Goal: Answer question/provide support: Share knowledge or assist other users

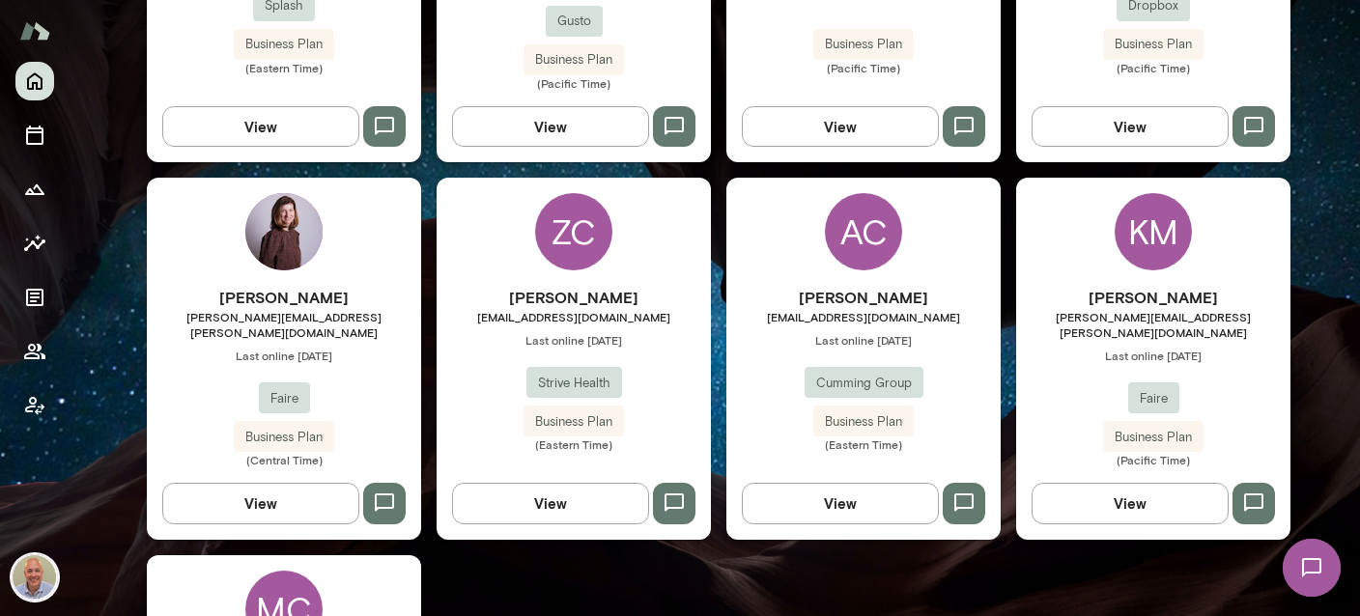
scroll to position [803, 0]
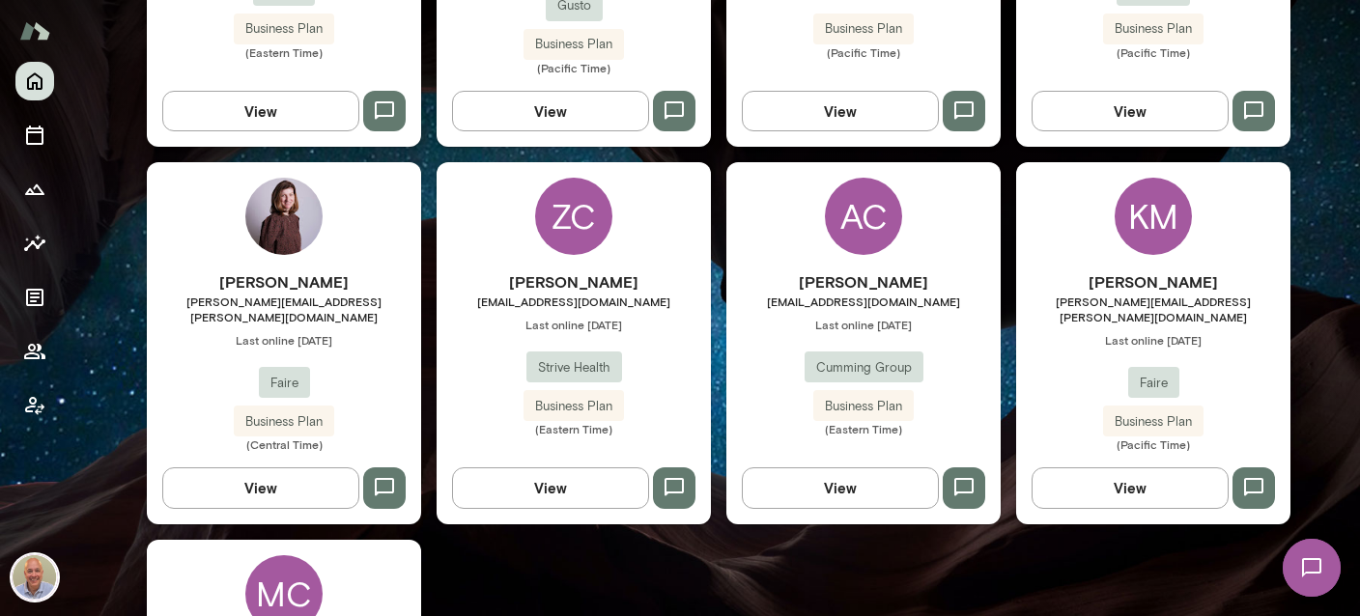
click at [560, 270] on h6 "[PERSON_NAME]" at bounding box center [574, 281] width 274 height 23
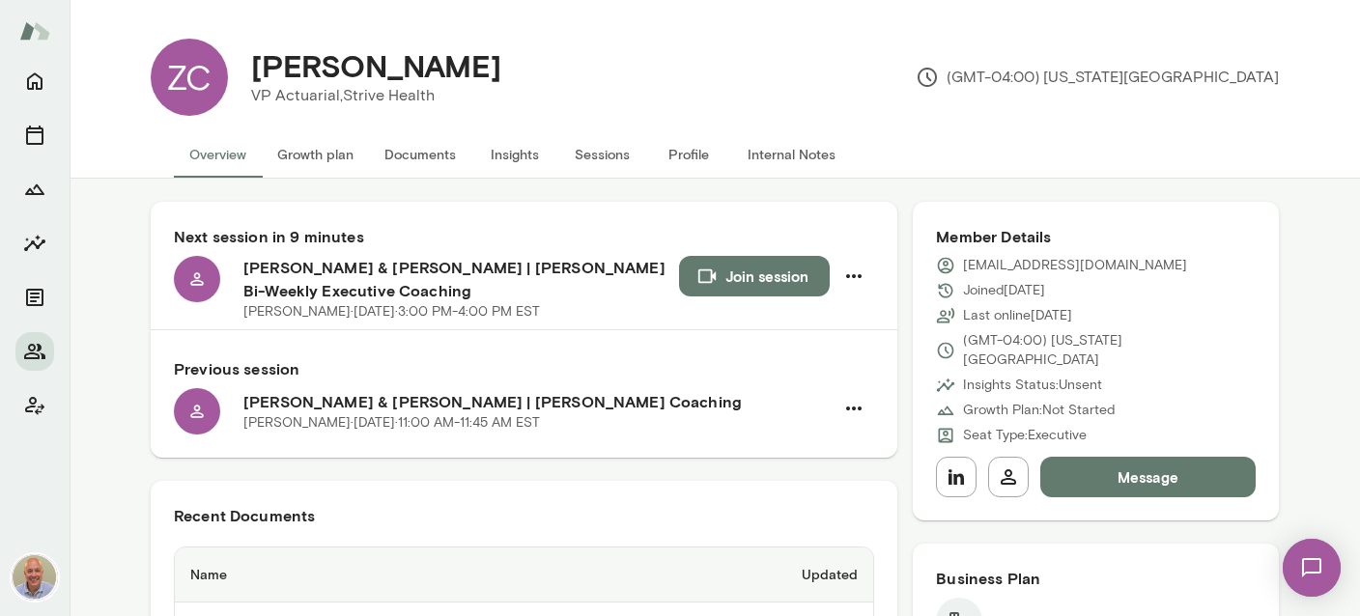
click at [808, 155] on button "Internal Notes" at bounding box center [791, 154] width 119 height 46
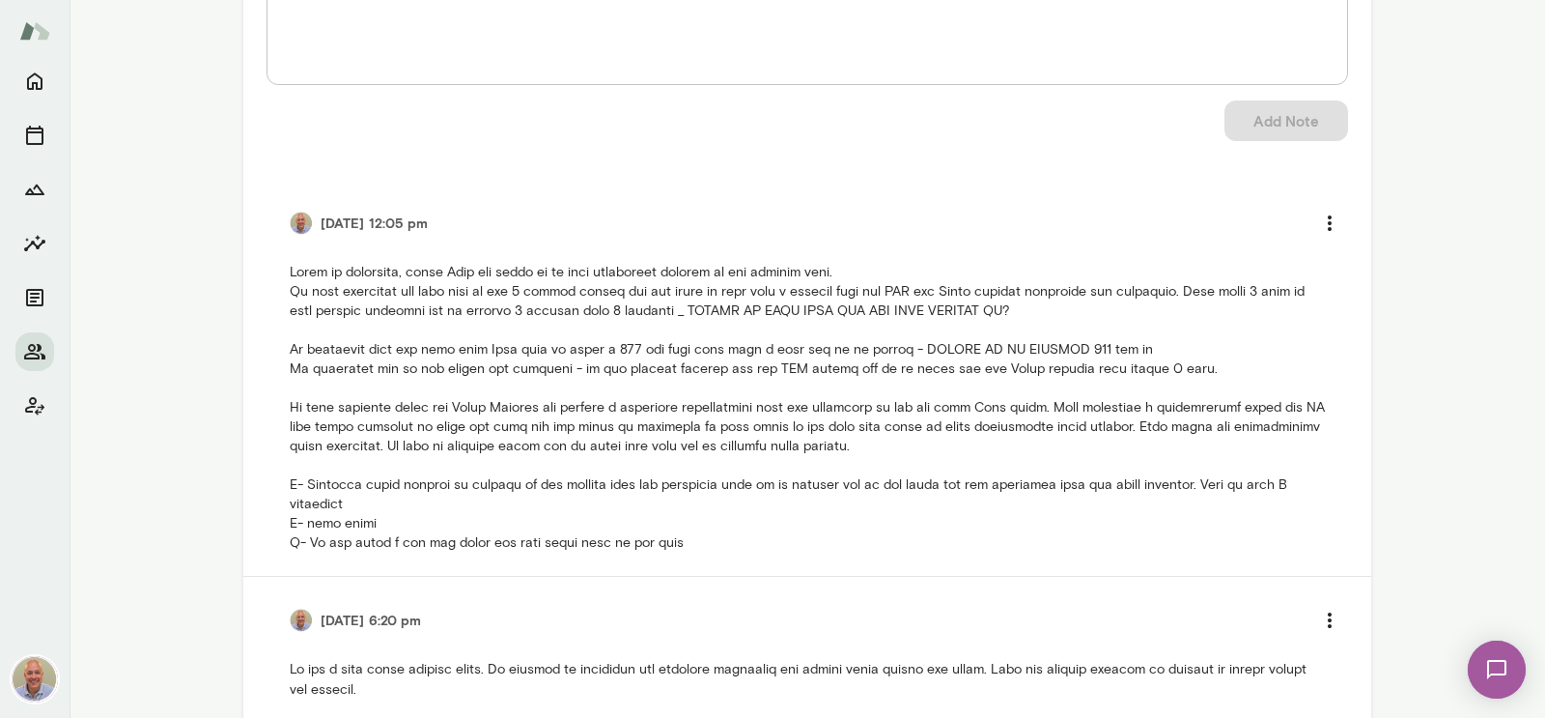
scroll to position [333, 0]
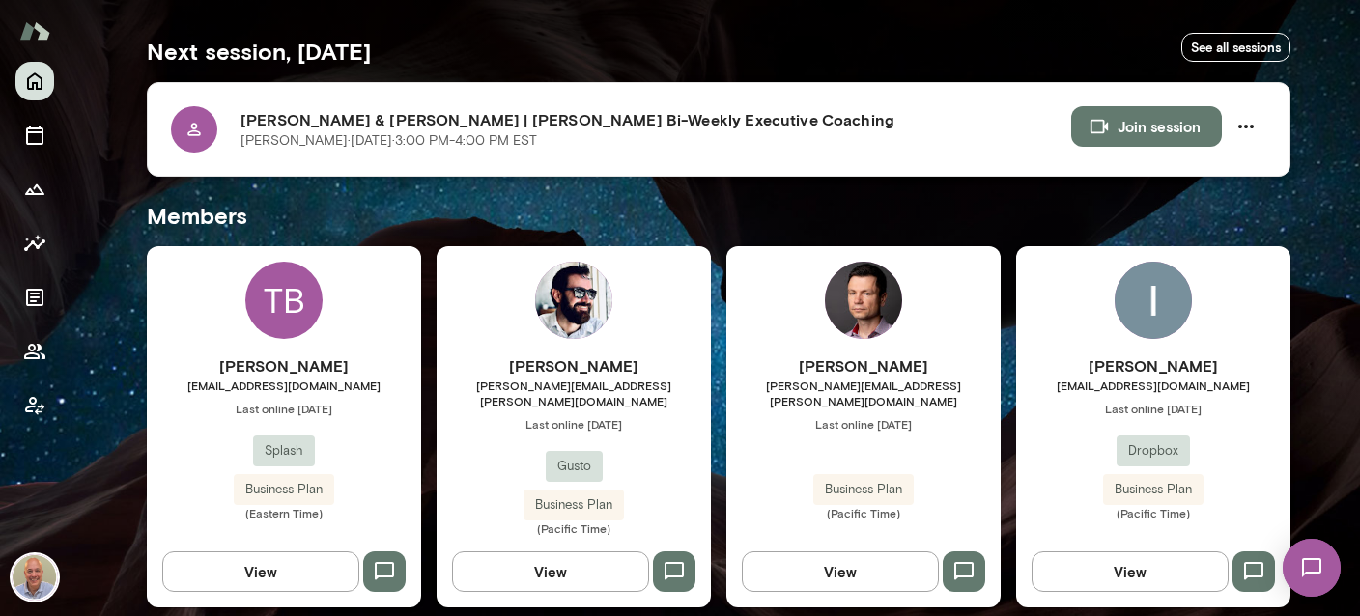
scroll to position [344, 0]
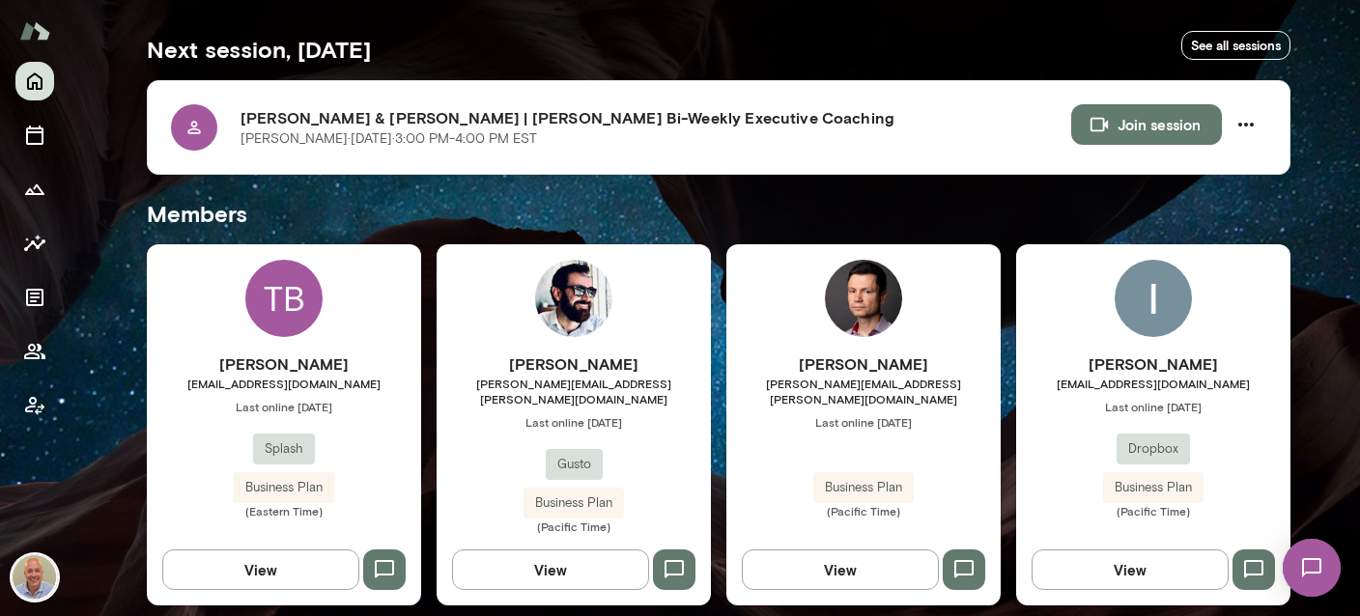
click at [909, 306] on div "Senad Mustafic senad.mustafic@agilebits.com Last online August 27 Business Plan…" at bounding box center [863, 424] width 274 height 361
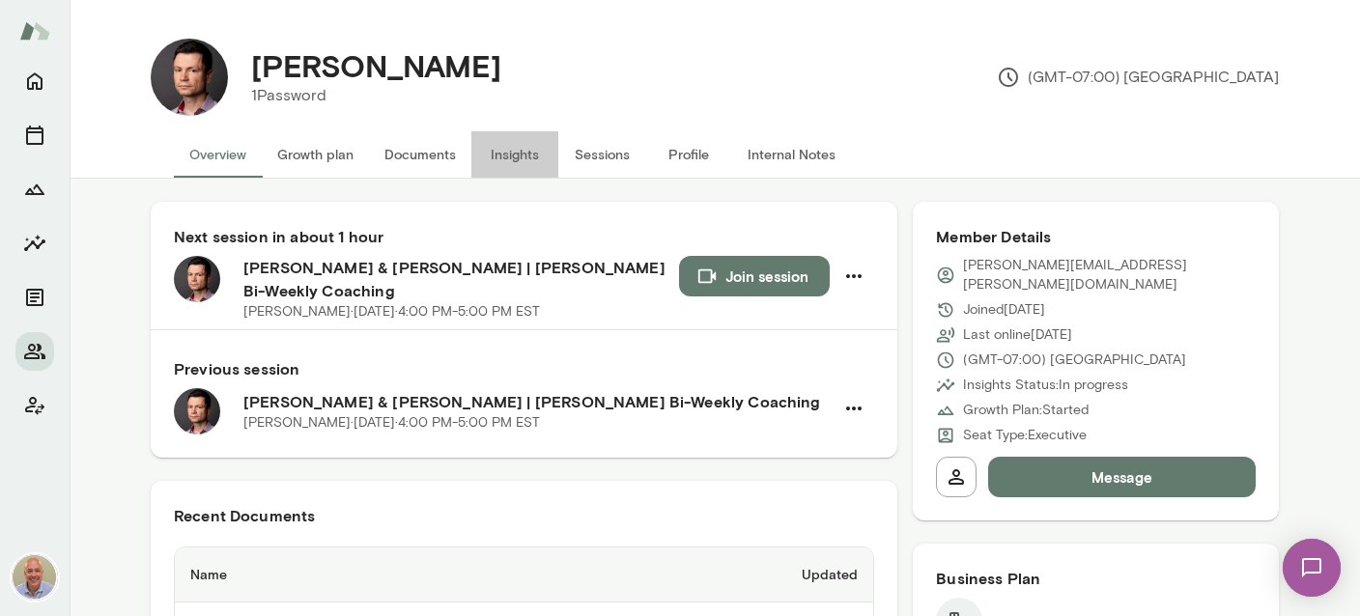
click at [519, 156] on button "Insights" at bounding box center [514, 154] width 87 height 46
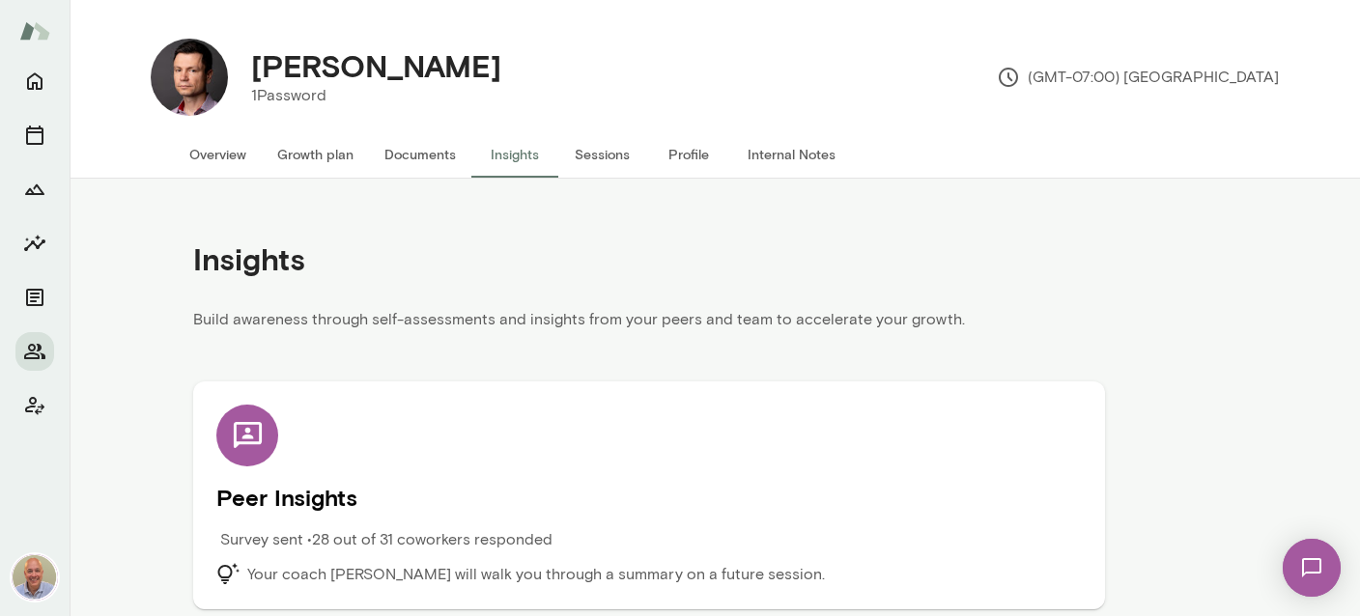
scroll to position [8, 0]
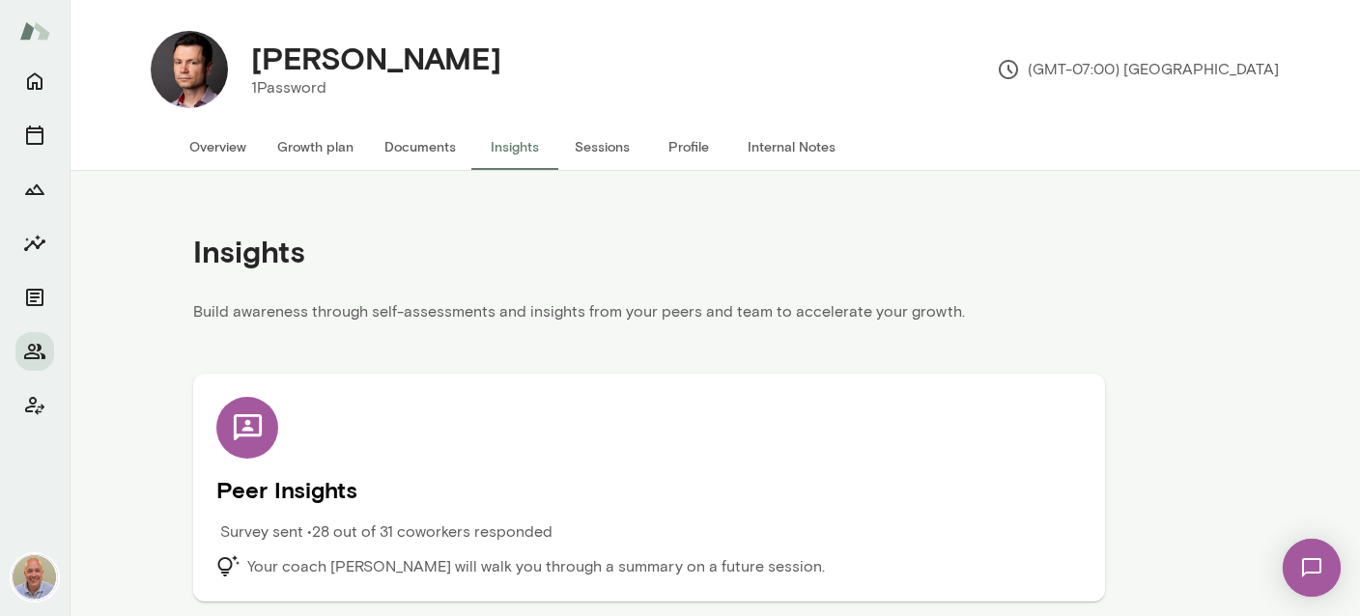
click at [322, 494] on h5 "Peer Insights" at bounding box center [648, 489] width 865 height 31
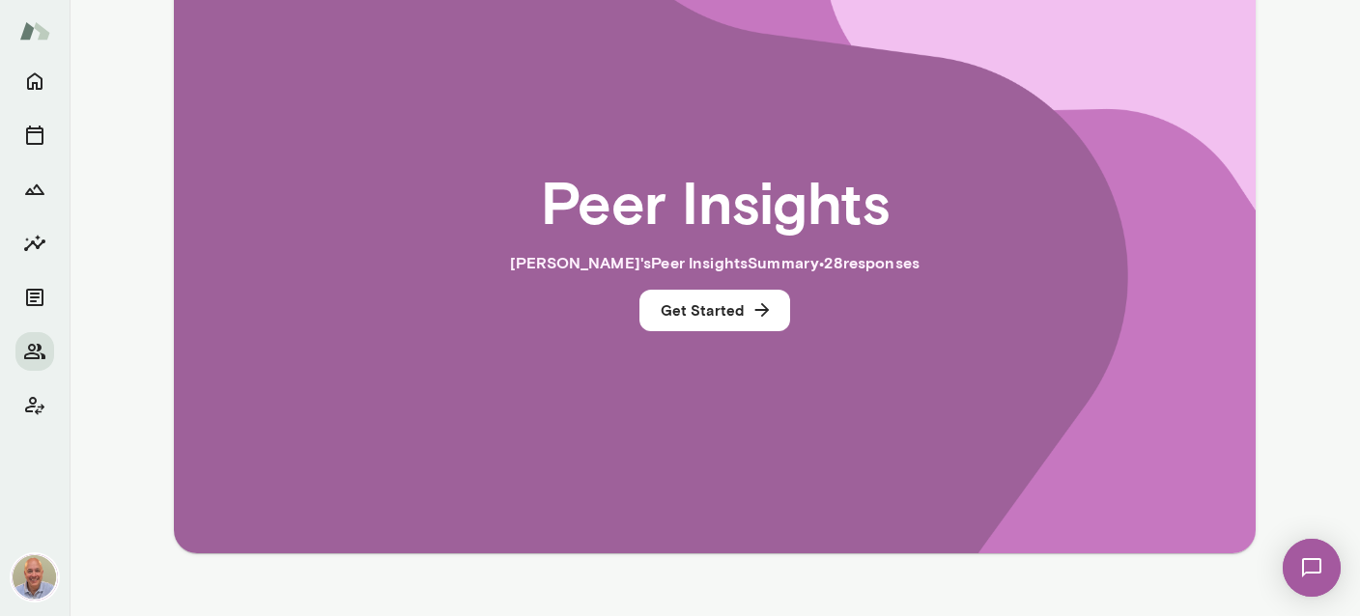
scroll to position [459, 0]
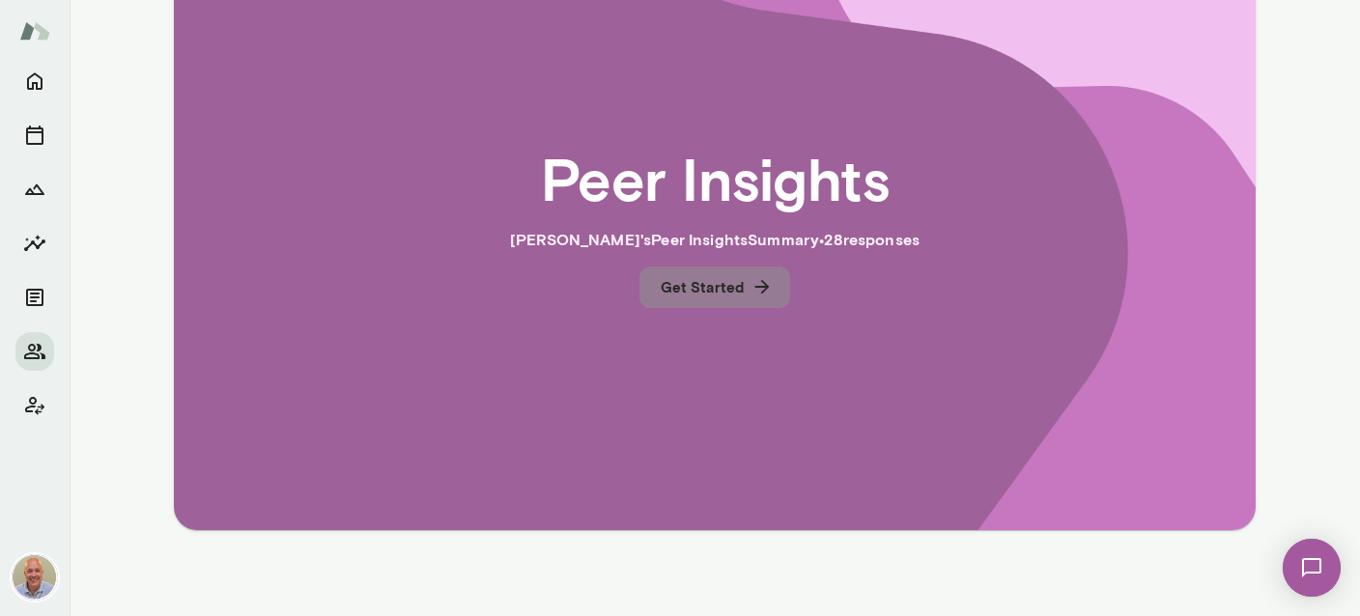
click at [718, 287] on button "Get Started" at bounding box center [714, 287] width 151 height 41
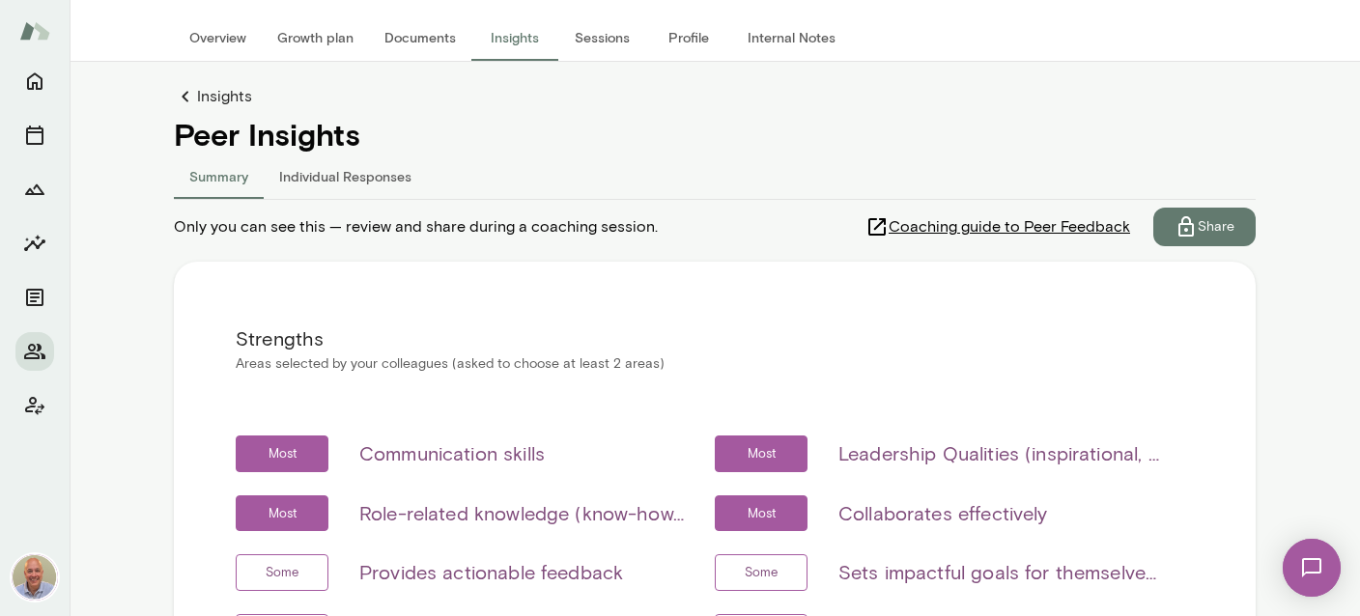
scroll to position [0, 0]
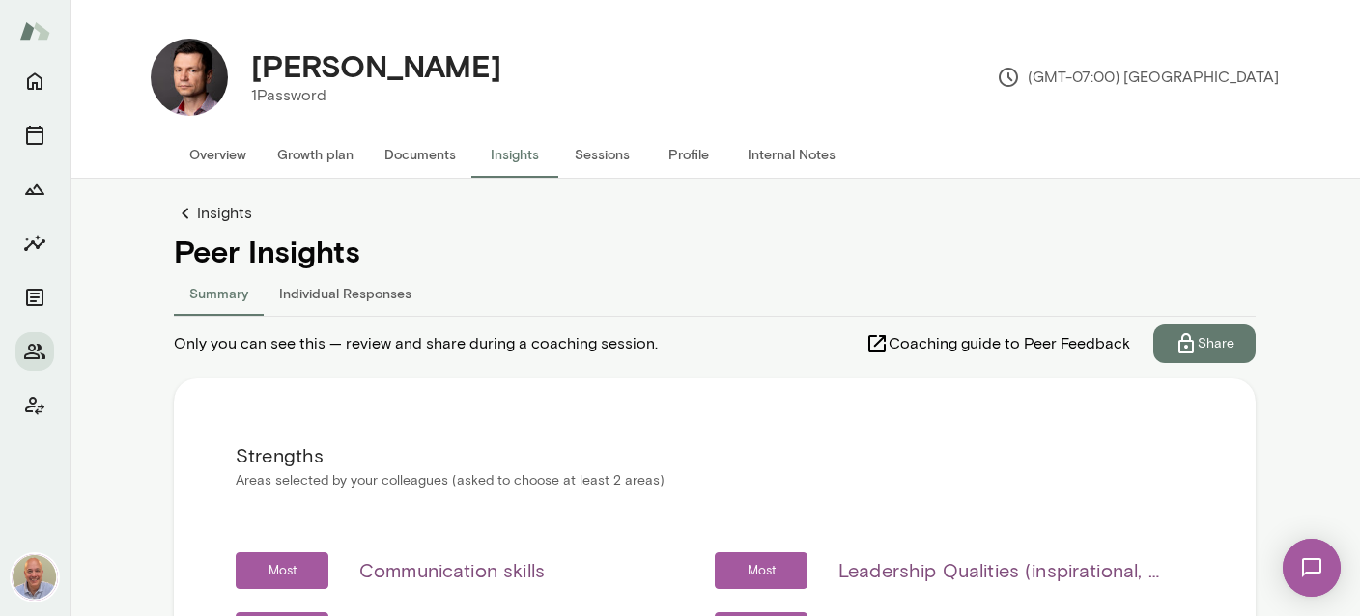
click at [216, 212] on link "Insights" at bounding box center [715, 213] width 1082 height 23
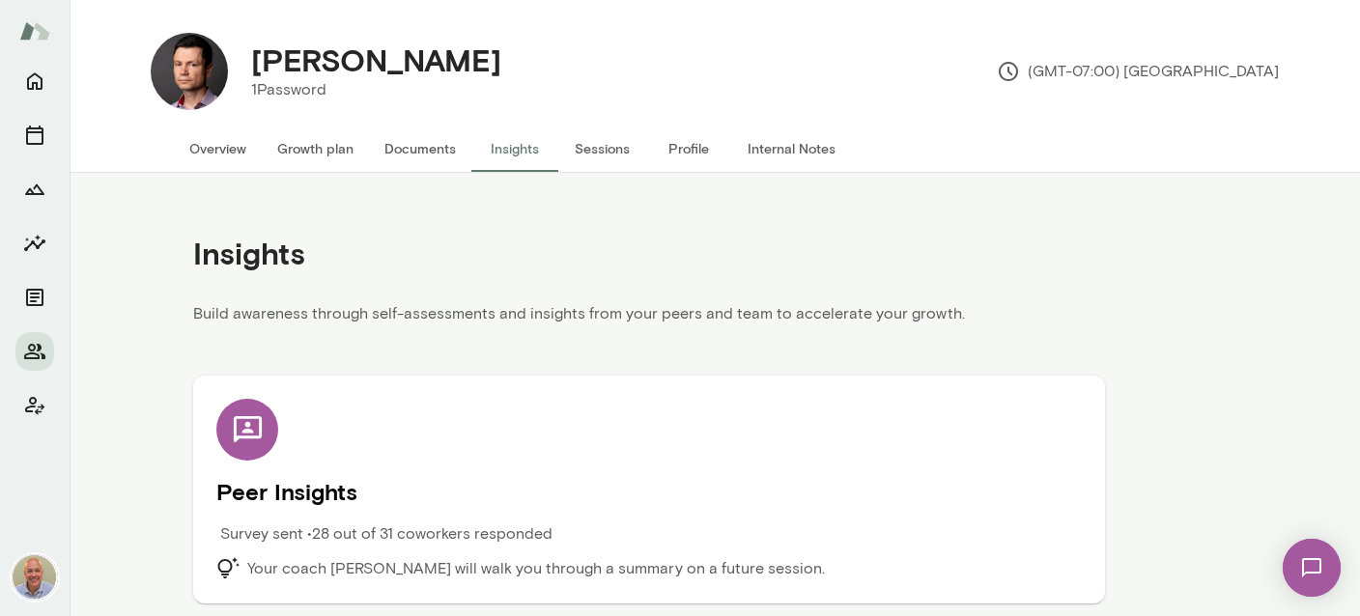
scroll to position [8, 0]
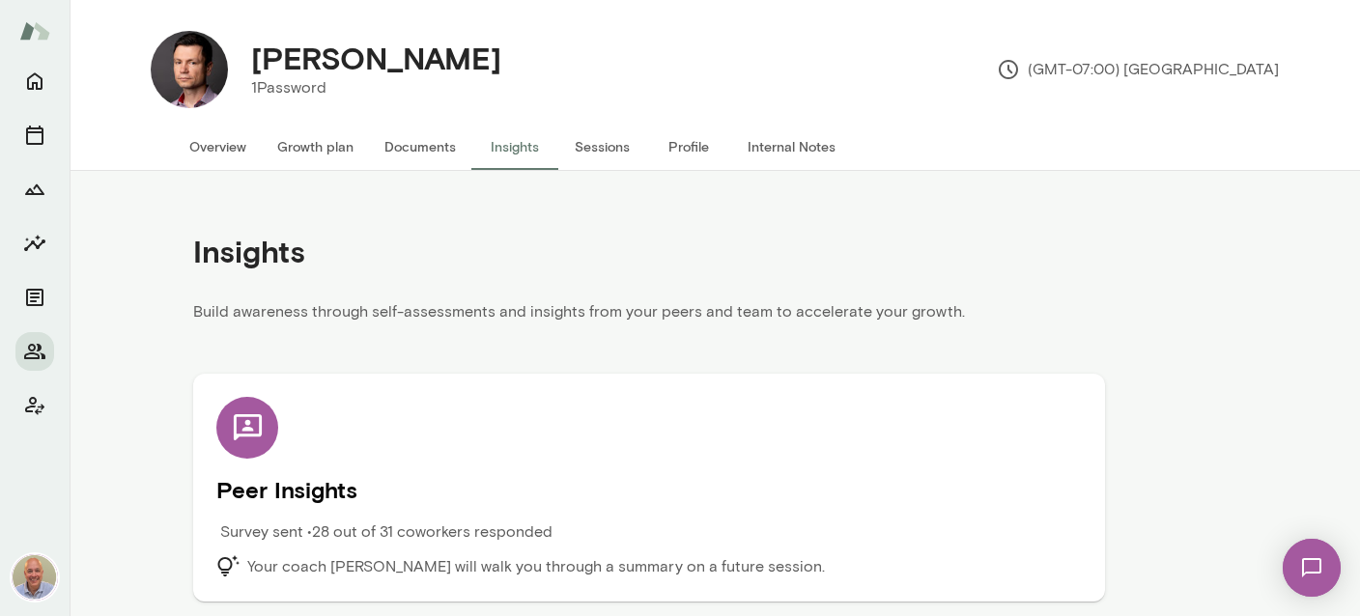
click at [414, 474] on h5 "Peer Insights" at bounding box center [648, 489] width 865 height 31
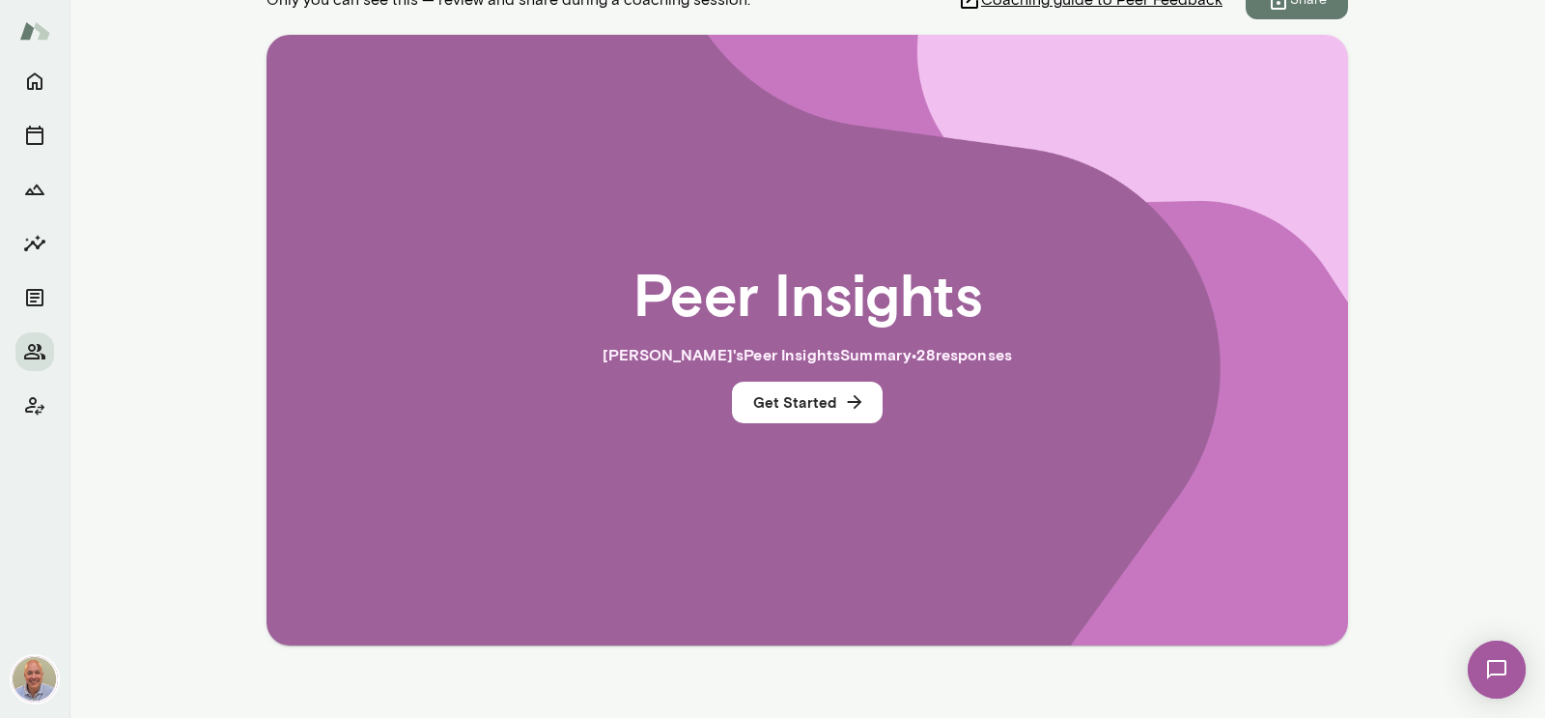
scroll to position [345, 0]
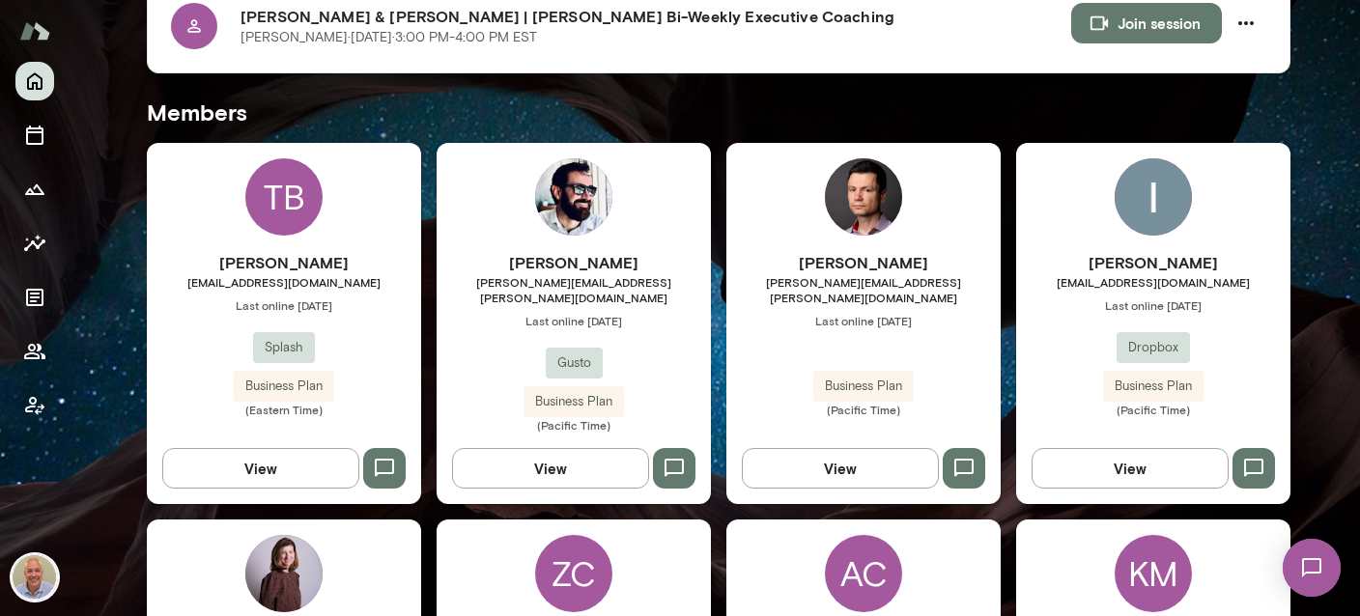
scroll to position [459, 0]
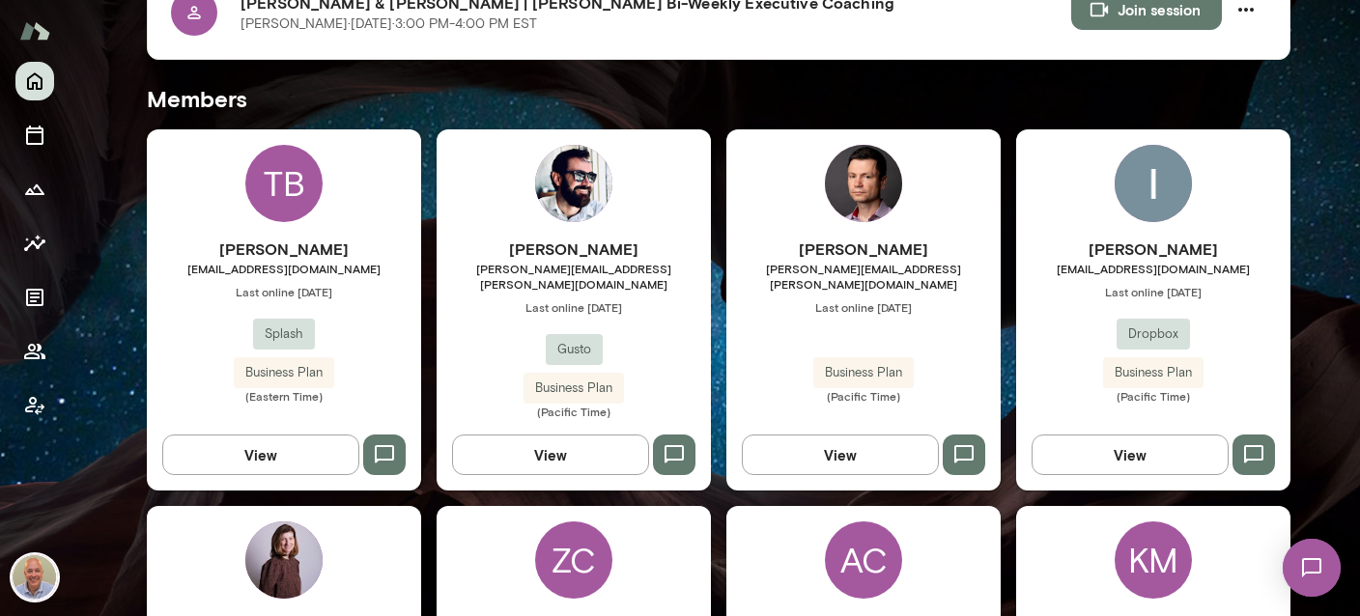
click at [847, 299] on span "Last online August 27" at bounding box center [863, 306] width 274 height 15
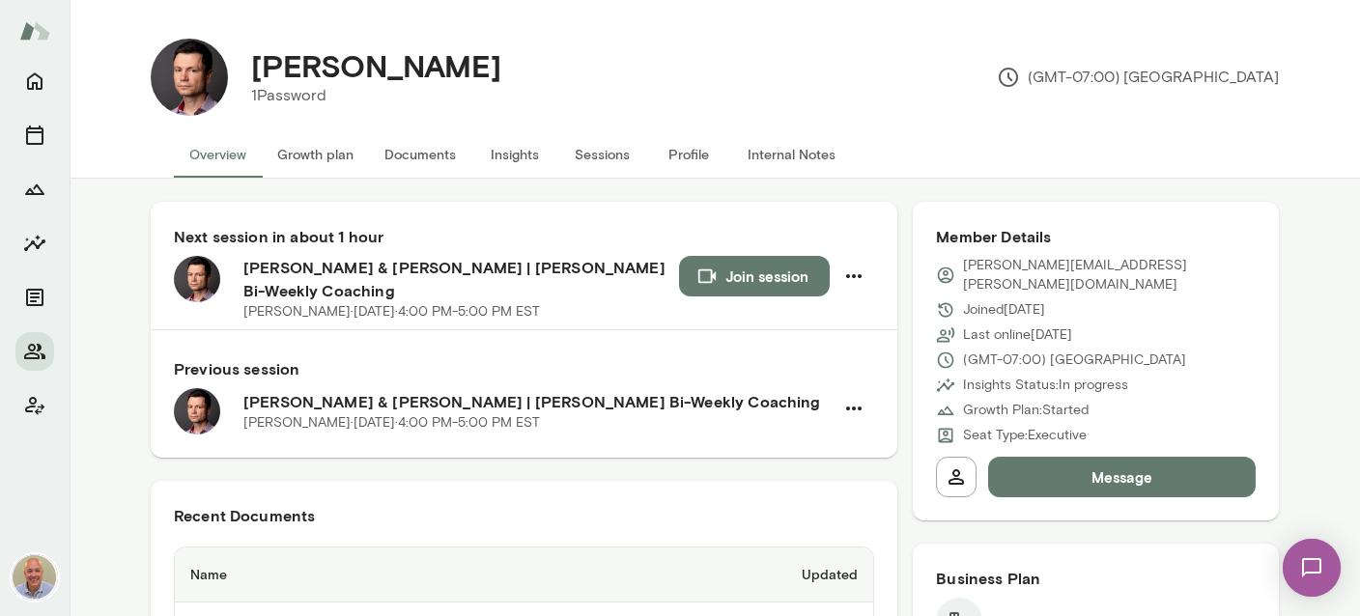
click at [810, 158] on button "Internal Notes" at bounding box center [791, 154] width 119 height 46
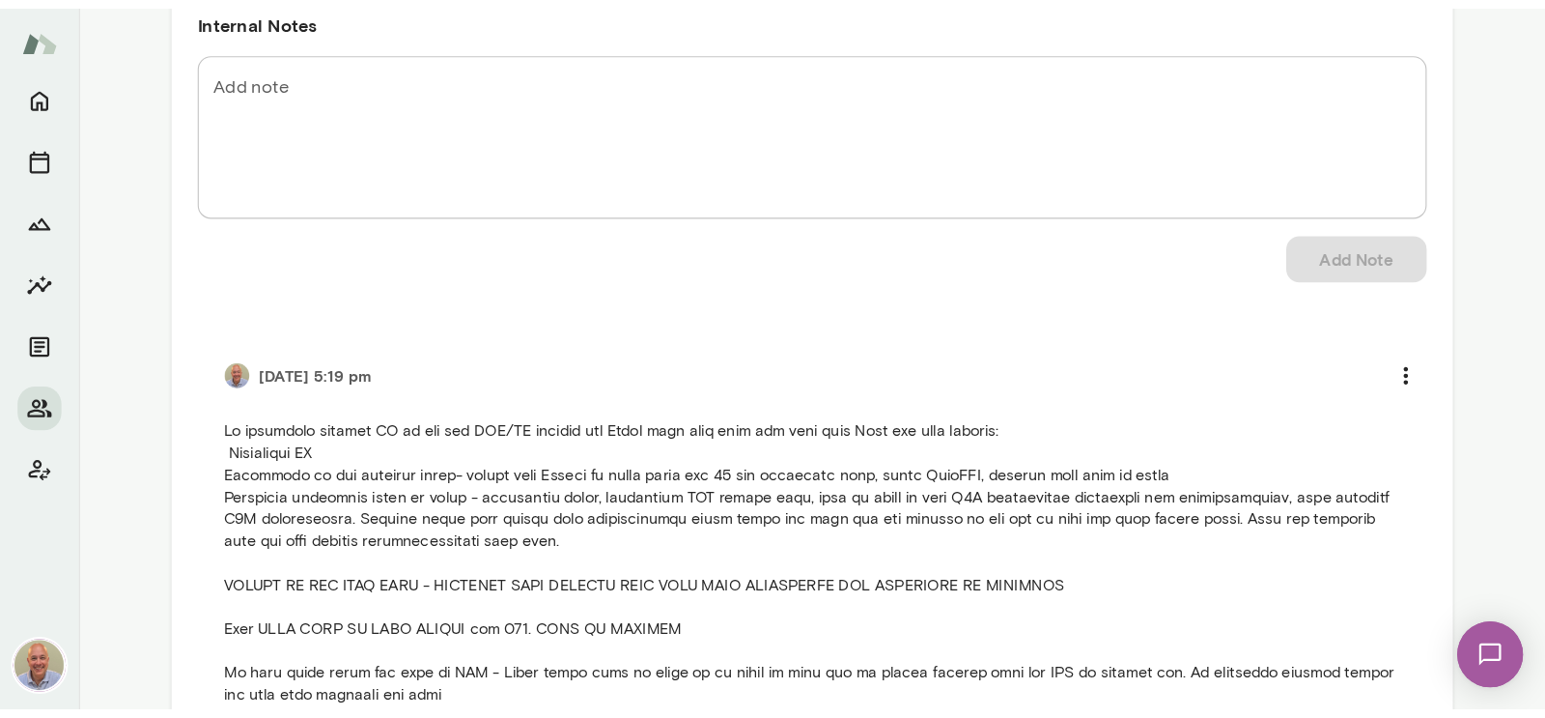
scroll to position [114, 0]
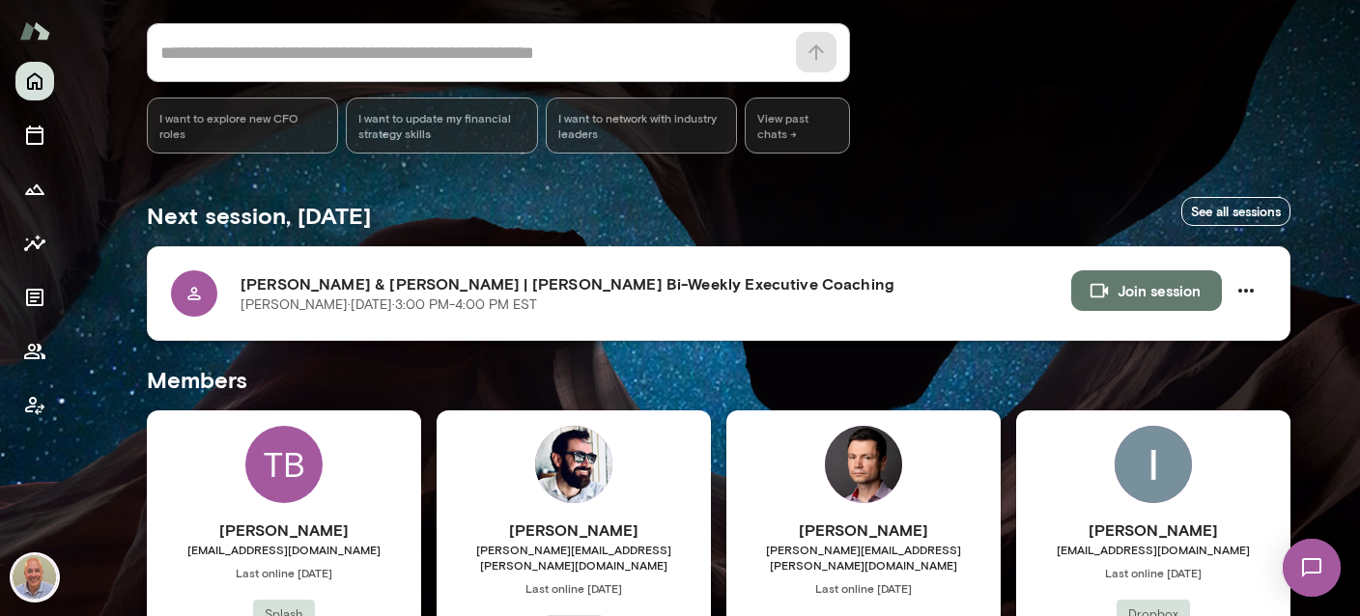
scroll to position [229, 0]
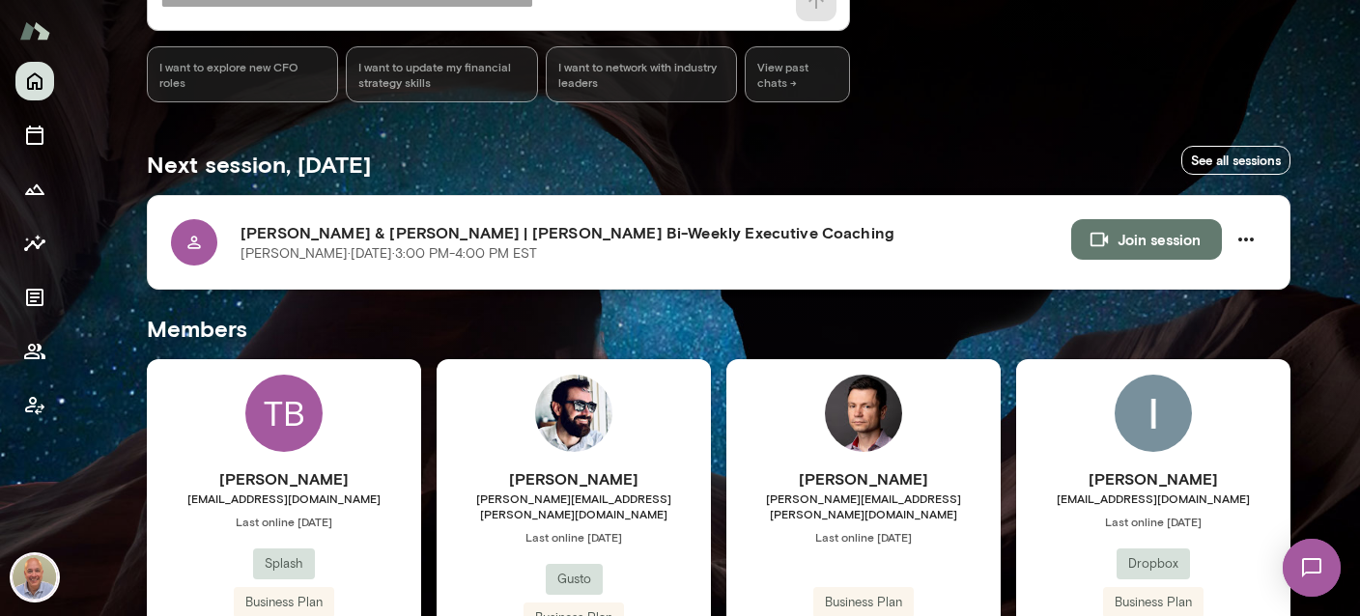
click at [577, 236] on h6 "[PERSON_NAME] & [PERSON_NAME] | [PERSON_NAME] Bi-Weekly Executive Coaching" at bounding box center [655, 232] width 831 height 23
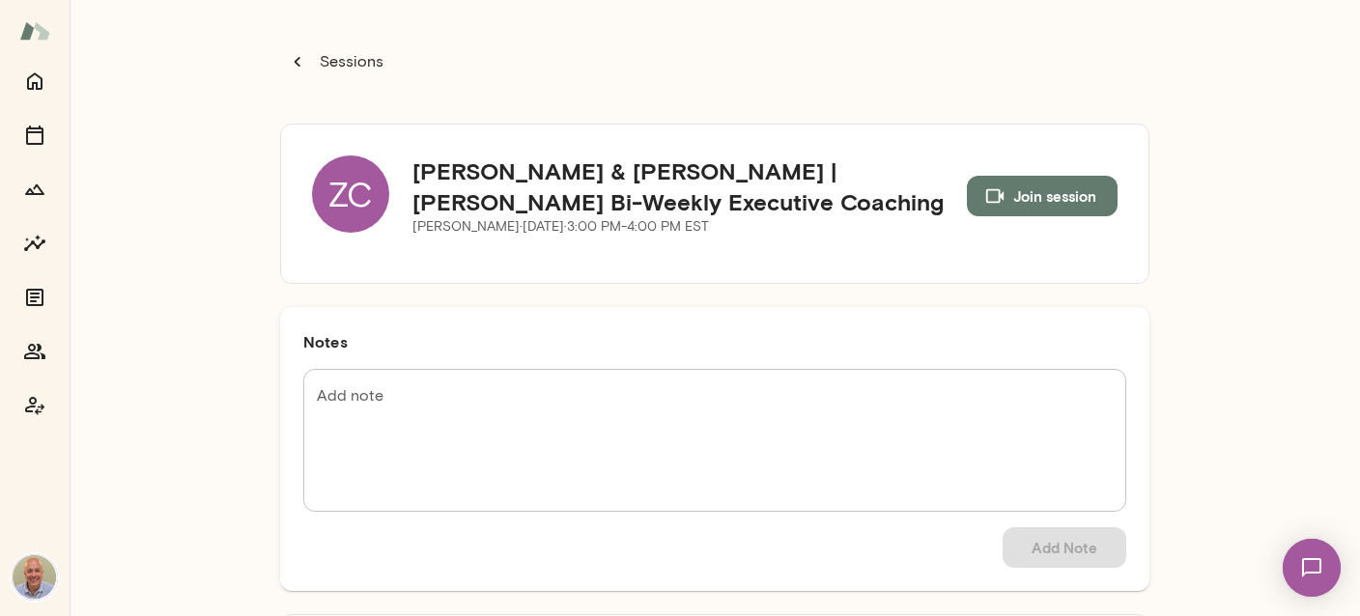
click at [348, 57] on p "Sessions" at bounding box center [350, 61] width 68 height 23
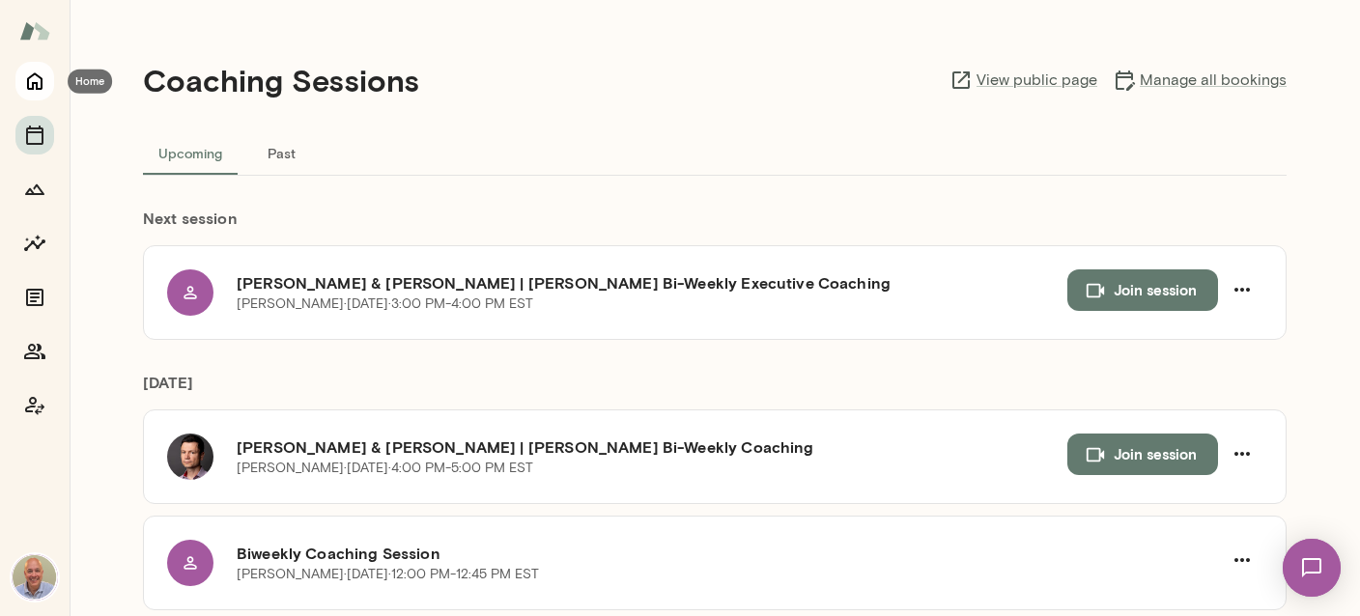
click at [39, 82] on icon "Home" at bounding box center [34, 81] width 23 height 23
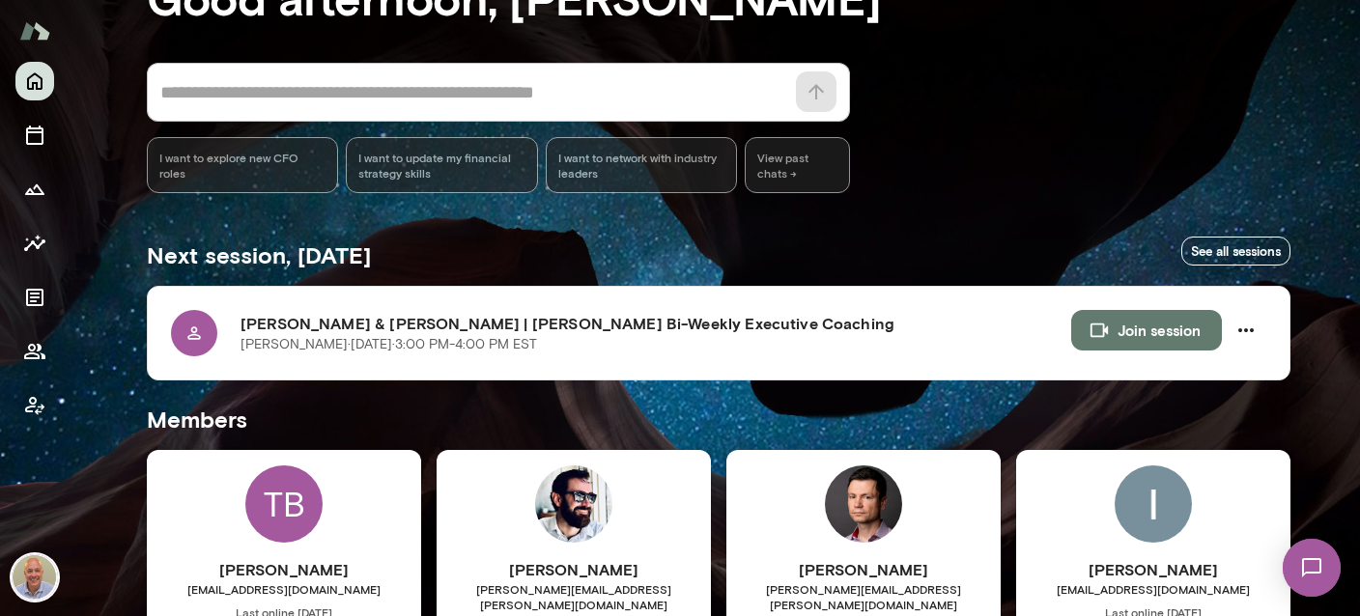
scroll to position [229, 0]
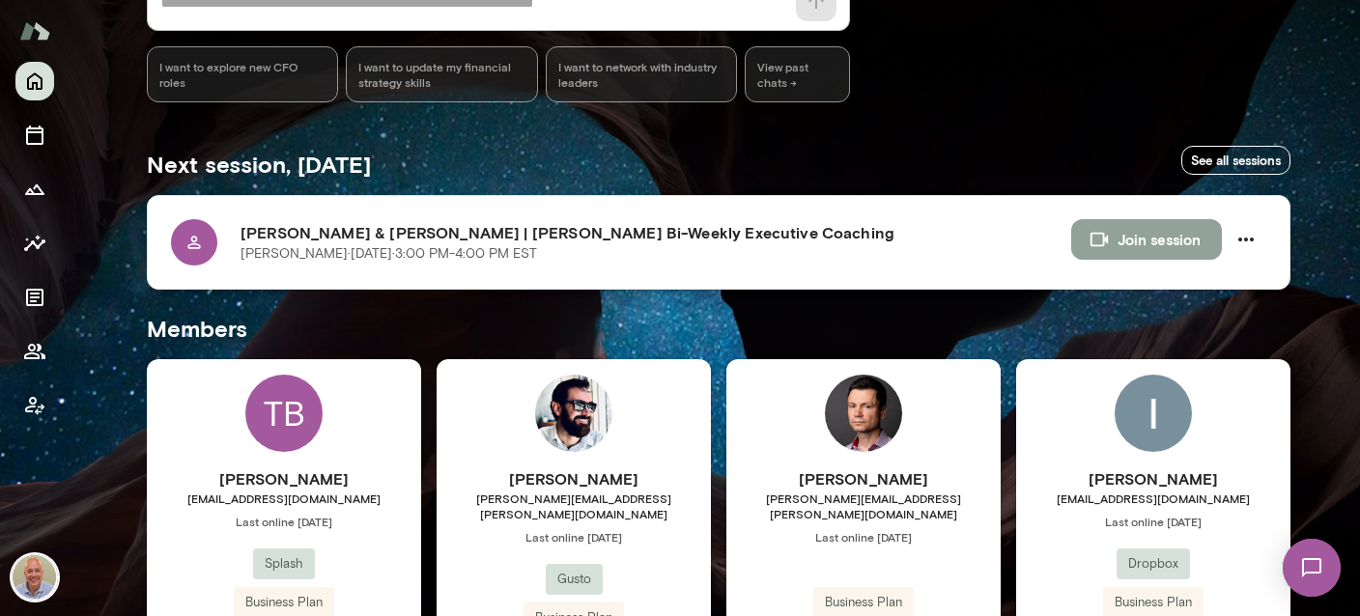
click at [1128, 237] on button "Join session" at bounding box center [1146, 239] width 151 height 41
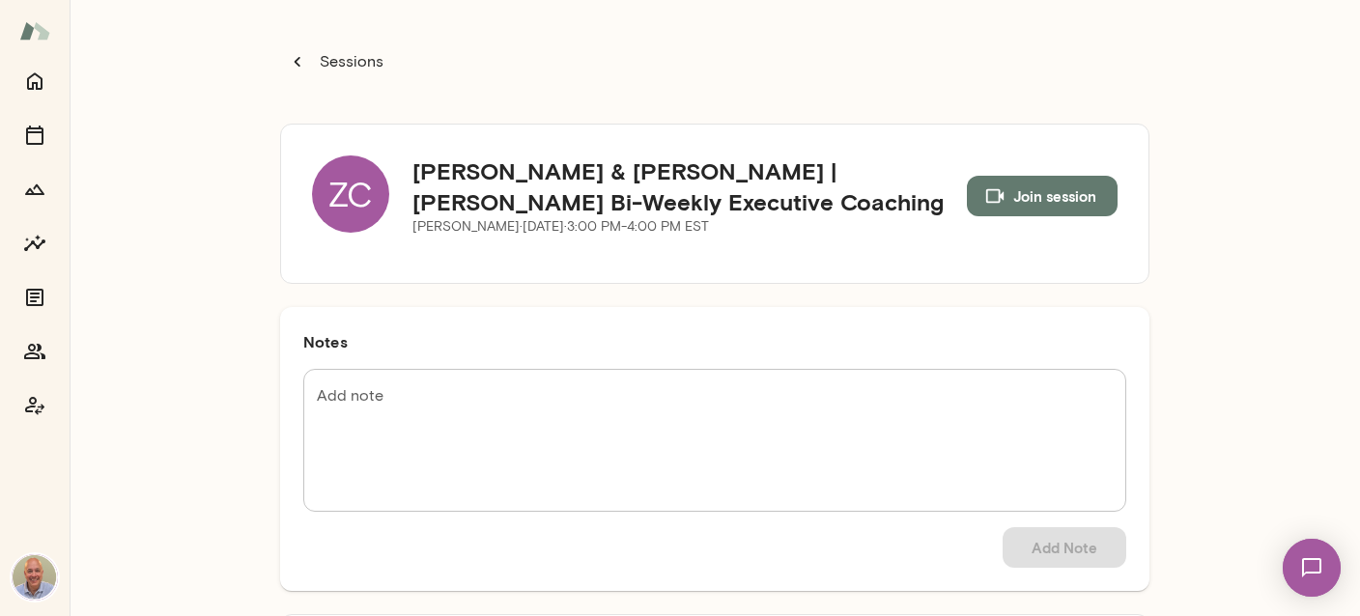
click at [312, 52] on button "Sessions" at bounding box center [337, 61] width 114 height 39
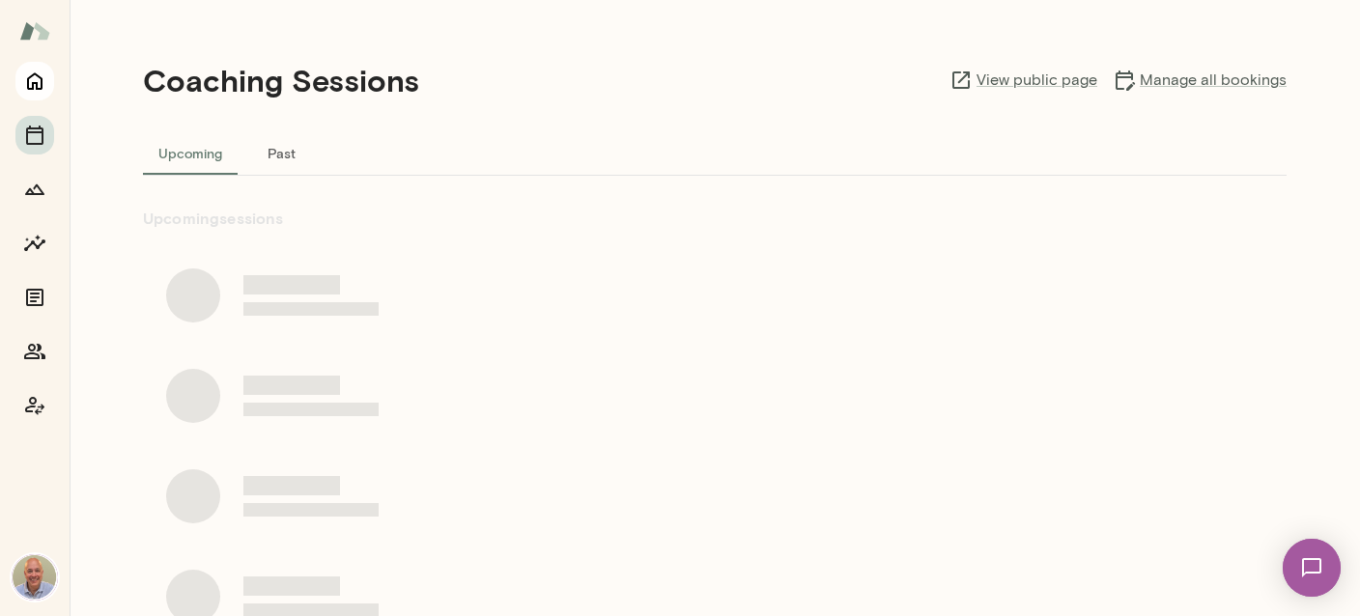
click at [25, 63] on button "Home" at bounding box center [34, 81] width 39 height 39
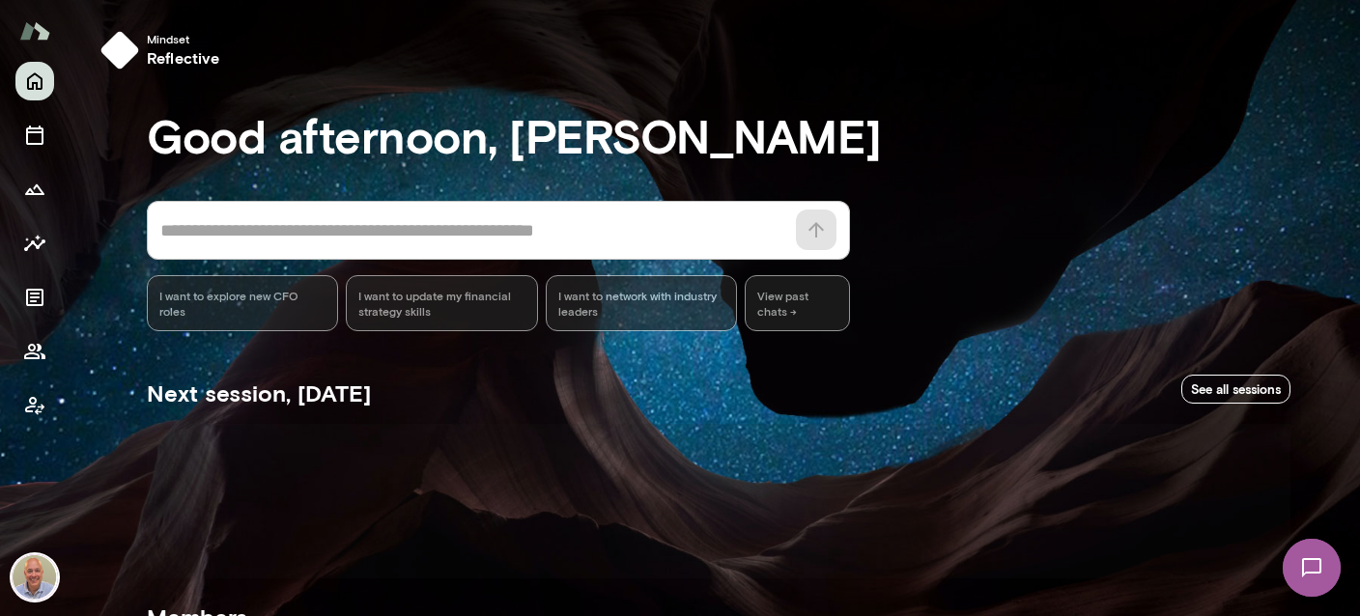
click at [37, 88] on icon "Home" at bounding box center [34, 81] width 15 height 17
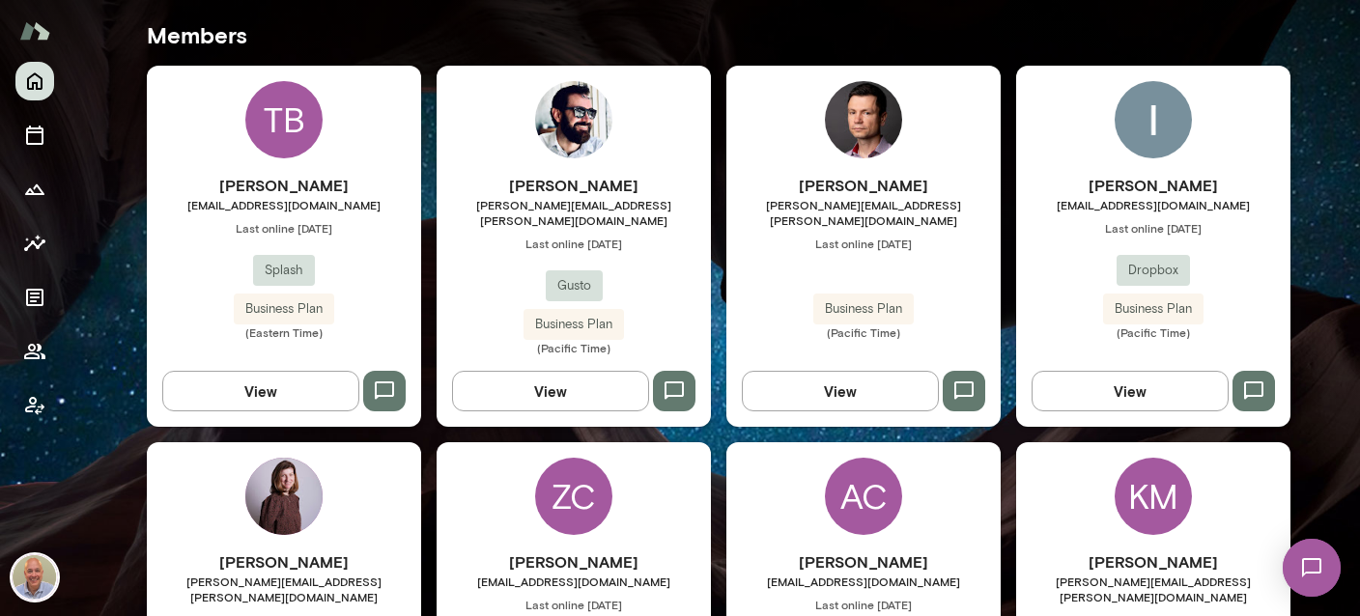
scroll to position [688, 0]
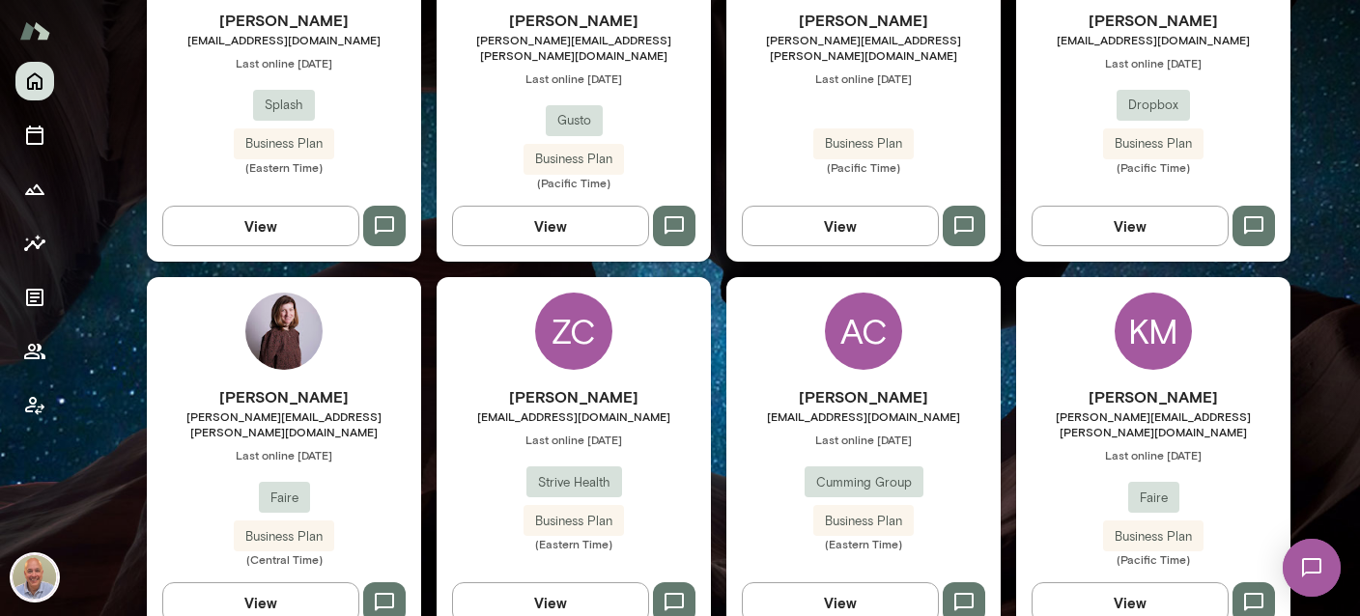
click at [538, 385] on h6 "Zachary Chesson" at bounding box center [574, 396] width 274 height 23
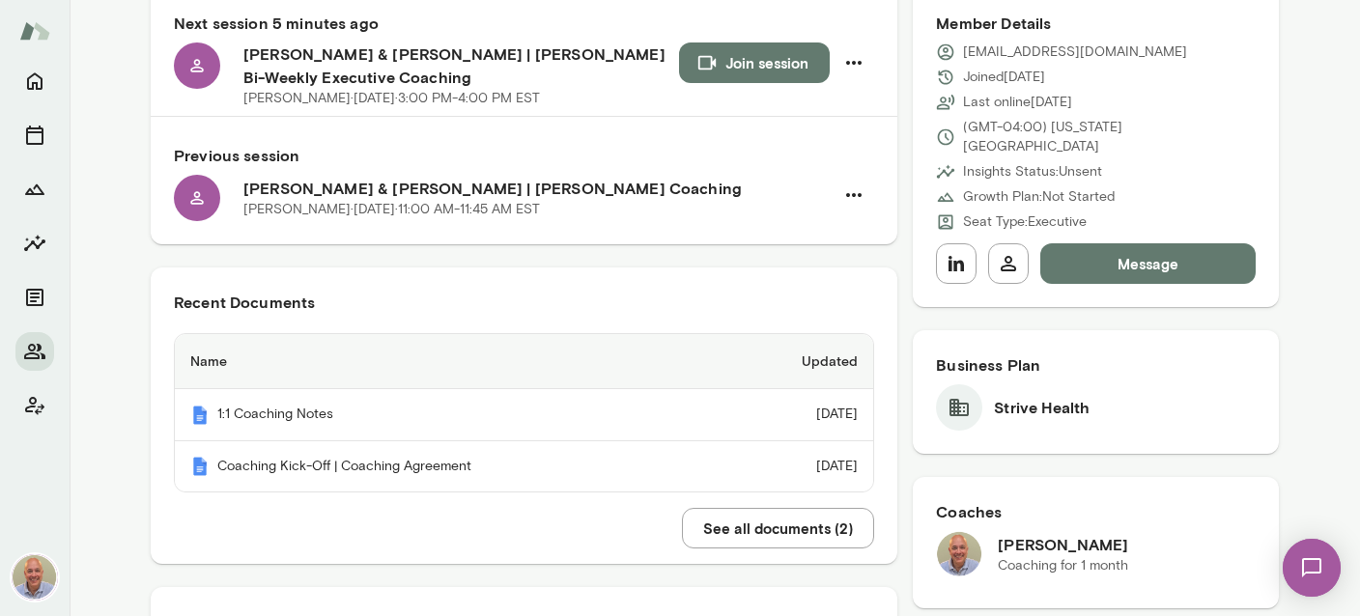
scroll to position [316, 0]
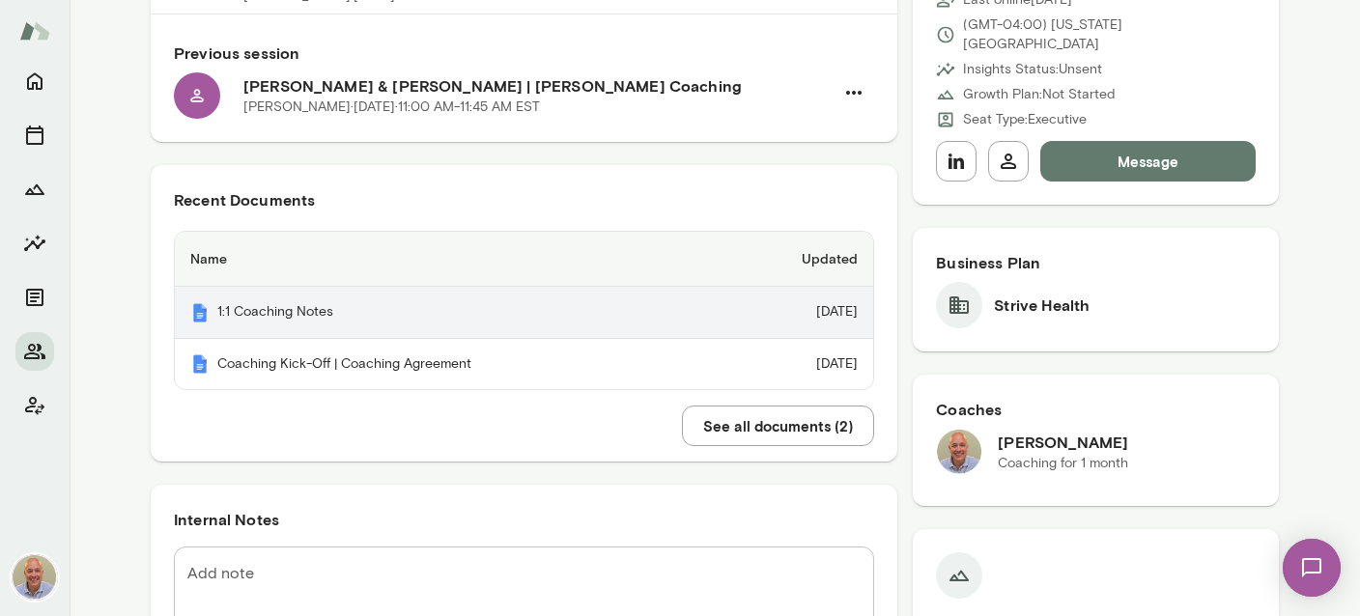
click at [324, 308] on th "1:1 Coaching Notes" at bounding box center [448, 313] width 547 height 52
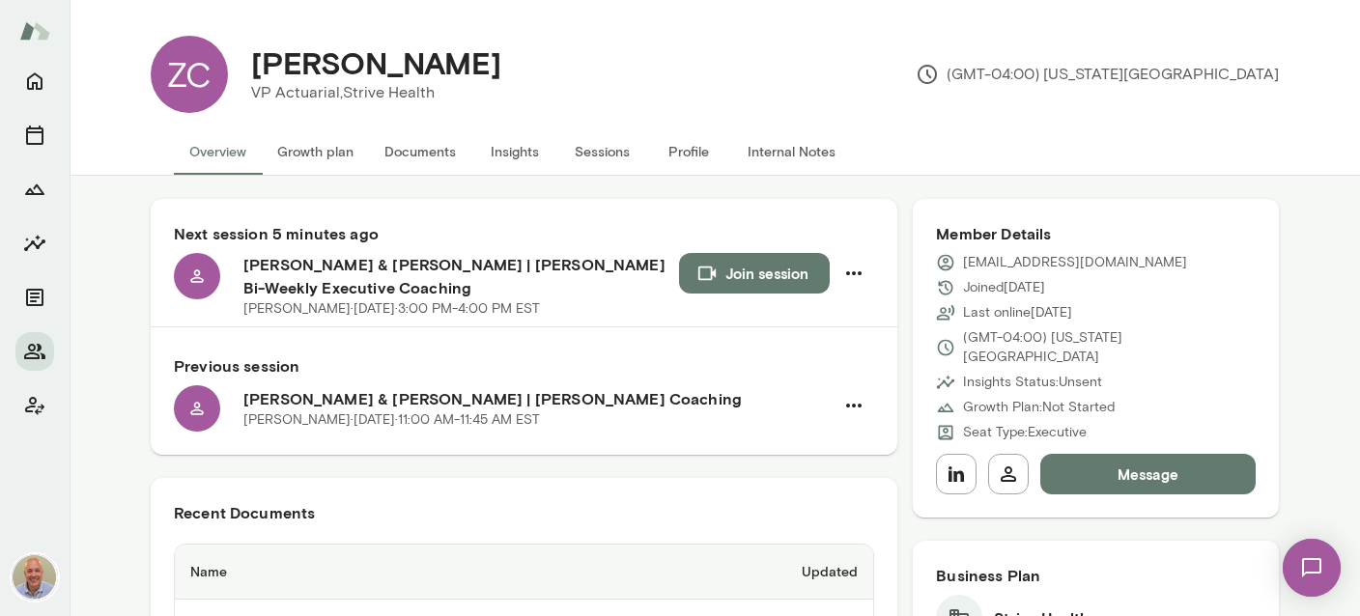
scroll to position [0, 0]
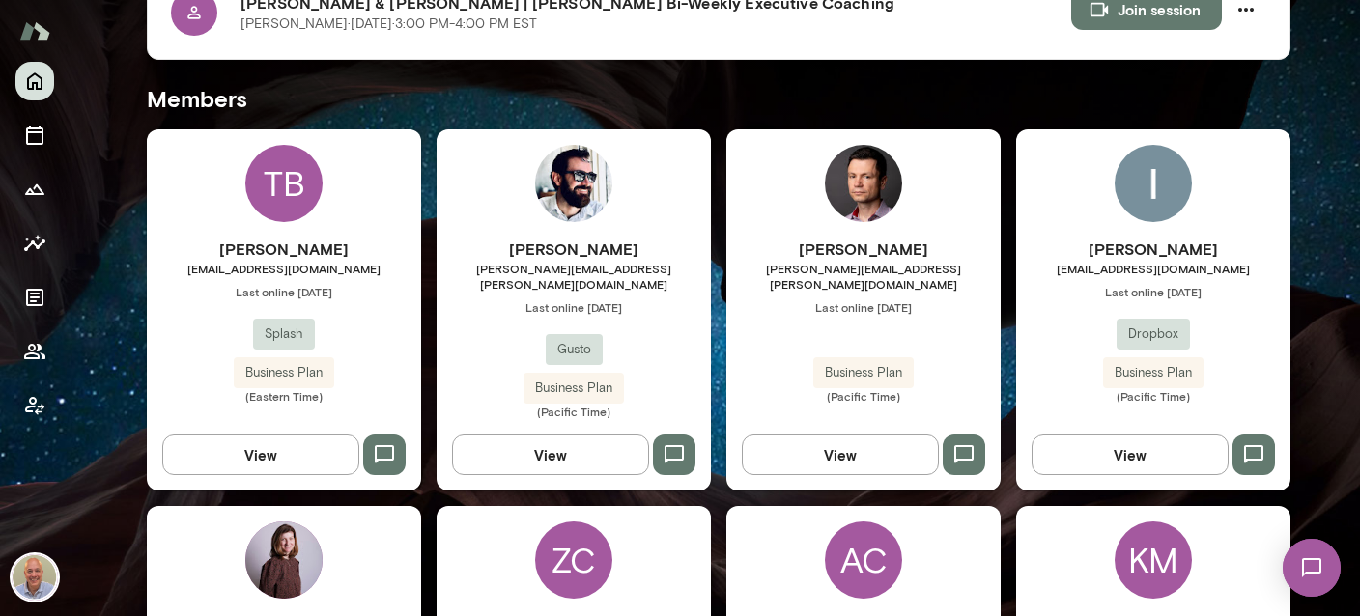
scroll to position [917, 0]
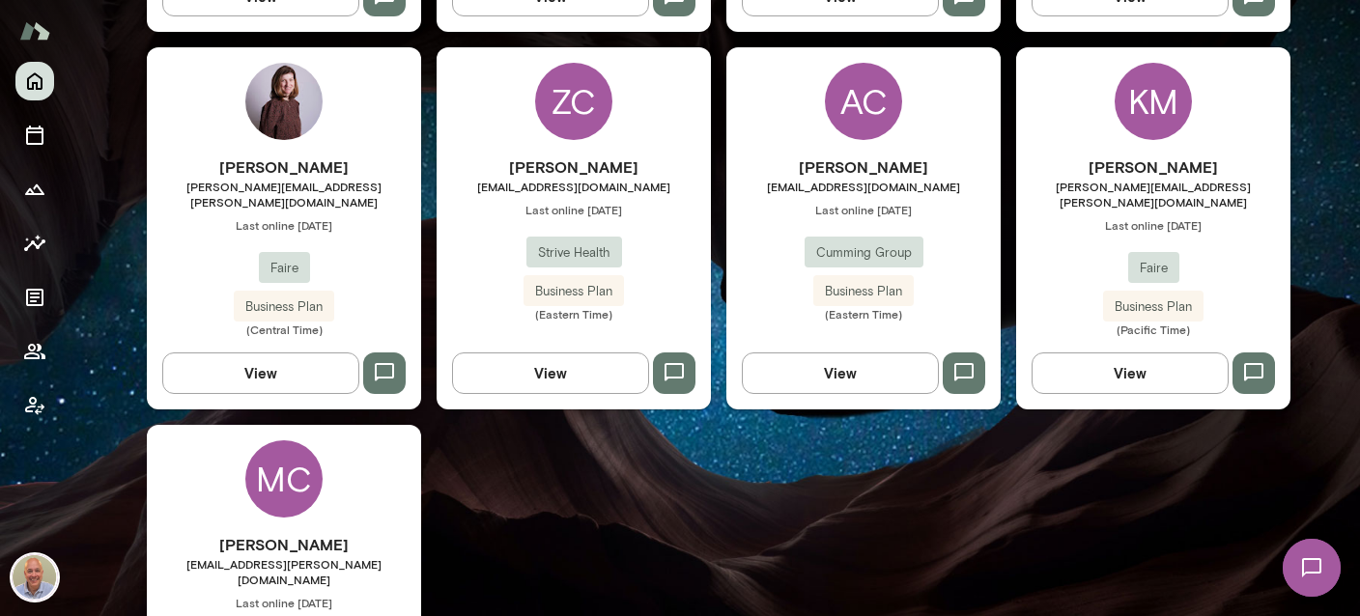
click at [553, 80] on div "ZC" at bounding box center [573, 101] width 77 height 77
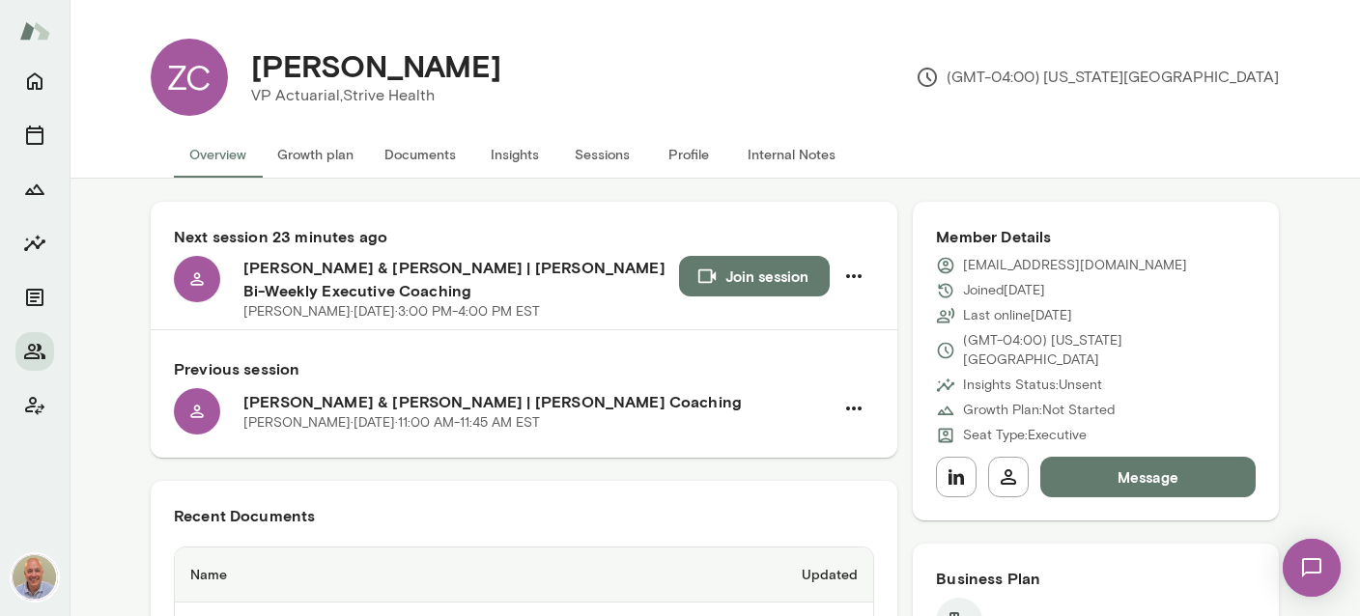
click at [518, 159] on button "Insights" at bounding box center [514, 154] width 87 height 46
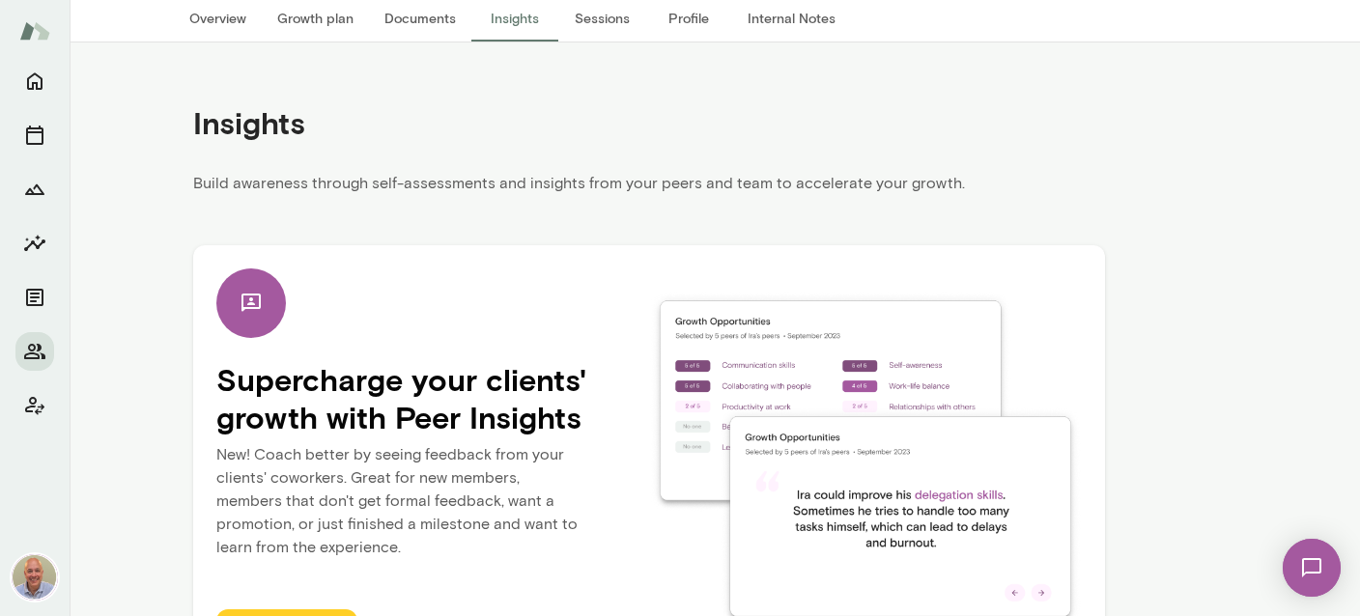
scroll to position [209, 0]
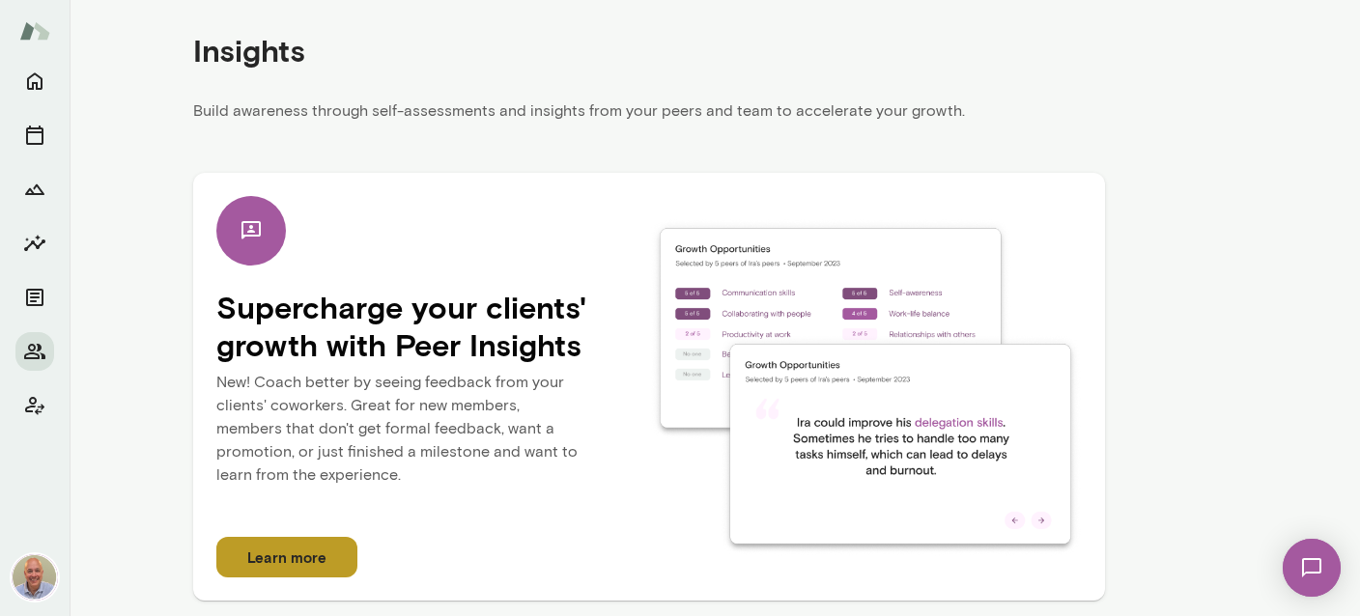
click at [337, 558] on button "Learn more" at bounding box center [286, 557] width 141 height 41
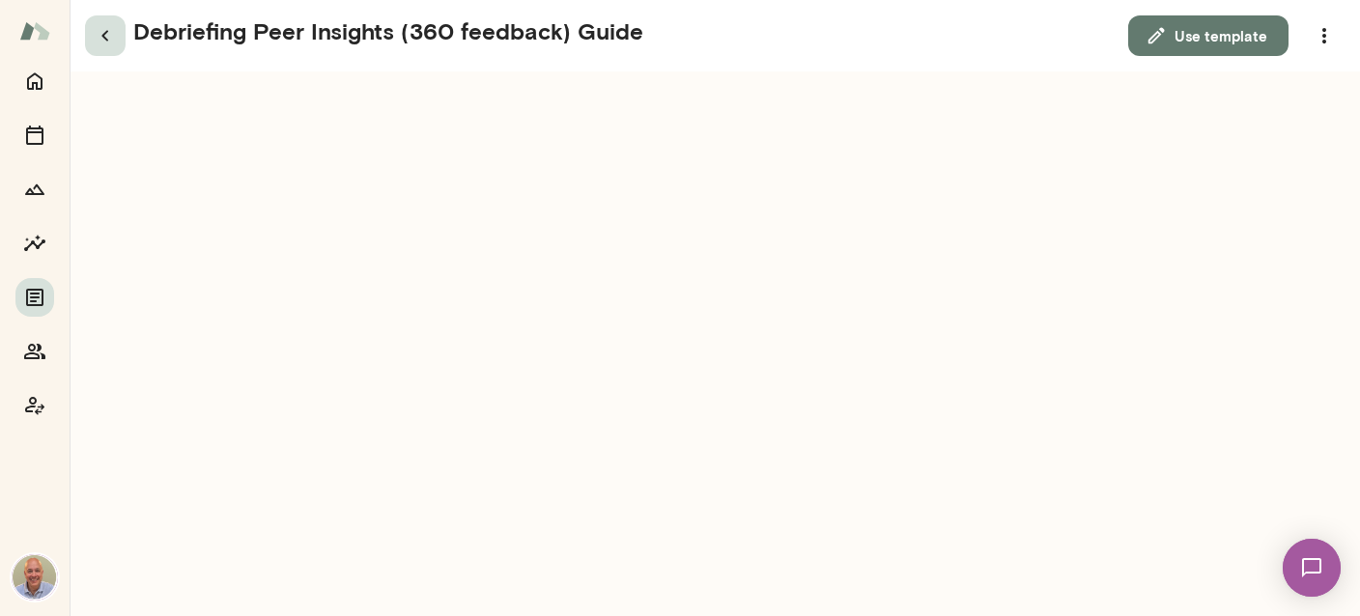
click at [95, 36] on icon "button" at bounding box center [105, 35] width 23 height 23
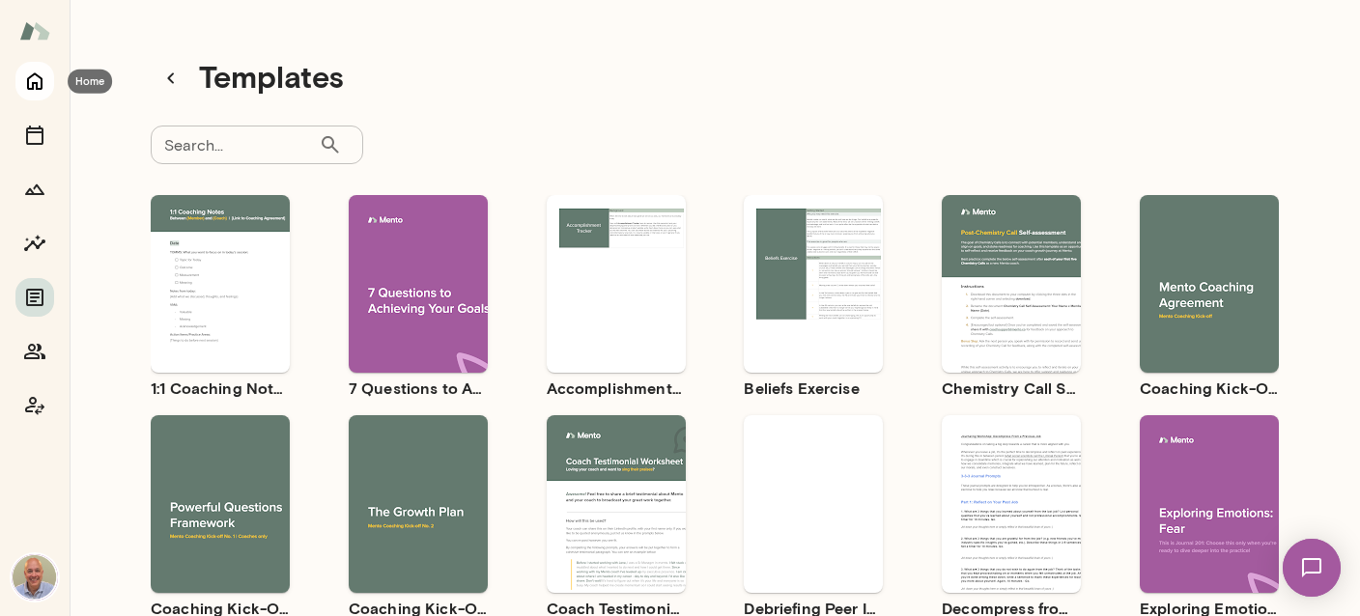
click at [30, 75] on icon "Home" at bounding box center [34, 81] width 23 height 23
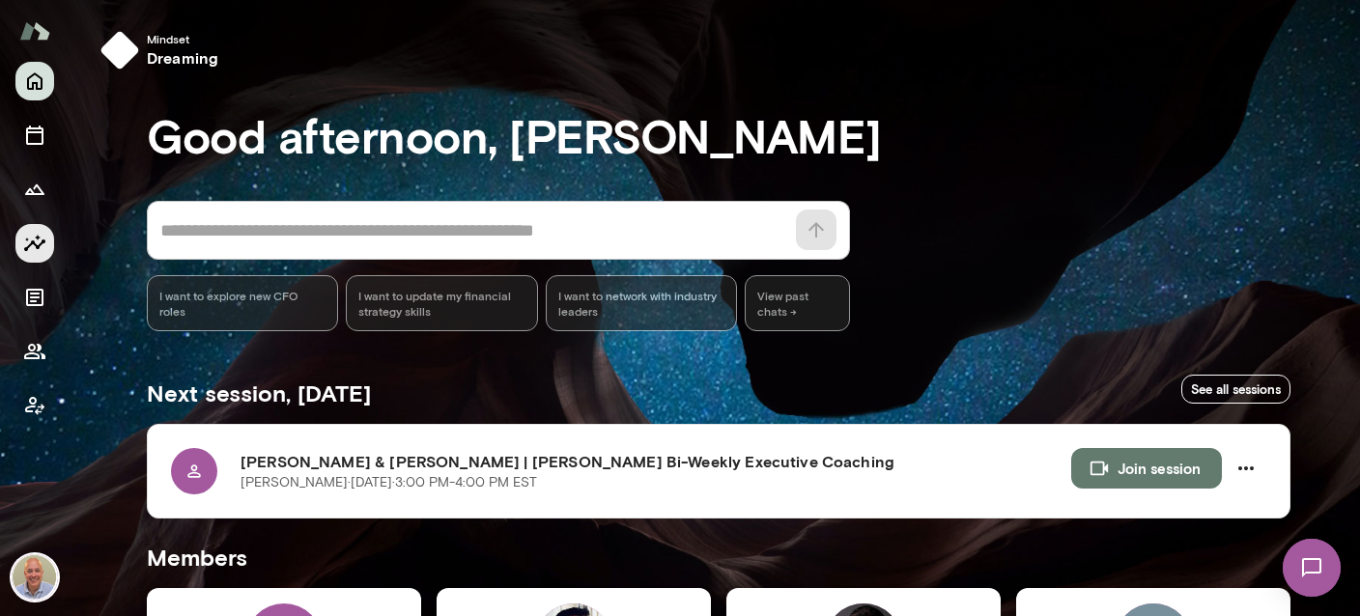
click at [28, 246] on icon "Insights" at bounding box center [34, 243] width 21 height 16
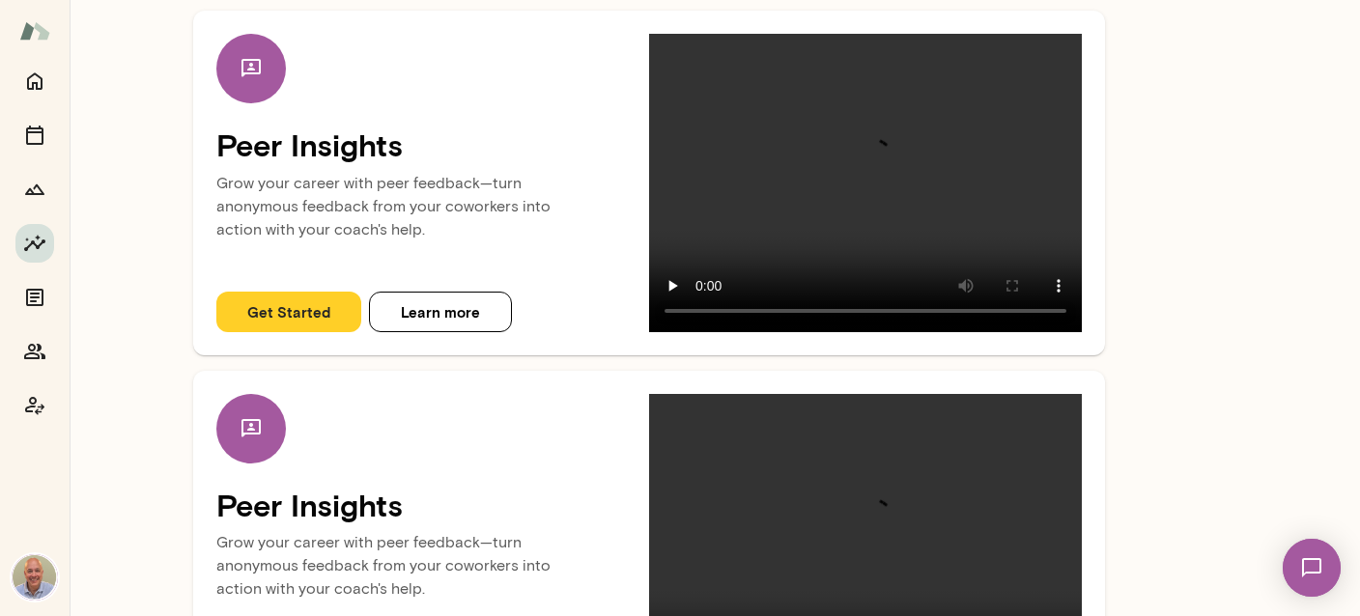
scroll to position [77, 0]
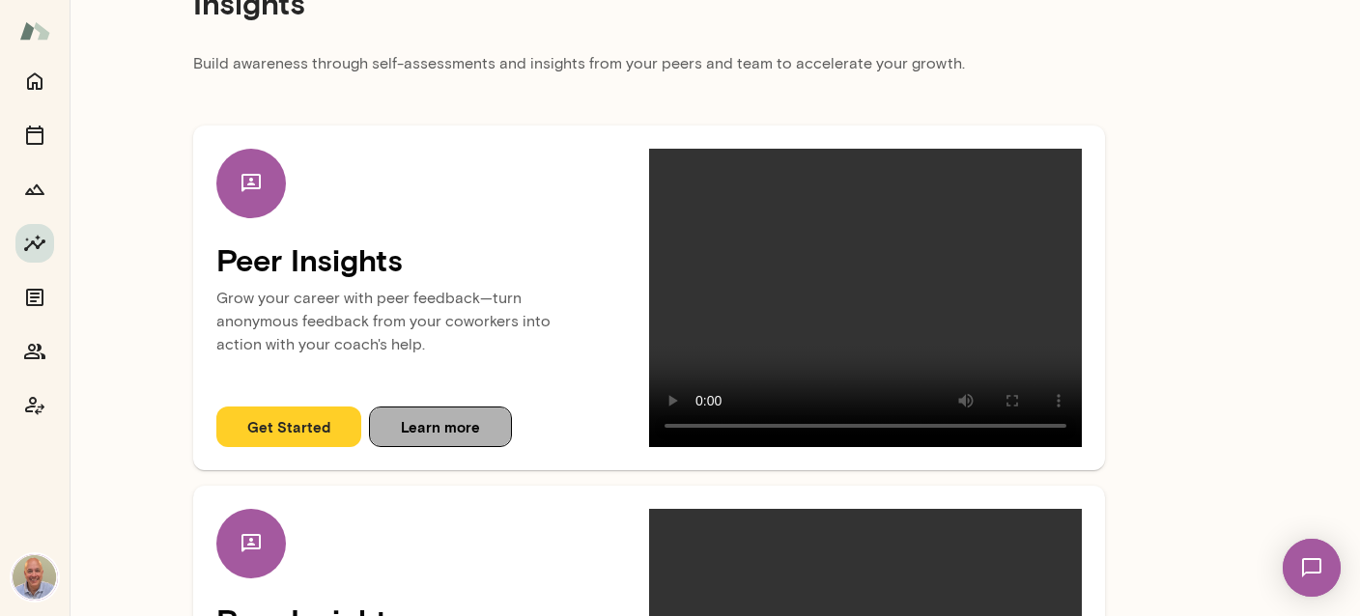
click at [432, 414] on button "Learn more" at bounding box center [440, 427] width 143 height 41
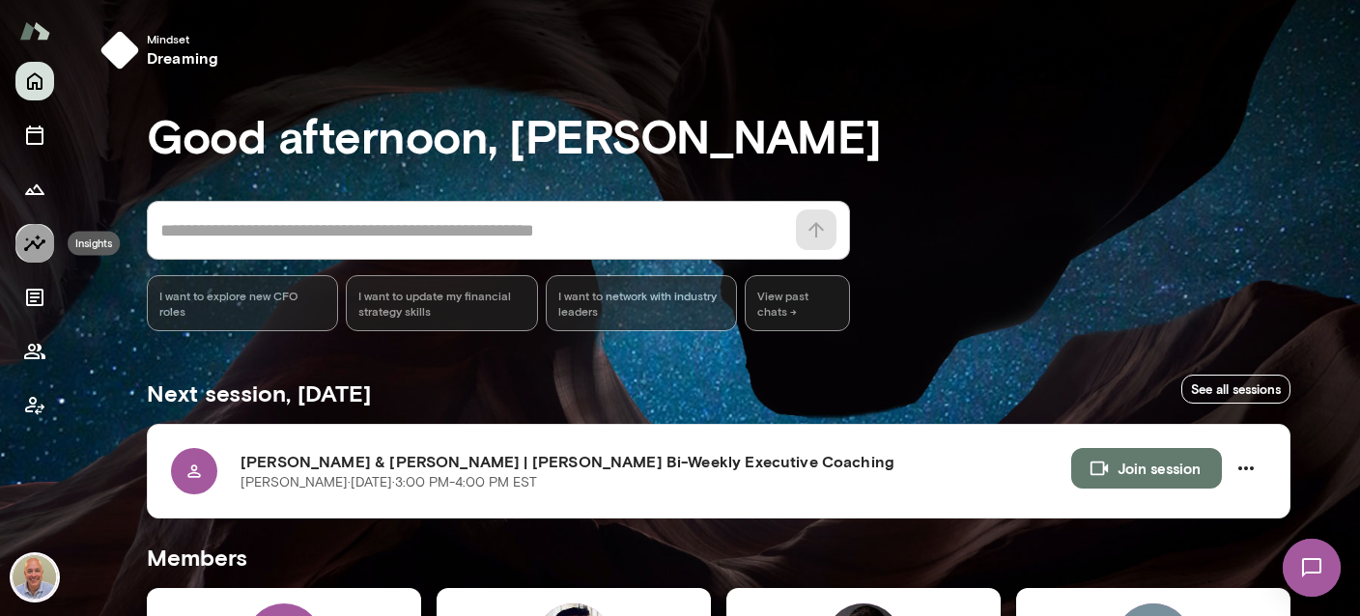
click at [45, 242] on icon "Insights" at bounding box center [34, 243] width 23 height 23
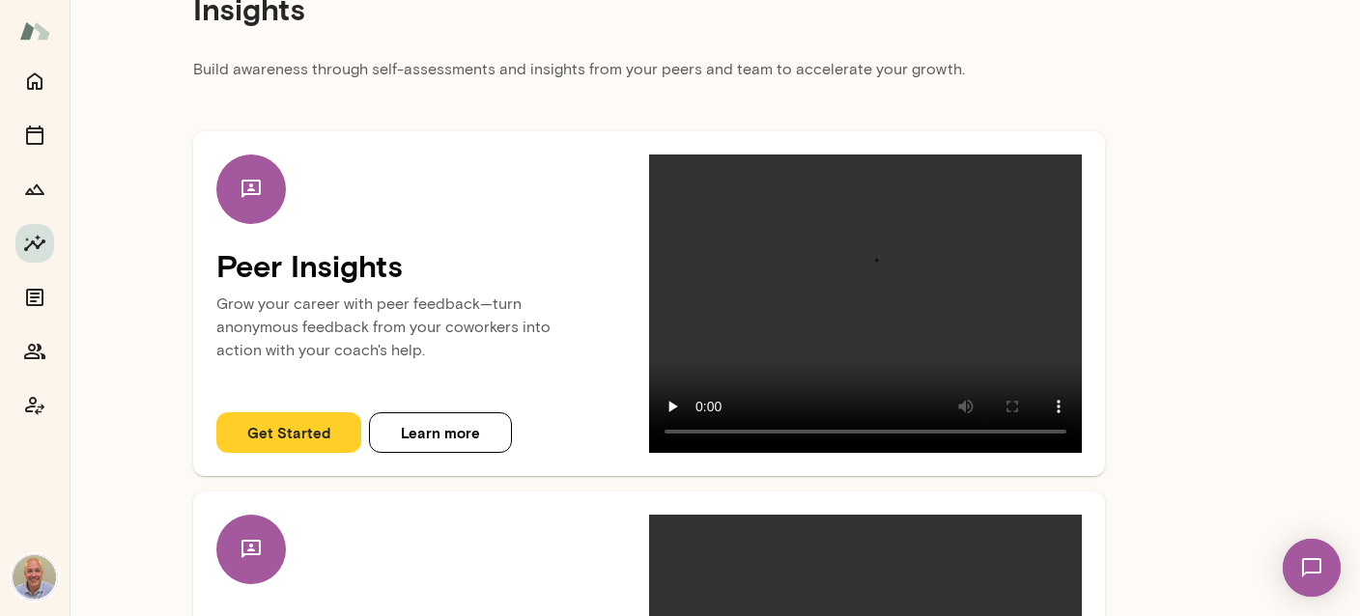
scroll to position [114, 0]
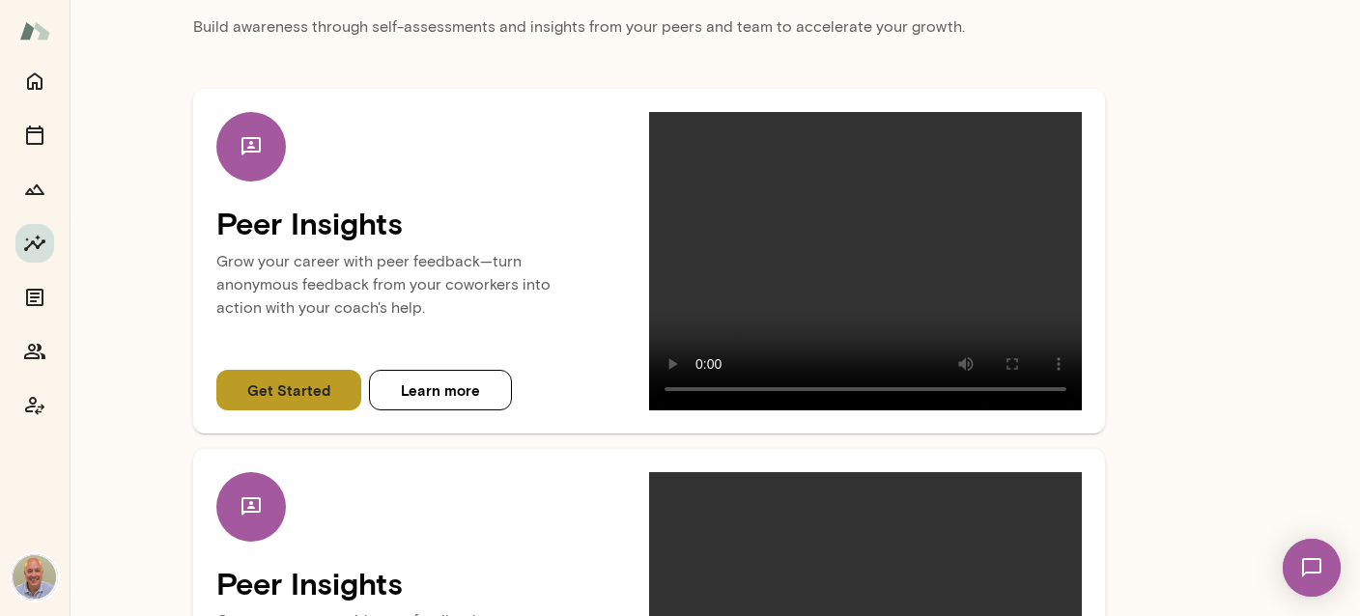
click at [304, 392] on button "Get Started" at bounding box center [288, 390] width 145 height 41
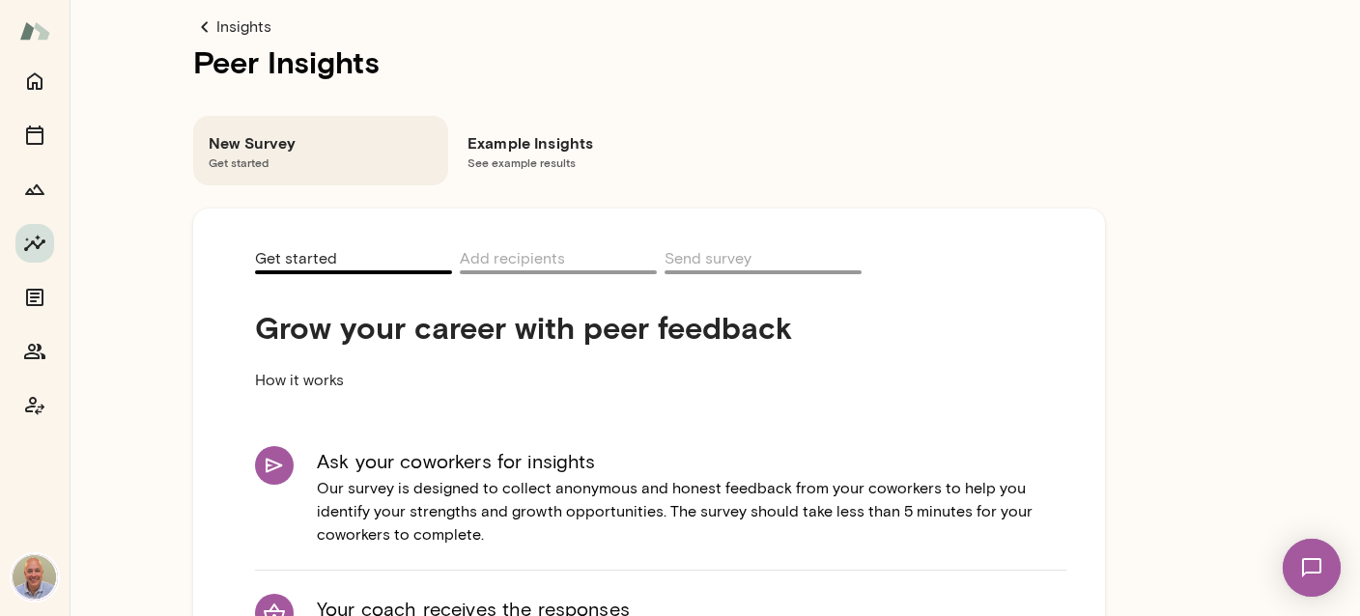
click at [481, 155] on span "See example results" at bounding box center [579, 162] width 224 height 15
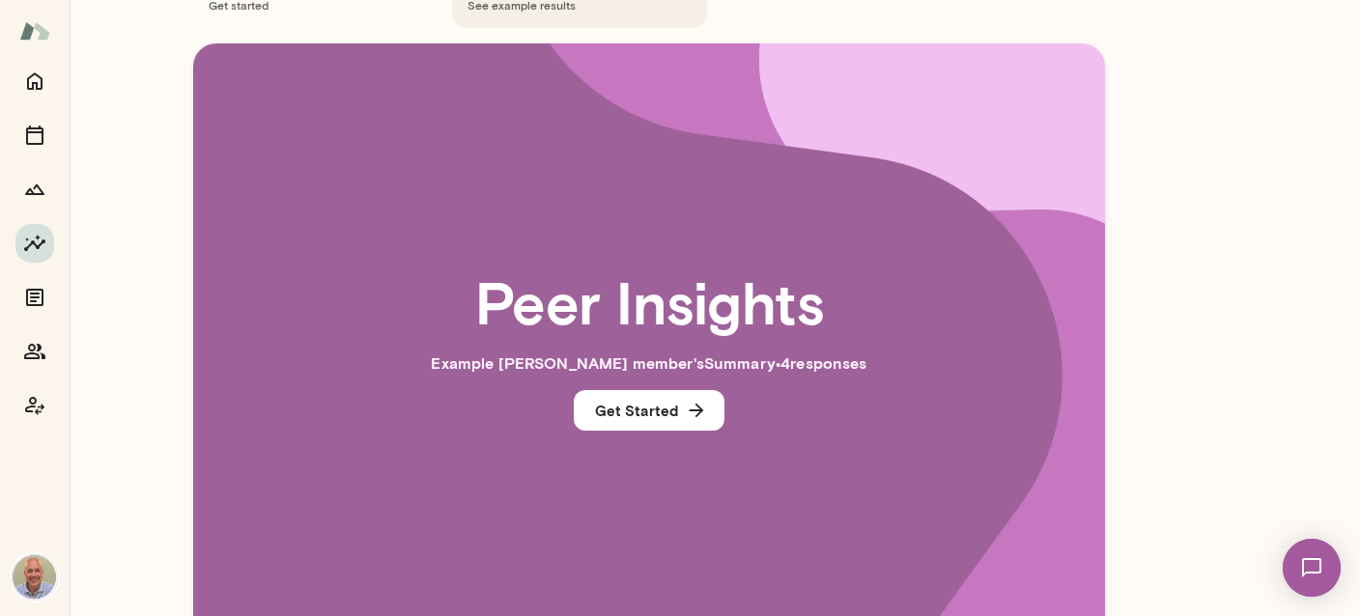
scroll to position [114, 0]
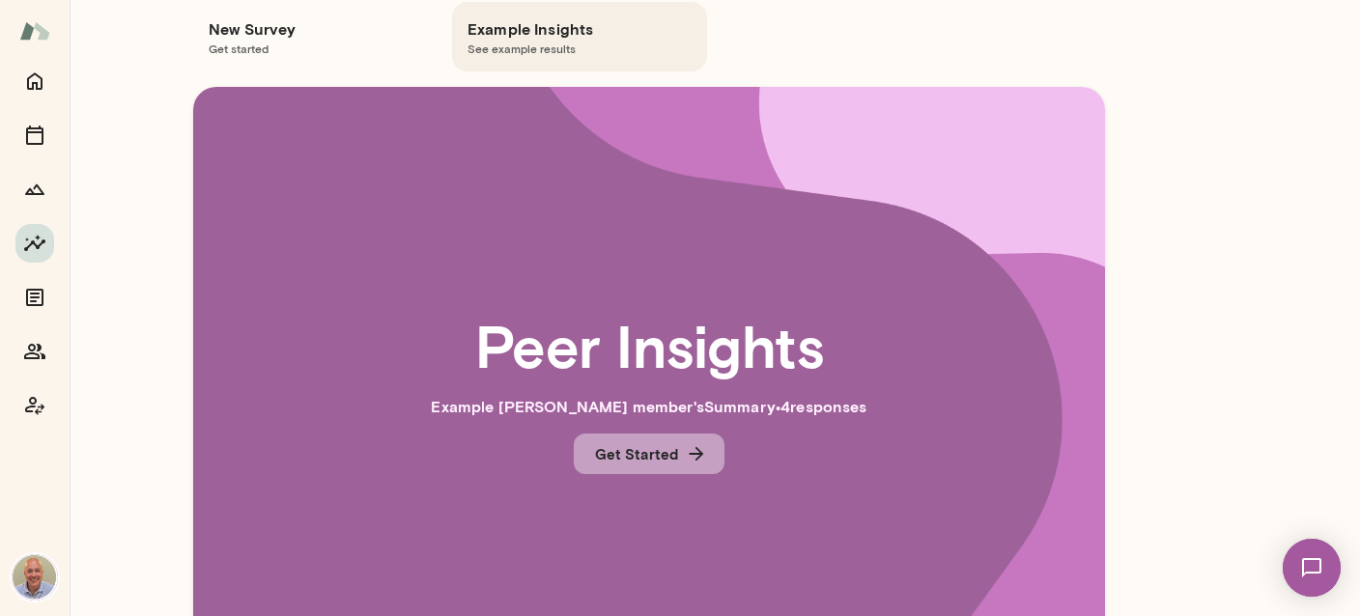
click at [689, 456] on icon "button" at bounding box center [696, 453] width 21 height 21
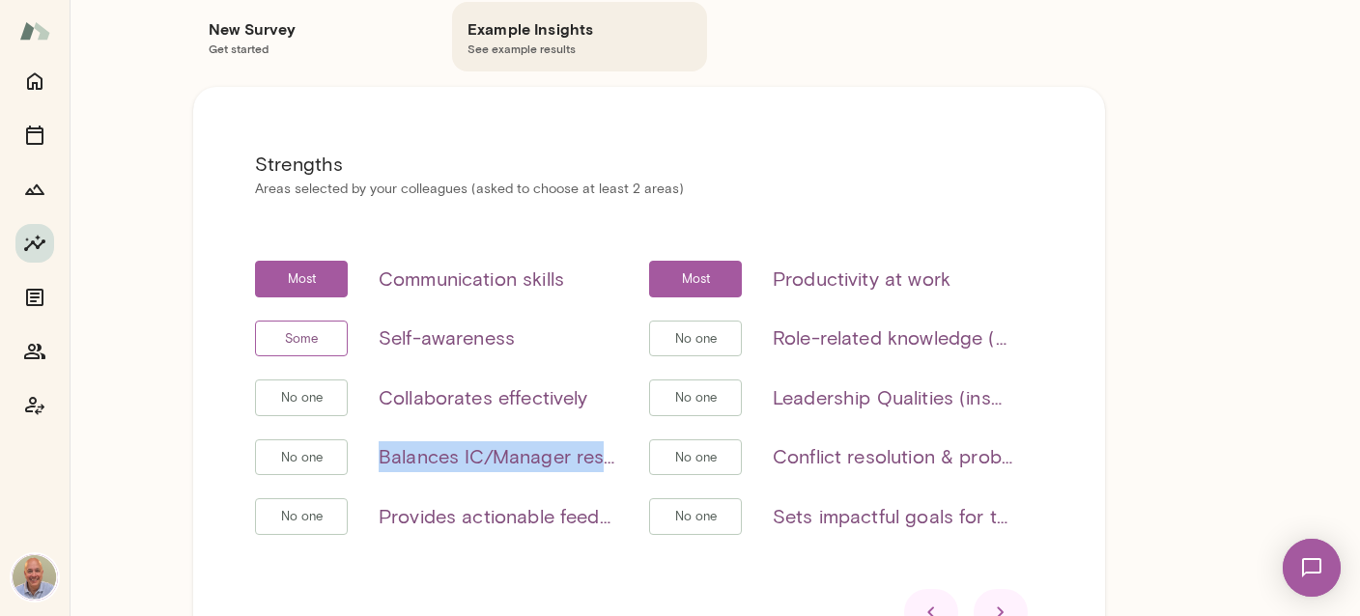
drag, startPoint x: 606, startPoint y: 461, endPoint x: 373, endPoint y: 453, distance: 232.9
click at [379, 453] on h6 "Balances IC/Manager responsibilities (if applicable)" at bounding box center [499, 456] width 240 height 31
click at [380, 456] on h6 "Balances IC/Manager responsibilities (if applicable)" at bounding box center [499, 456] width 240 height 31
drag, startPoint x: 380, startPoint y: 456, endPoint x: 584, endPoint y: 459, distance: 204.8
click at [584, 459] on h6 "Balances IC/Manager responsibilities (if applicable)" at bounding box center [499, 456] width 240 height 31
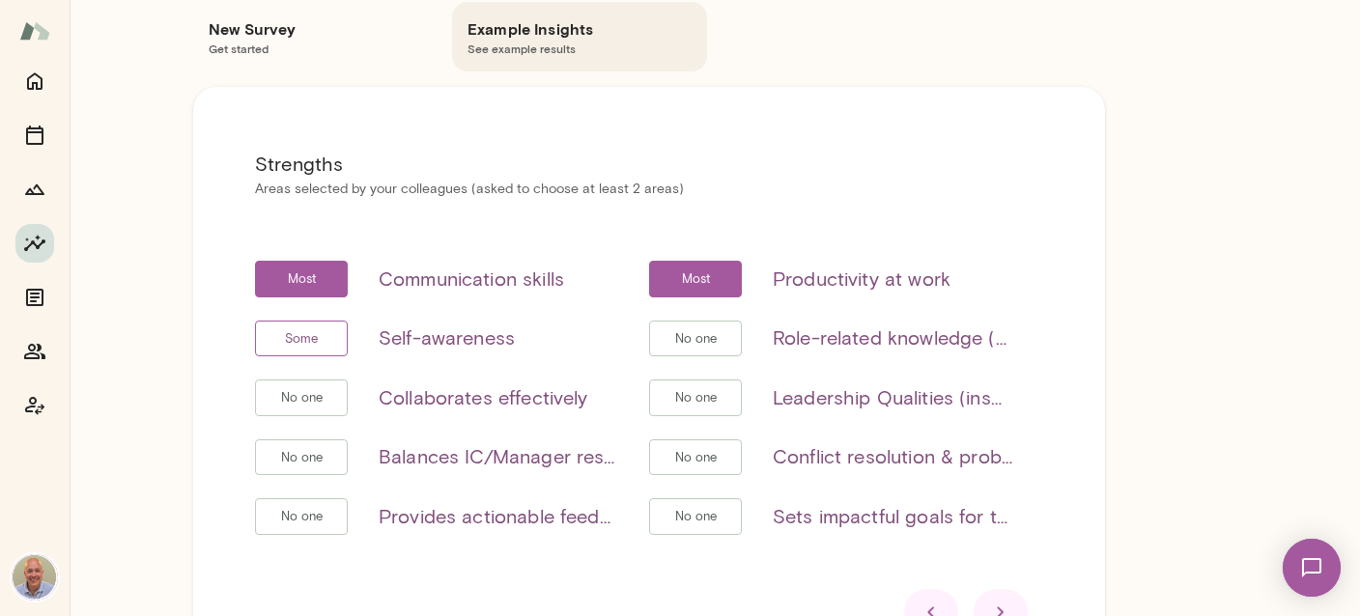
click at [370, 460] on div "No one Balances IC/Manager responsibilities (if applicable)" at bounding box center [436, 457] width 363 height 37
drag, startPoint x: 380, startPoint y: 455, endPoint x: 597, endPoint y: 461, distance: 217.4
click at [597, 461] on h6 "Balances IC/Manager responsibilities (if applicable)" at bounding box center [499, 456] width 240 height 31
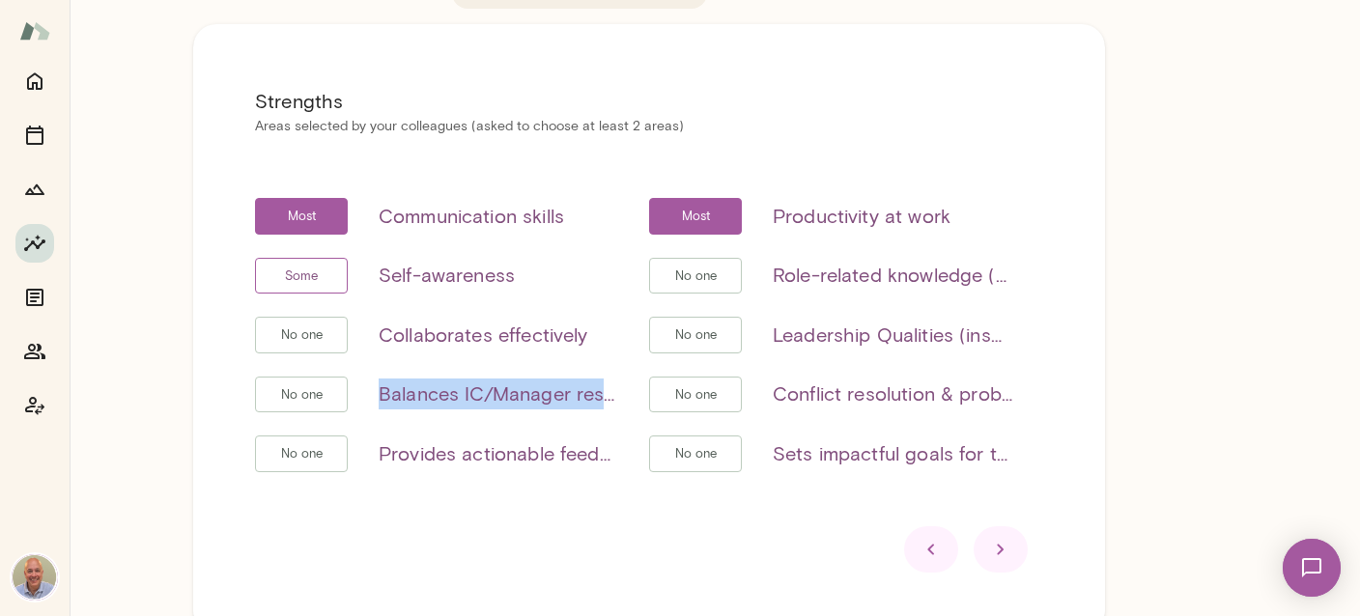
scroll to position [229, 0]
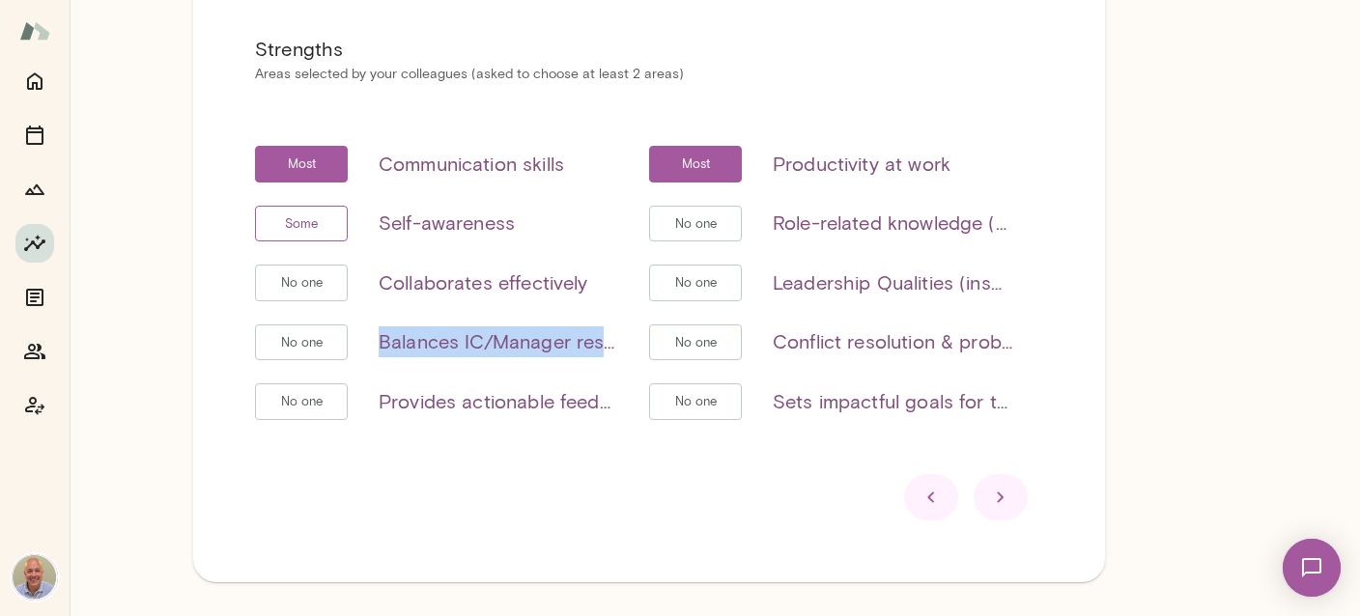
click at [995, 499] on icon at bounding box center [1000, 497] width 23 height 23
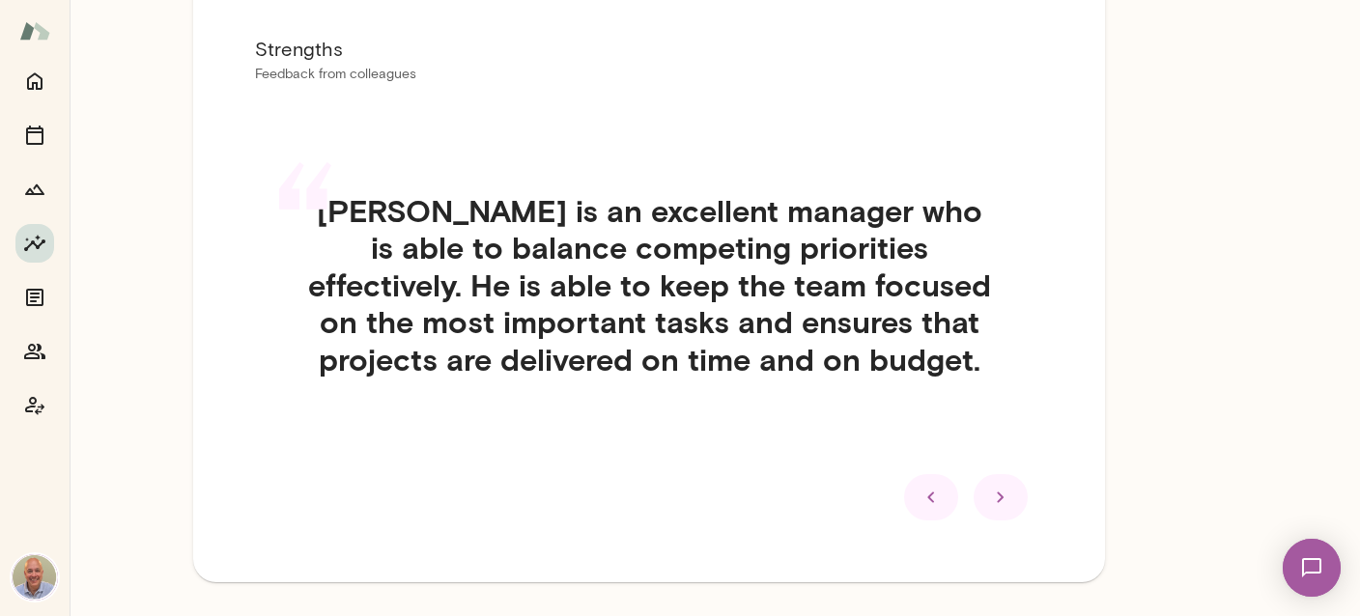
click at [983, 498] on div at bounding box center [1000, 497] width 54 height 46
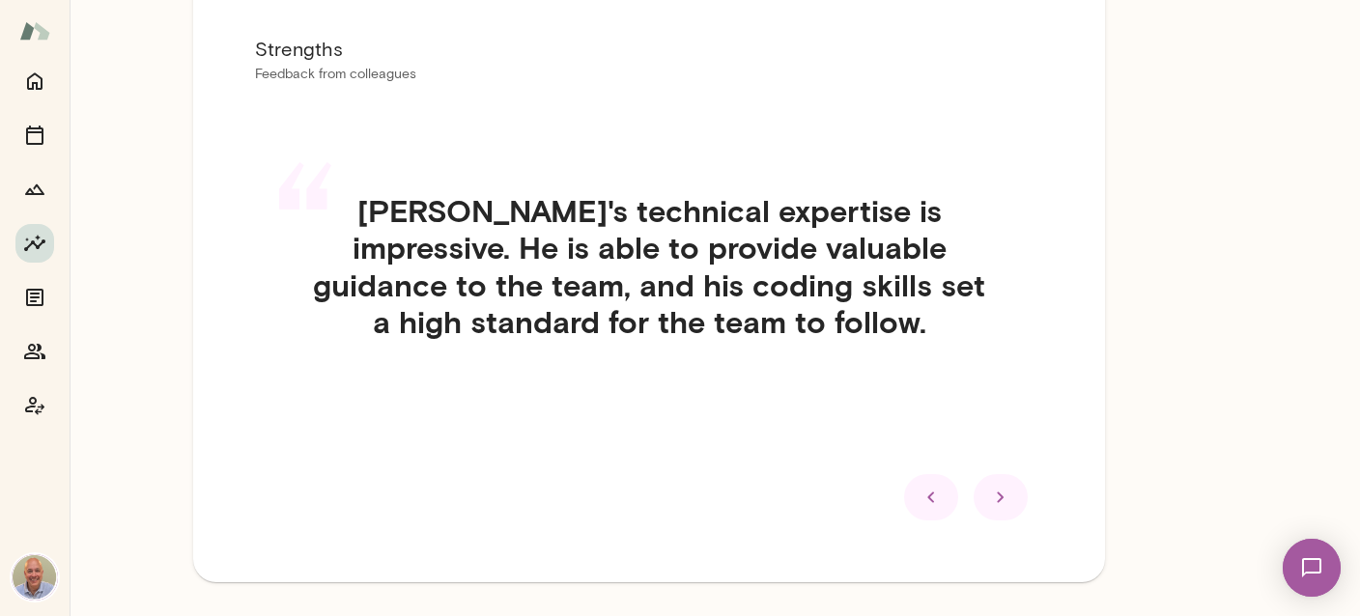
click at [1007, 507] on icon at bounding box center [1000, 497] width 23 height 23
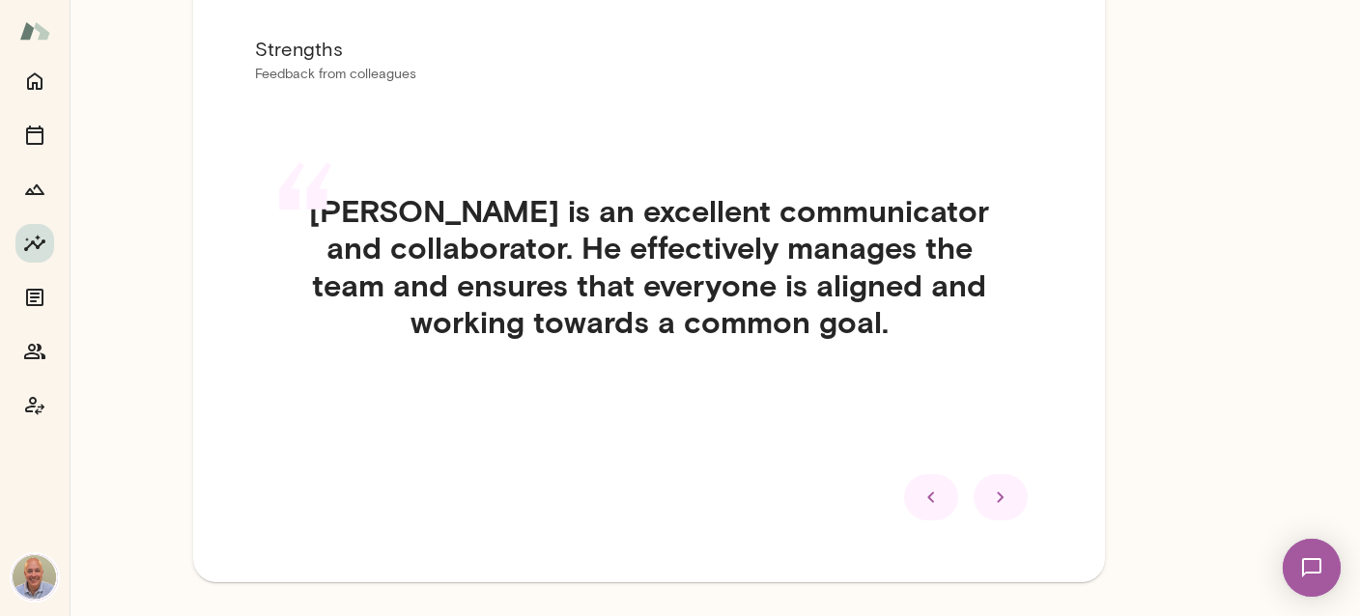
click at [1007, 507] on icon at bounding box center [1000, 497] width 23 height 23
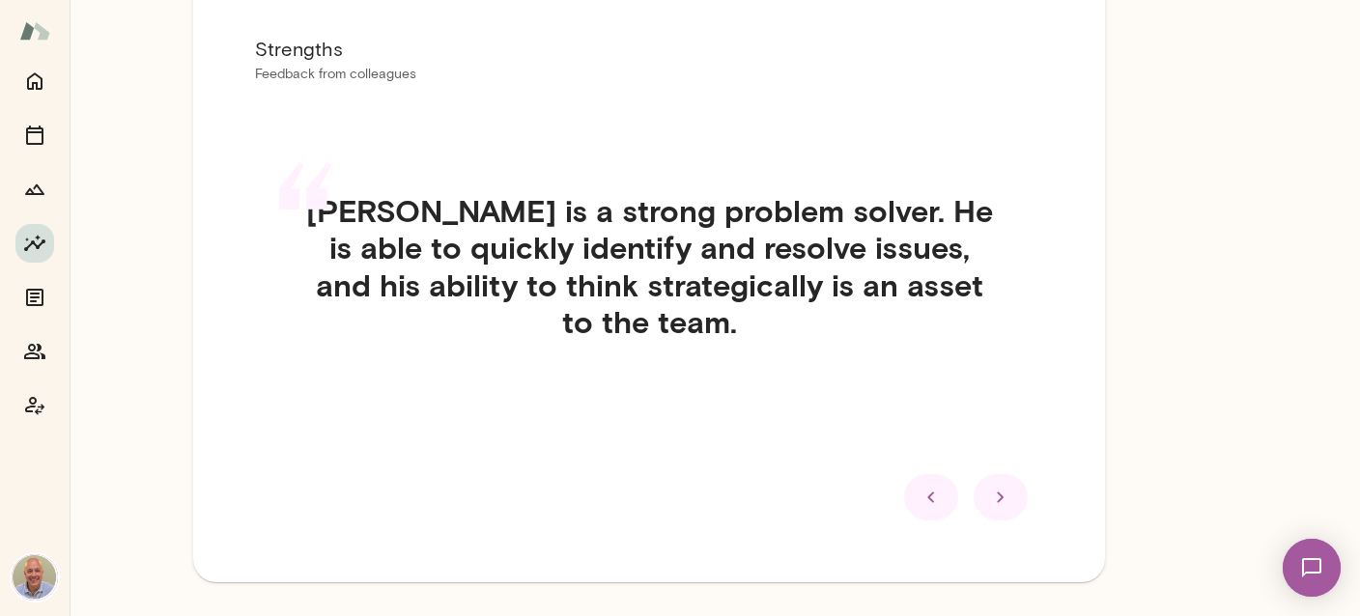
click at [1007, 507] on icon at bounding box center [1000, 497] width 23 height 23
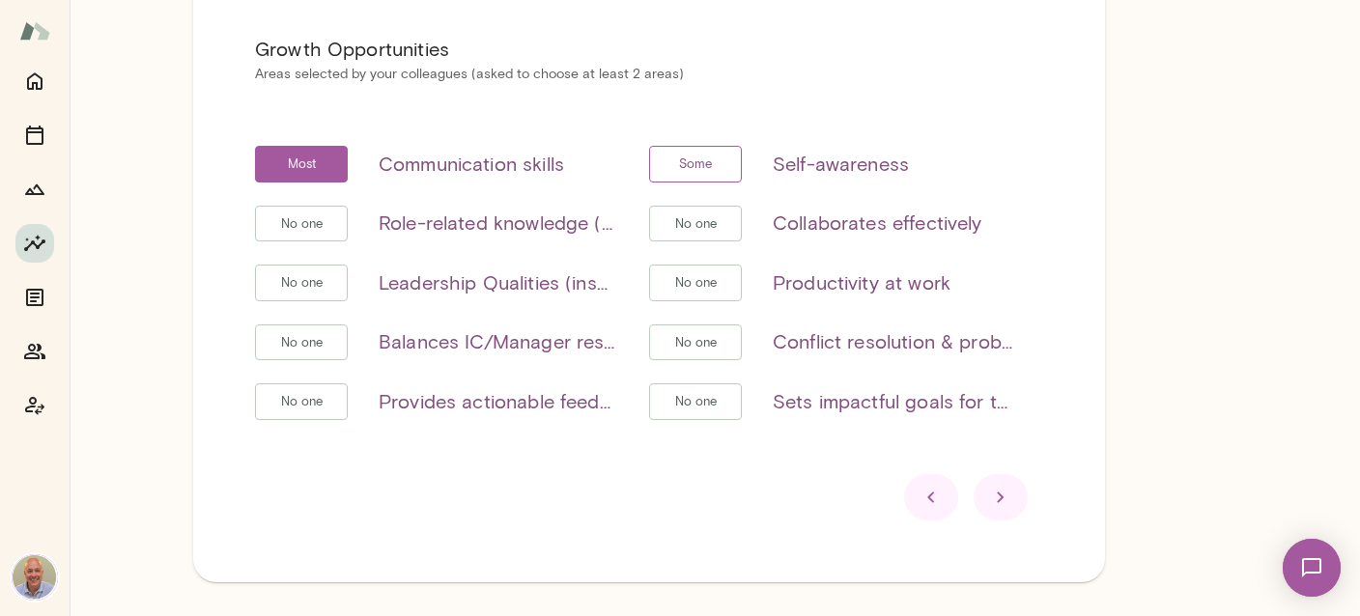
click at [989, 499] on div at bounding box center [1000, 497] width 54 height 46
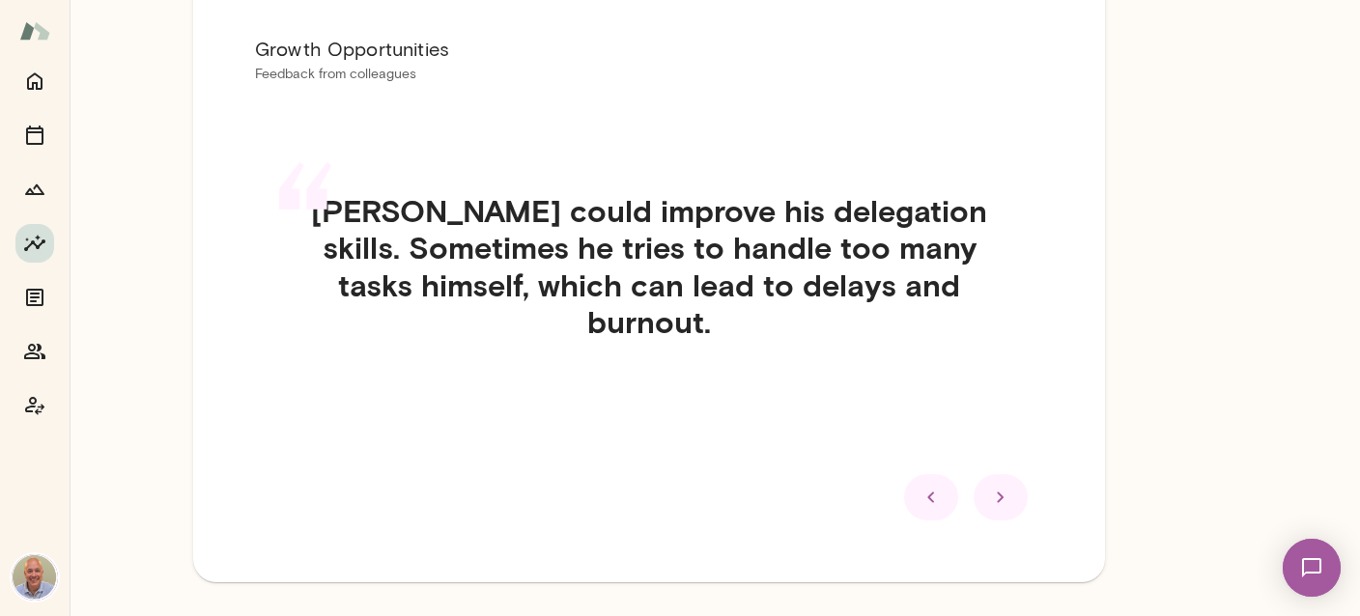
click at [989, 501] on icon at bounding box center [1000, 497] width 23 height 23
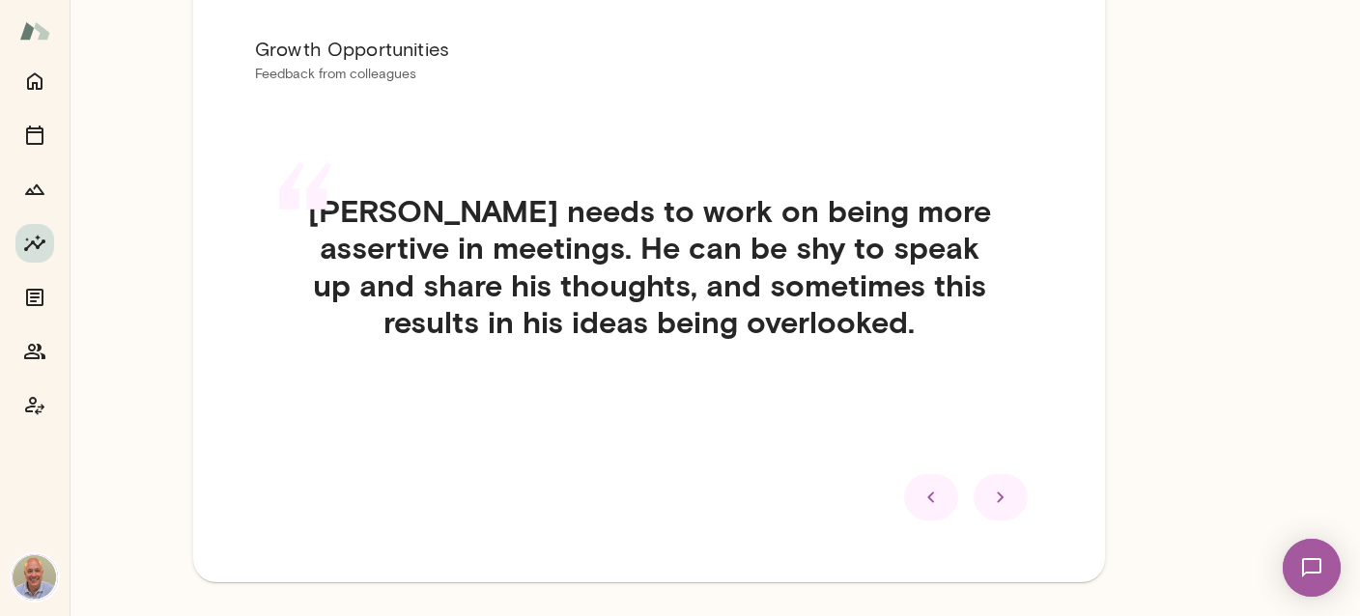
click at [1004, 502] on icon at bounding box center [1000, 497] width 23 height 23
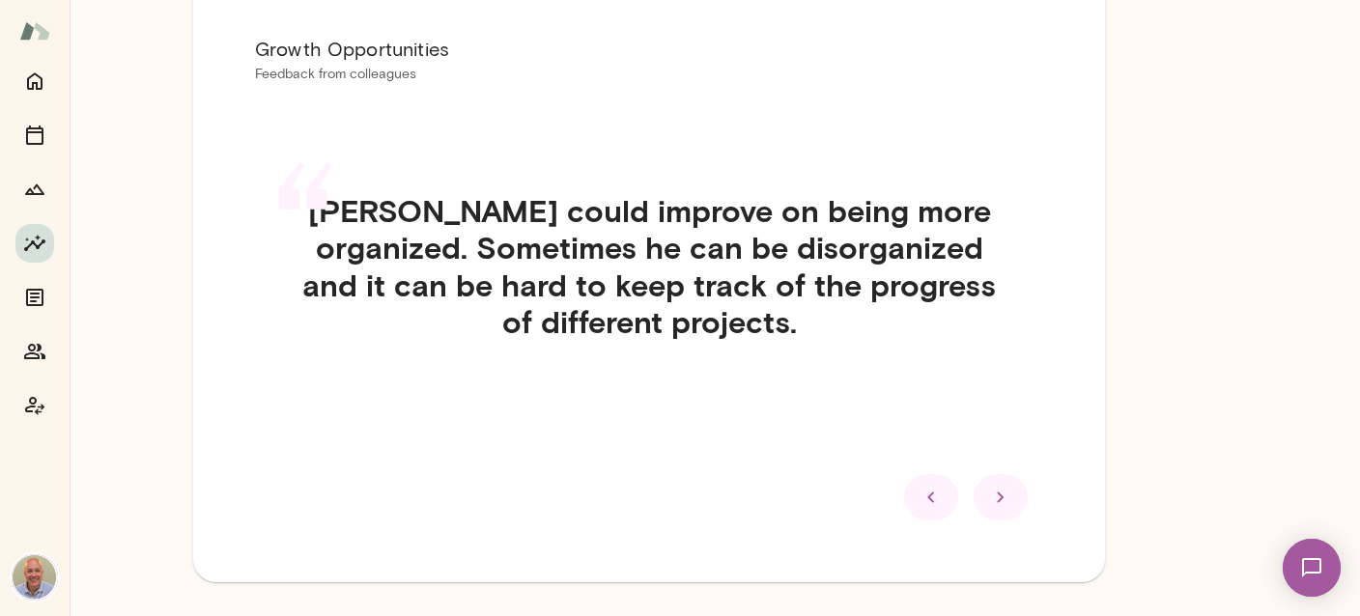
click at [1004, 502] on icon at bounding box center [1000, 497] width 23 height 23
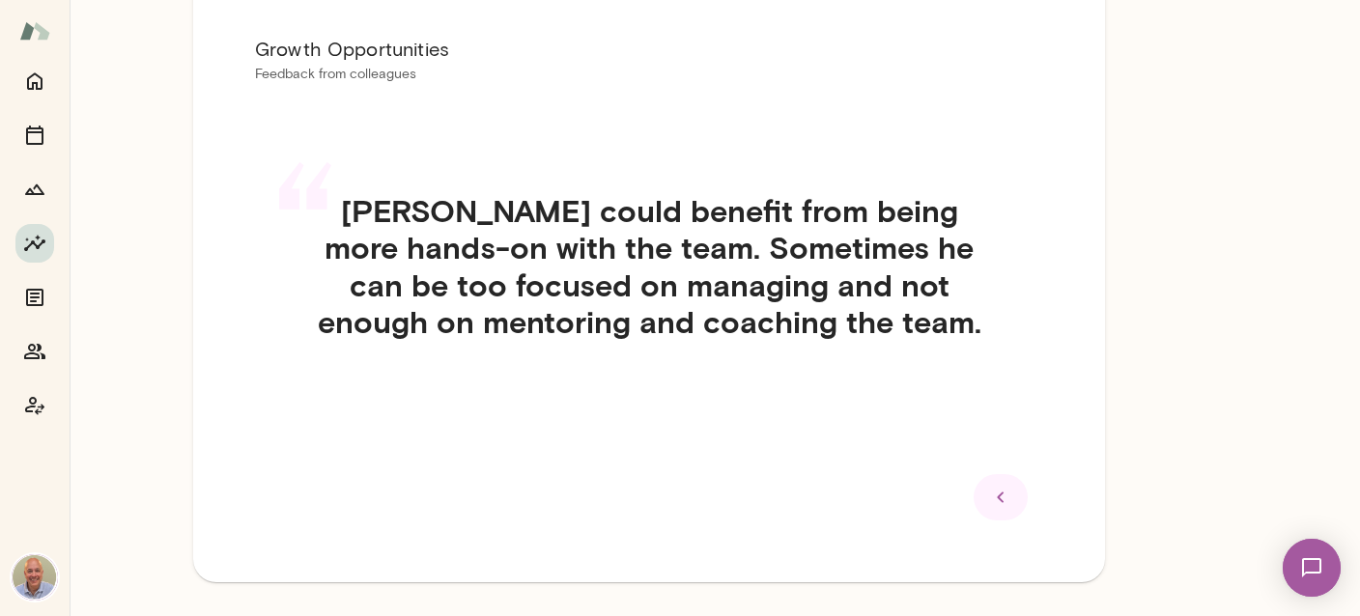
click at [1004, 502] on icon at bounding box center [1000, 497] width 23 height 23
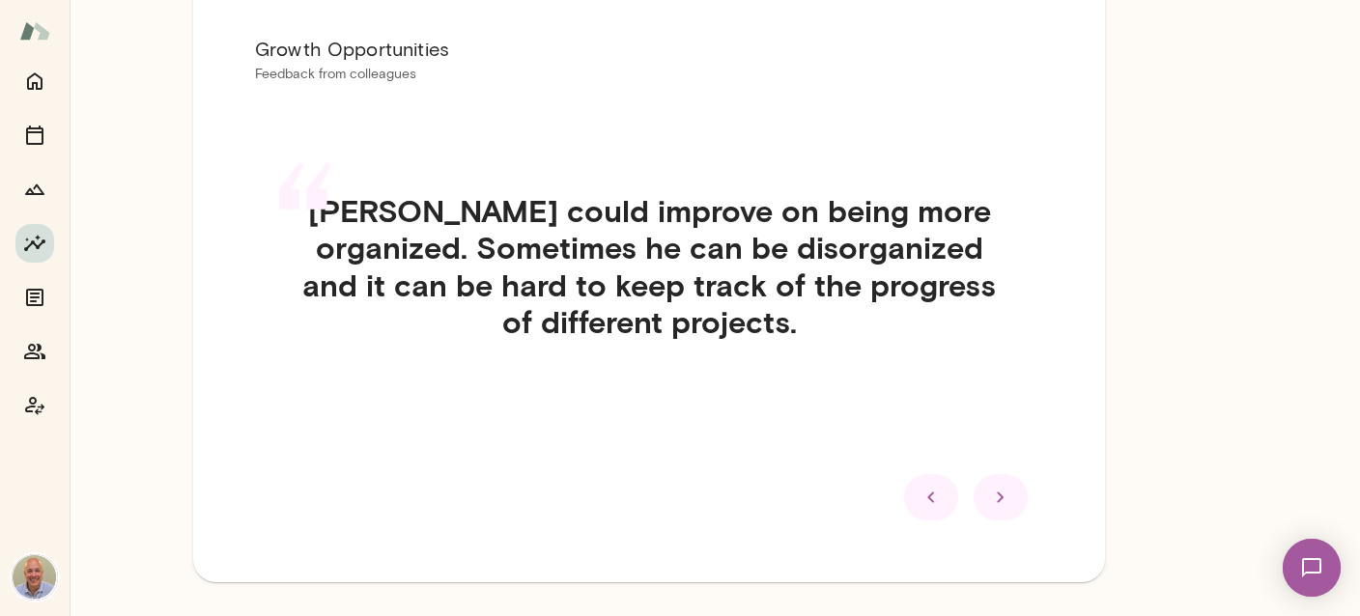
click at [1004, 502] on icon at bounding box center [1000, 497] width 23 height 23
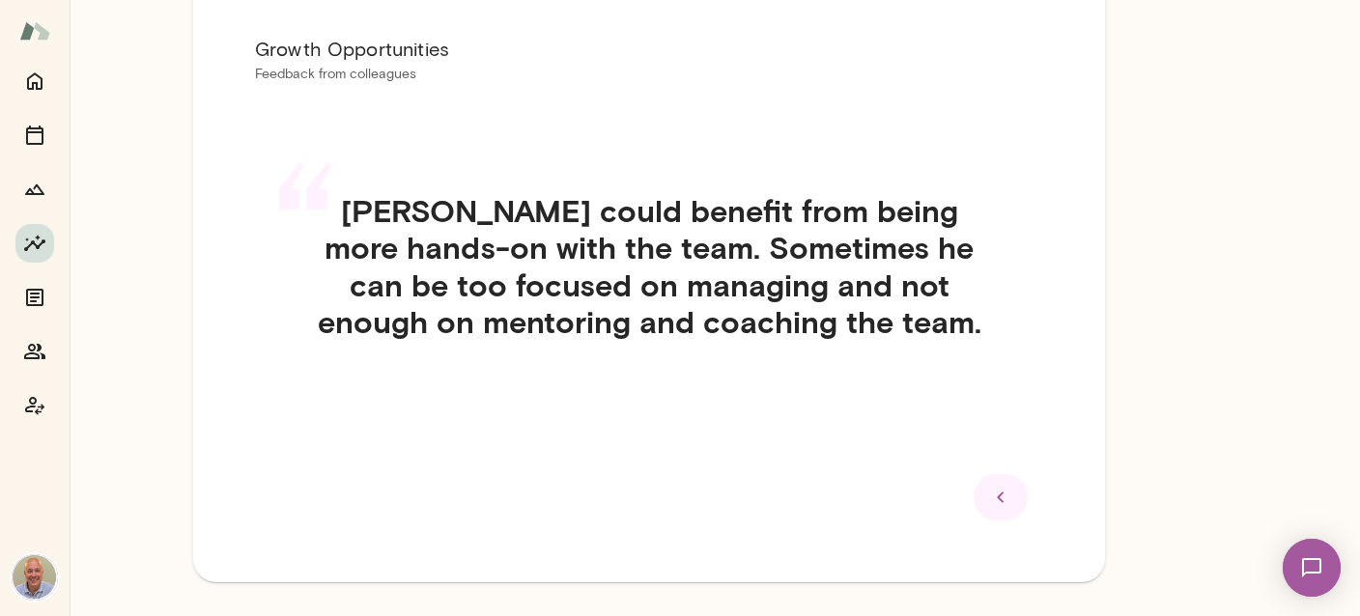
click at [1004, 502] on icon at bounding box center [1000, 497] width 23 height 23
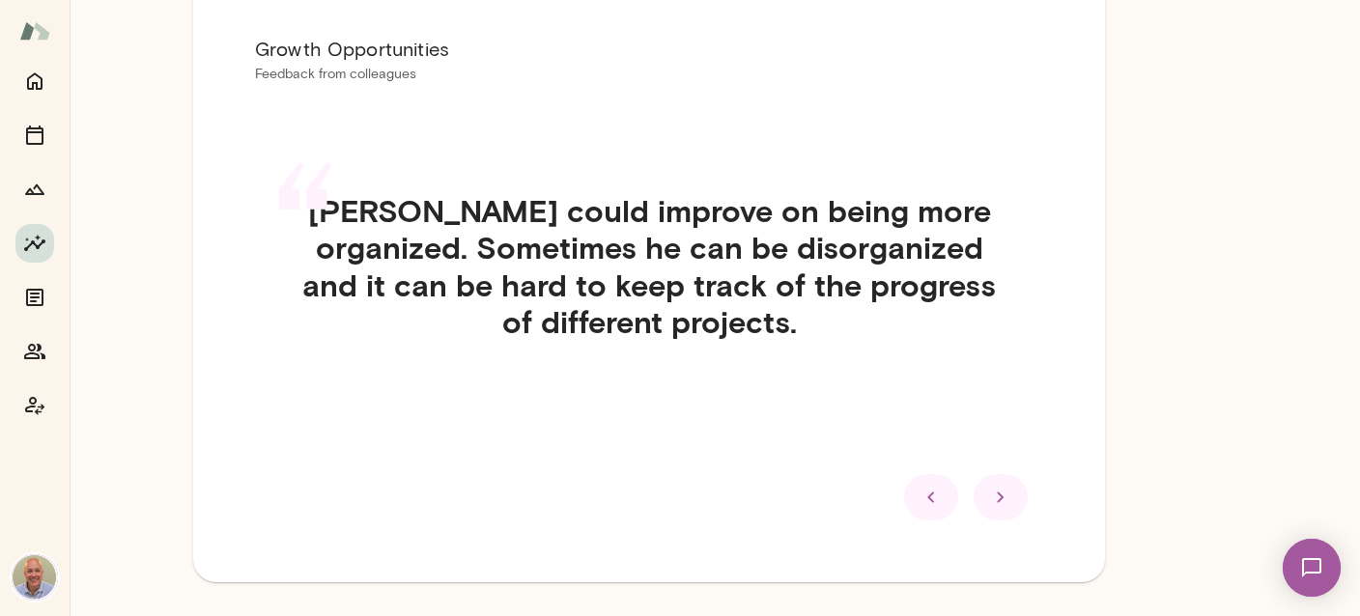
click at [1004, 502] on icon at bounding box center [1000, 497] width 23 height 23
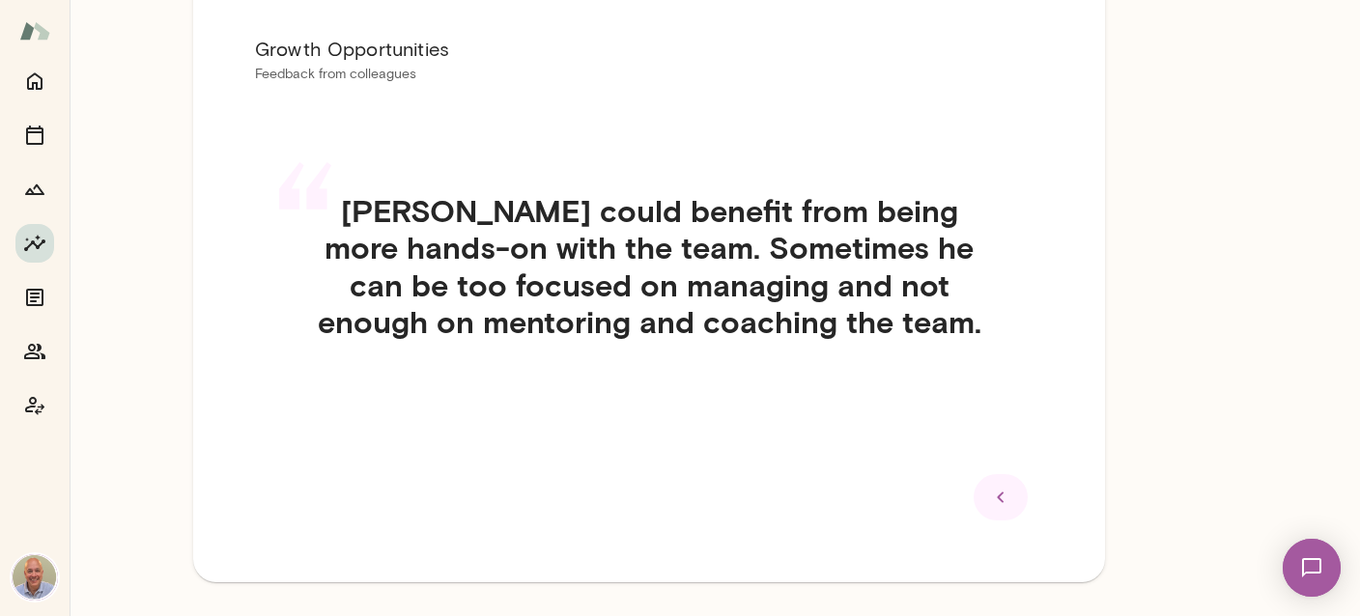
click at [1004, 502] on icon at bounding box center [1000, 497] width 23 height 23
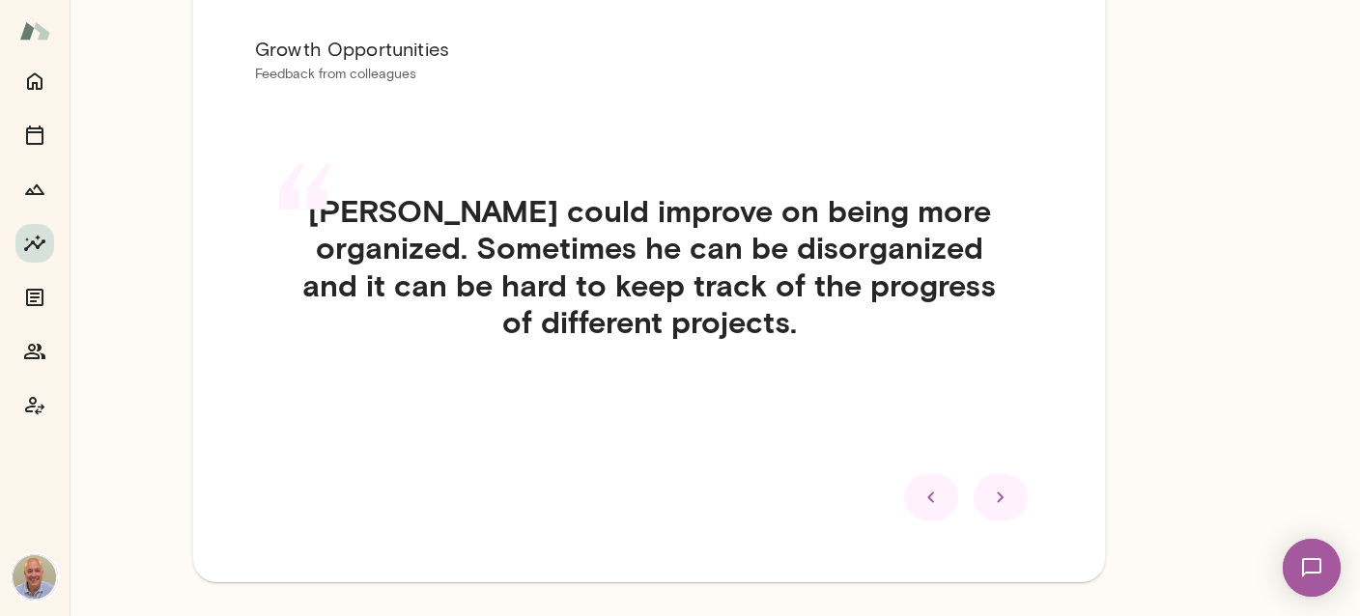
click at [1004, 502] on icon at bounding box center [1000, 497] width 23 height 23
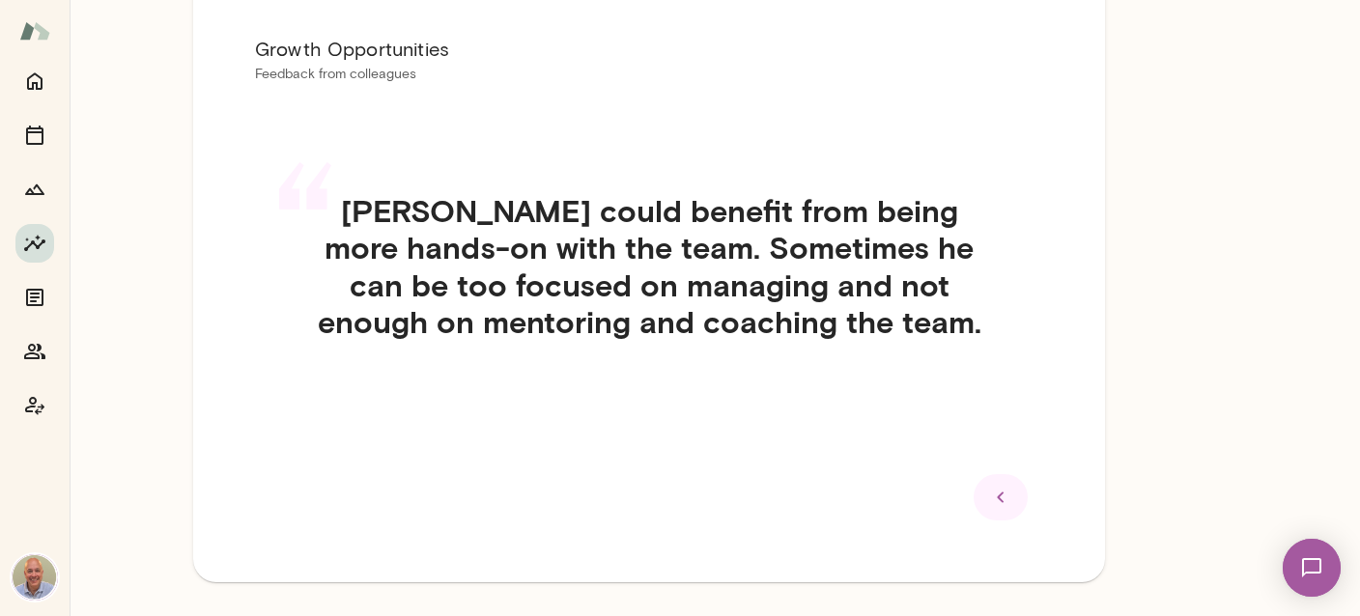
click at [1004, 502] on icon at bounding box center [1000, 497] width 23 height 23
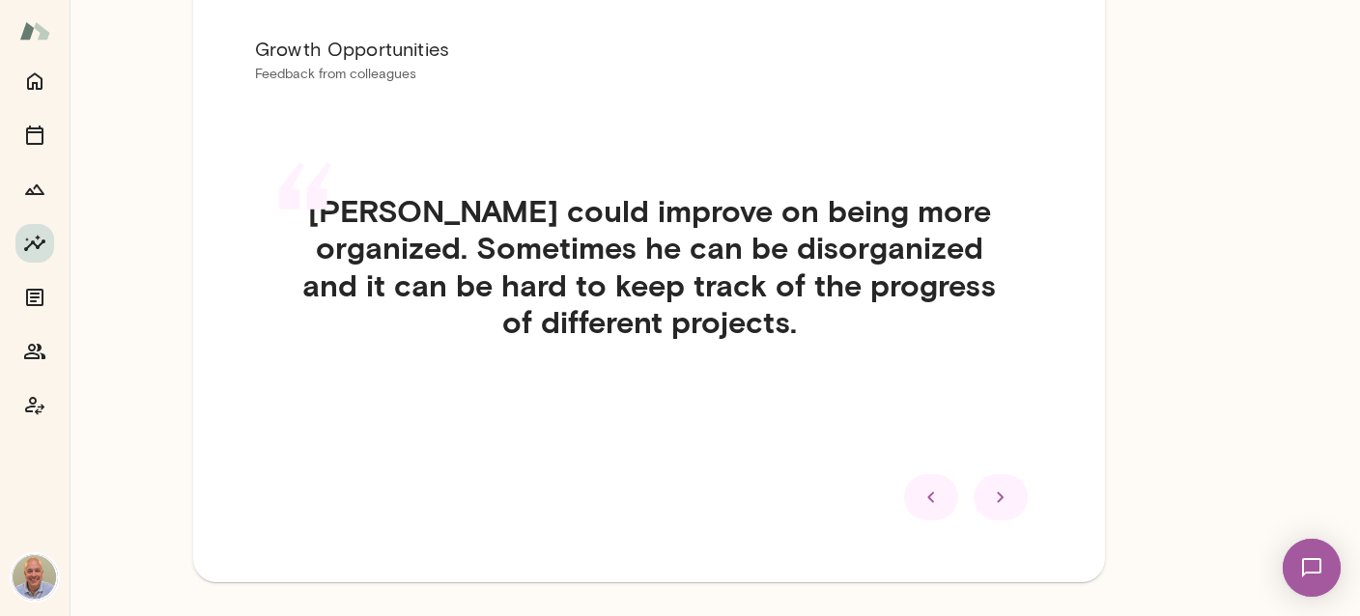
click at [1004, 502] on icon at bounding box center [1000, 497] width 23 height 23
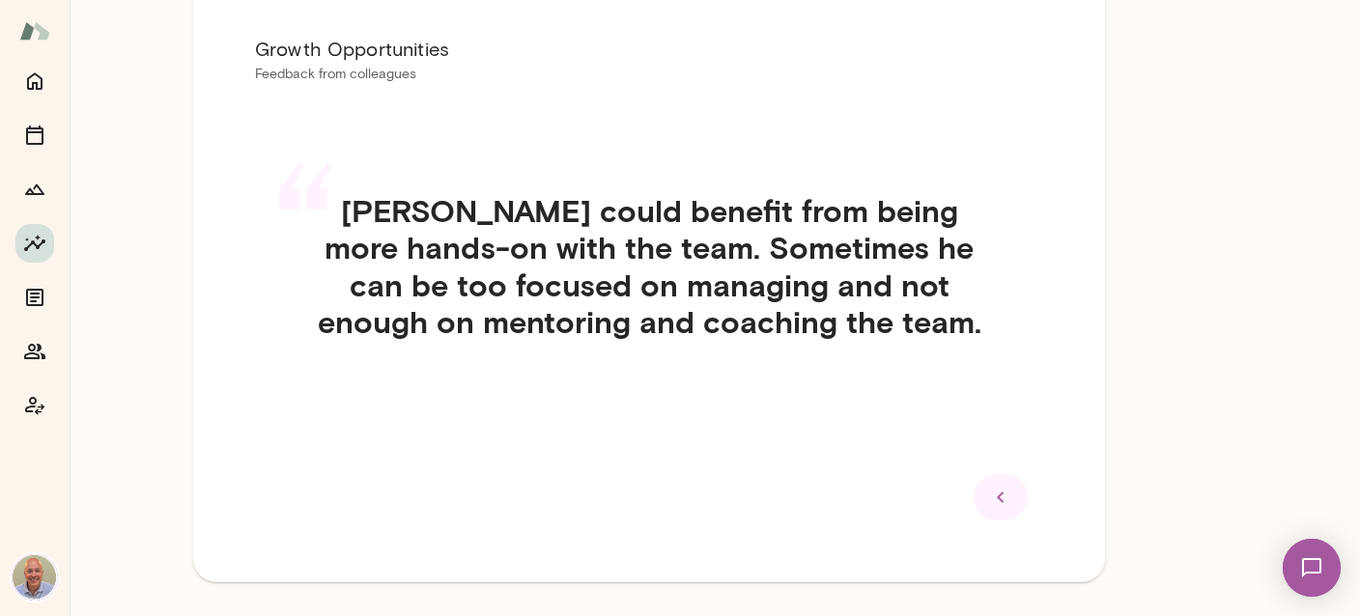
click at [1004, 502] on icon at bounding box center [1000, 497] width 23 height 23
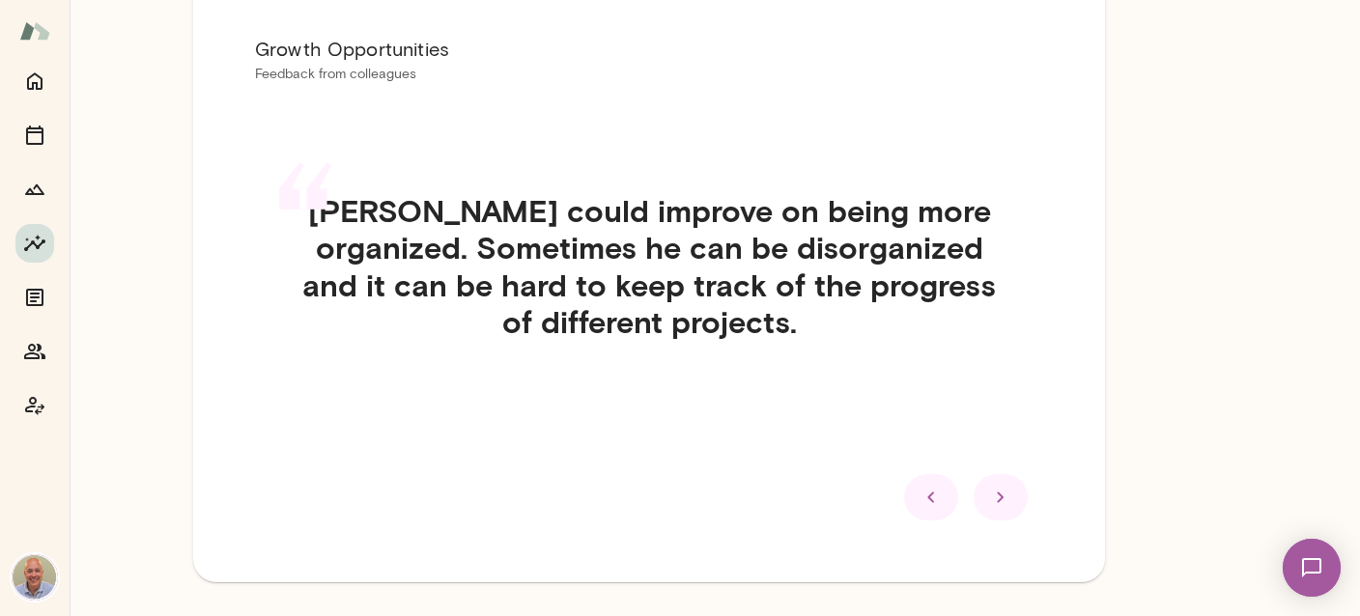
click at [1004, 502] on icon at bounding box center [1000, 497] width 23 height 23
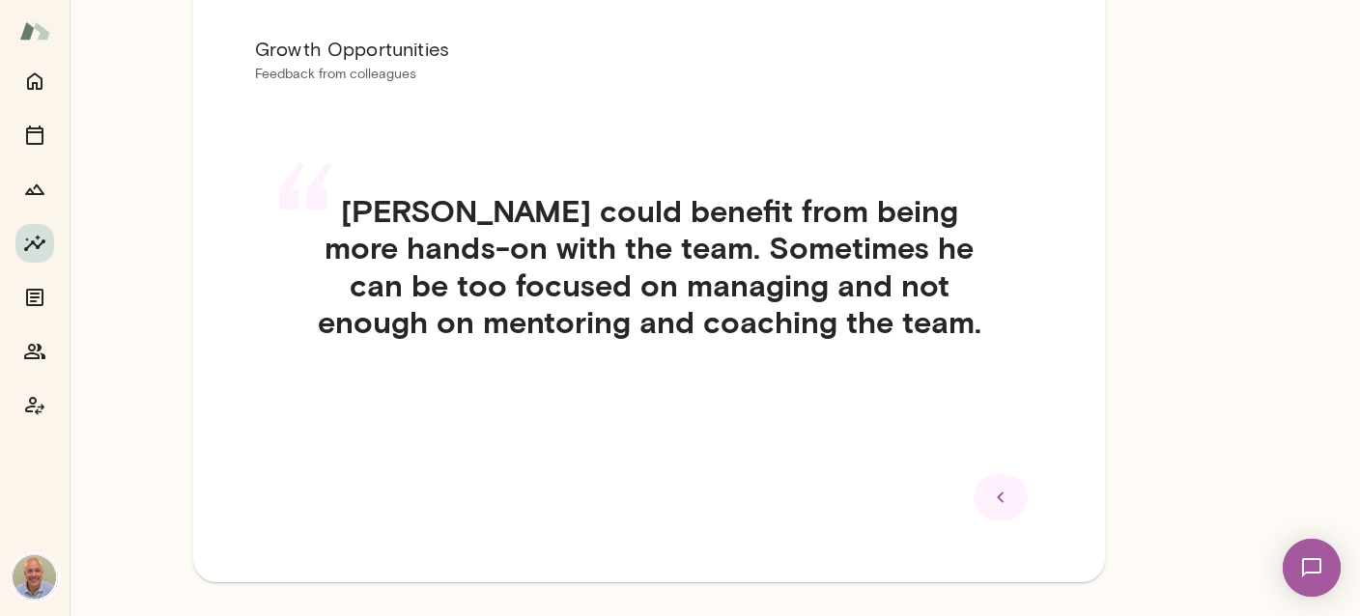
click at [1004, 502] on icon at bounding box center [1000, 497] width 23 height 23
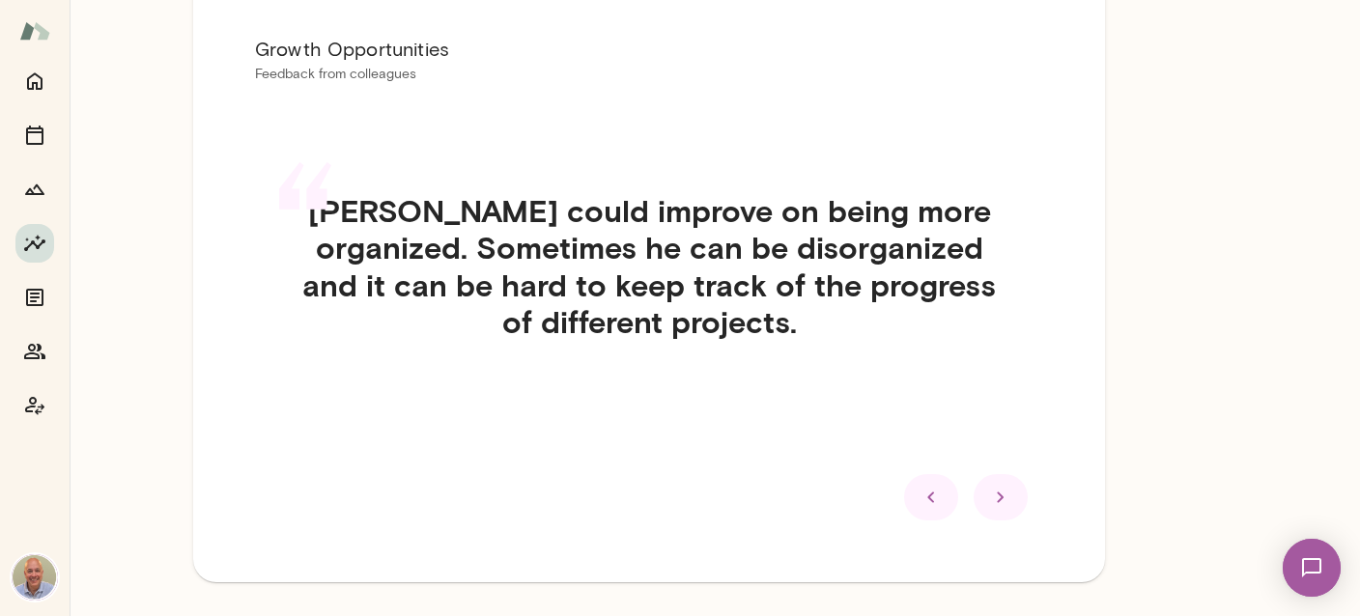
click at [1022, 500] on div at bounding box center [1000, 497] width 54 height 46
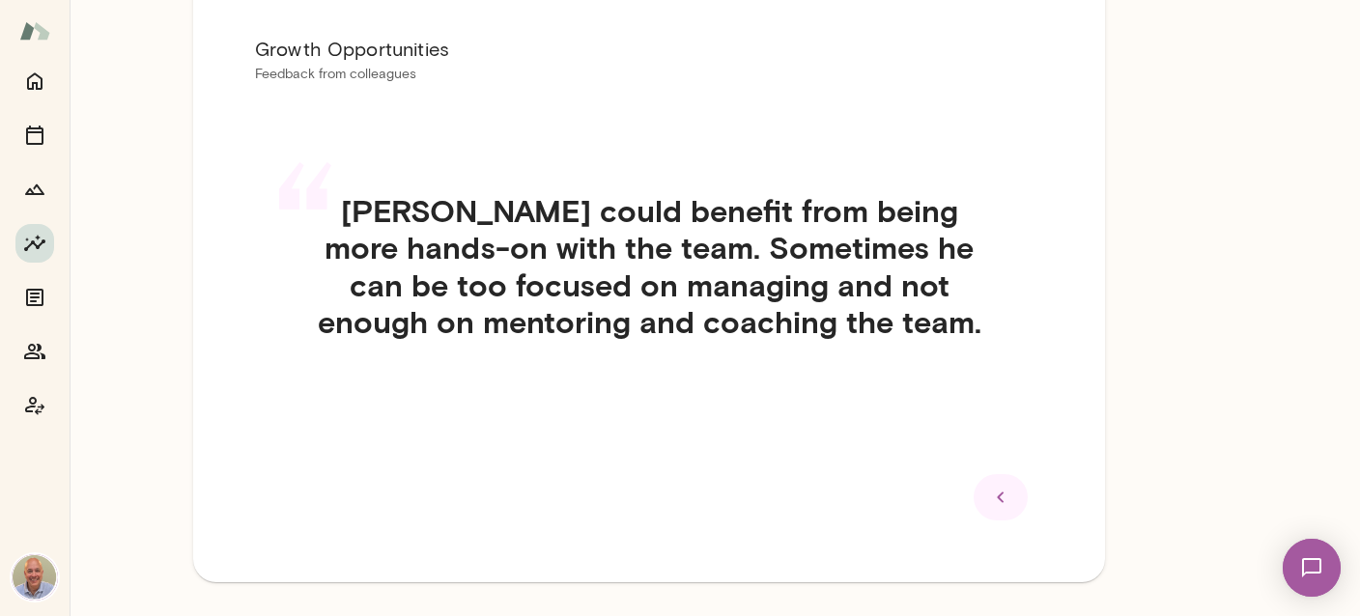
click at [1022, 500] on div at bounding box center [1000, 497] width 54 height 46
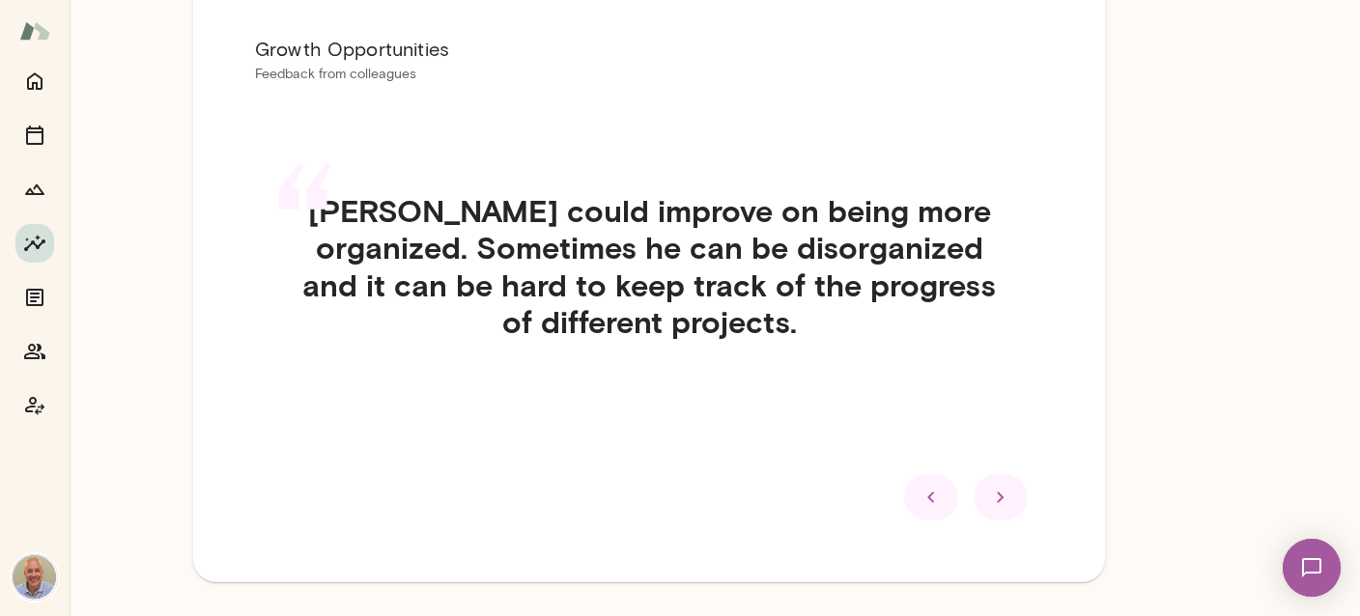
click at [1022, 500] on div at bounding box center [1000, 497] width 54 height 46
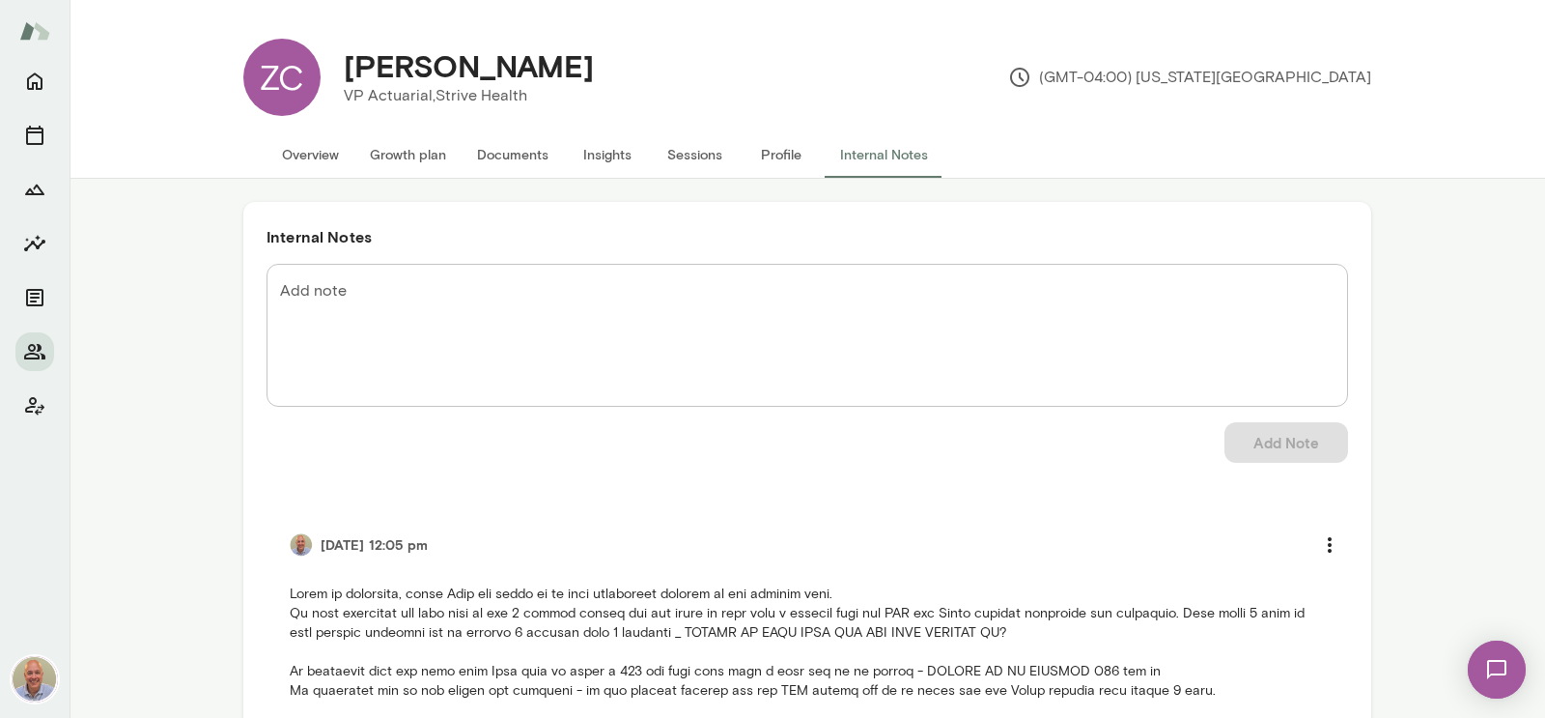
click at [428, 317] on textarea "Add note" at bounding box center [807, 335] width 1055 height 111
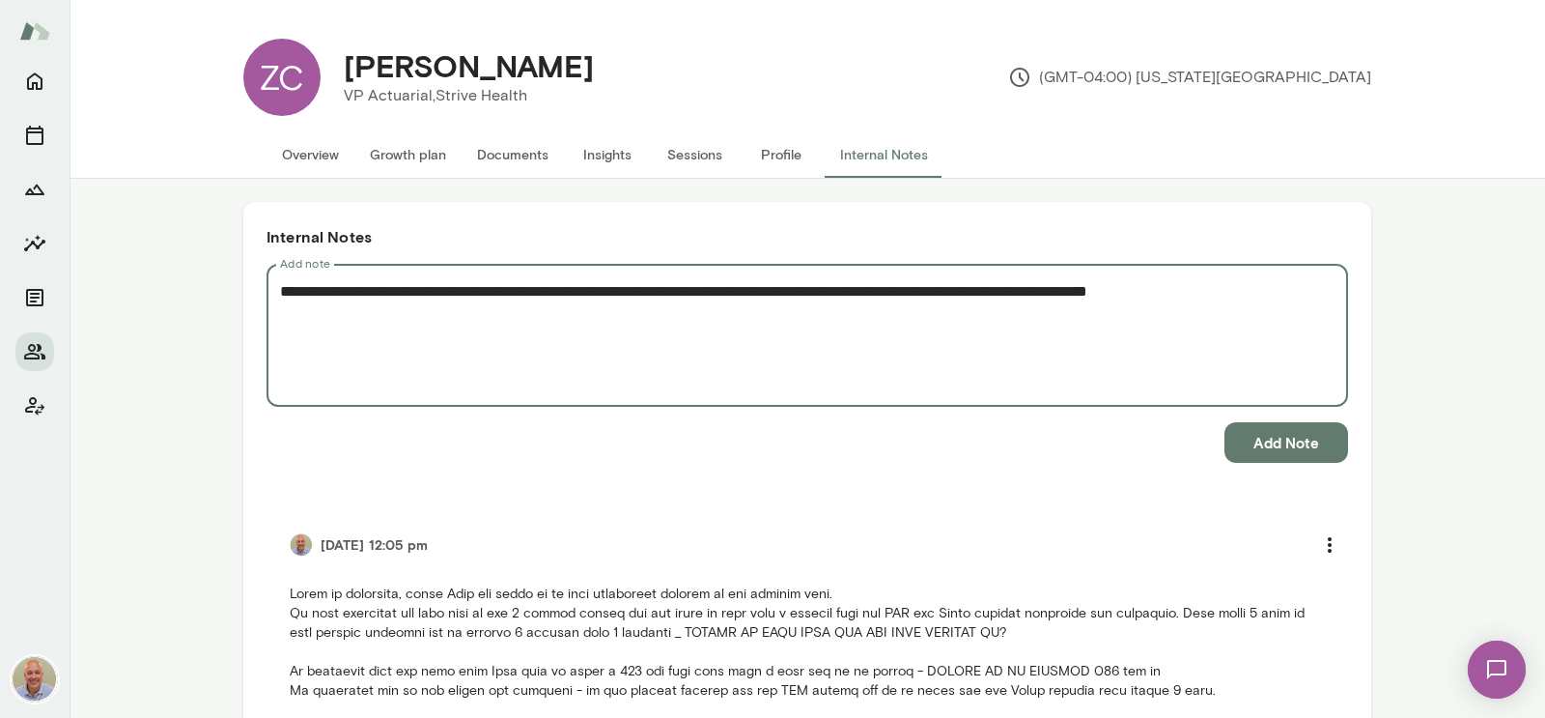
click at [1300, 288] on textarea "**********" at bounding box center [807, 335] width 1055 height 111
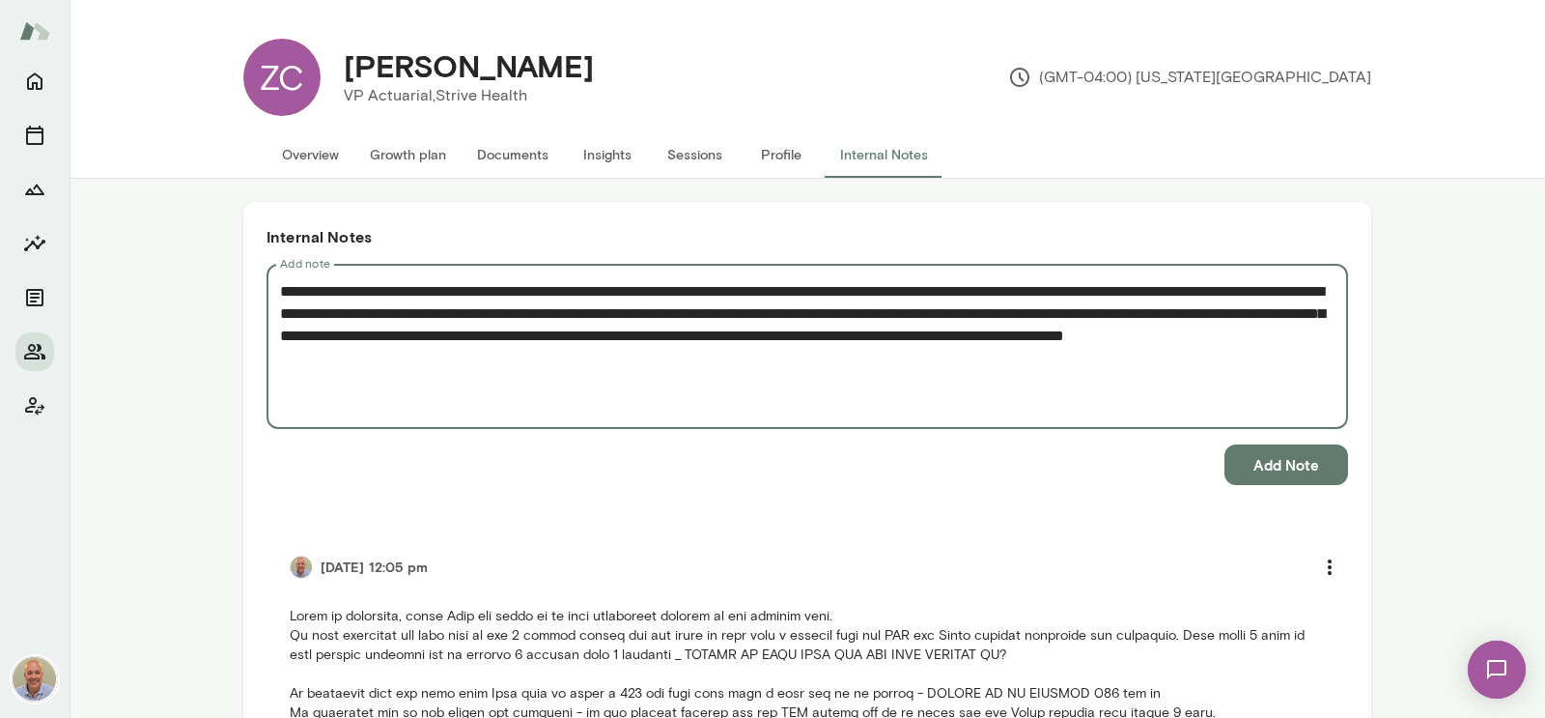
click at [476, 394] on textarea "**********" at bounding box center [807, 346] width 1055 height 133
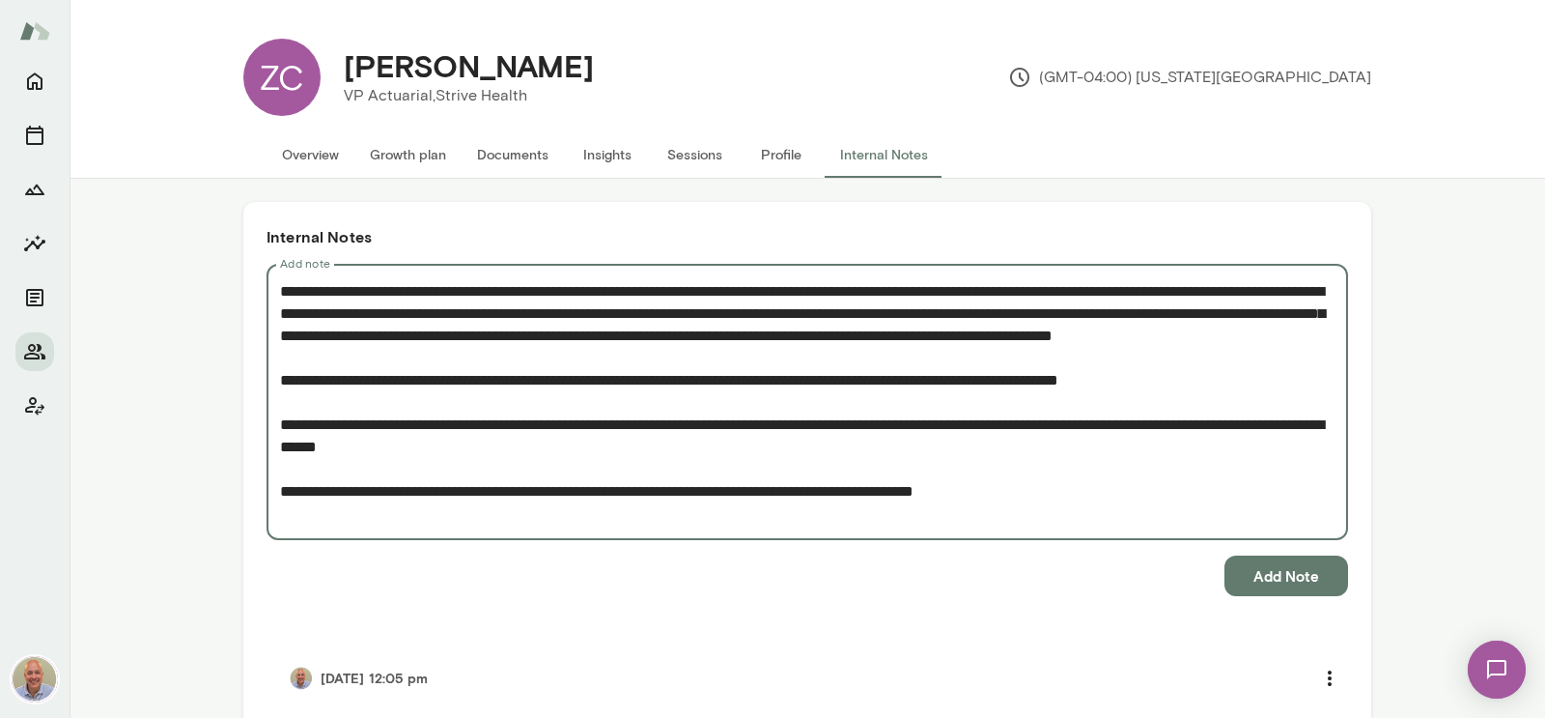
type textarea "**********"
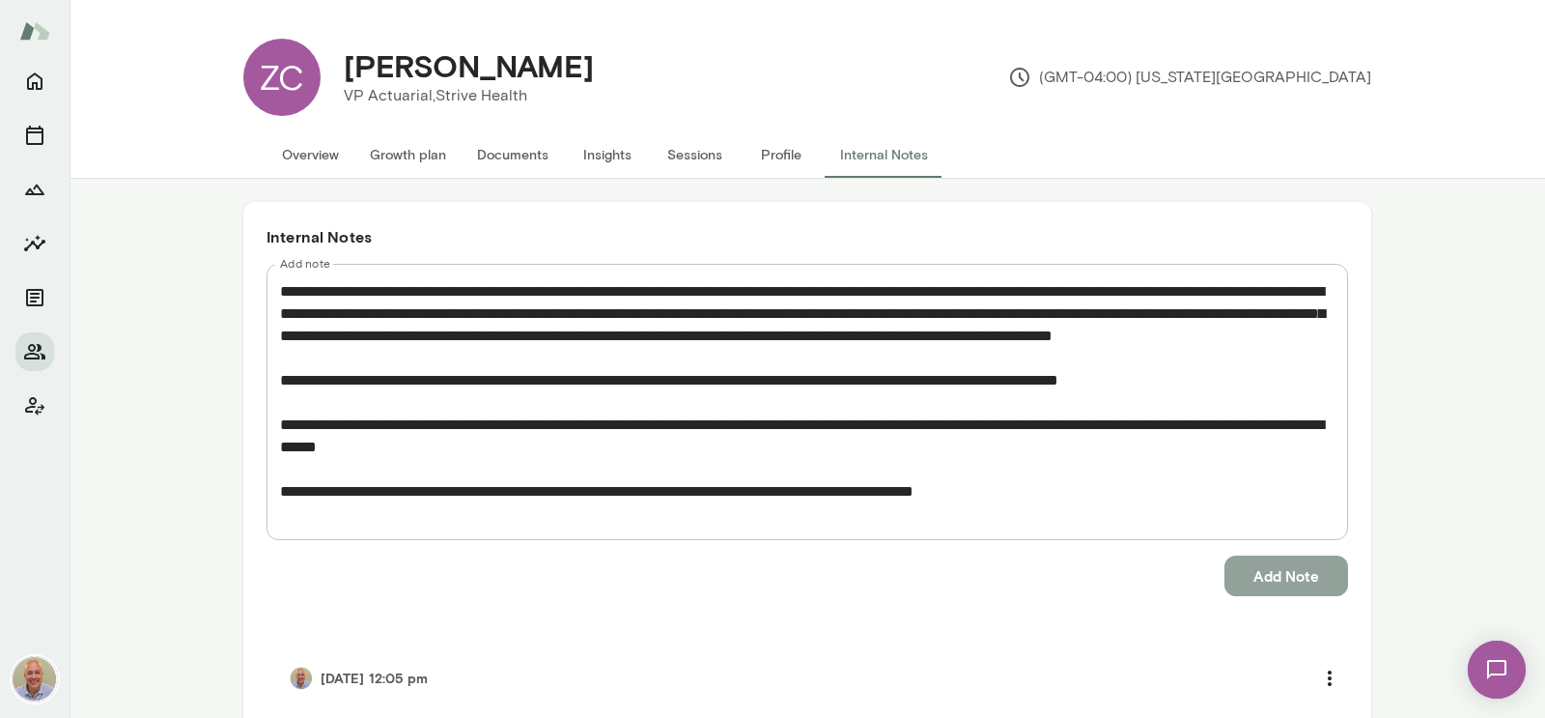
click at [1273, 563] on button "Add Note" at bounding box center [1287, 575] width 124 height 41
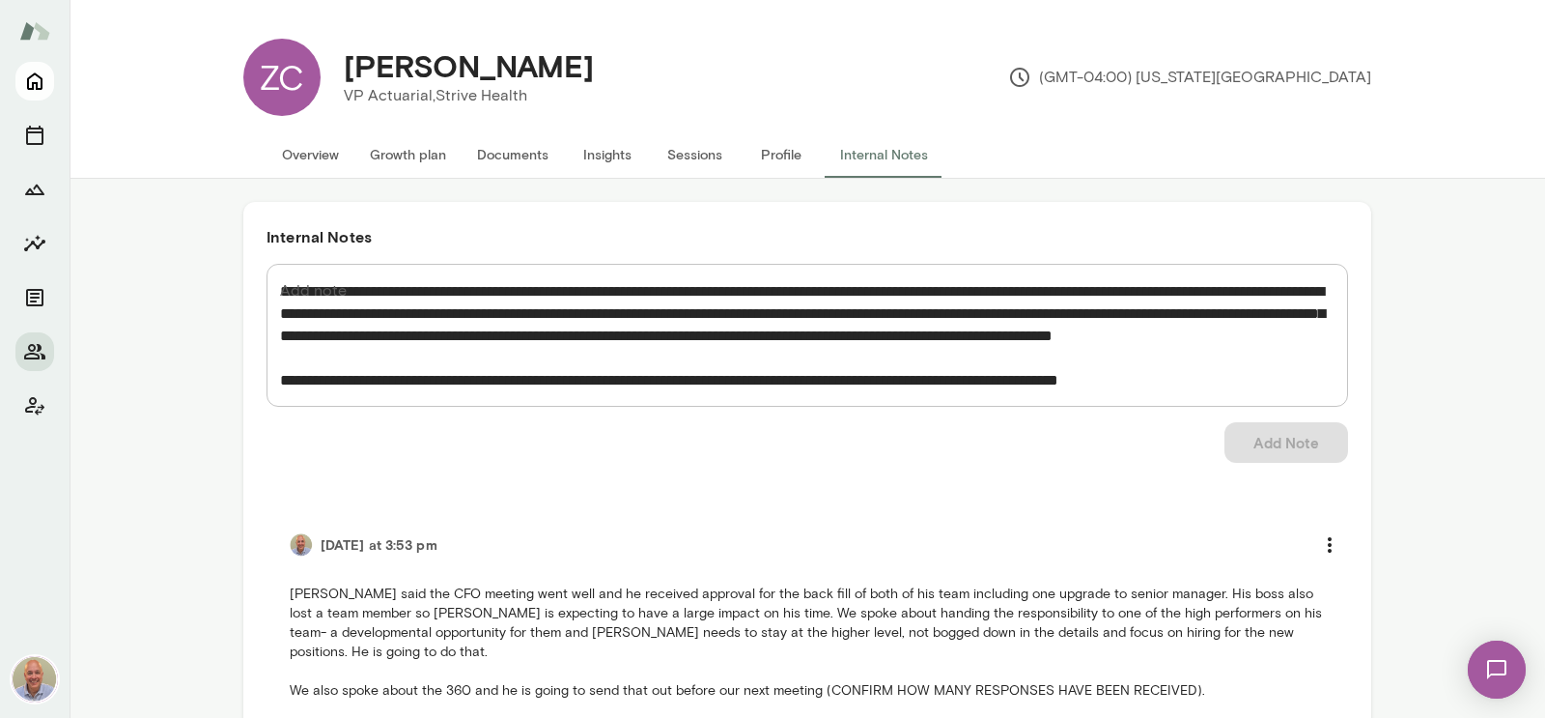
click at [42, 75] on icon "Home" at bounding box center [34, 81] width 23 height 23
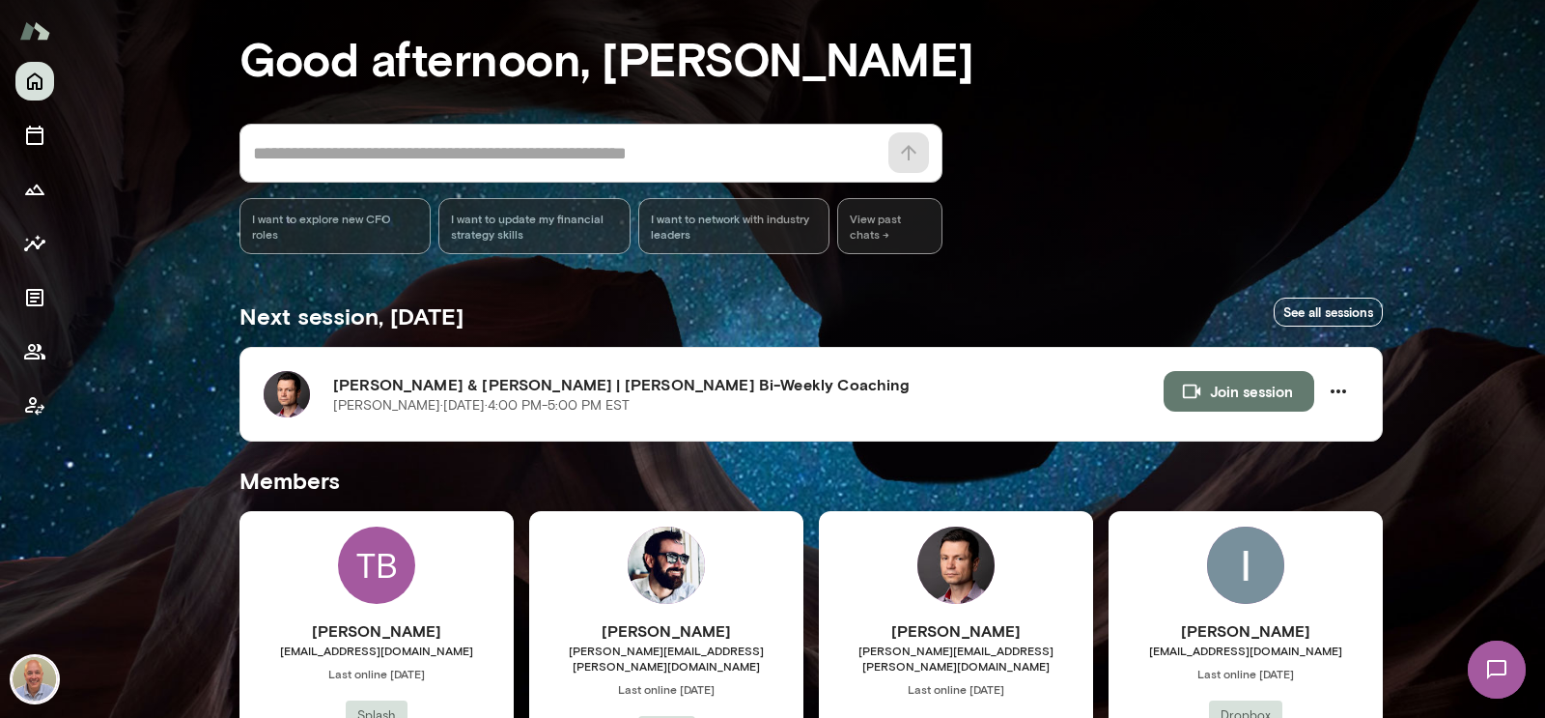
scroll to position [222, 0]
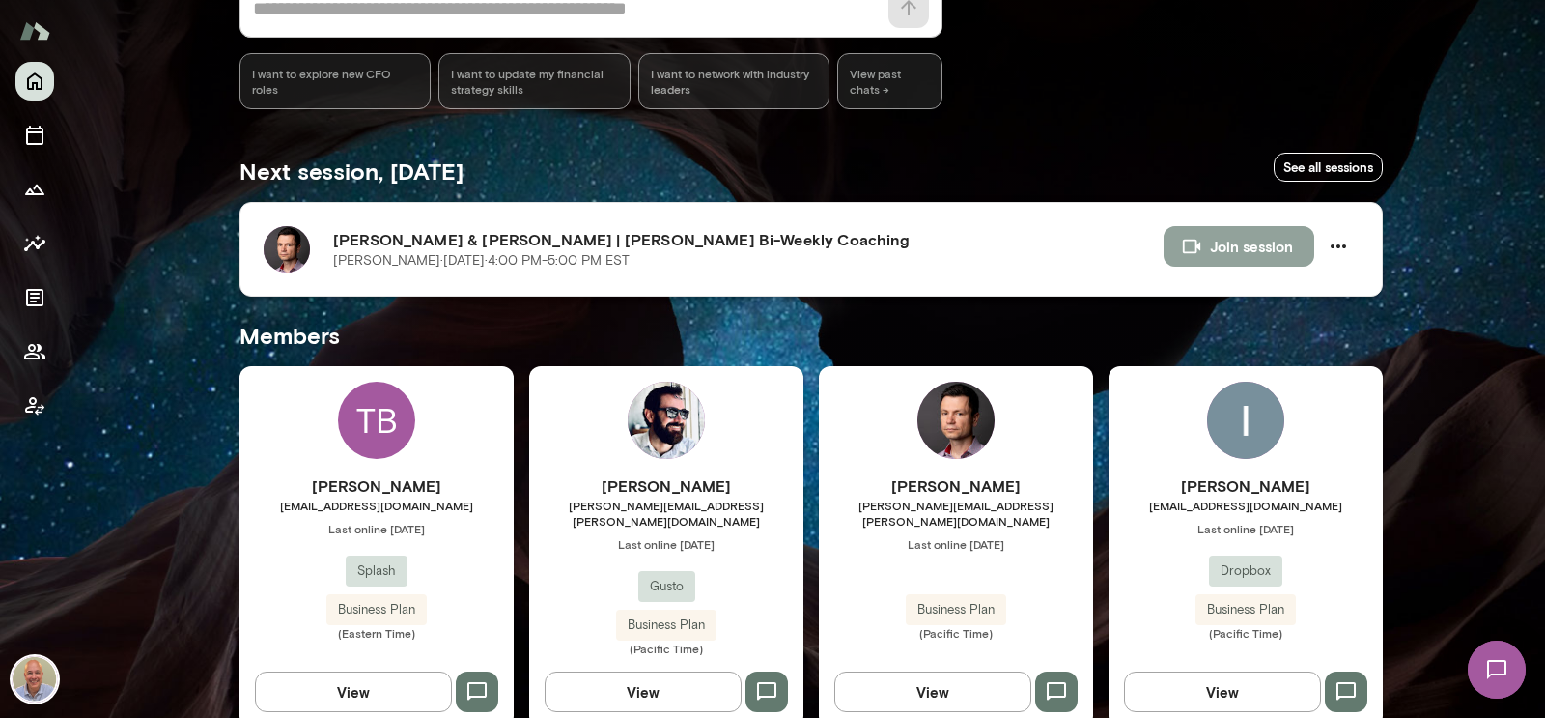
click at [1210, 254] on button "Join session" at bounding box center [1239, 246] width 151 height 41
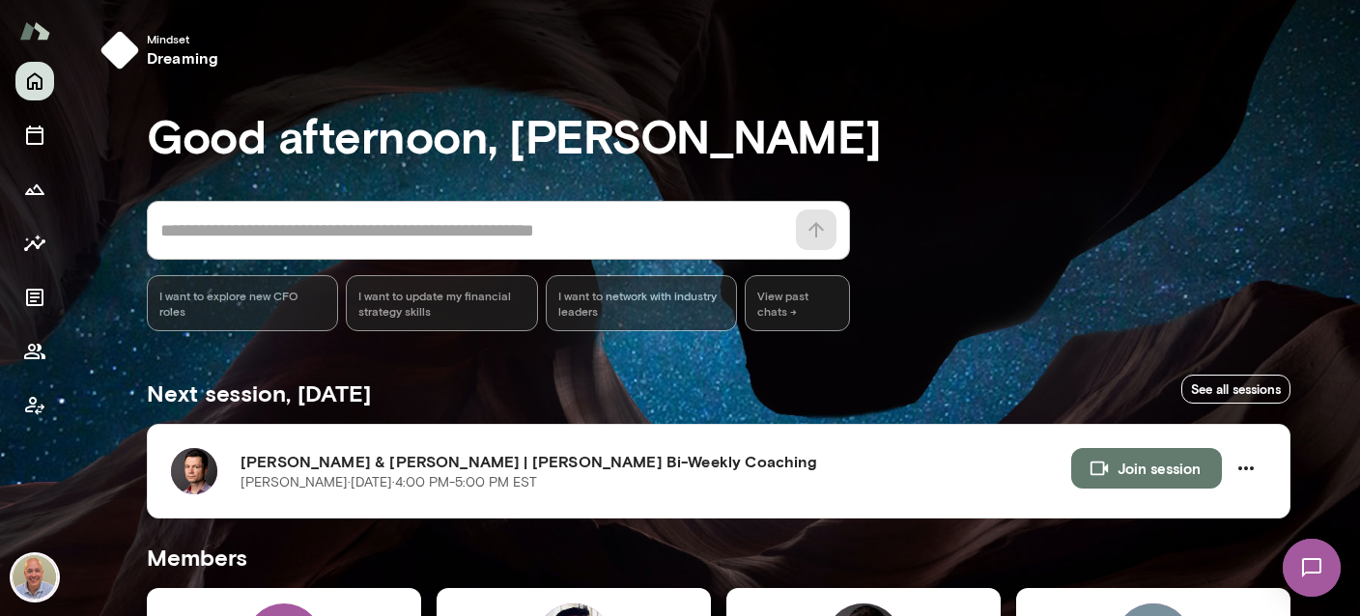
scroll to position [344, 0]
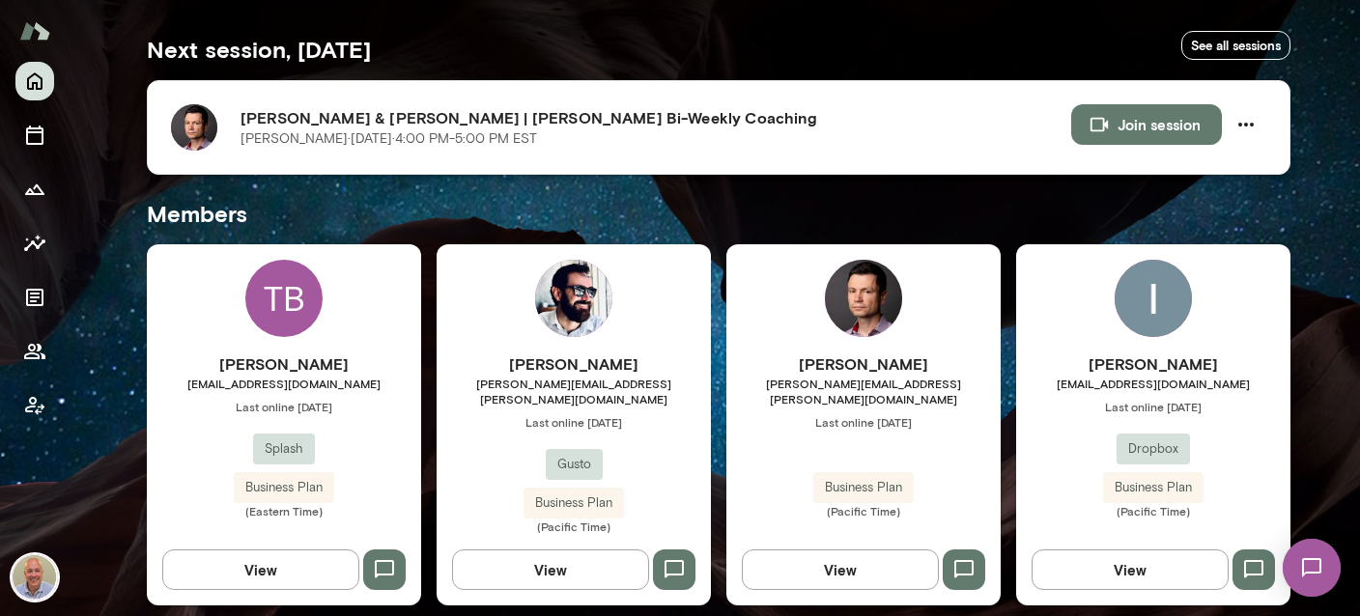
click at [1127, 121] on button "Join session" at bounding box center [1146, 124] width 151 height 41
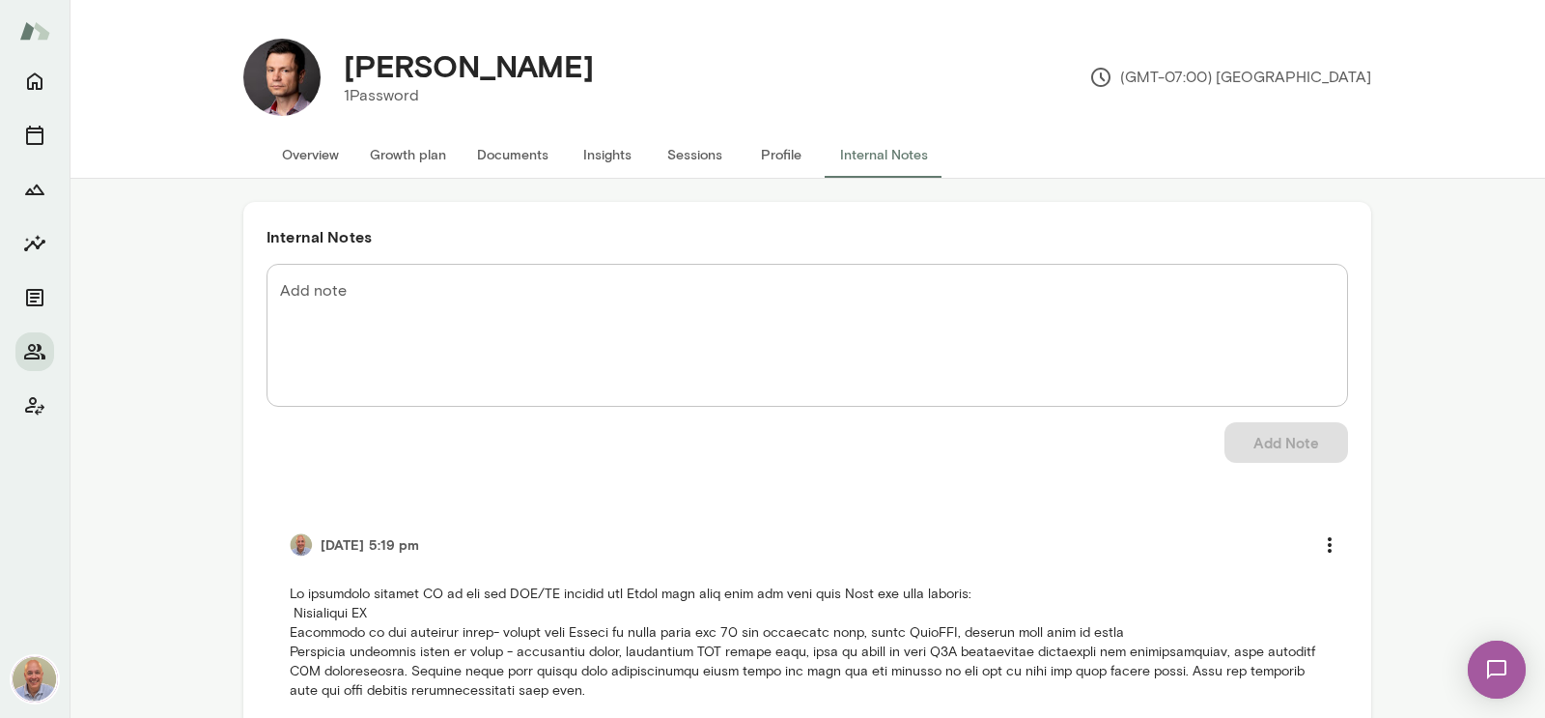
scroll to position [114, 0]
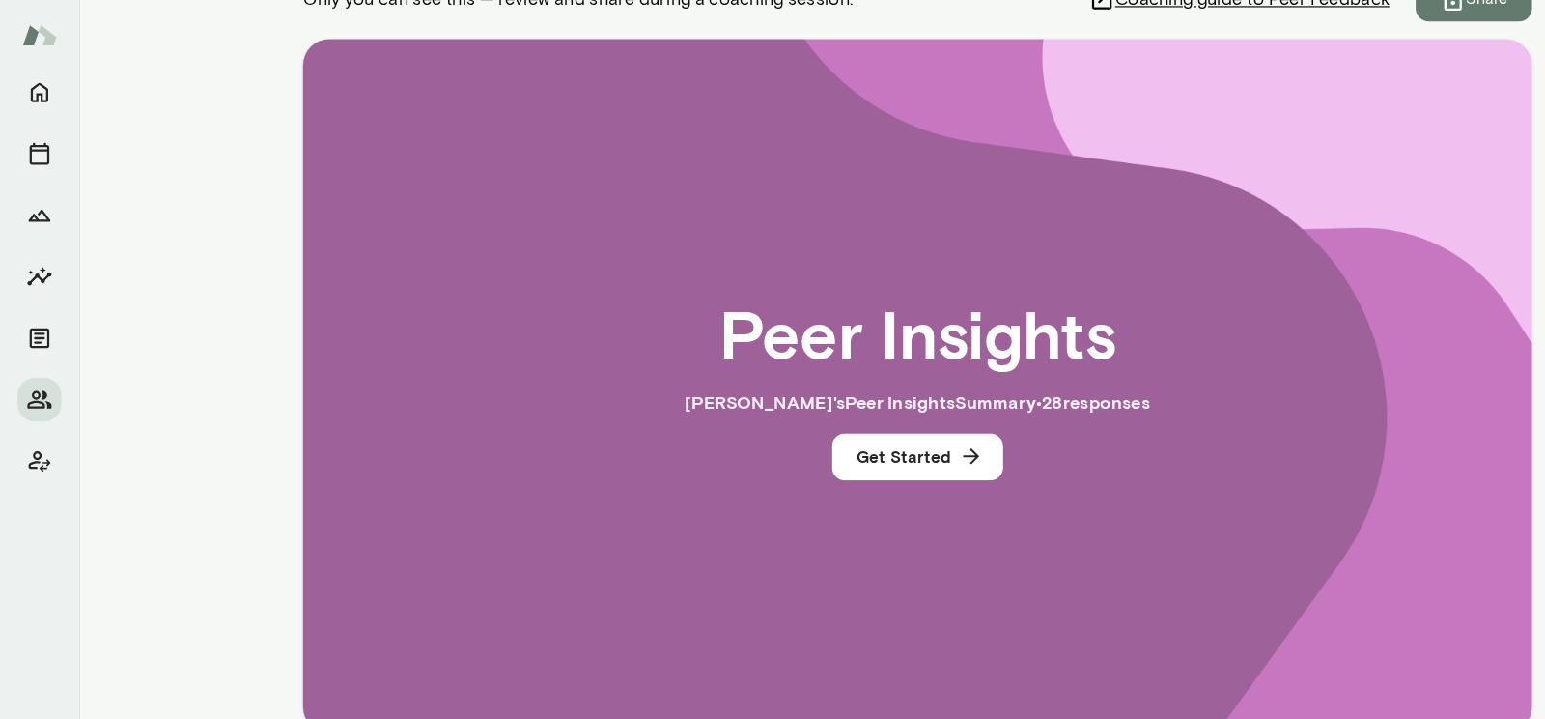
scroll to position [345, 0]
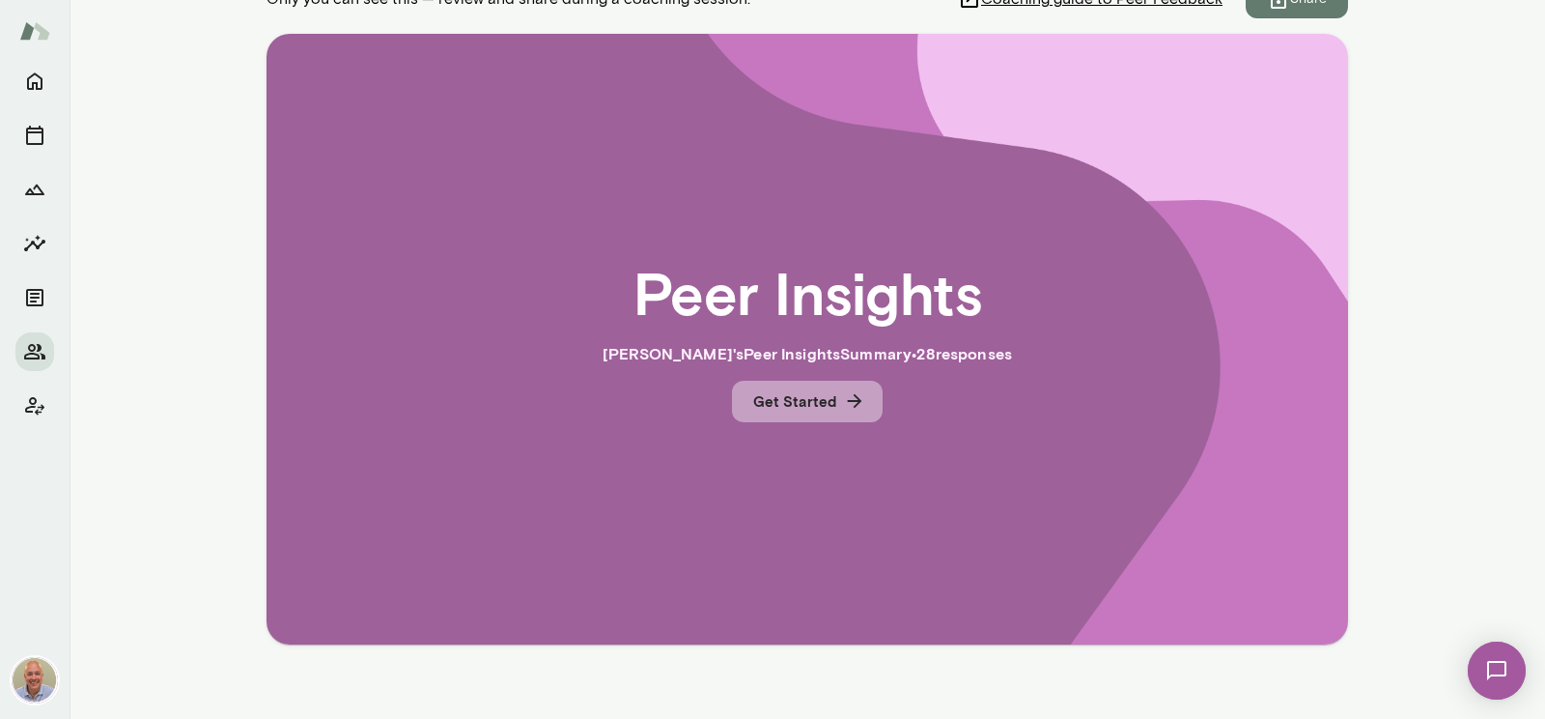
click at [867, 399] on button "Get Started" at bounding box center [807, 401] width 151 height 41
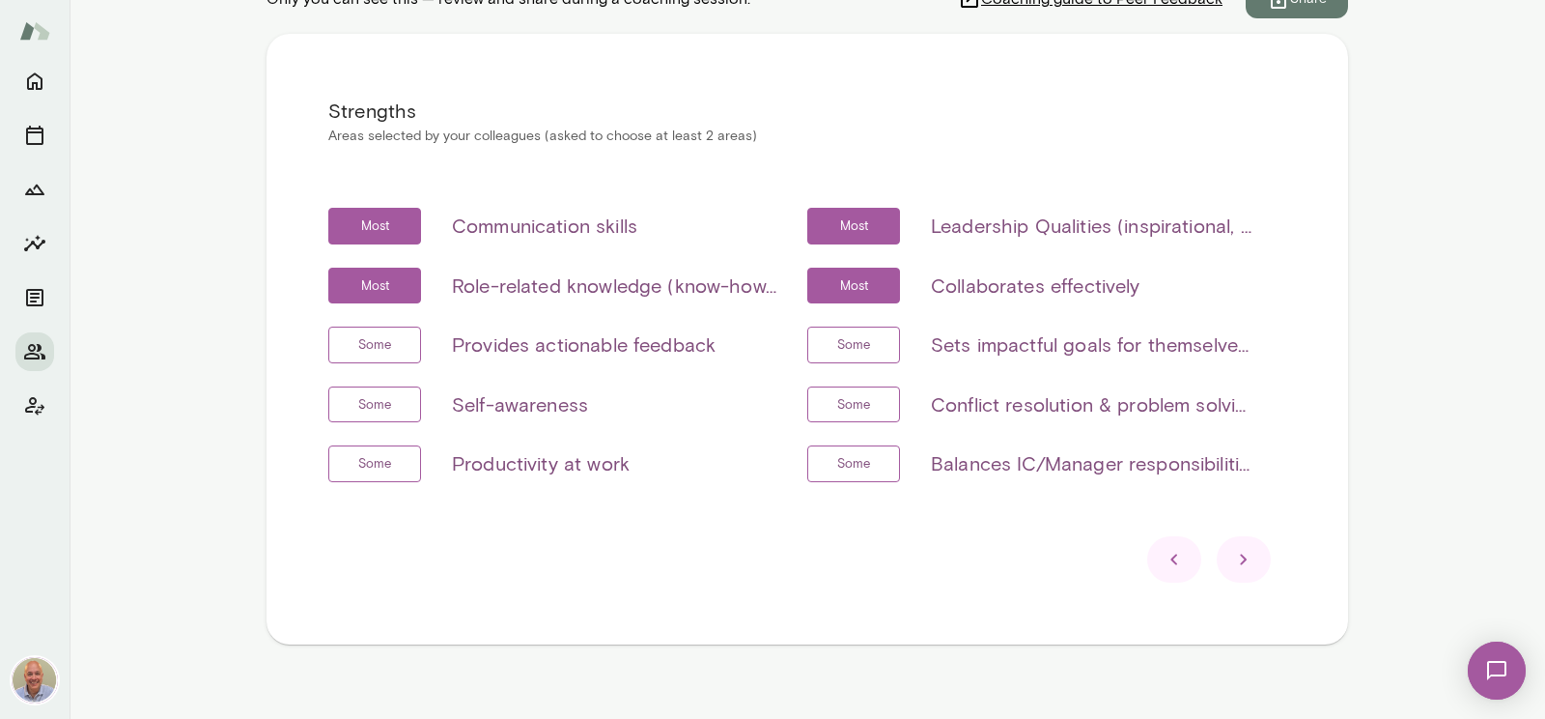
click at [1258, 563] on div at bounding box center [1244, 559] width 54 height 46
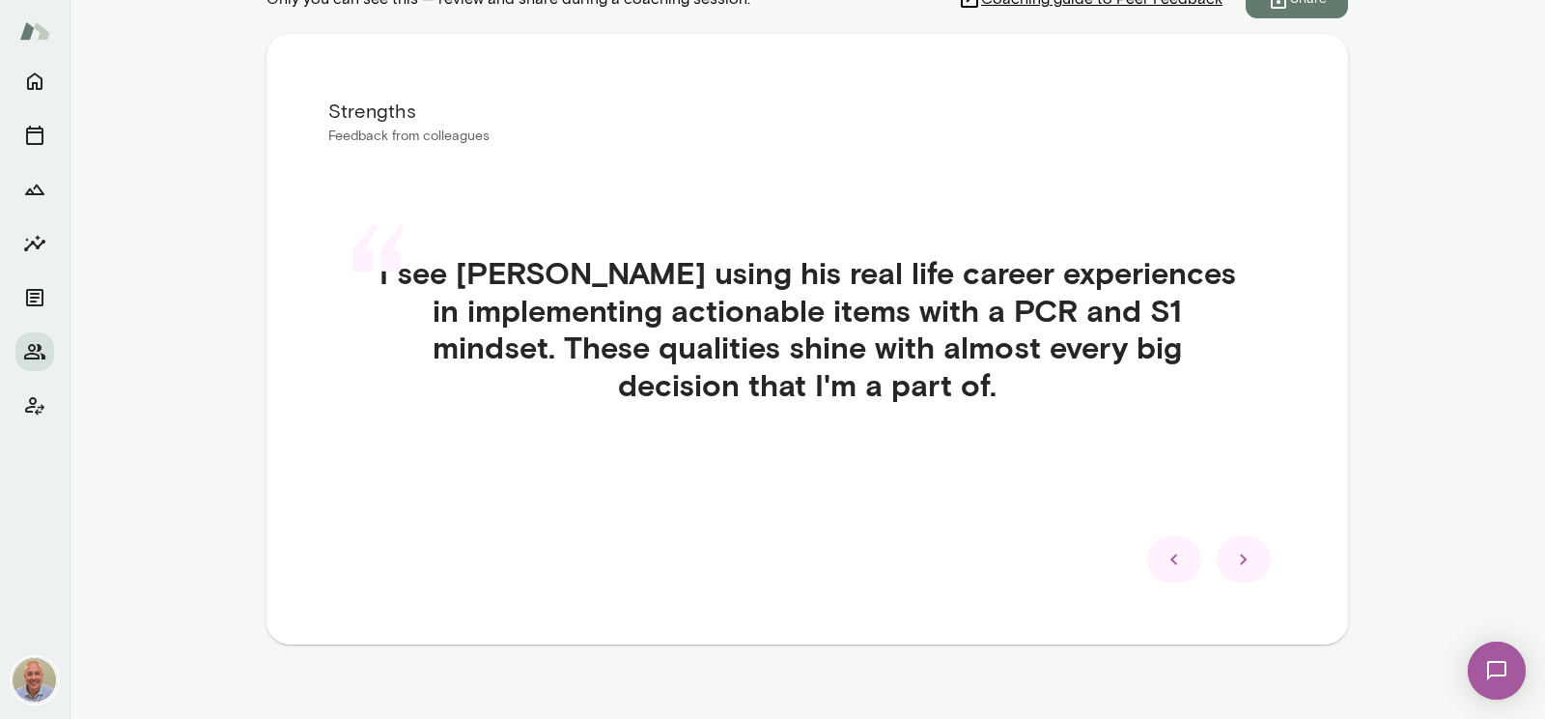
click at [1258, 563] on div at bounding box center [1244, 559] width 54 height 46
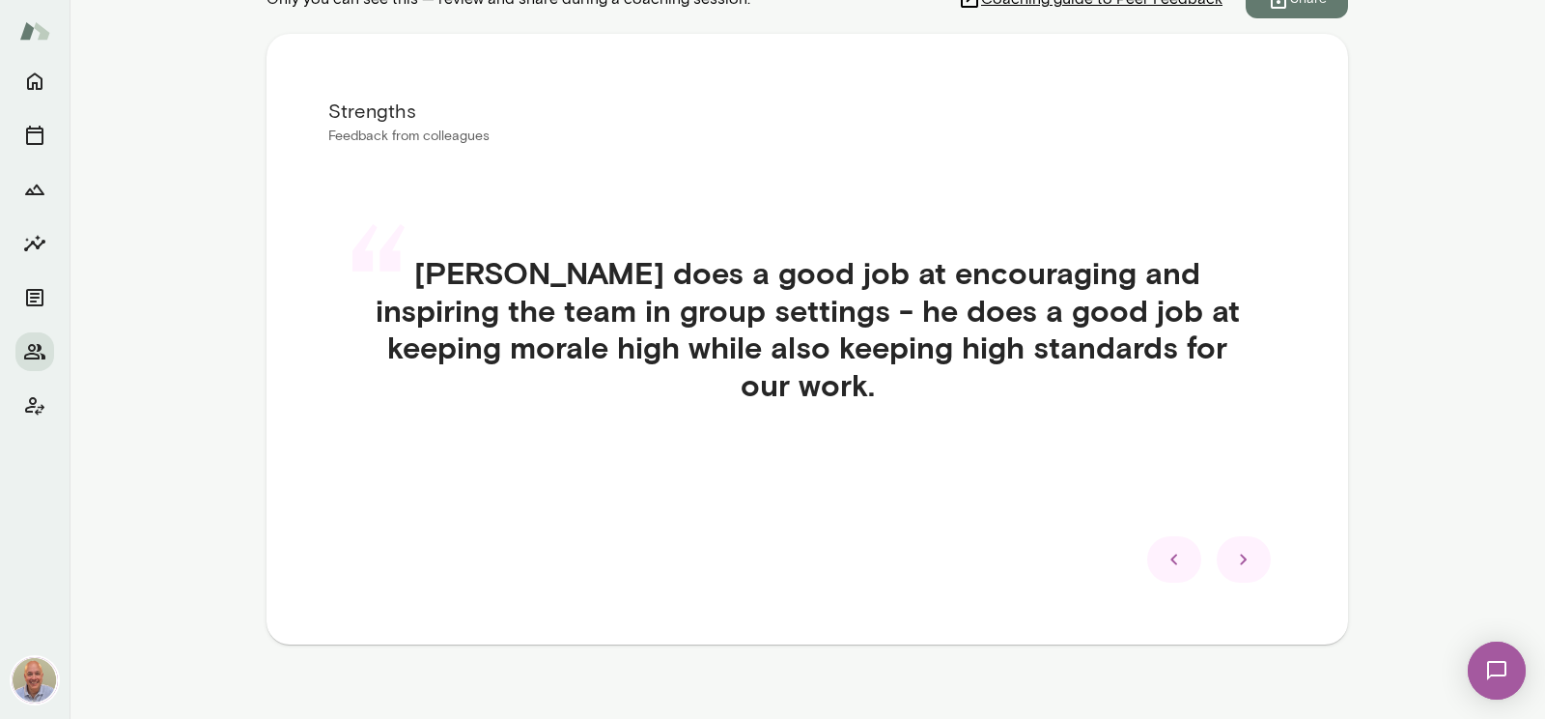
click at [1258, 563] on div at bounding box center [1244, 559] width 54 height 46
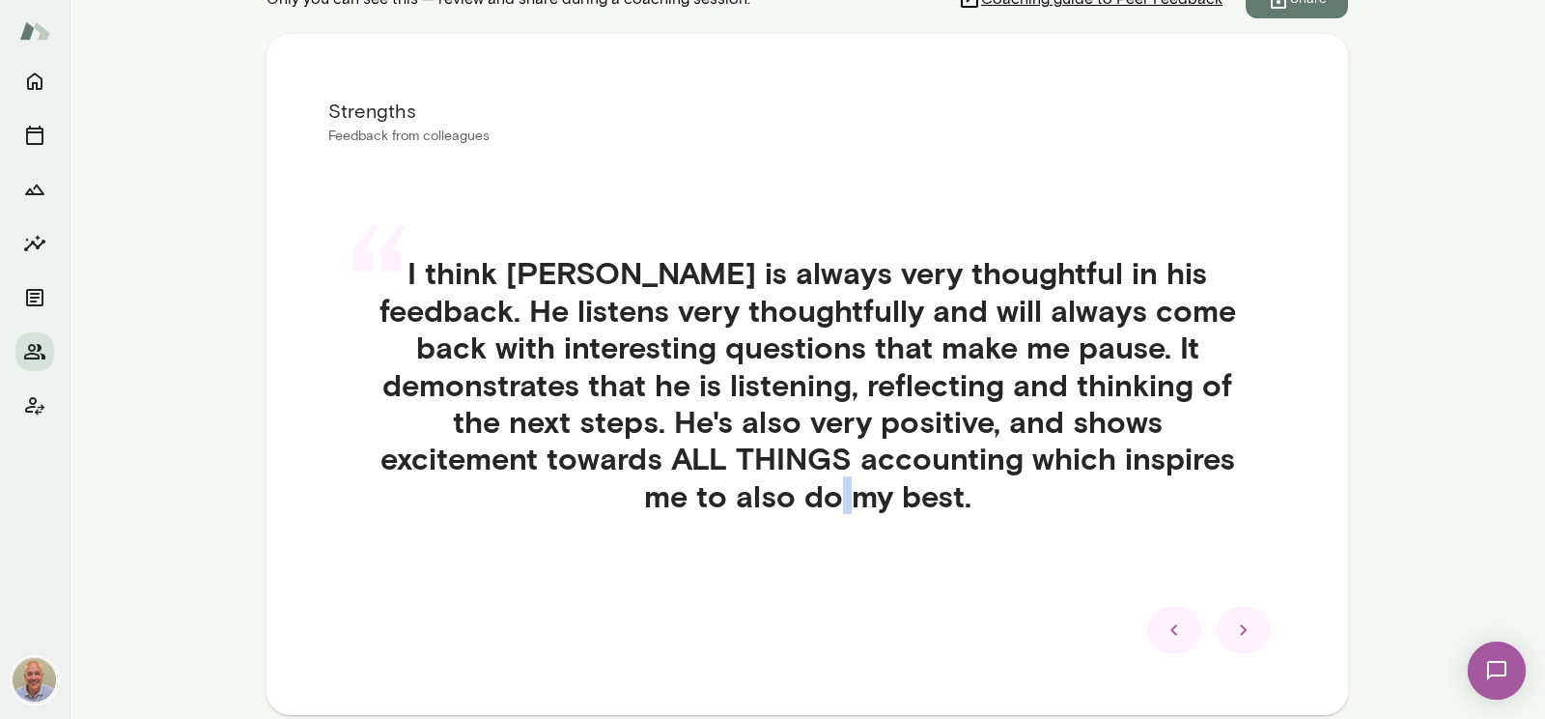
click at [1258, 563] on div "“ I think Senad is always very thoughtful in his feedback. He listens very thou…" at bounding box center [807, 407] width 958 height 399
click at [1255, 618] on icon at bounding box center [1243, 629] width 23 height 23
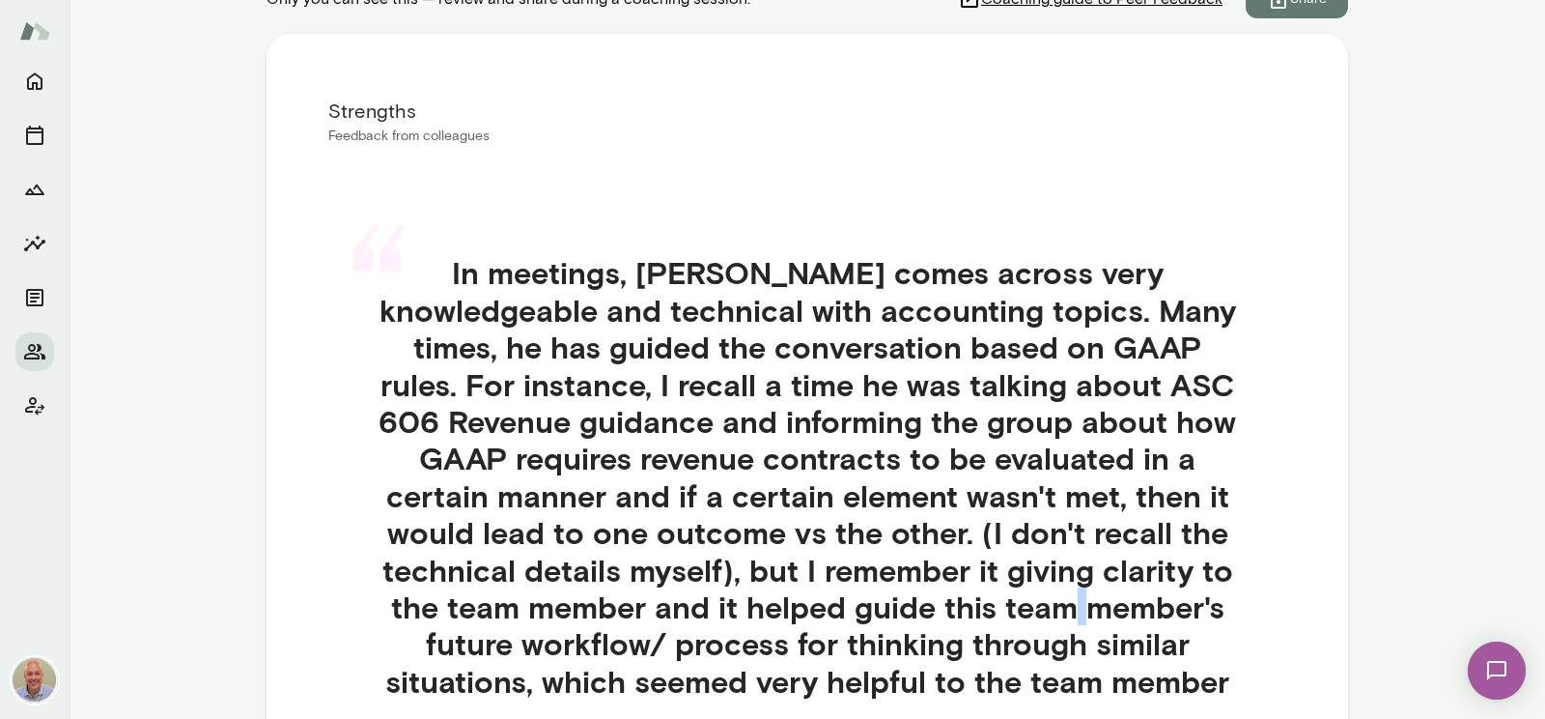
click at [1255, 590] on div "“ In meetings, Senad comes across very knowledgeable and technical with account…" at bounding box center [807, 500] width 958 height 584
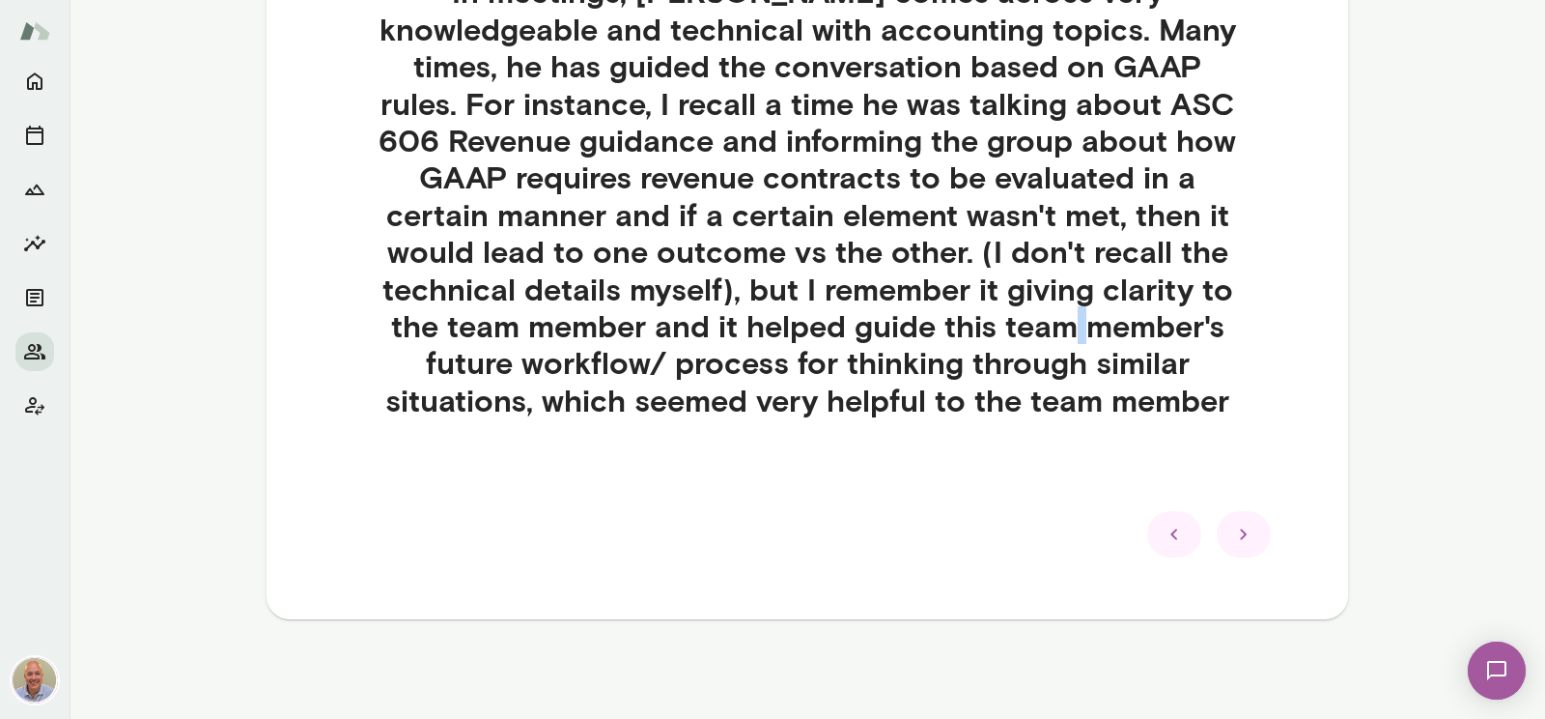
click at [1236, 534] on icon at bounding box center [1243, 533] width 23 height 23
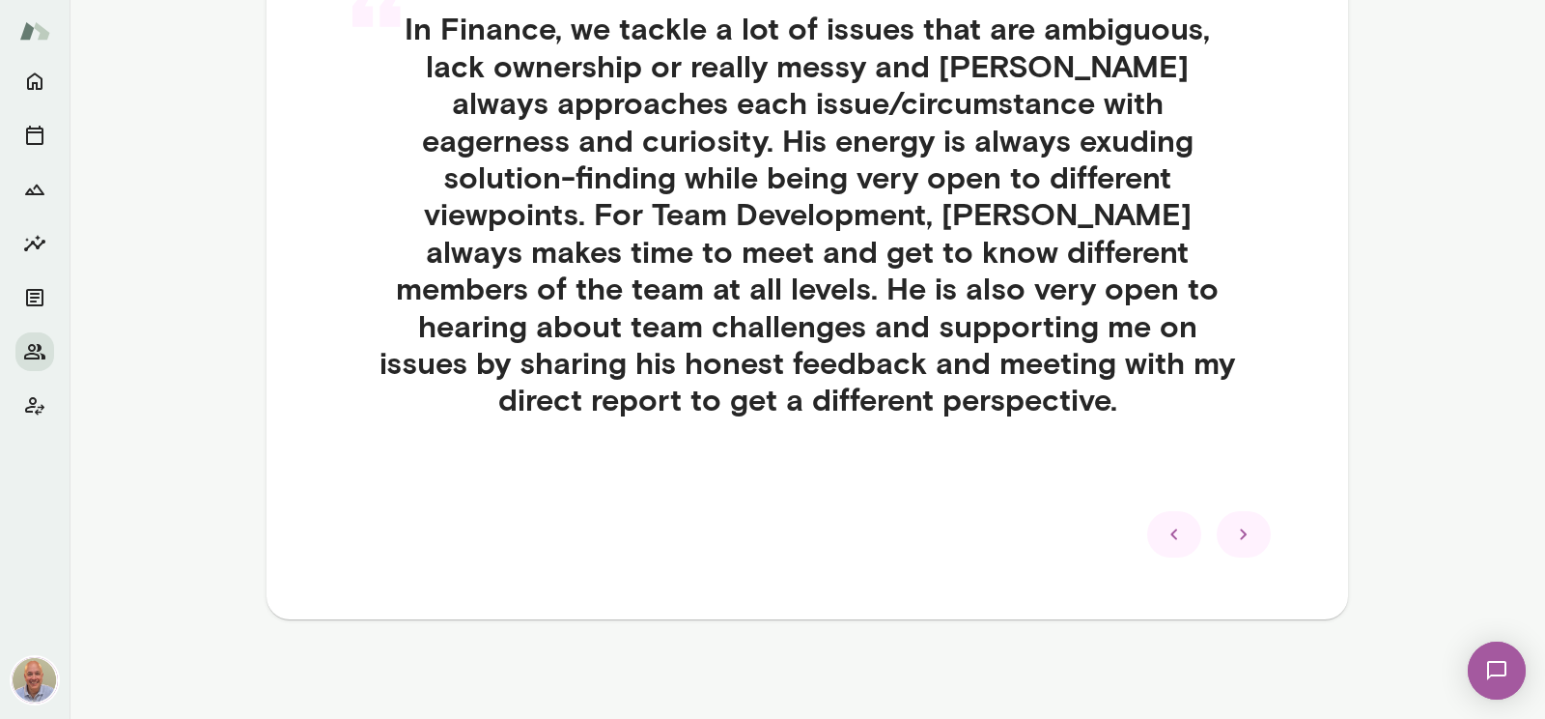
click at [1236, 534] on icon at bounding box center [1243, 533] width 23 height 23
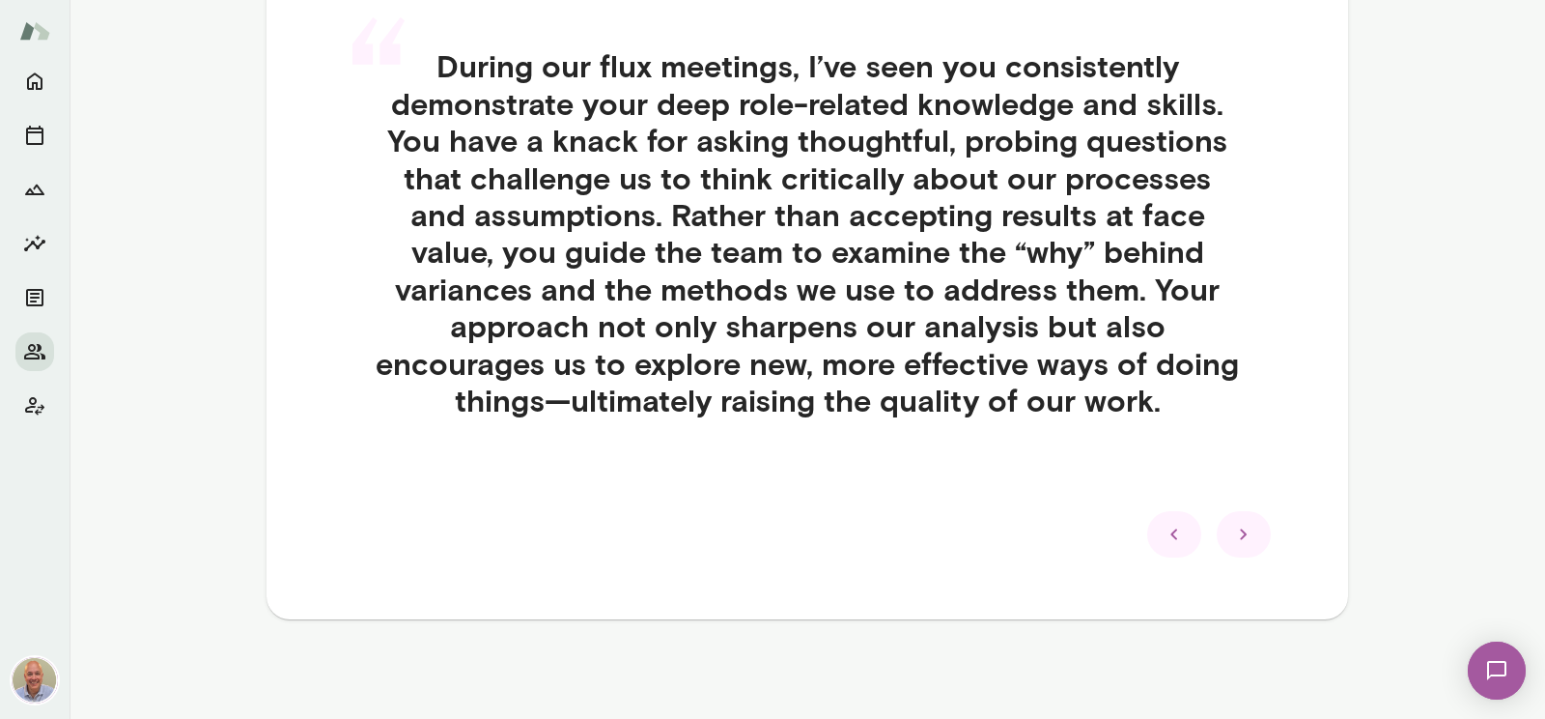
click at [1236, 534] on icon at bounding box center [1243, 533] width 23 height 23
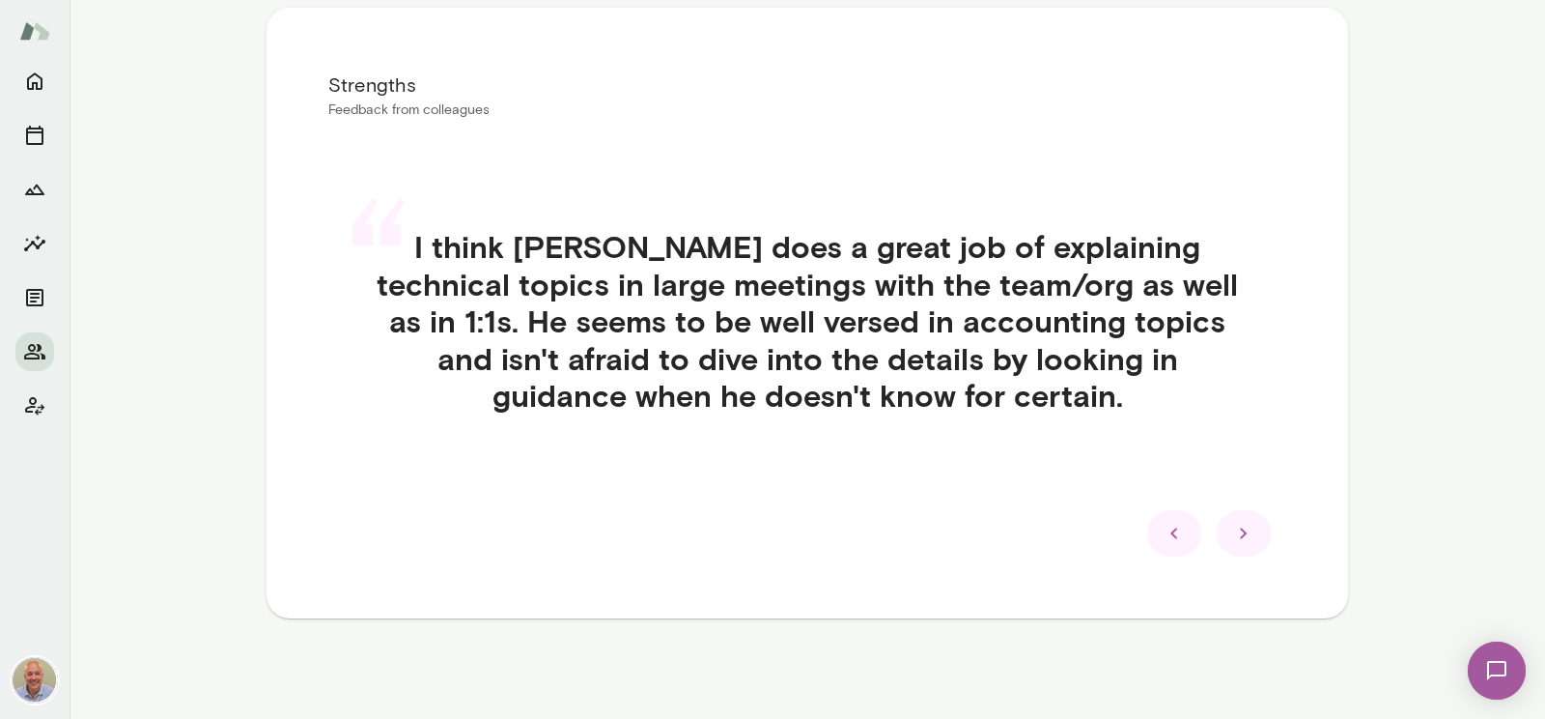
click at [1236, 534] on icon at bounding box center [1243, 533] width 23 height 23
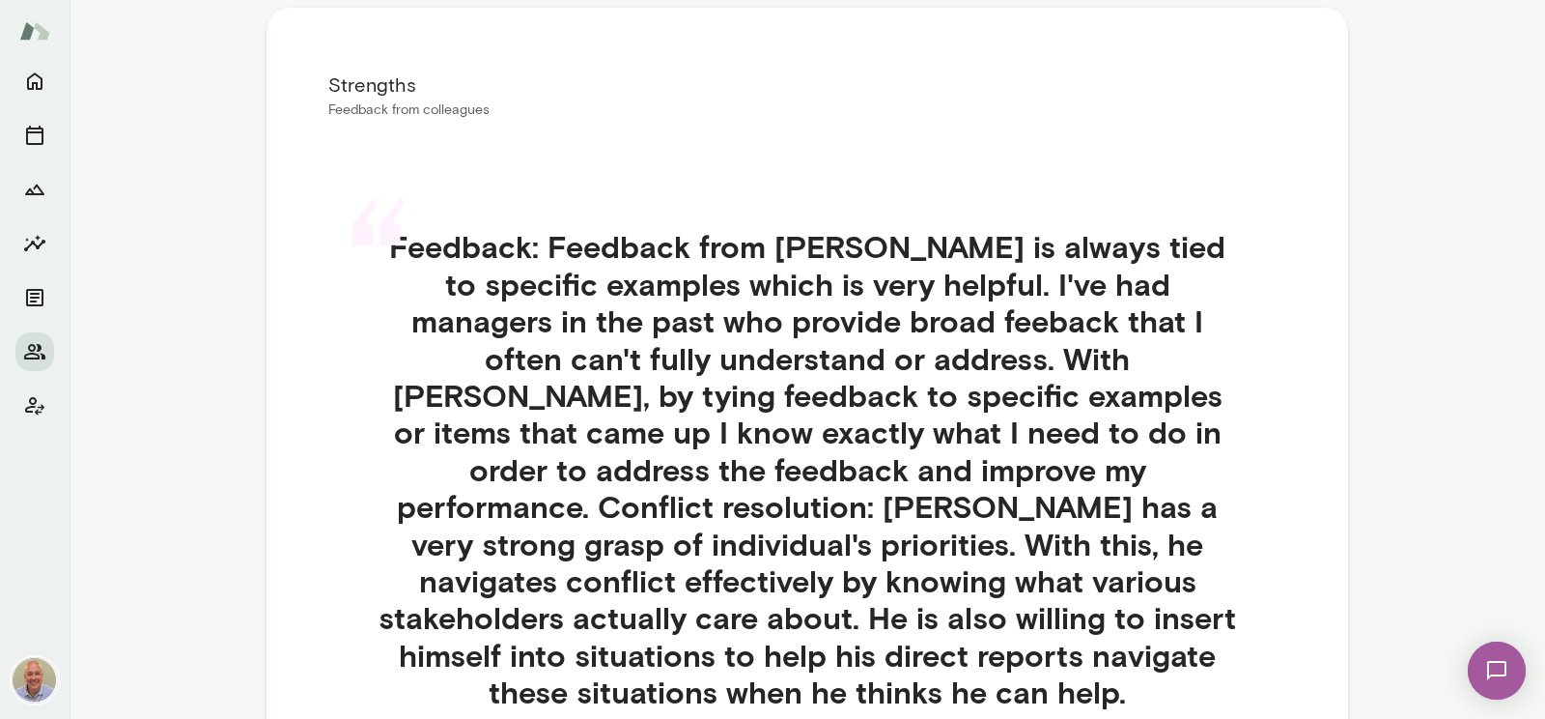
click at [1236, 534] on h4 "Feedback: Feedback from Senad is always tied to specific examples which is very…" at bounding box center [807, 469] width 865 height 482
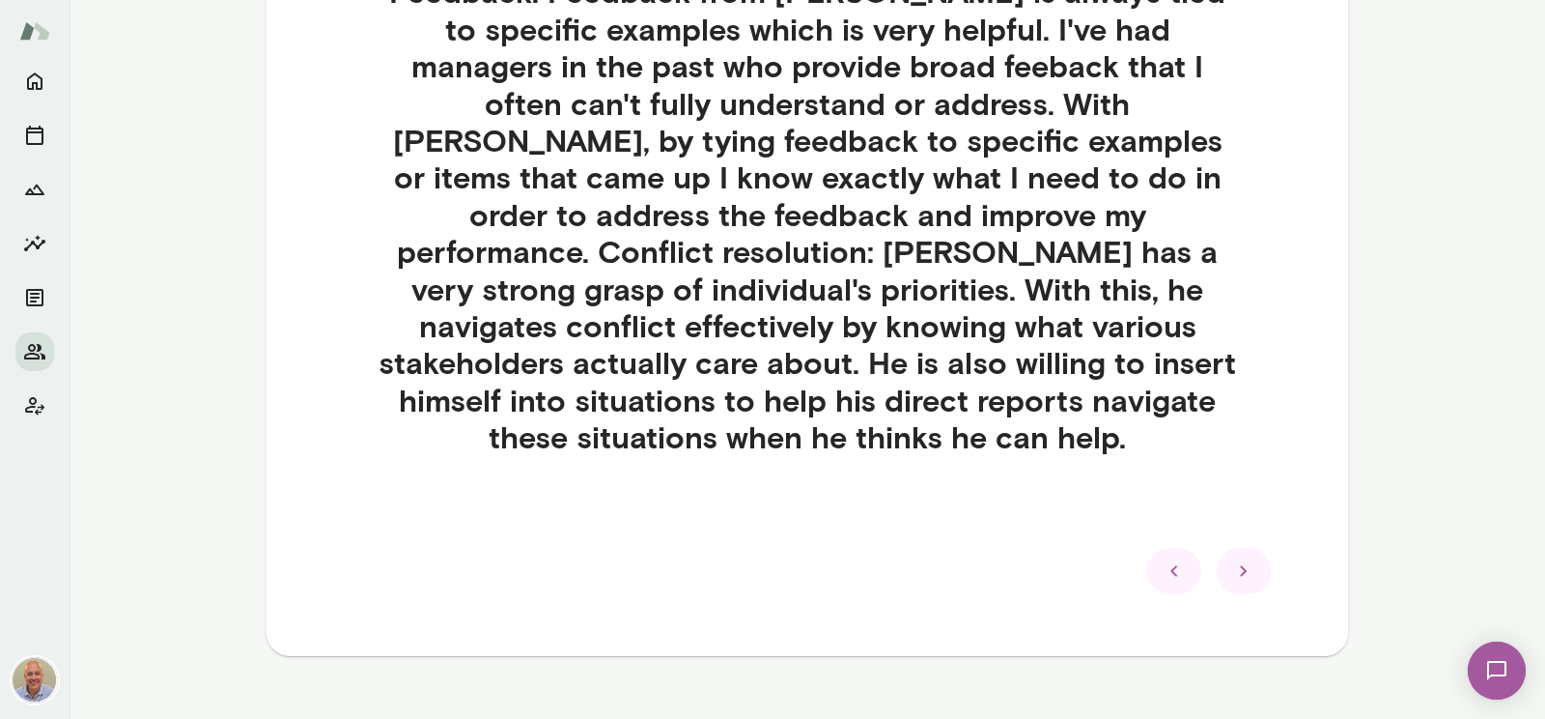
click at [1244, 559] on icon at bounding box center [1243, 570] width 23 height 23
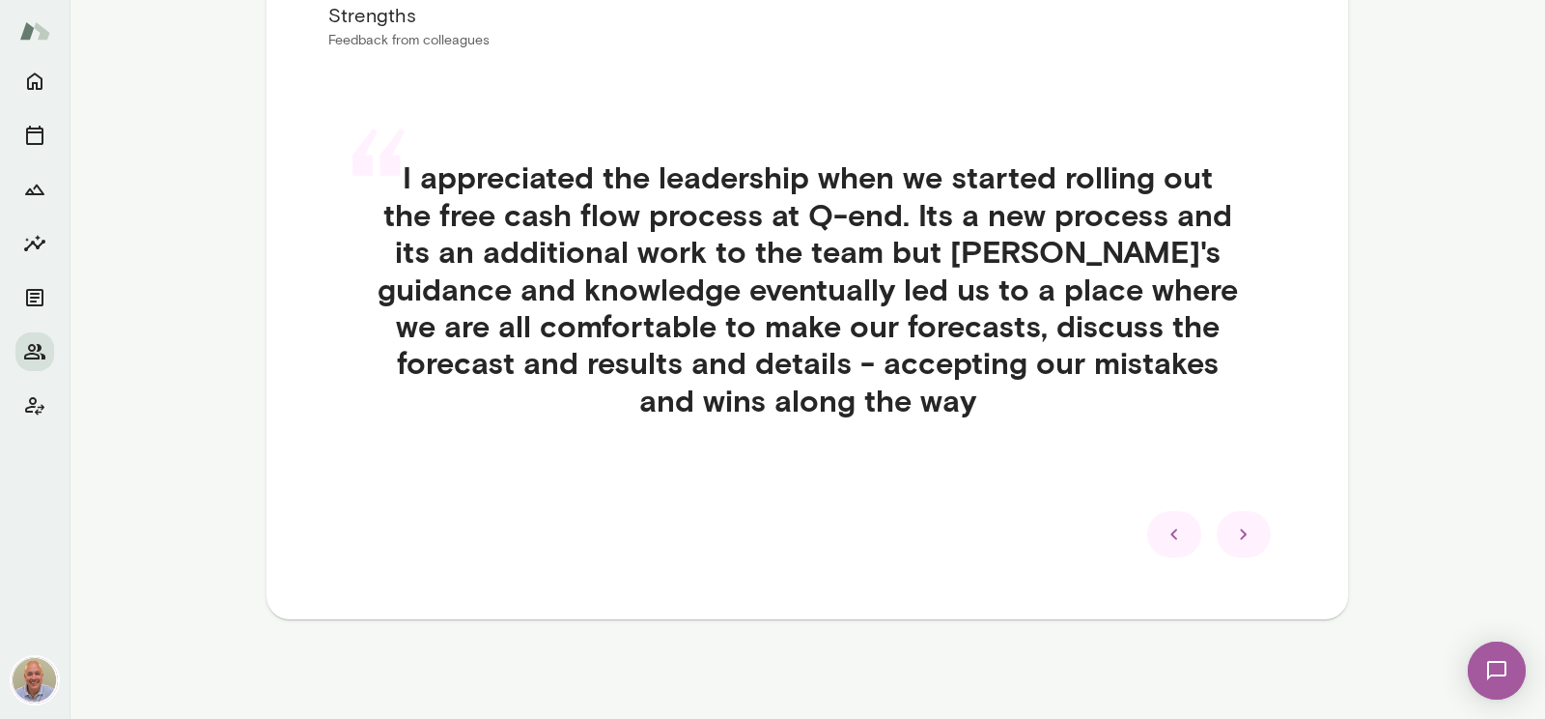
click at [1244, 532] on icon at bounding box center [1243, 534] width 7 height 11
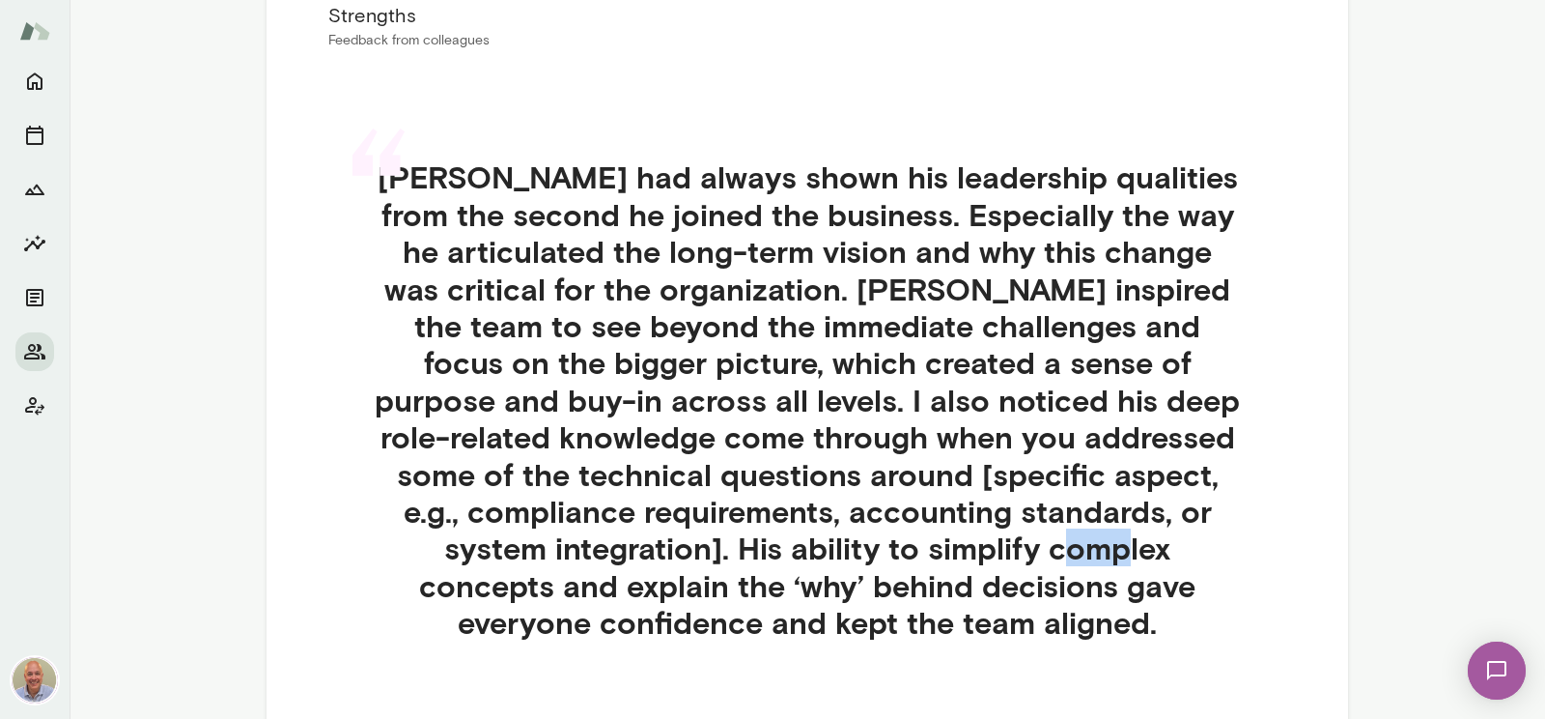
click at [1244, 532] on div "“ Senad had always shown his leadership qualities from the second he joined the…" at bounding box center [807, 422] width 958 height 621
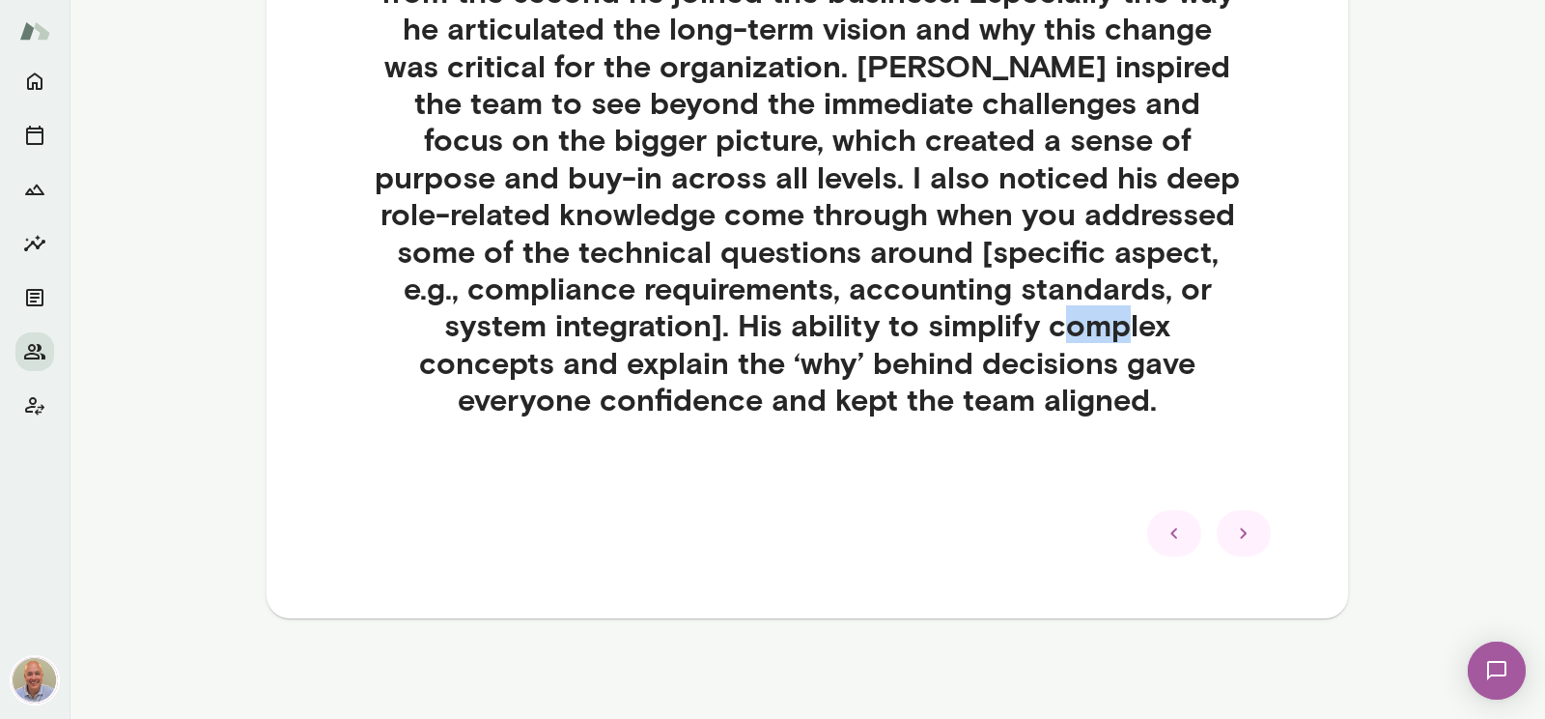
click at [1245, 543] on icon at bounding box center [1243, 533] width 23 height 23
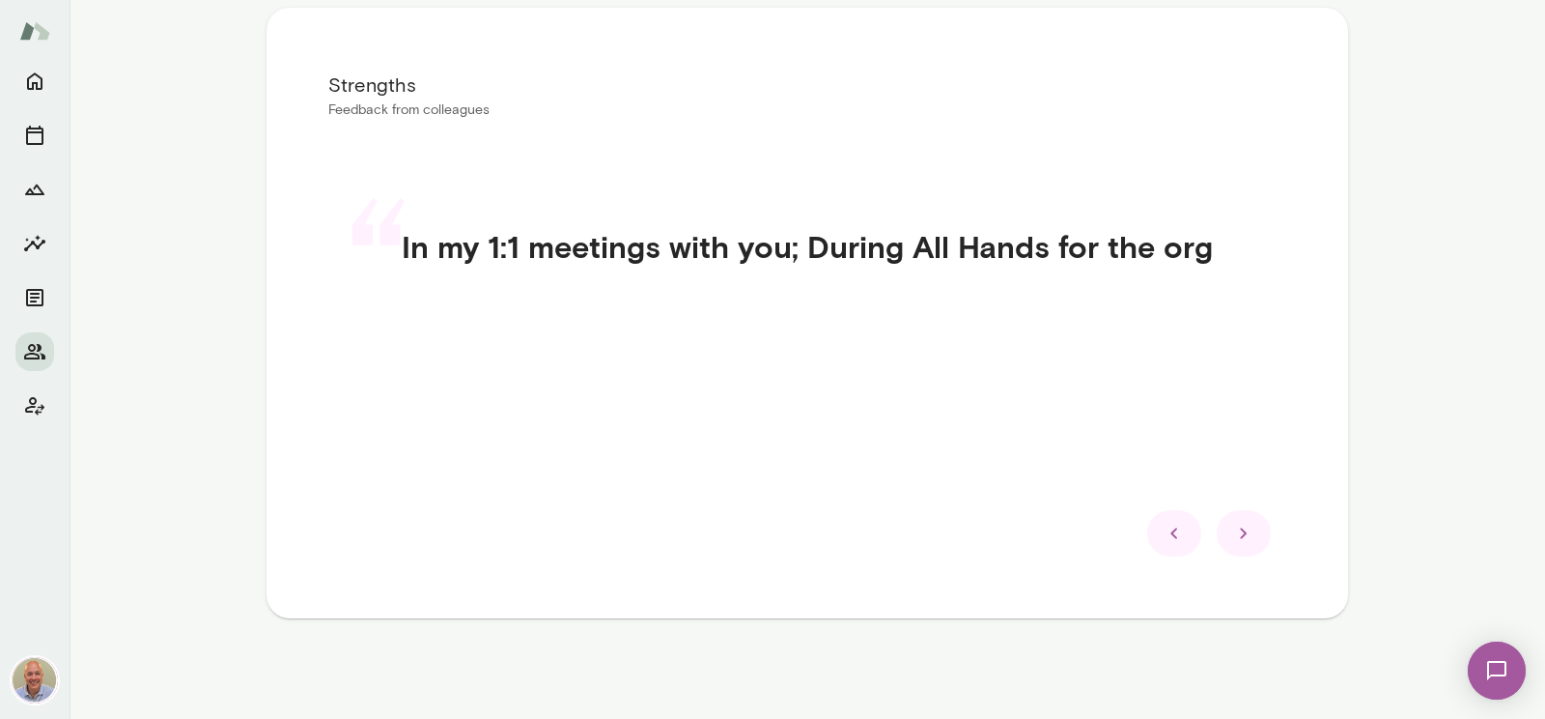
scroll to position [371, 0]
click at [1245, 543] on icon at bounding box center [1243, 533] width 23 height 23
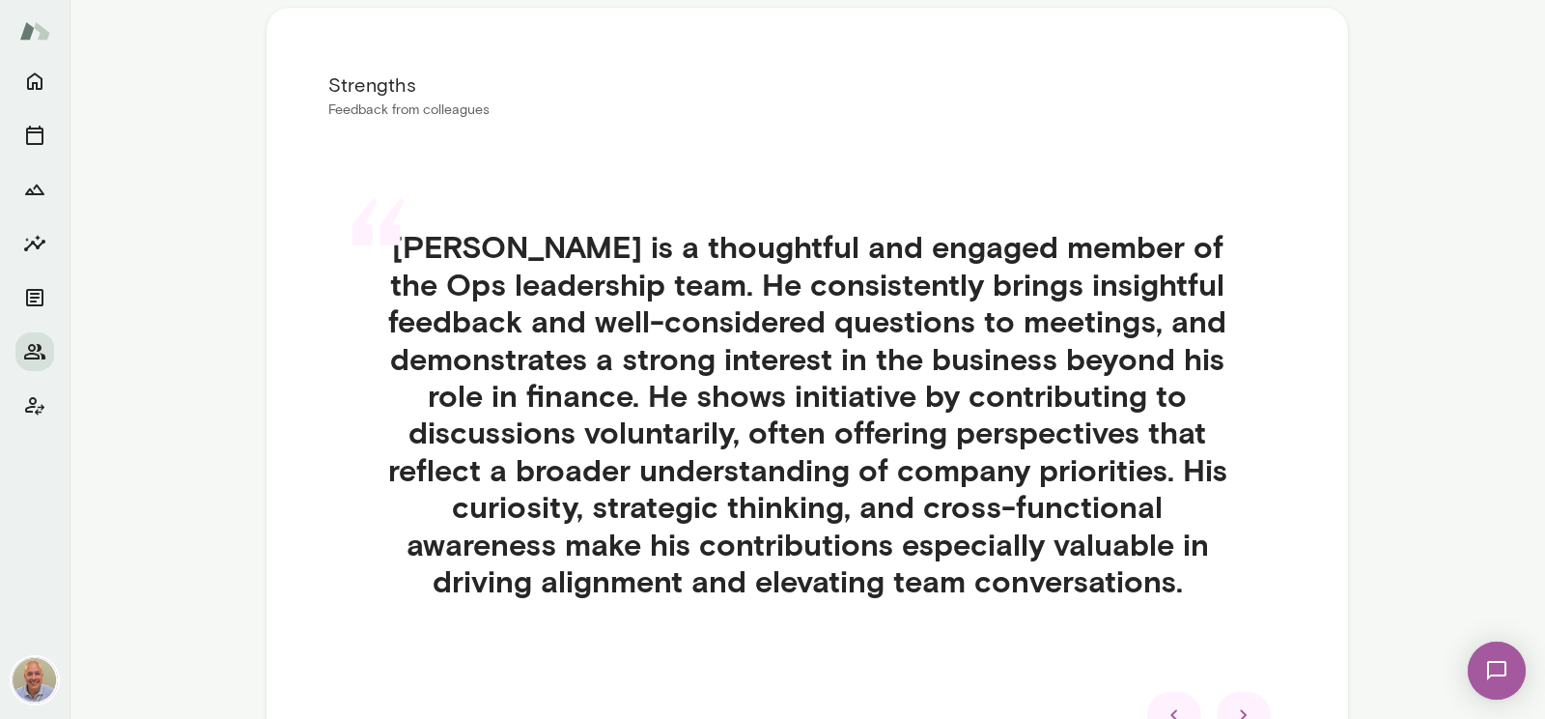
click at [1245, 543] on div "“ Senad is a thoughtful and engaged member of the Ops leadership team. He consi…" at bounding box center [807, 437] width 958 height 510
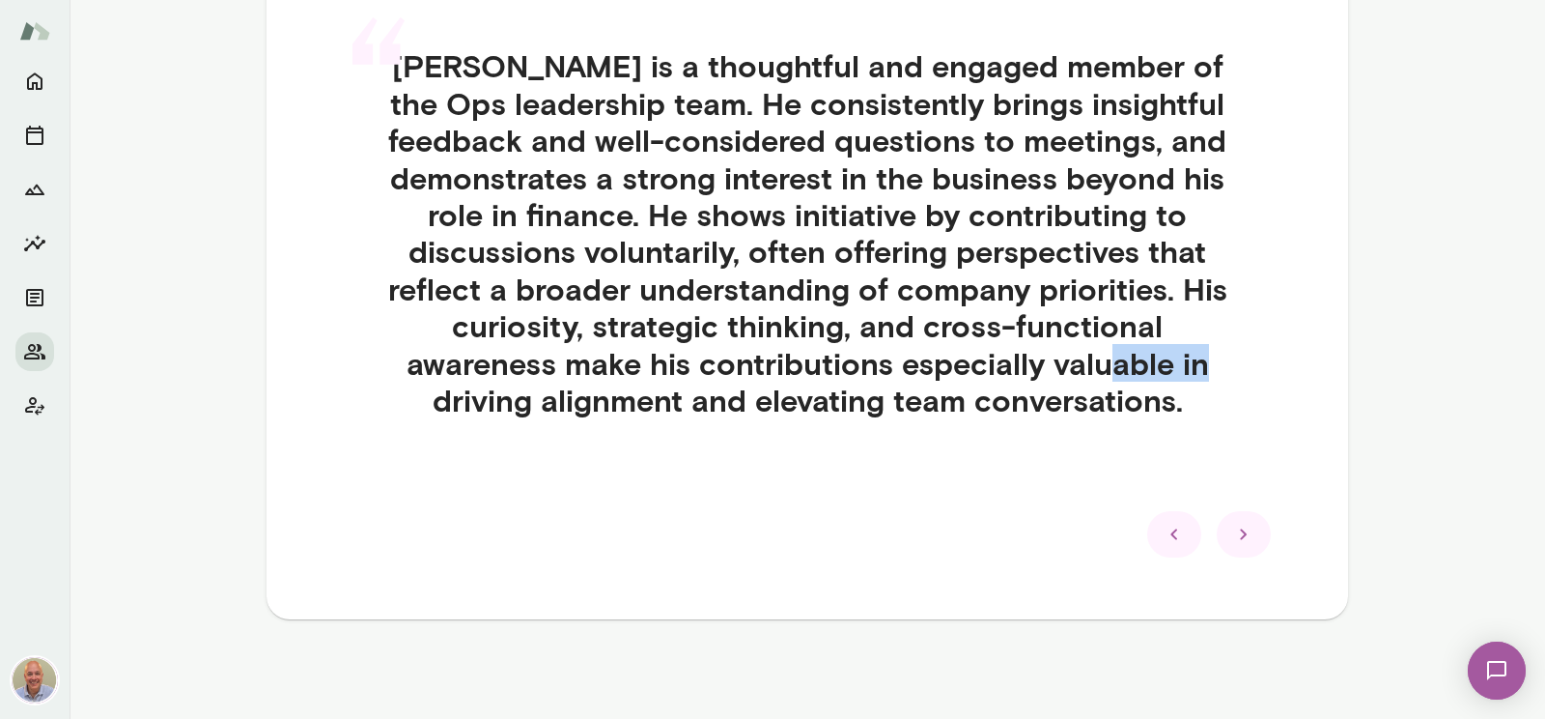
click at [1249, 537] on icon at bounding box center [1243, 533] width 23 height 23
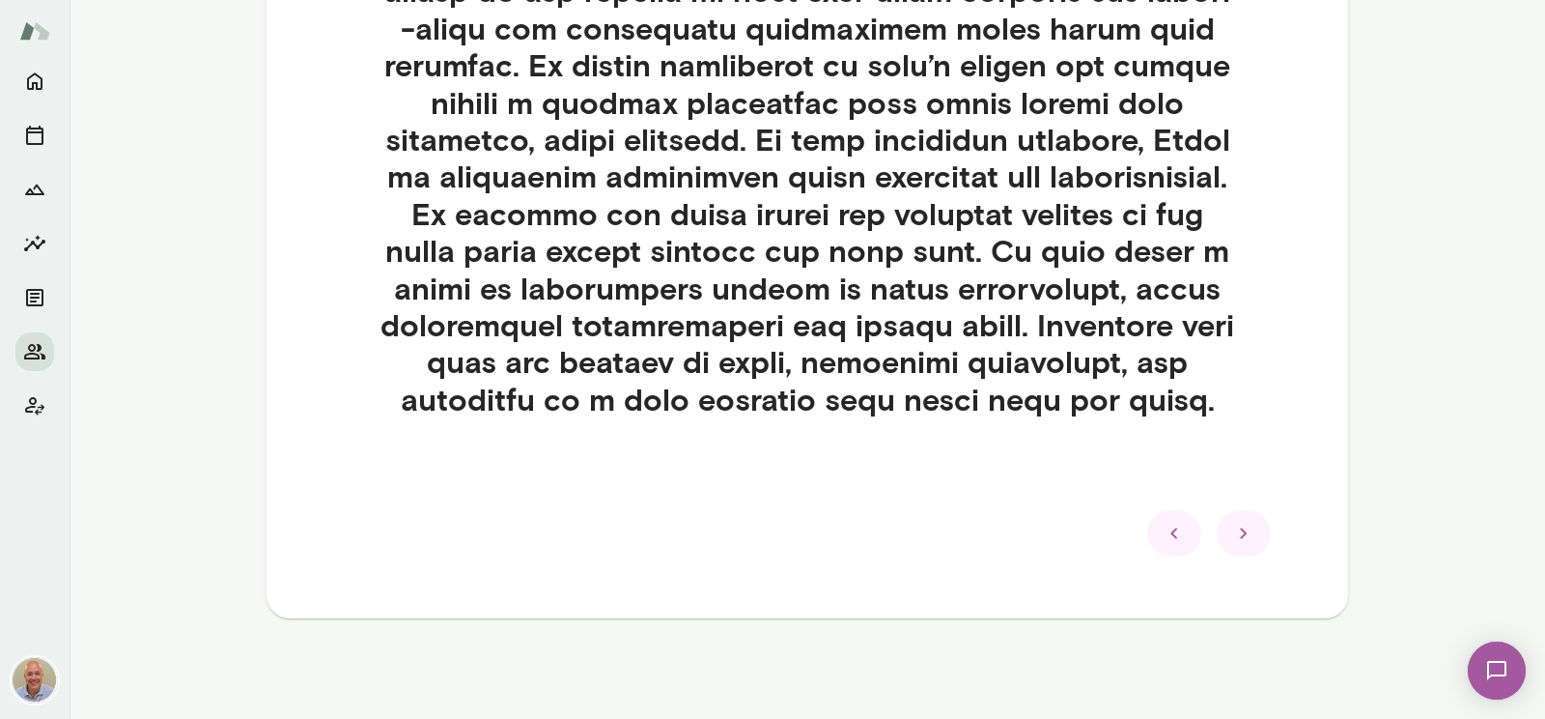
click at [1249, 530] on icon at bounding box center [1243, 533] width 23 height 23
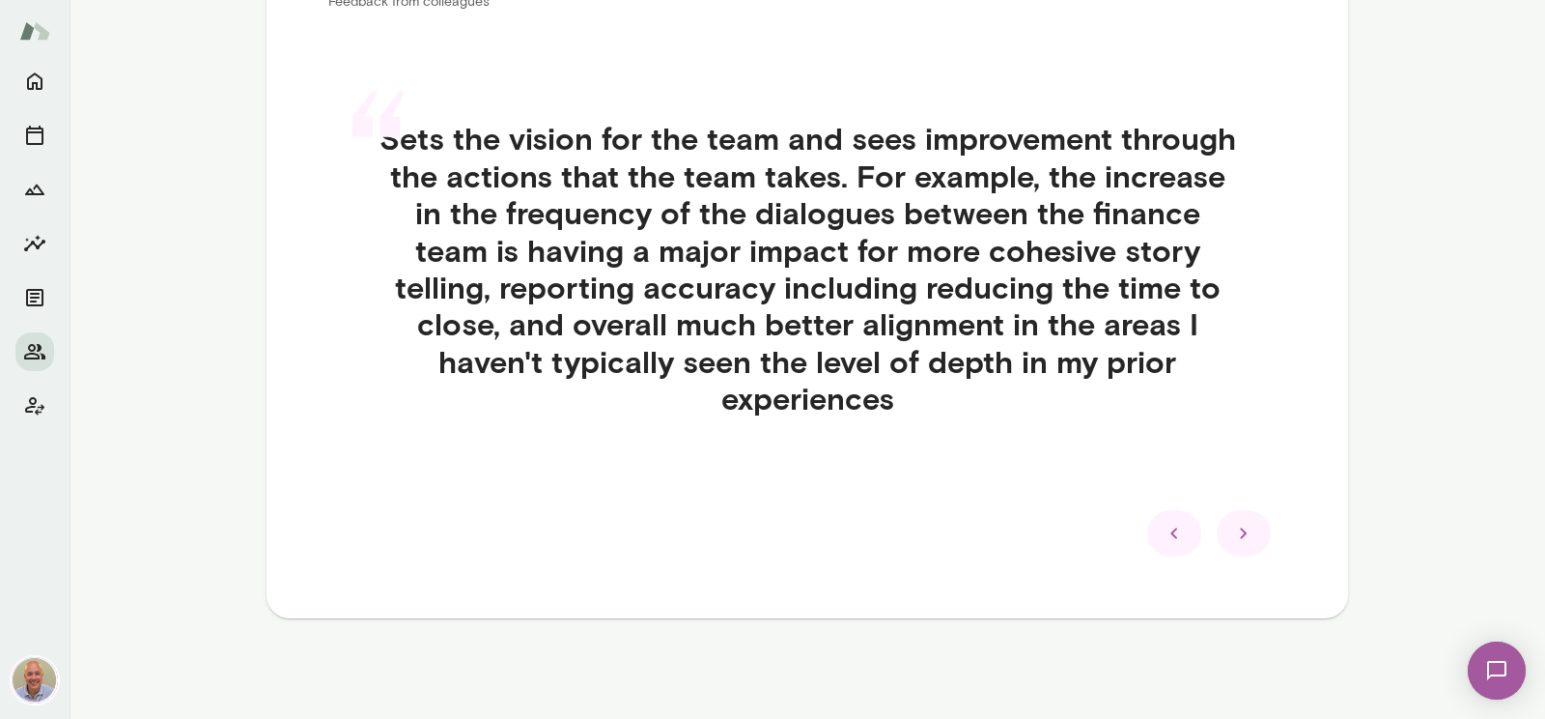
scroll to position [440, 0]
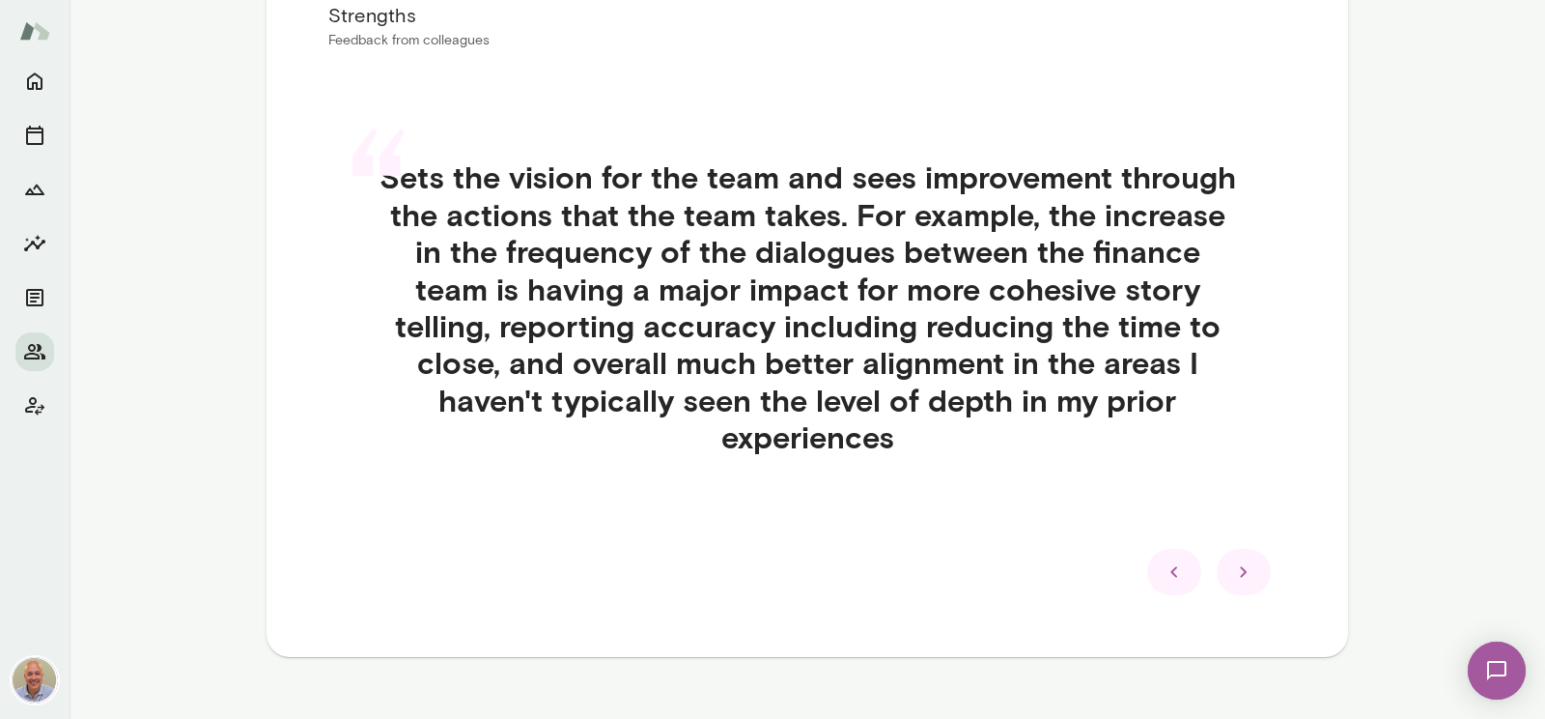
click at [1249, 560] on icon at bounding box center [1243, 571] width 23 height 23
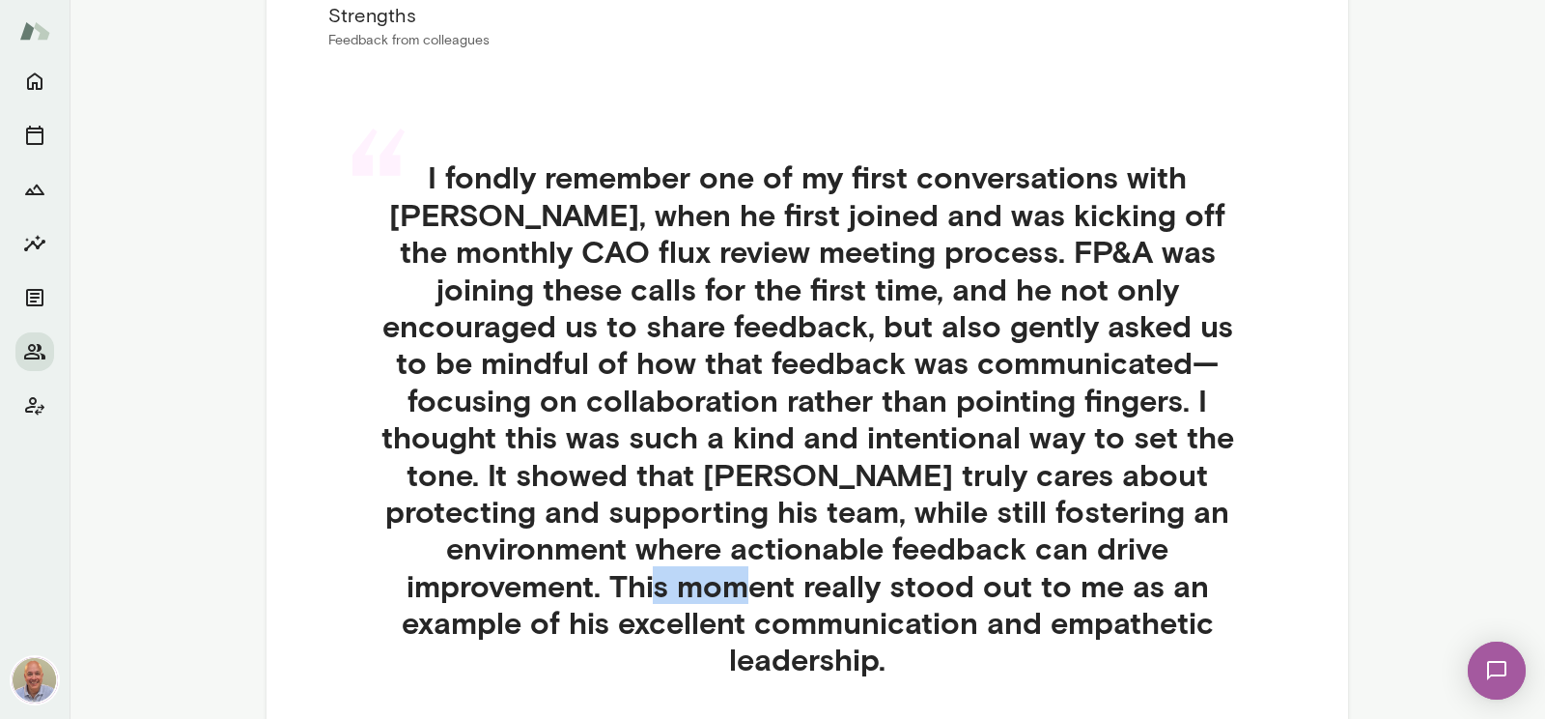
click at [1249, 530] on div "“ I fondly remember one of my first conversations with Senad, when he first joi…" at bounding box center [807, 441] width 958 height 658
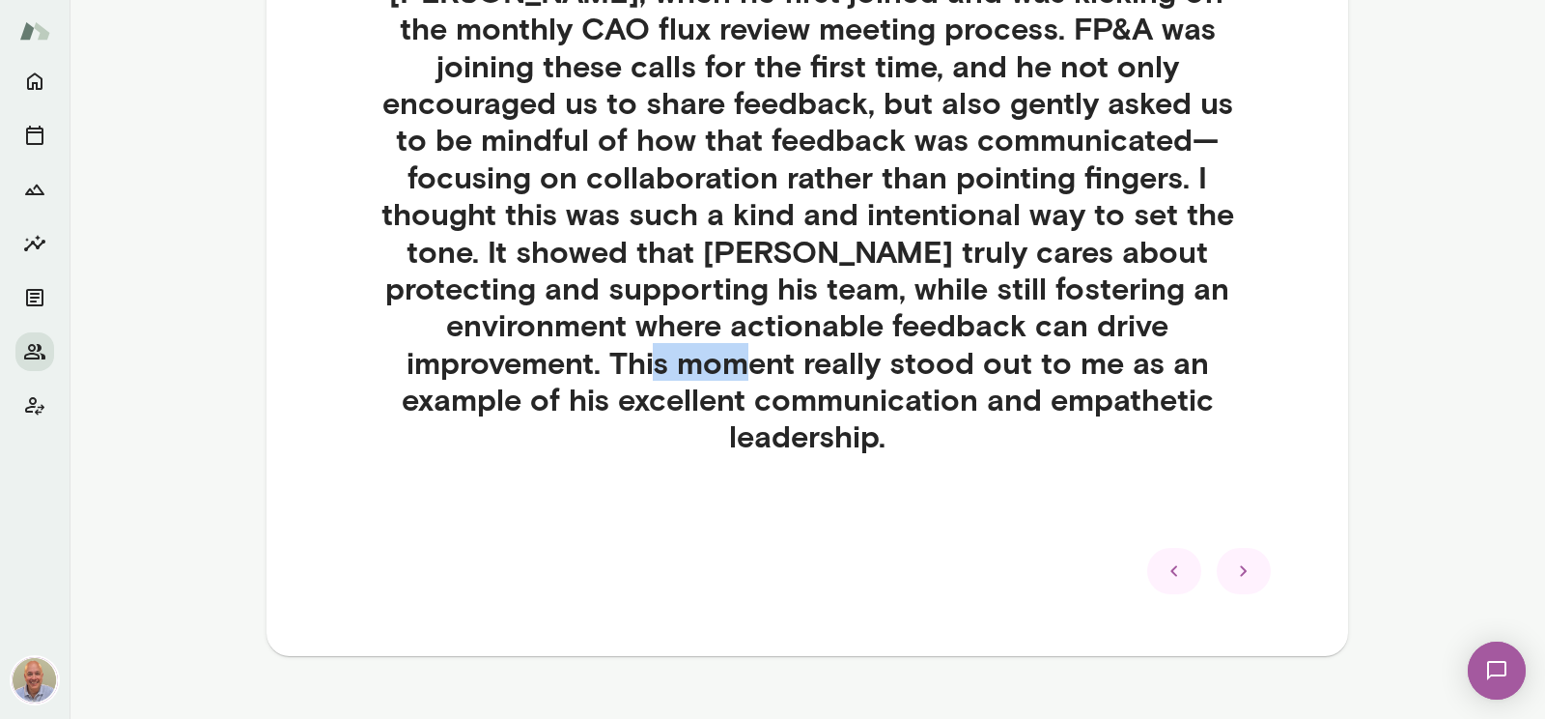
click at [1249, 559] on icon at bounding box center [1243, 570] width 23 height 23
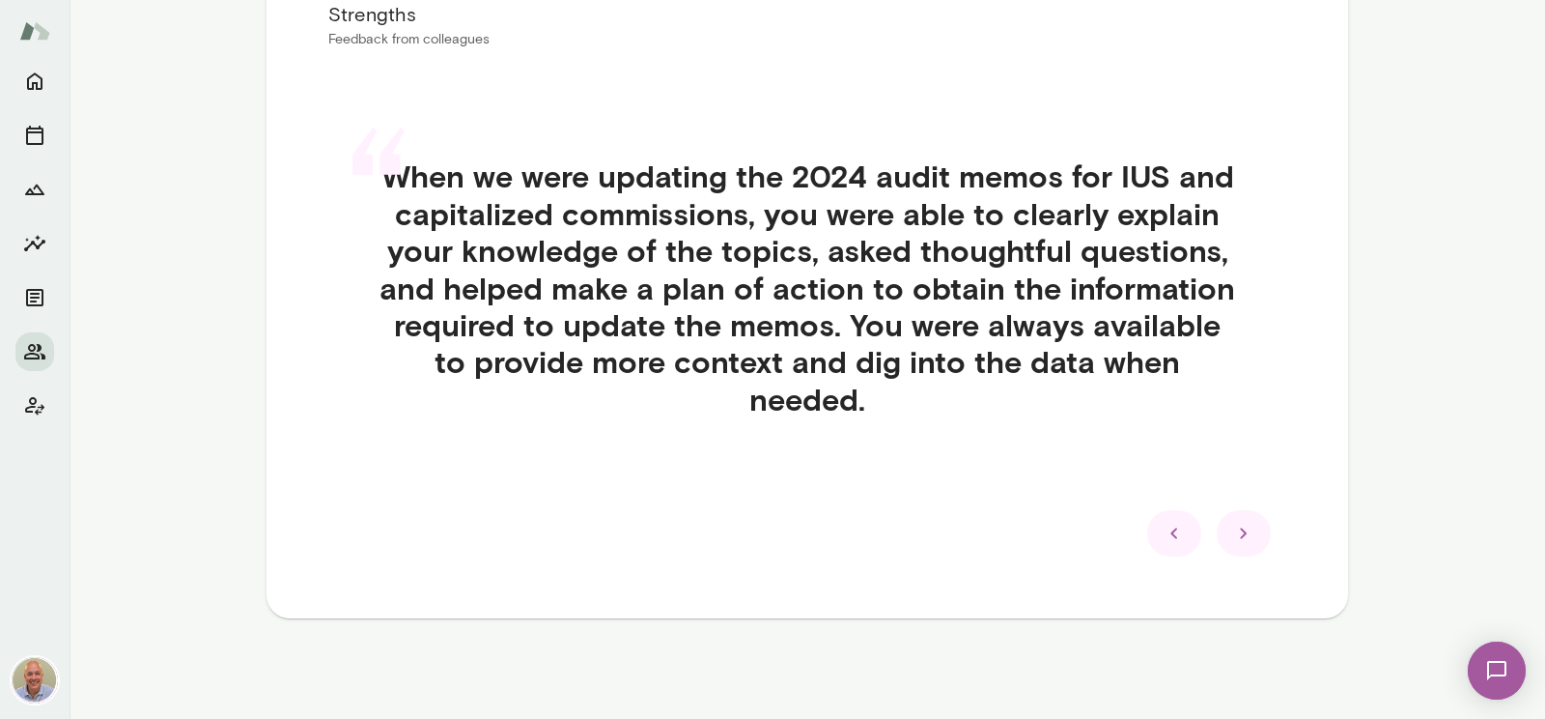
scroll to position [404, 0]
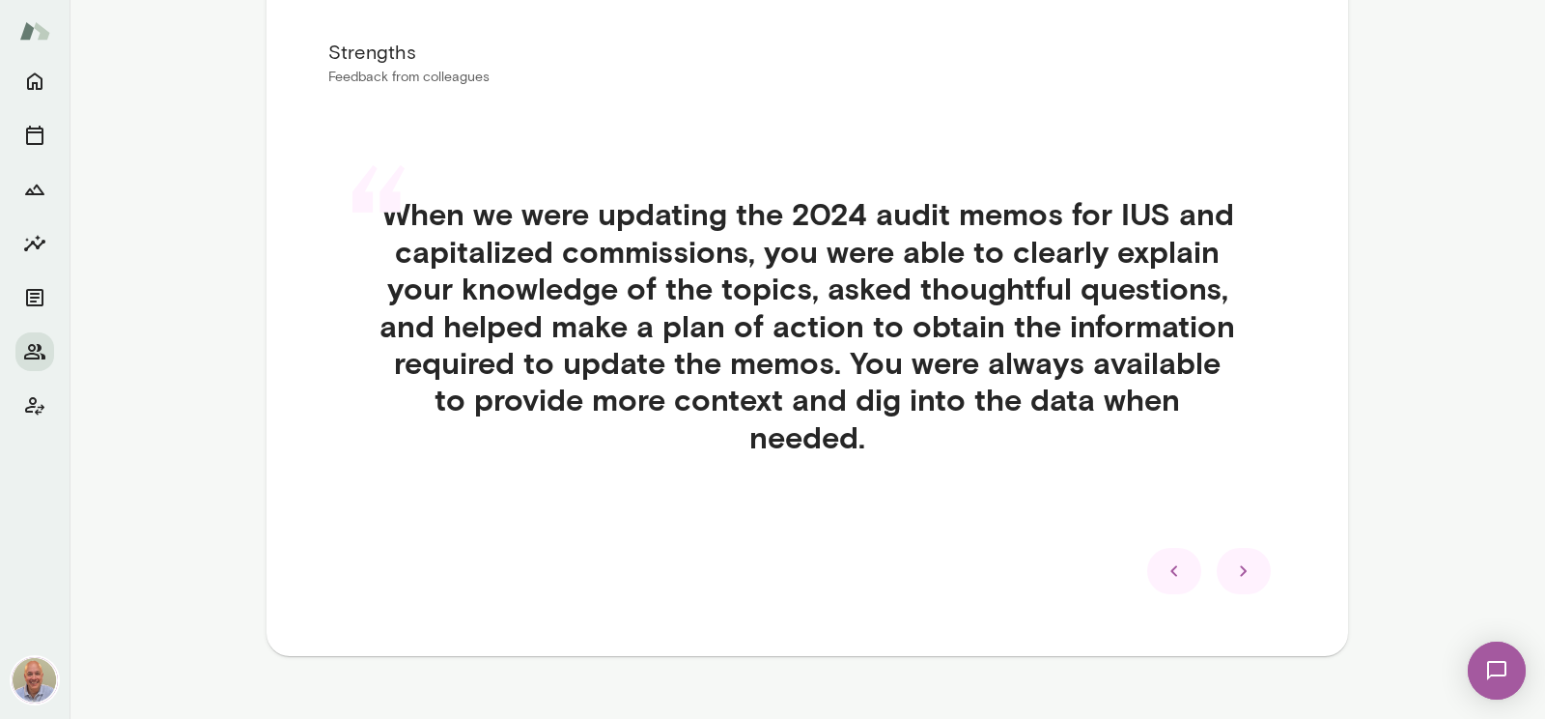
click at [1249, 559] on icon at bounding box center [1243, 570] width 23 height 23
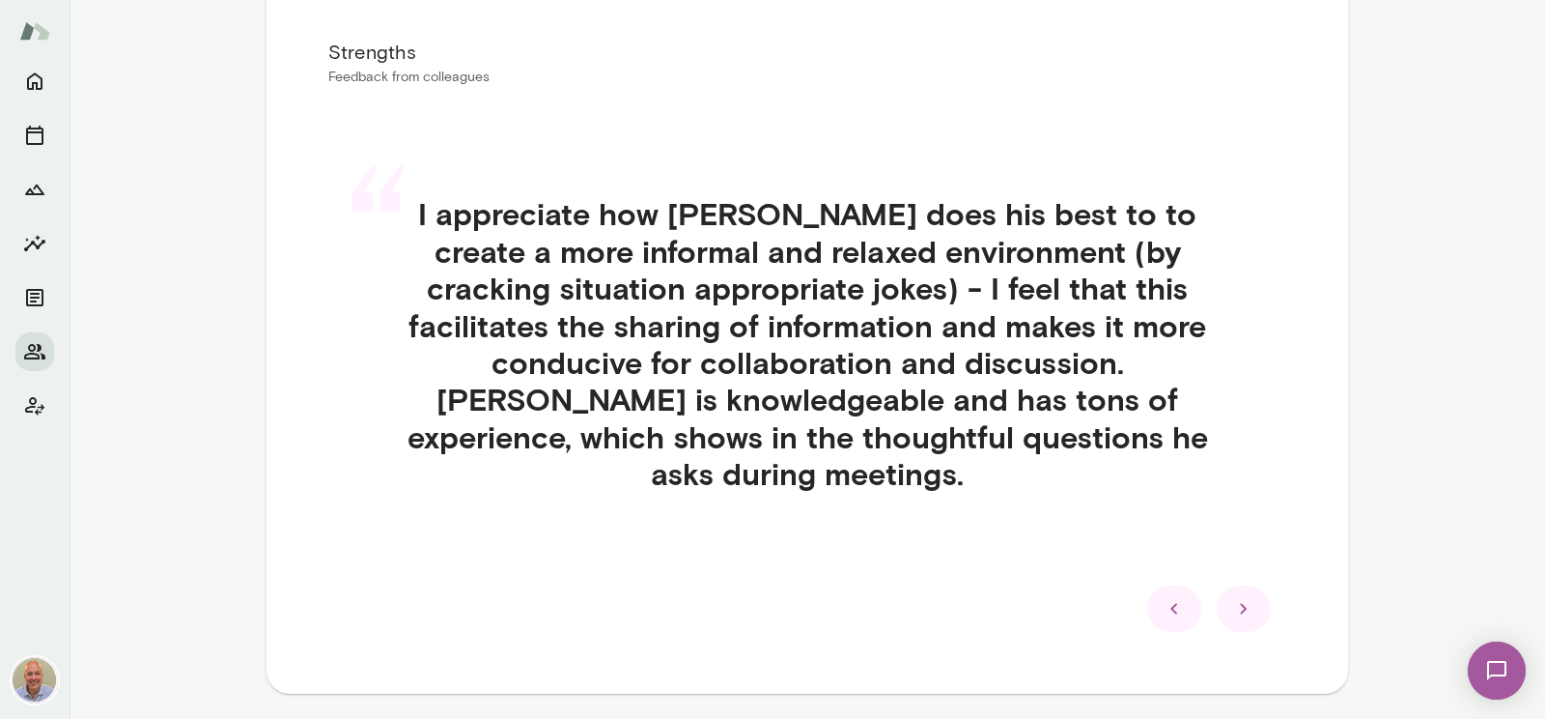
click at [1248, 597] on icon at bounding box center [1243, 608] width 23 height 23
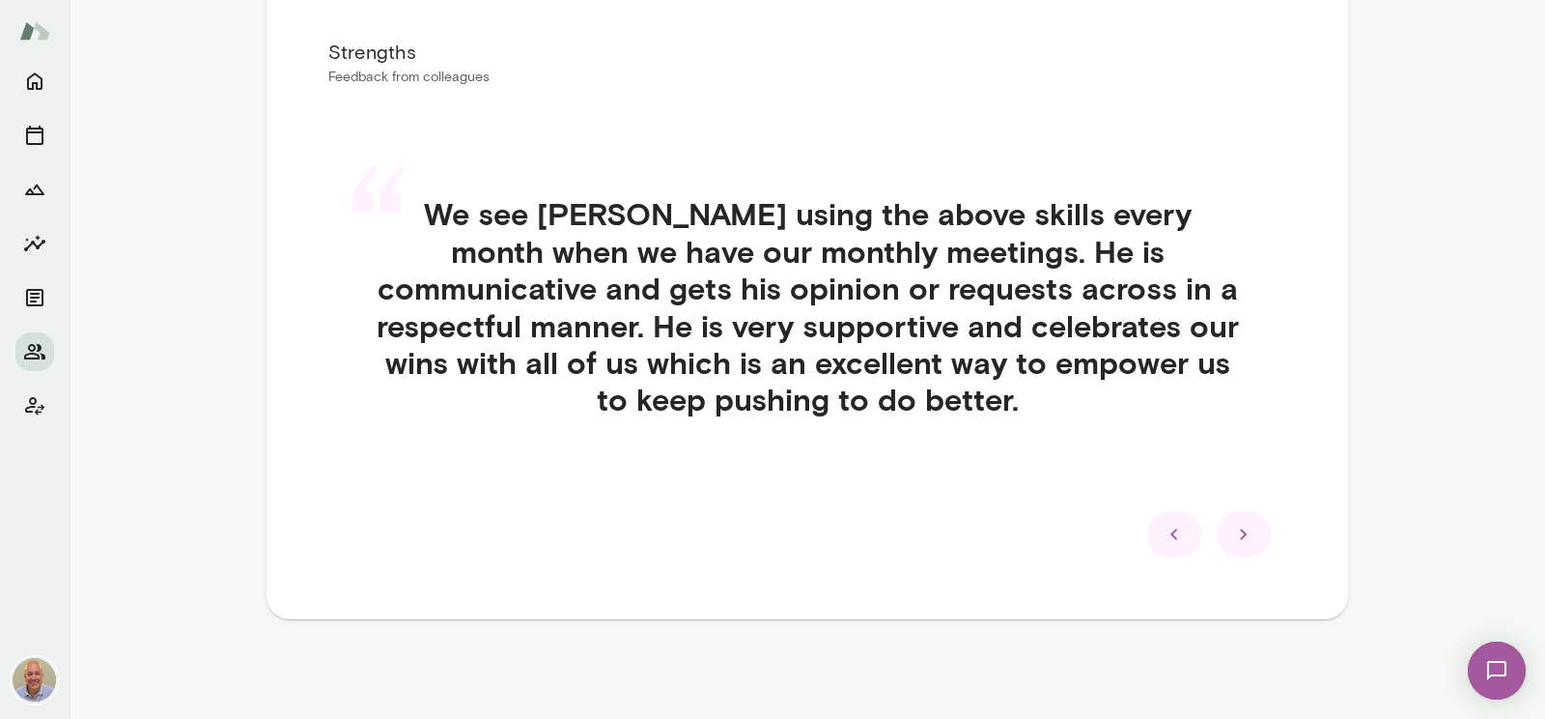
click at [1253, 549] on div at bounding box center [1244, 534] width 54 height 46
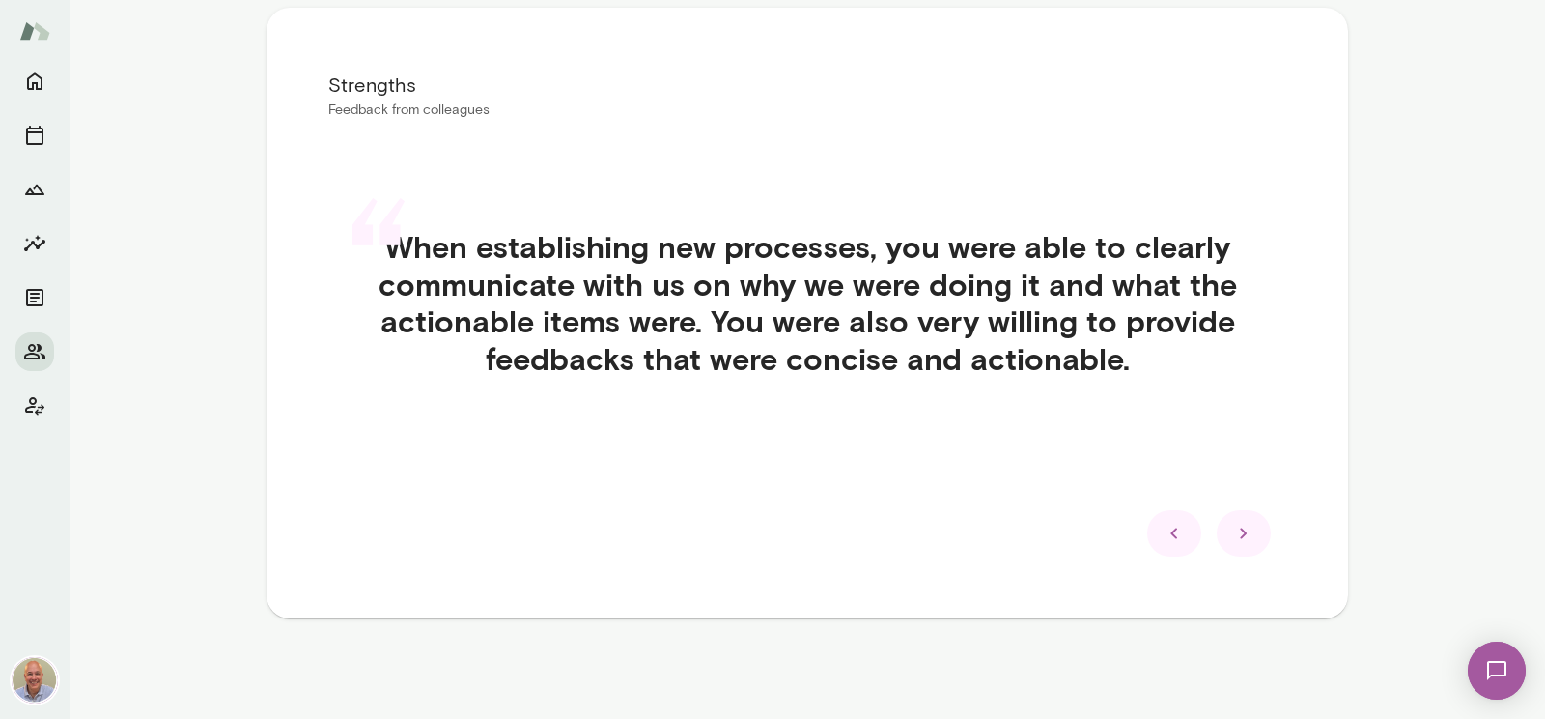
click at [1253, 549] on div at bounding box center [1244, 533] width 54 height 46
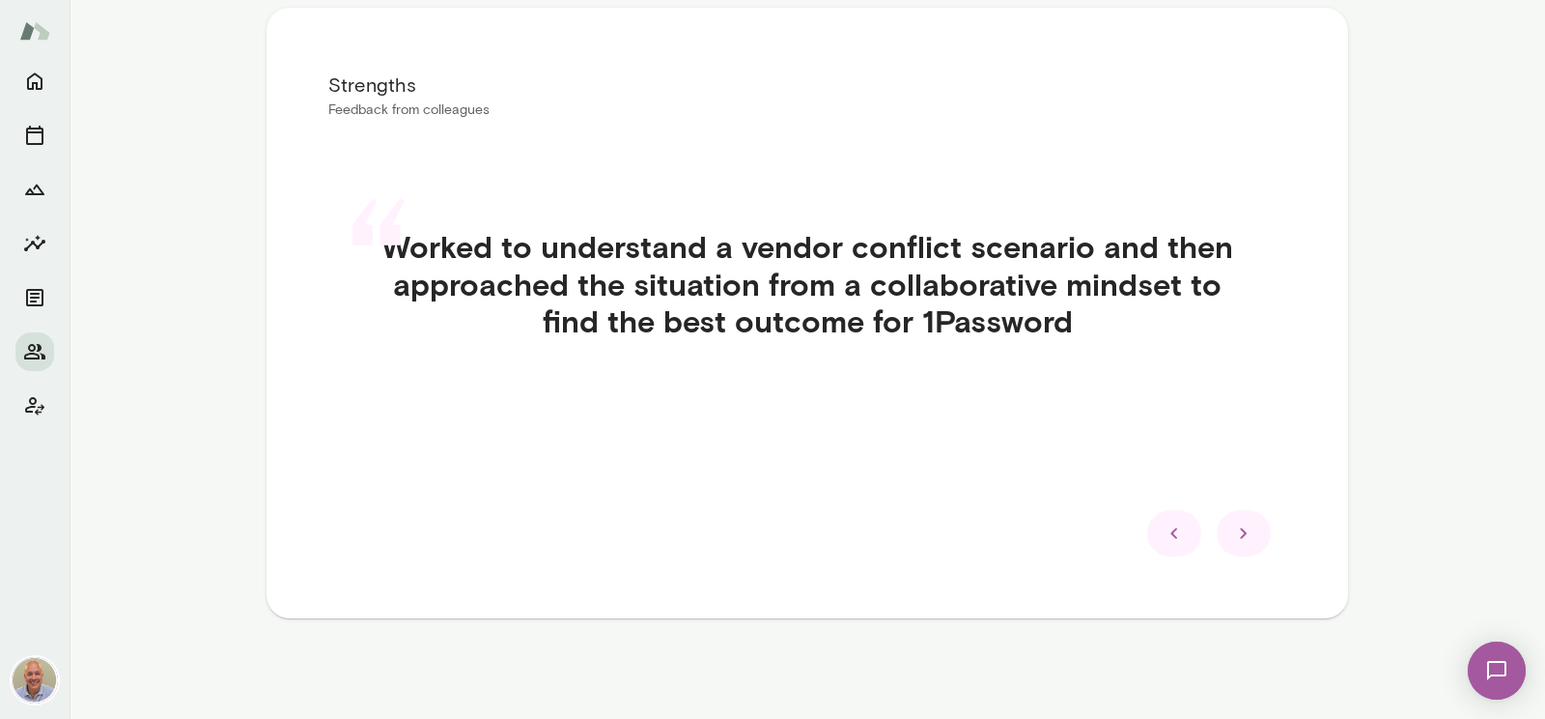
click at [1253, 549] on div at bounding box center [1244, 533] width 54 height 46
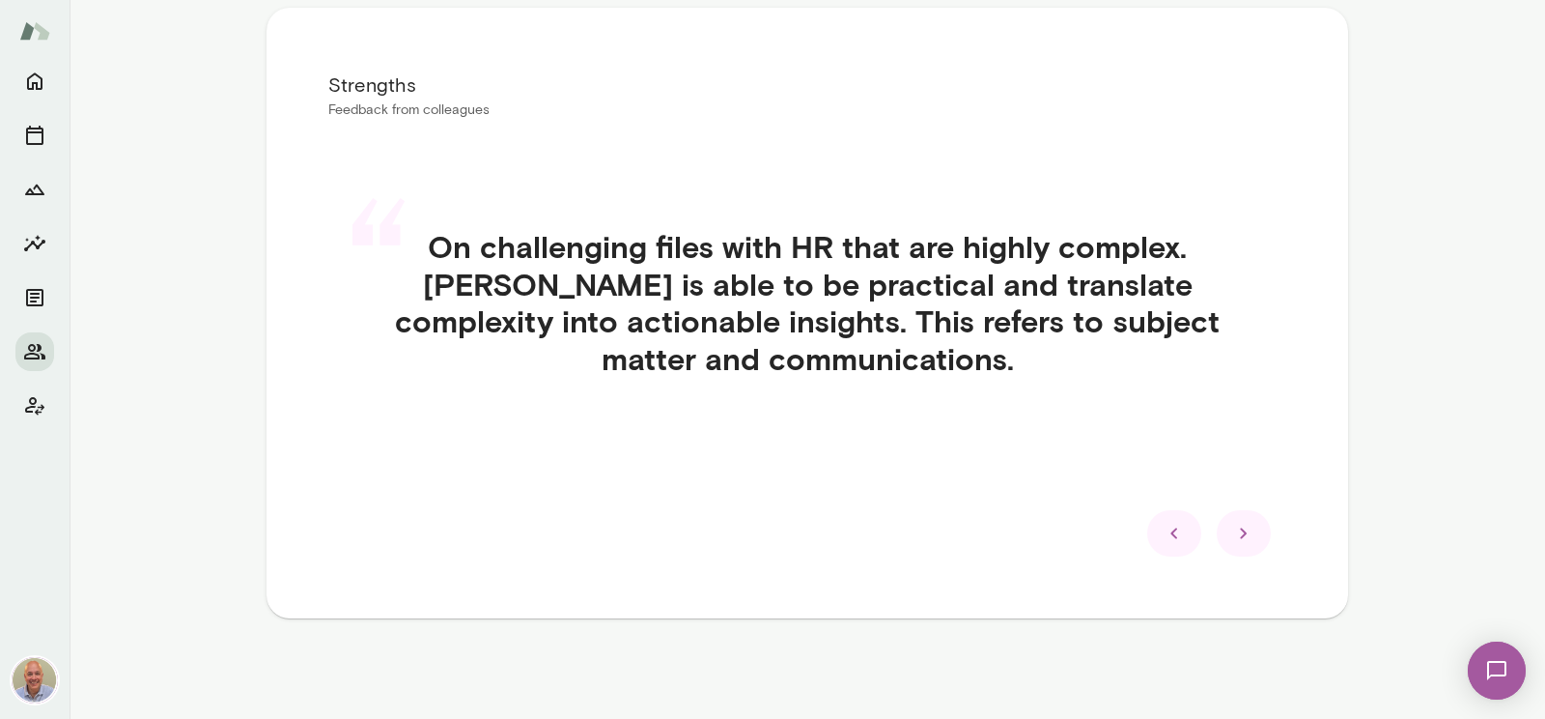
click at [1253, 553] on div at bounding box center [1244, 533] width 54 height 46
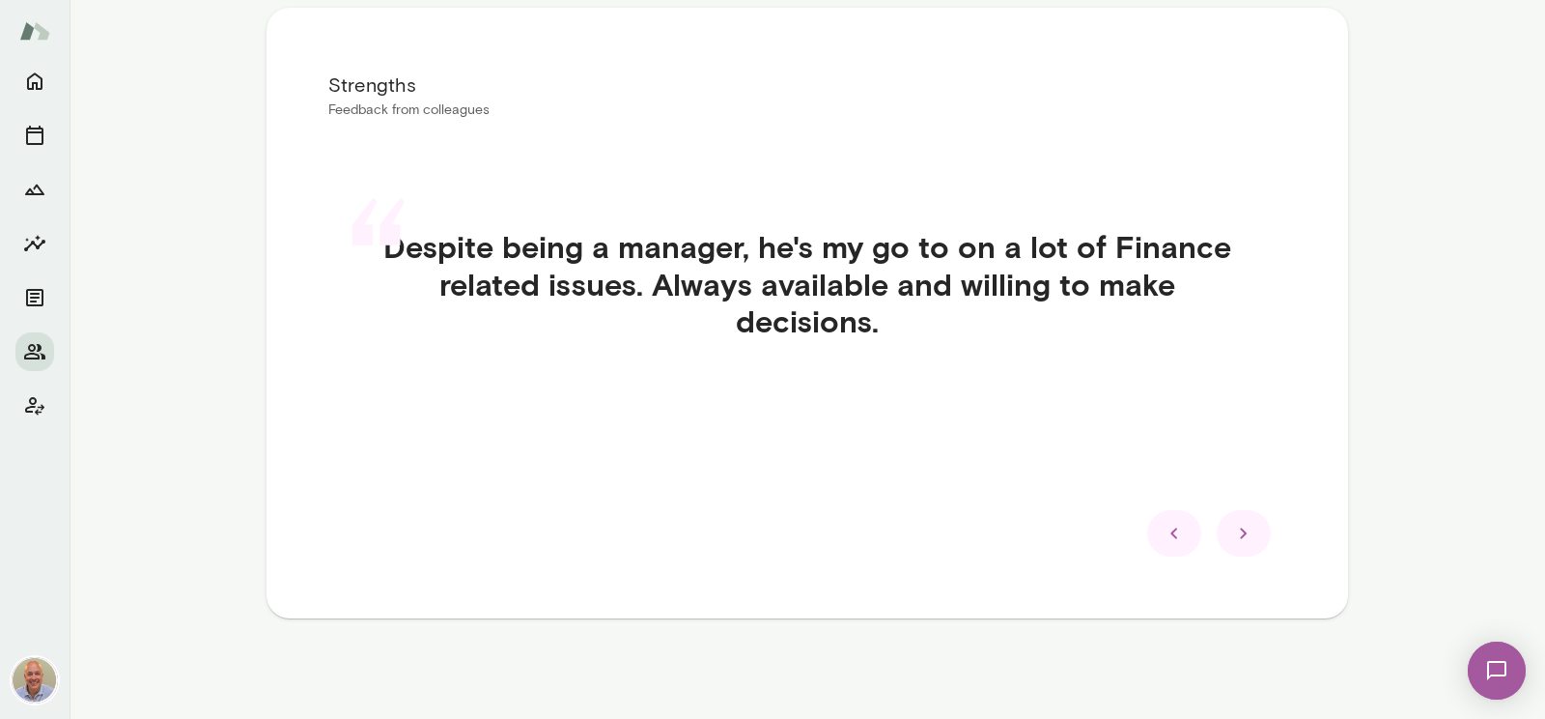
click at [1253, 553] on div at bounding box center [1244, 533] width 54 height 46
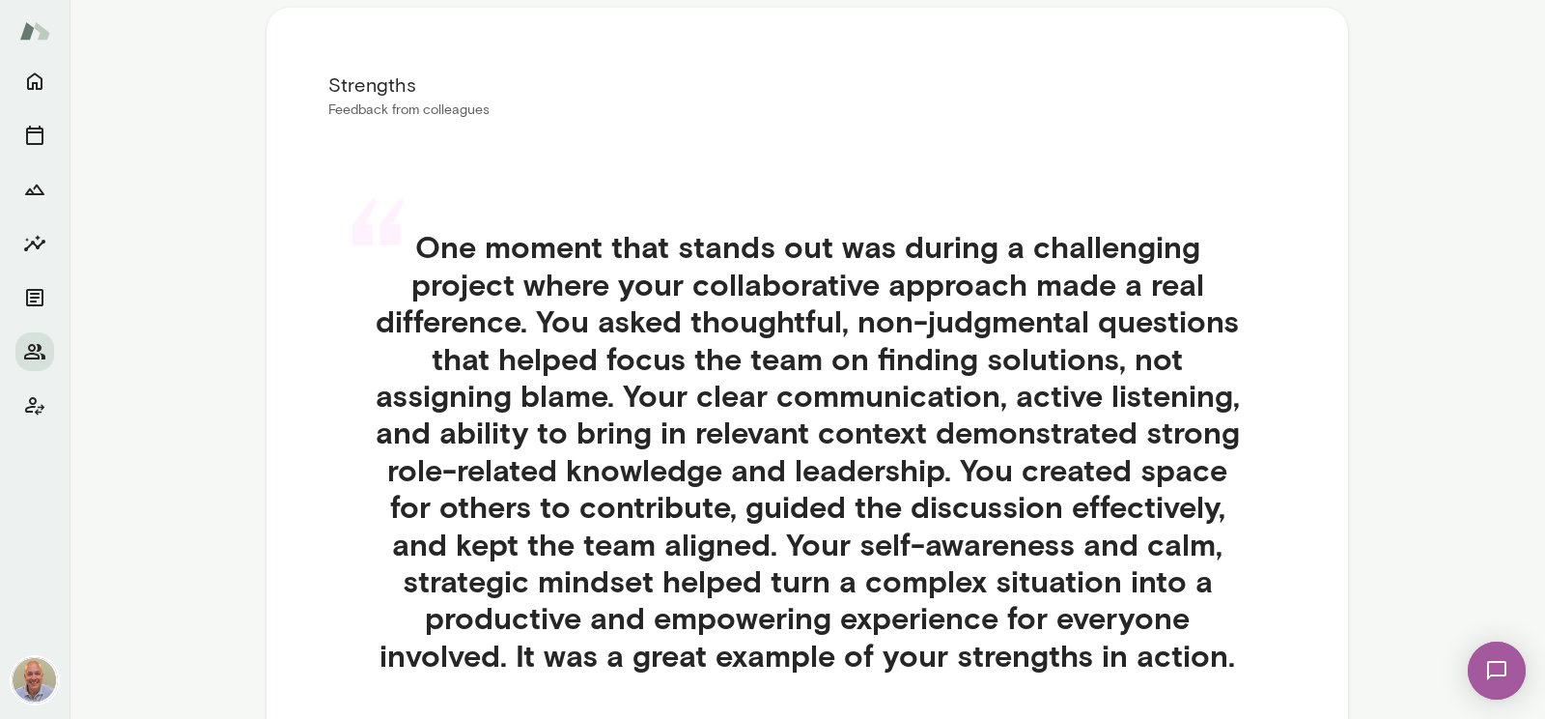
click at [1253, 553] on div "“ One moment that stands out was during a challenging project where your collab…" at bounding box center [807, 474] width 958 height 584
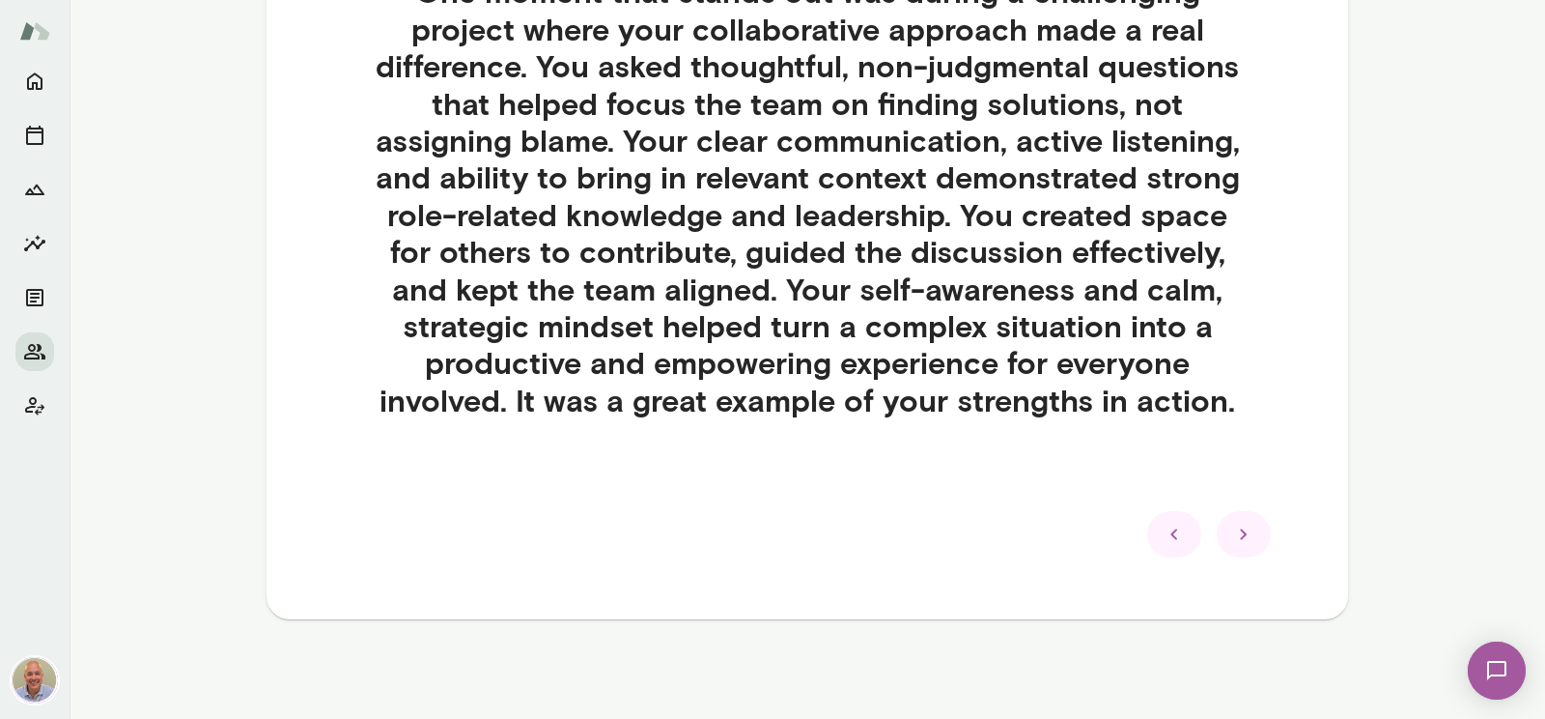
click at [1258, 529] on div at bounding box center [1244, 534] width 54 height 46
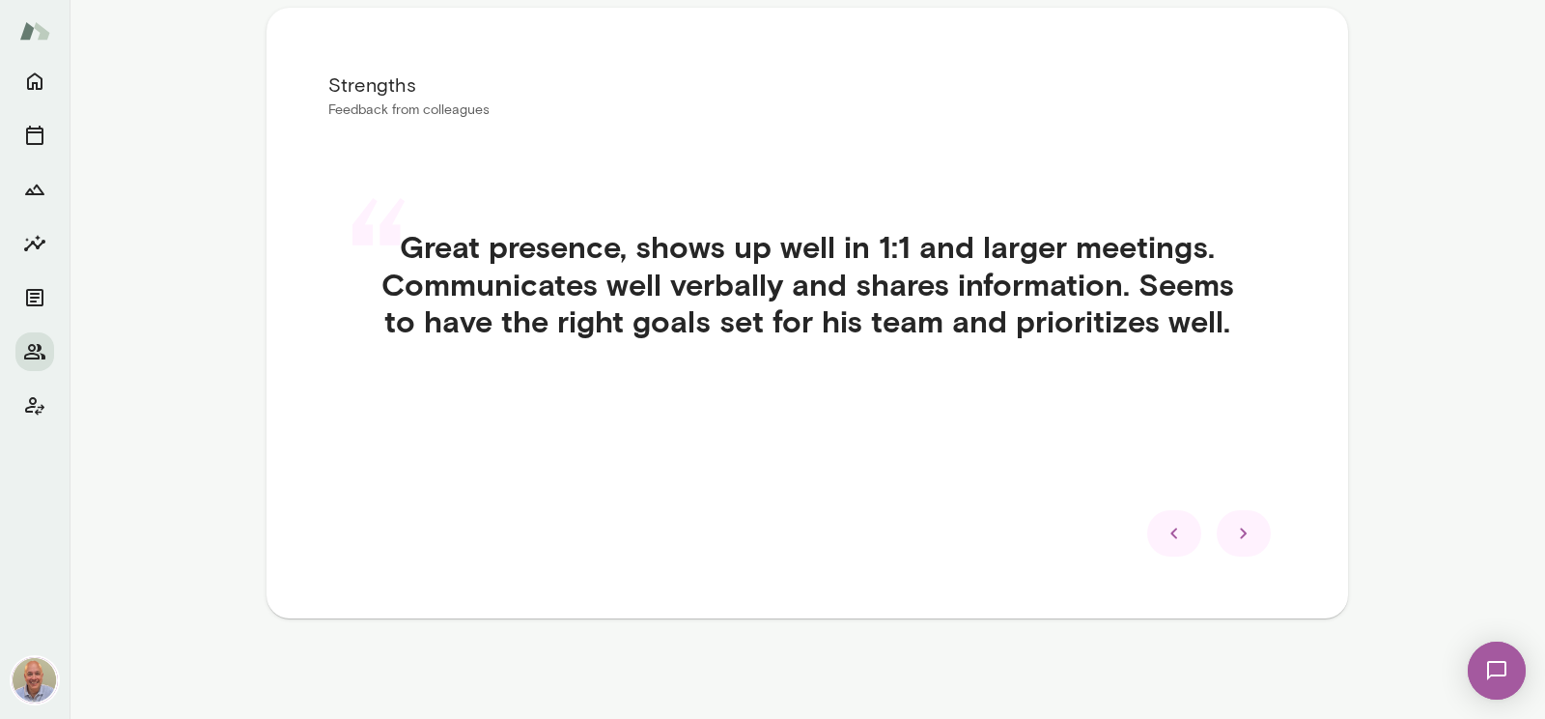
click at [1258, 529] on div at bounding box center [1244, 533] width 54 height 46
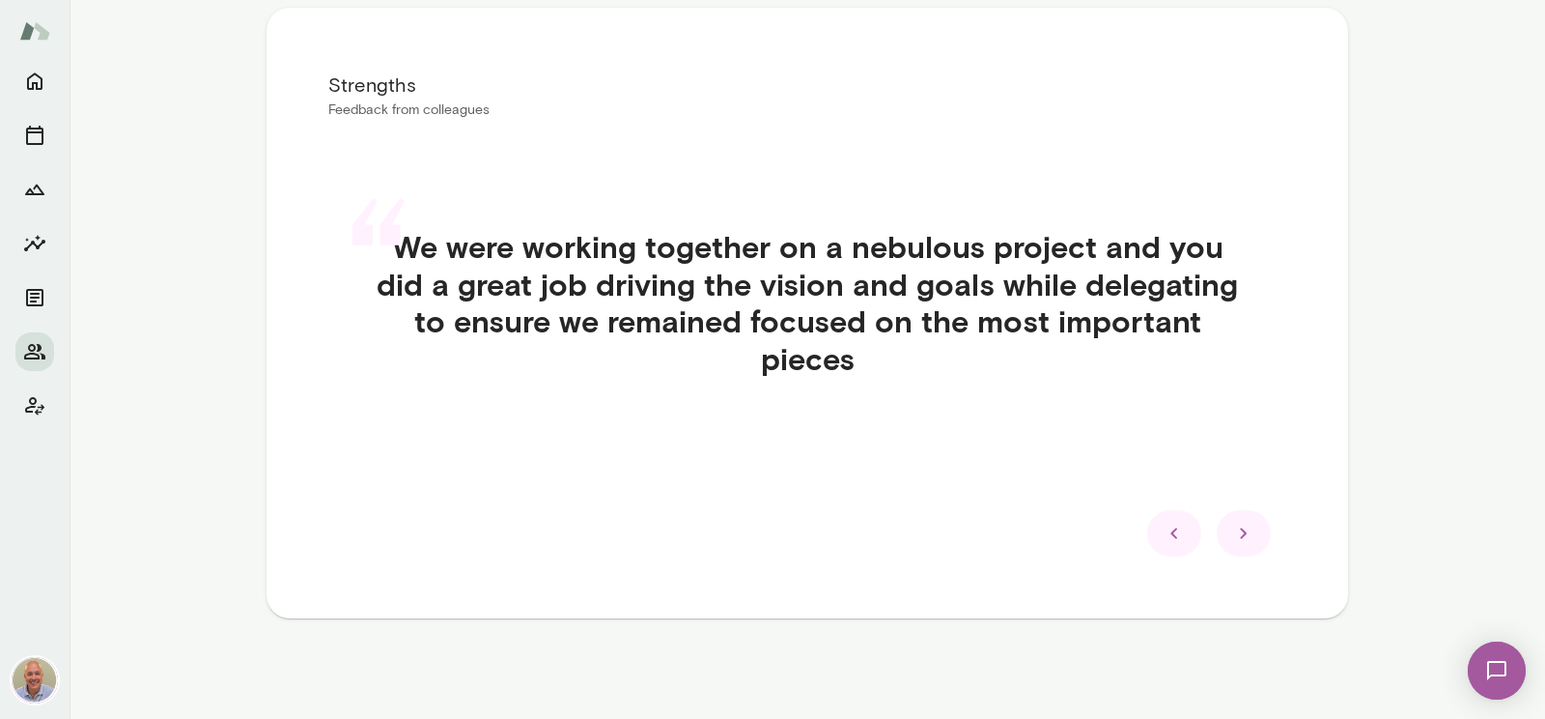
click at [1258, 529] on div at bounding box center [1244, 533] width 54 height 46
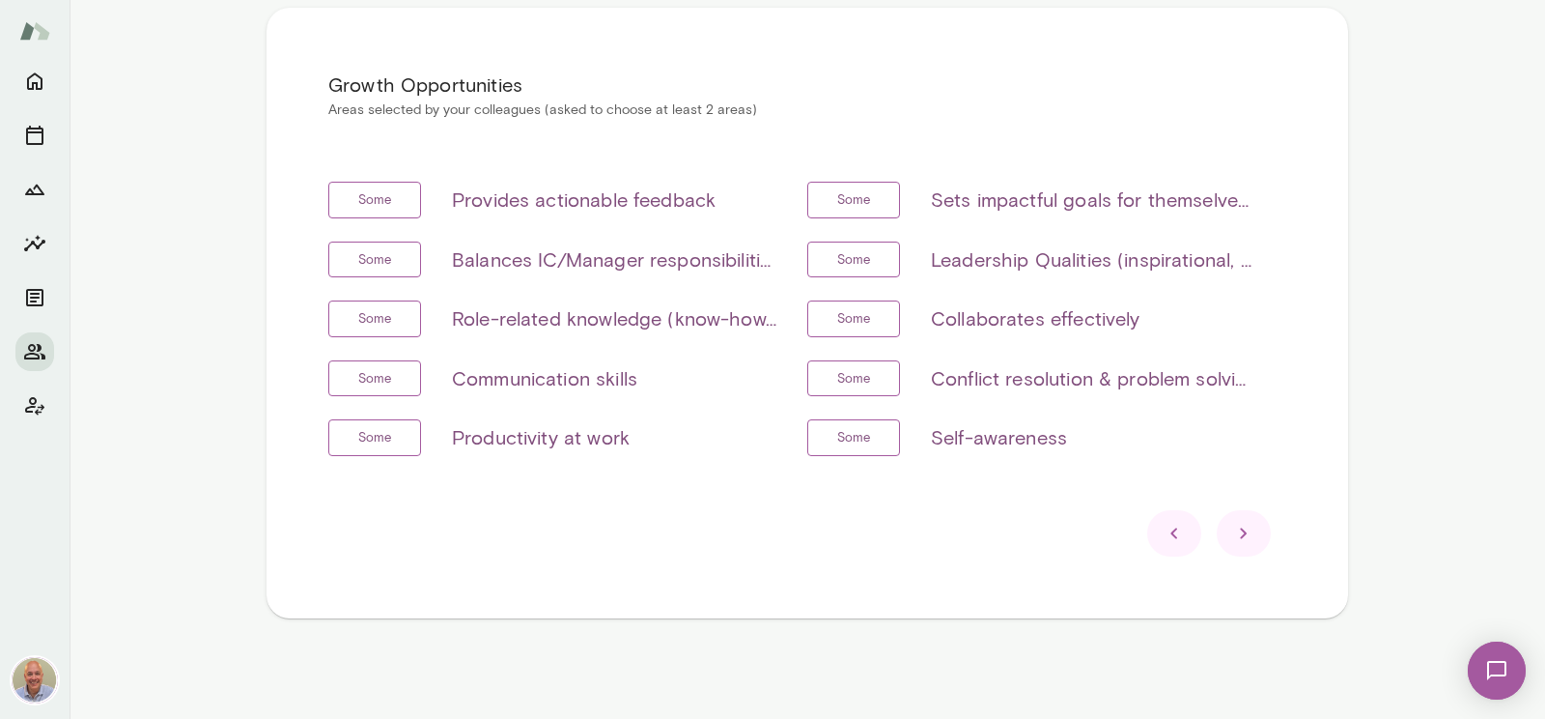
click at [1258, 529] on div at bounding box center [1244, 533] width 54 height 46
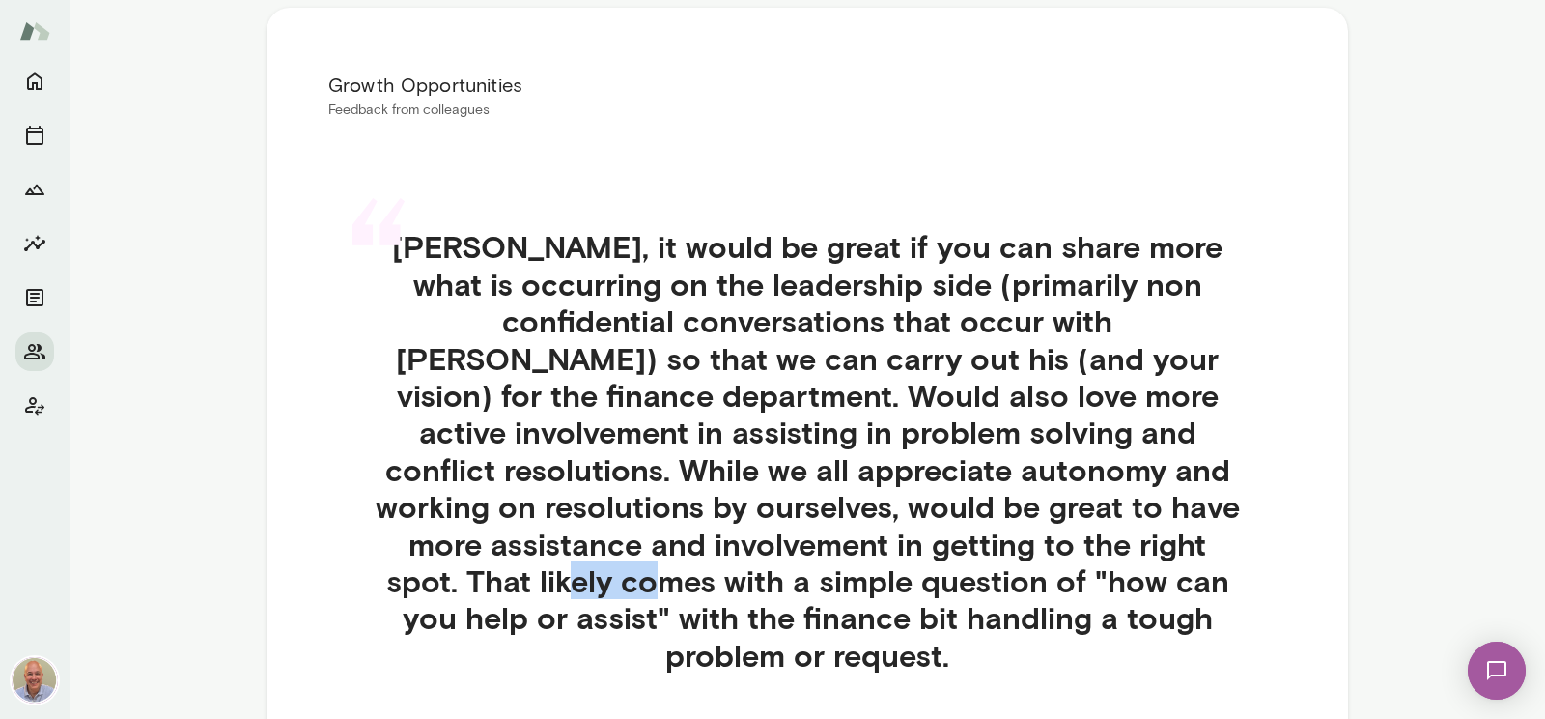
click at [1258, 529] on div "“ Senad, it would be great if you can share more what is occurring on the leade…" at bounding box center [807, 474] width 958 height 584
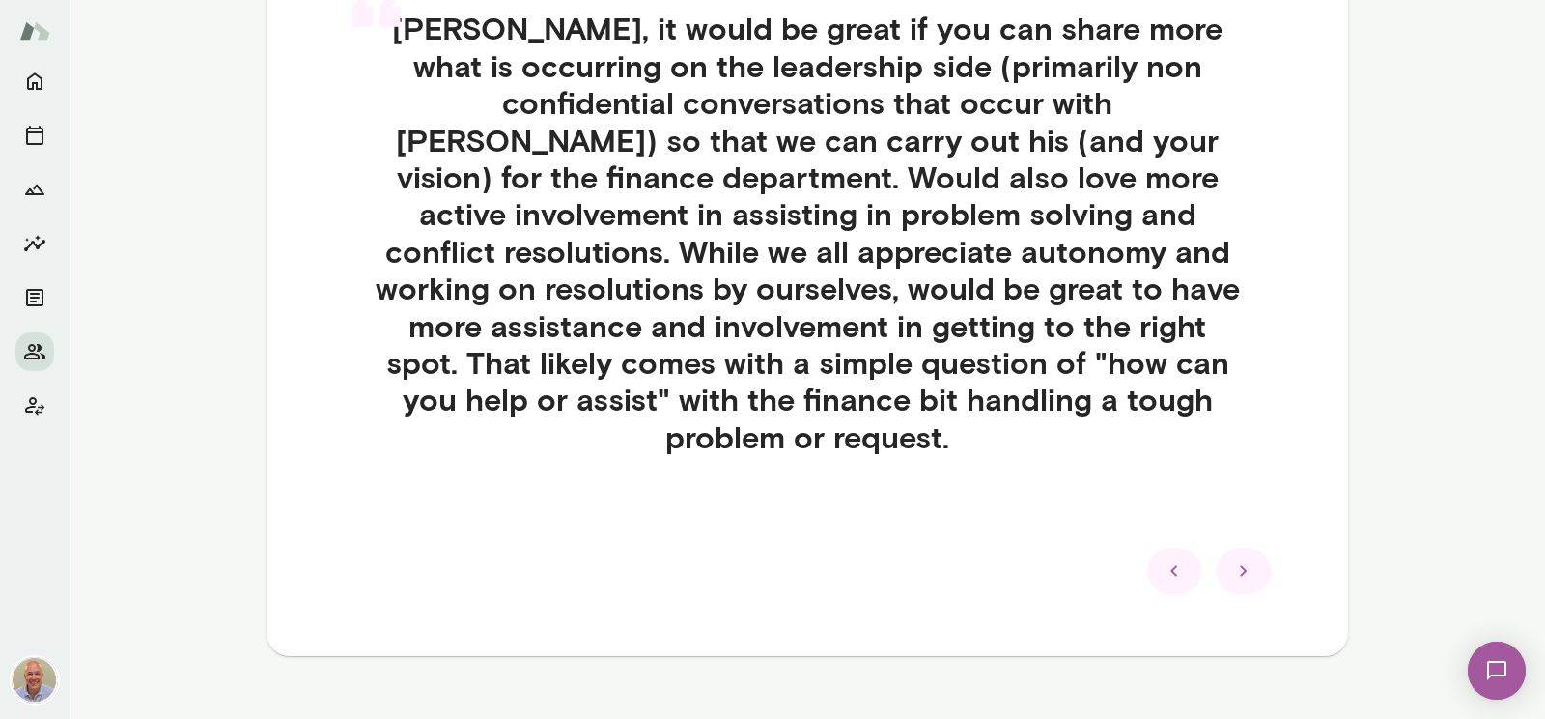
click at [1204, 548] on div at bounding box center [807, 571] width 958 height 46
click at [1191, 548] on div at bounding box center [1174, 571] width 54 height 46
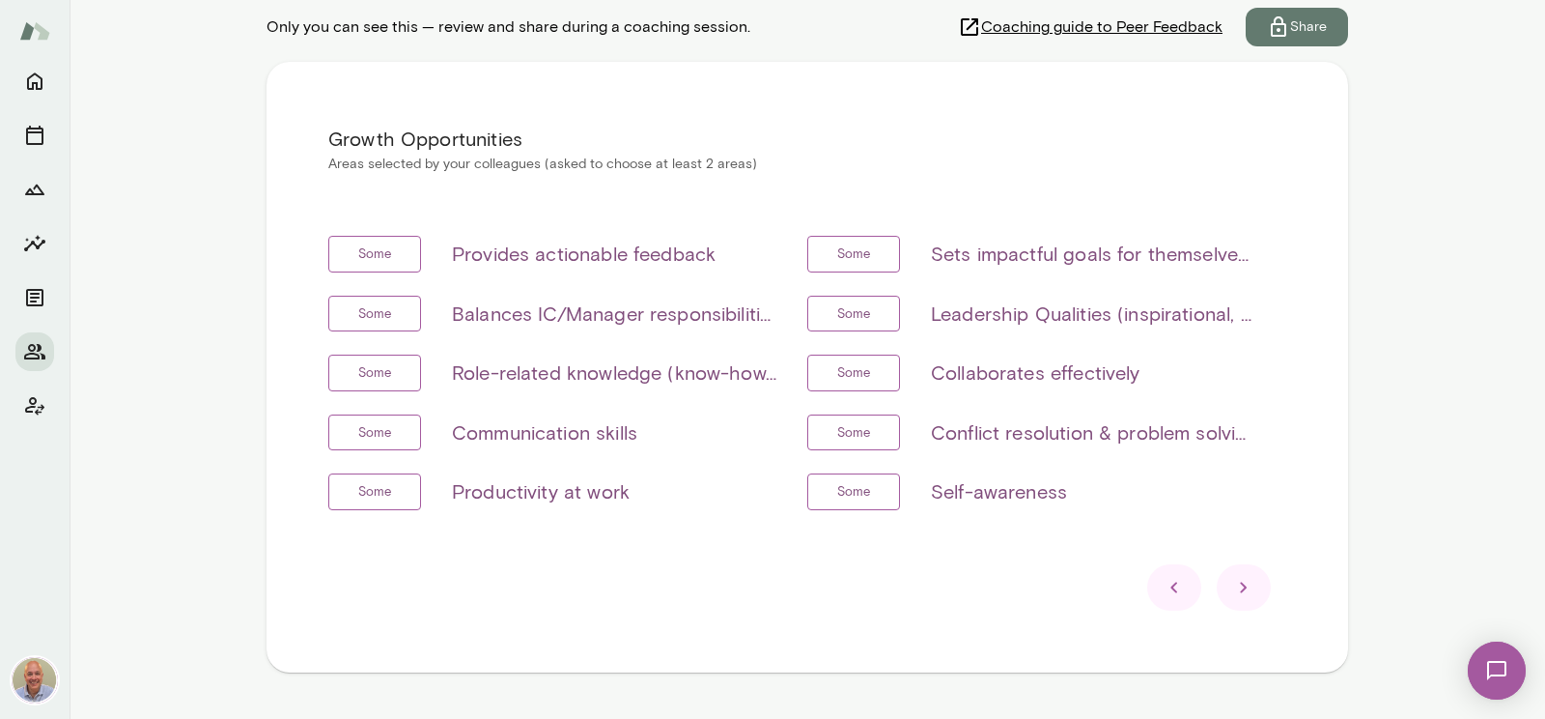
scroll to position [370, 0]
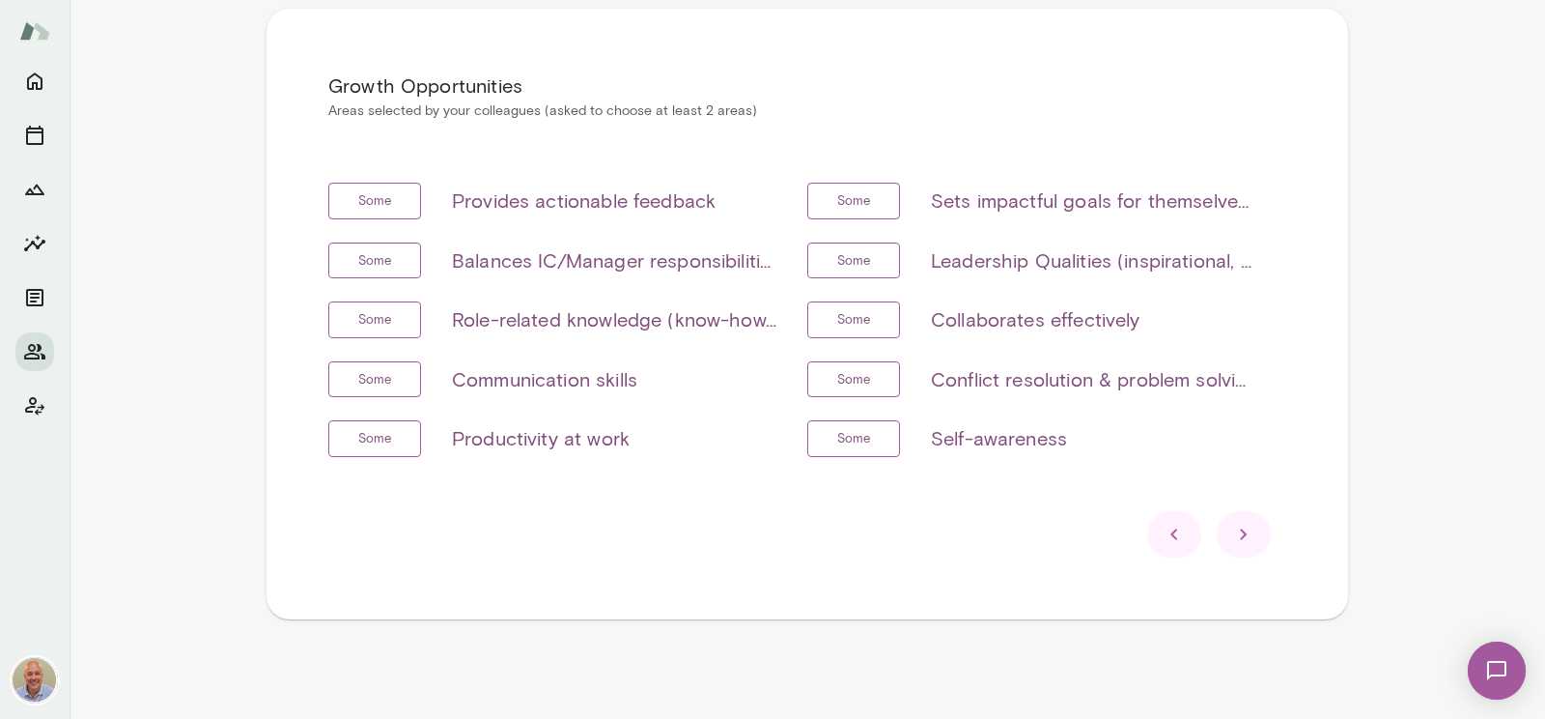
click at [1182, 540] on icon at bounding box center [1174, 533] width 23 height 23
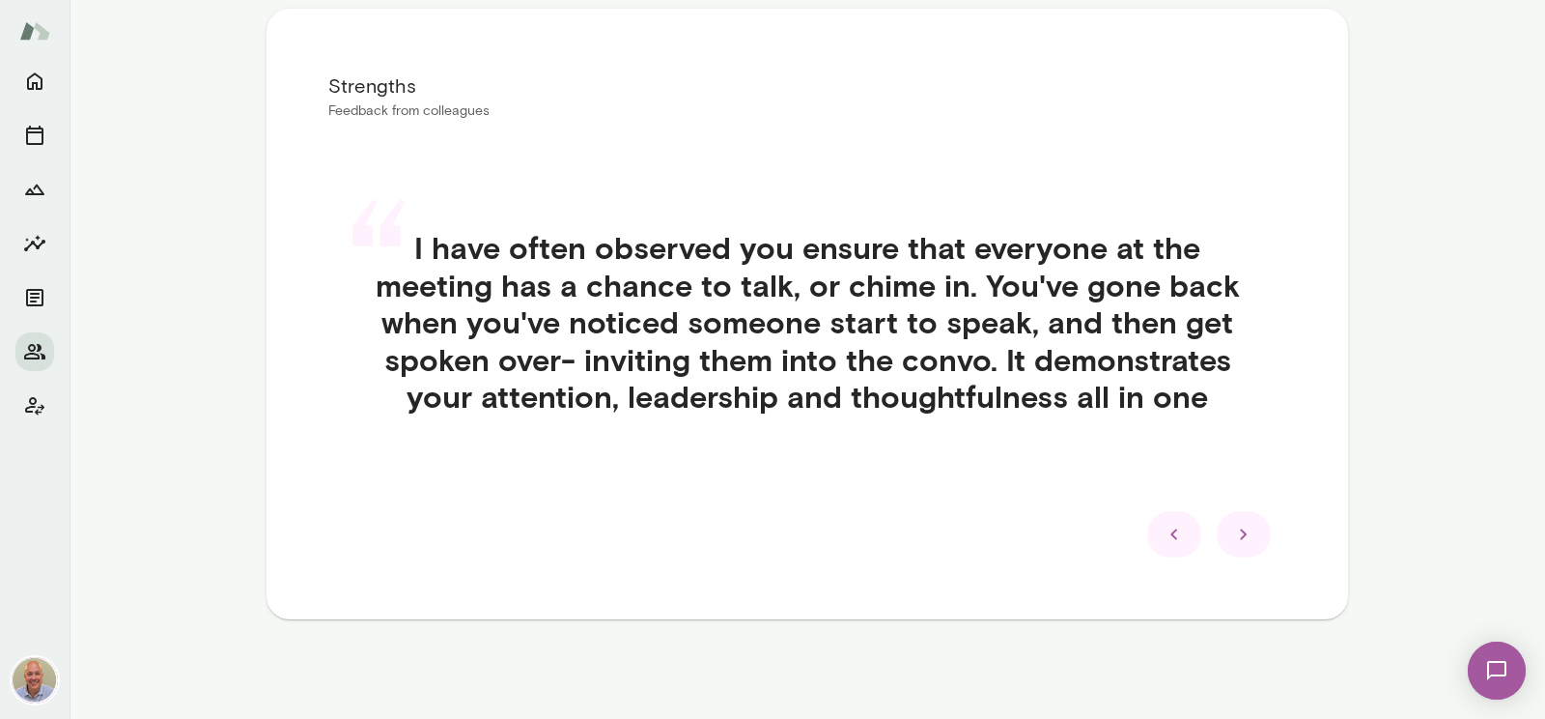
click at [1178, 544] on icon at bounding box center [1174, 533] width 23 height 23
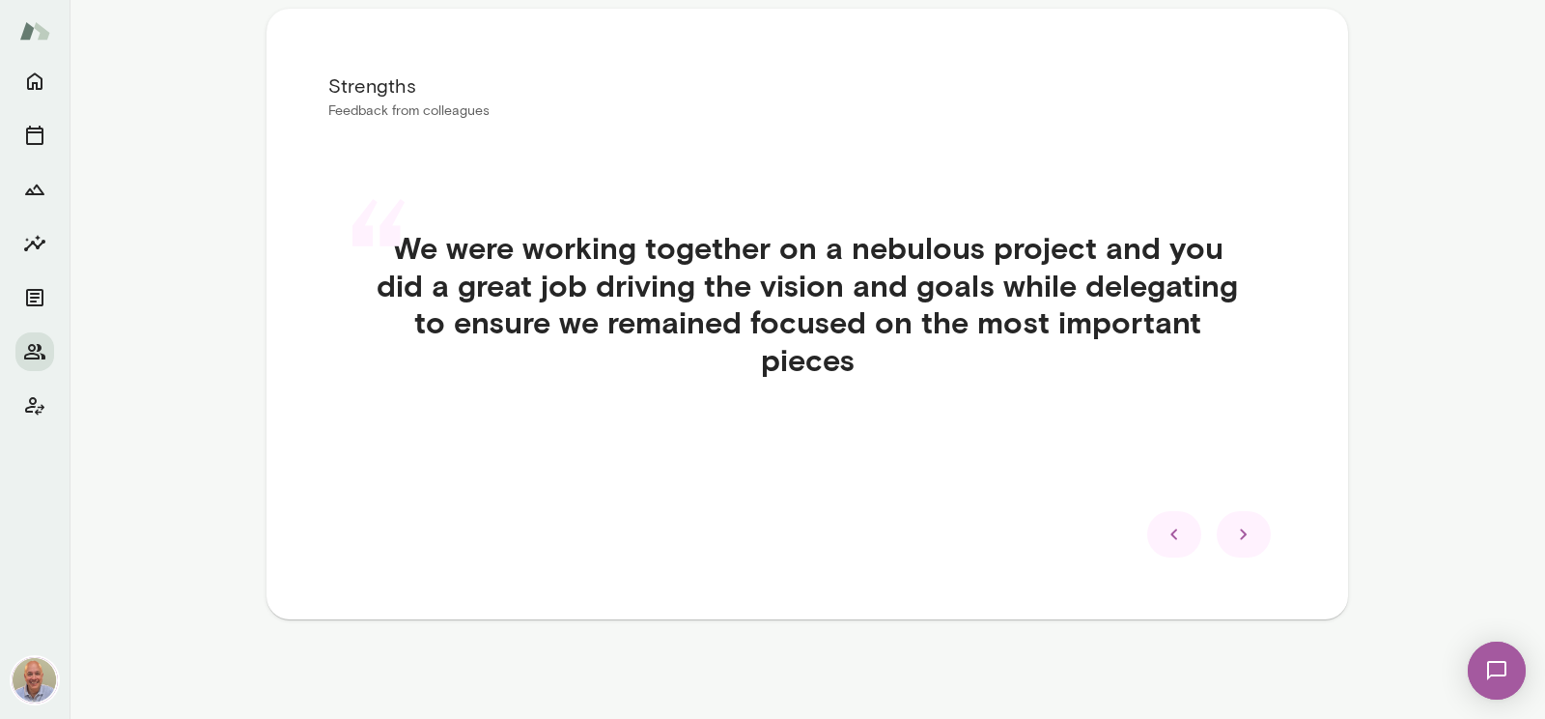
click at [1178, 544] on icon at bounding box center [1174, 533] width 23 height 23
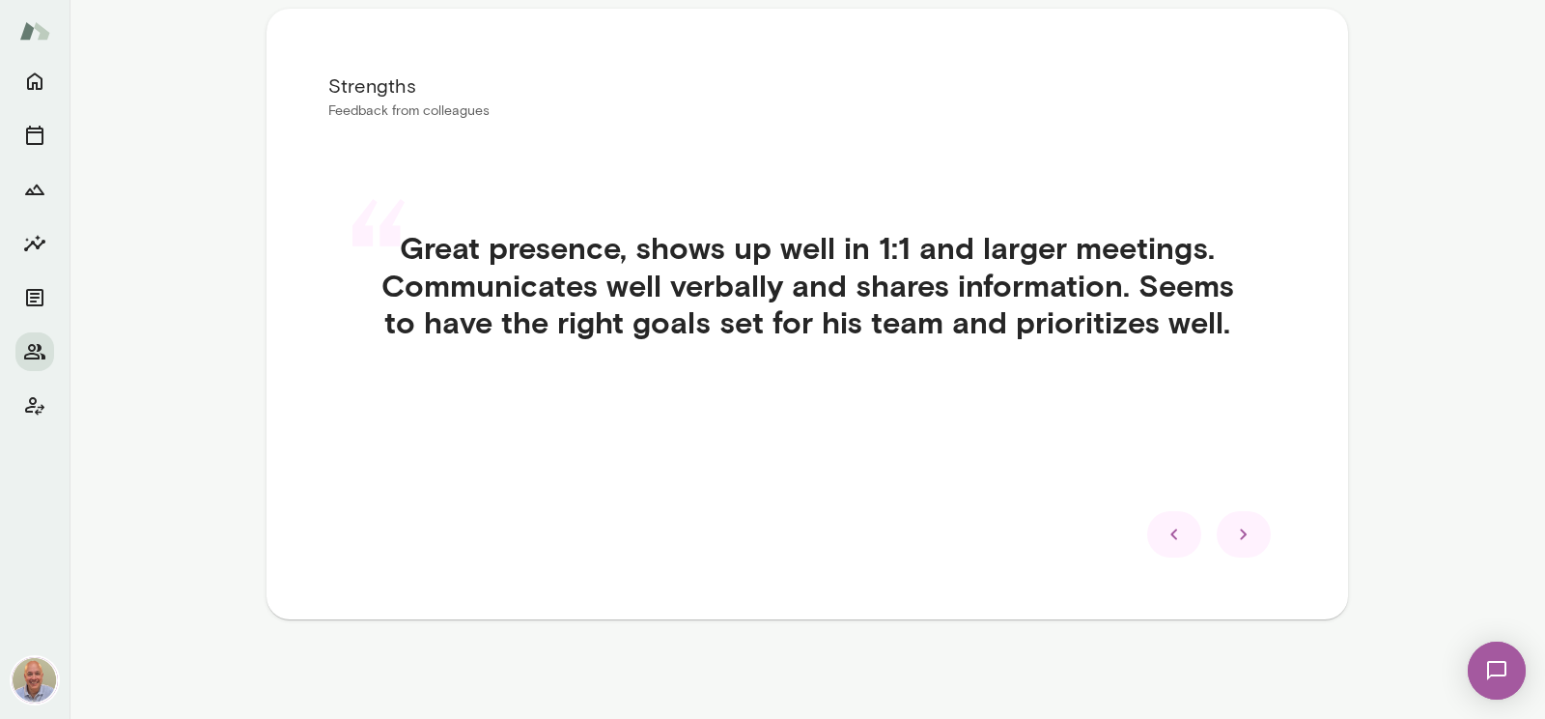
click at [1178, 544] on icon at bounding box center [1174, 533] width 23 height 23
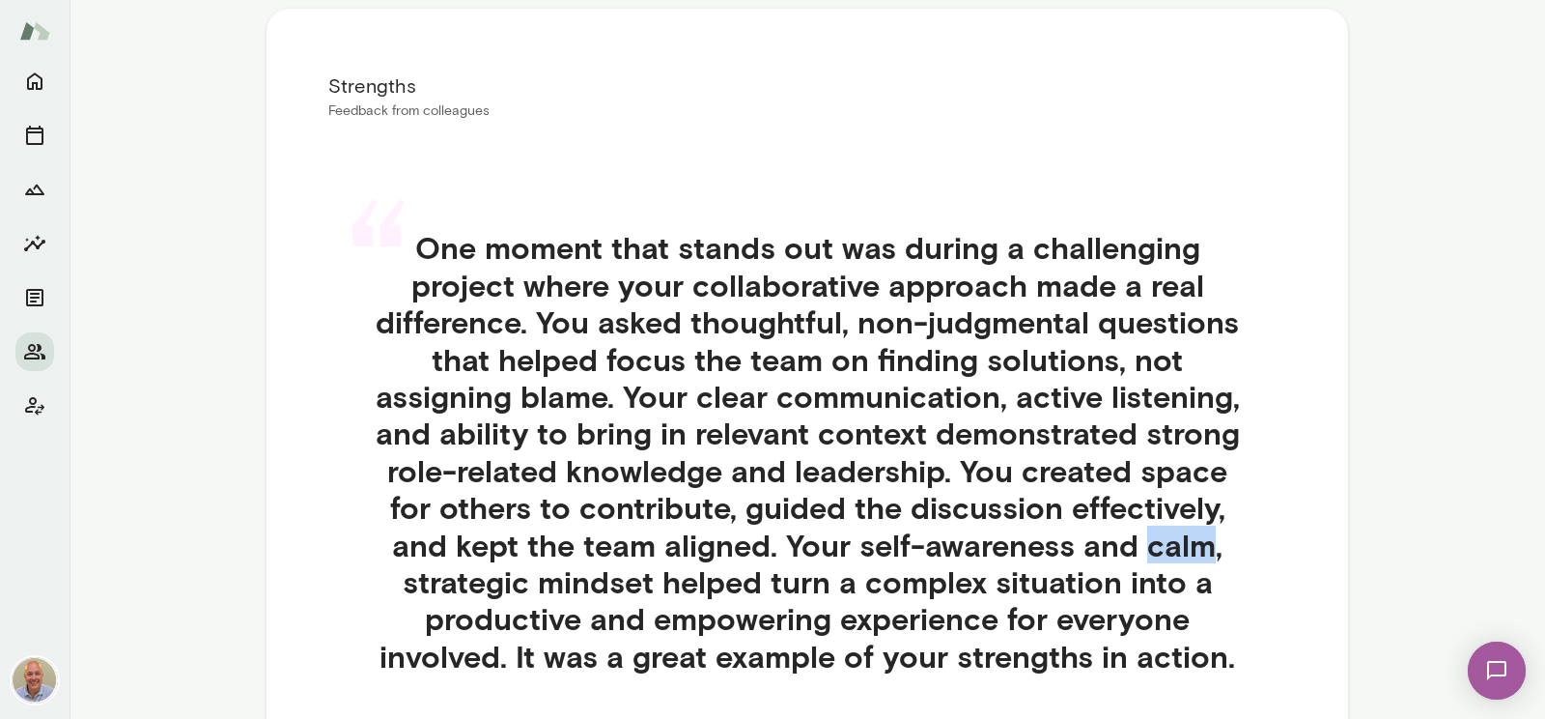
click at [1178, 544] on h4 "One moment that stands out was during a challenging project where your collabor…" at bounding box center [807, 451] width 865 height 445
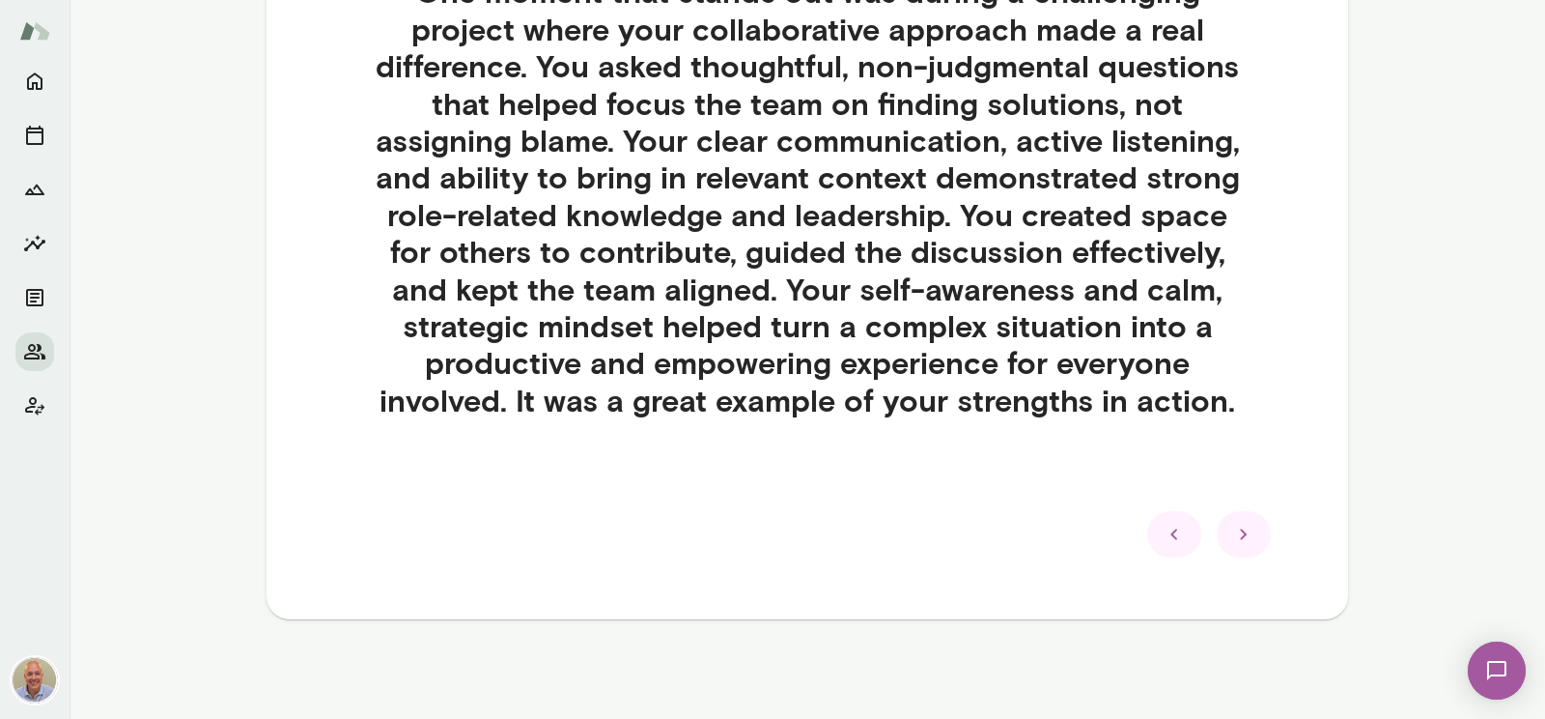
click at [1162, 554] on div at bounding box center [1174, 534] width 54 height 46
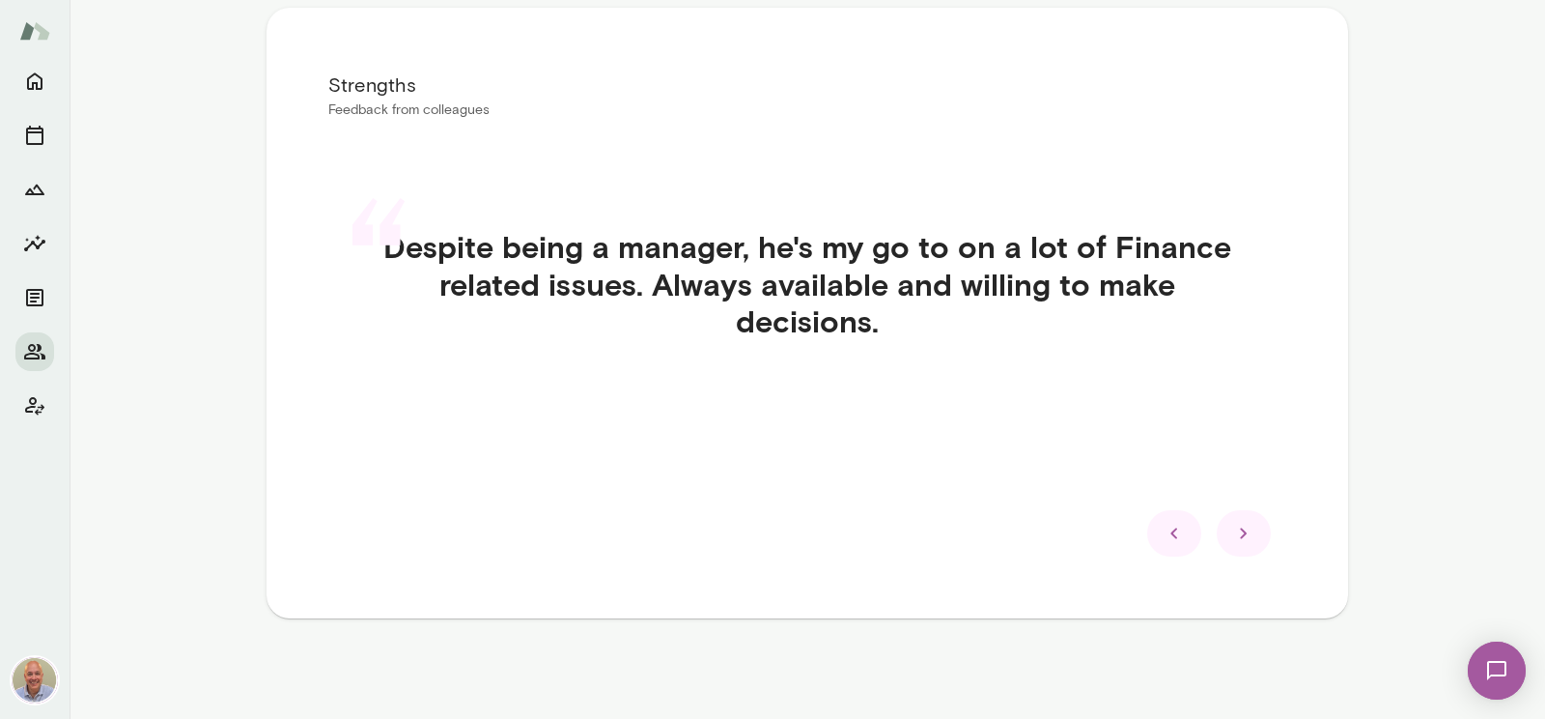
click at [1165, 544] on icon at bounding box center [1174, 533] width 23 height 23
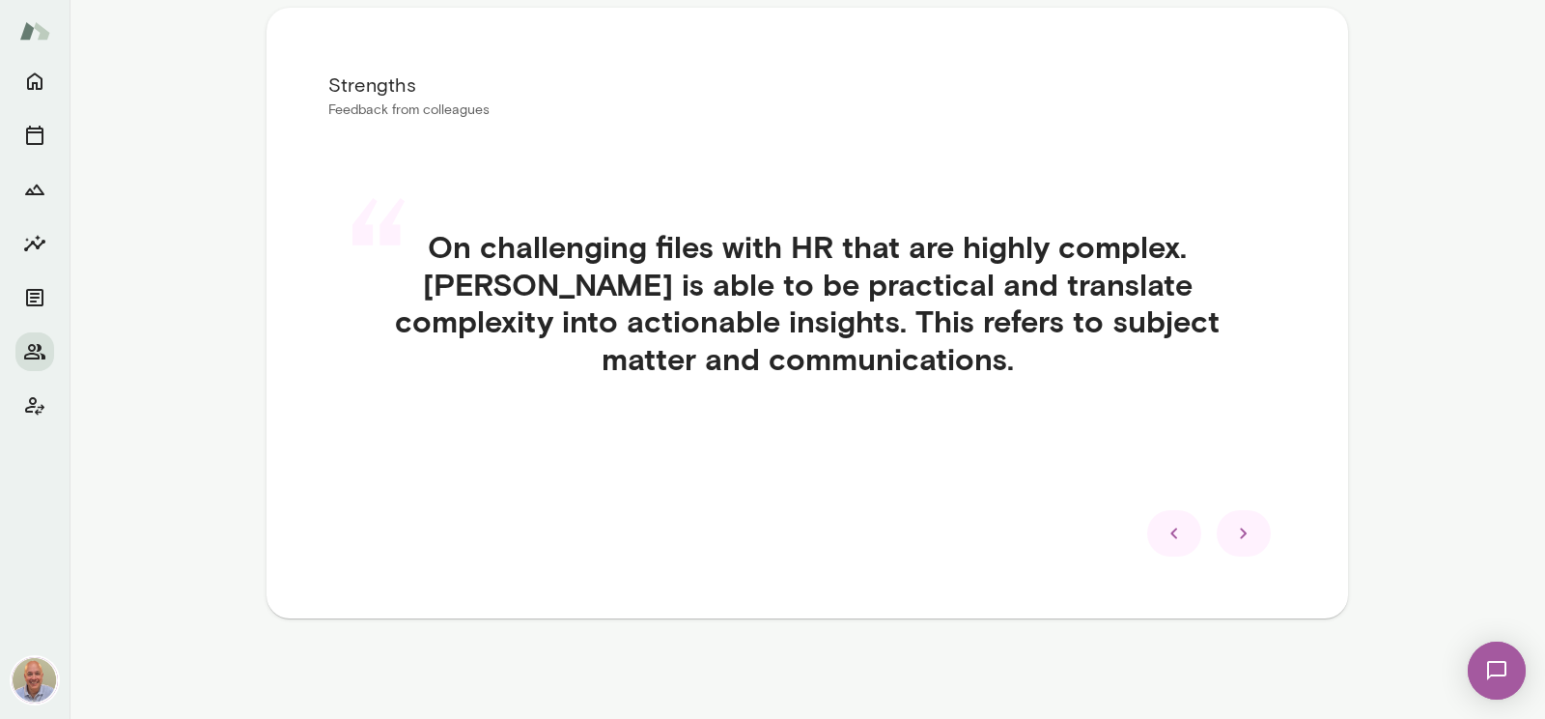
click at [1165, 544] on icon at bounding box center [1174, 533] width 23 height 23
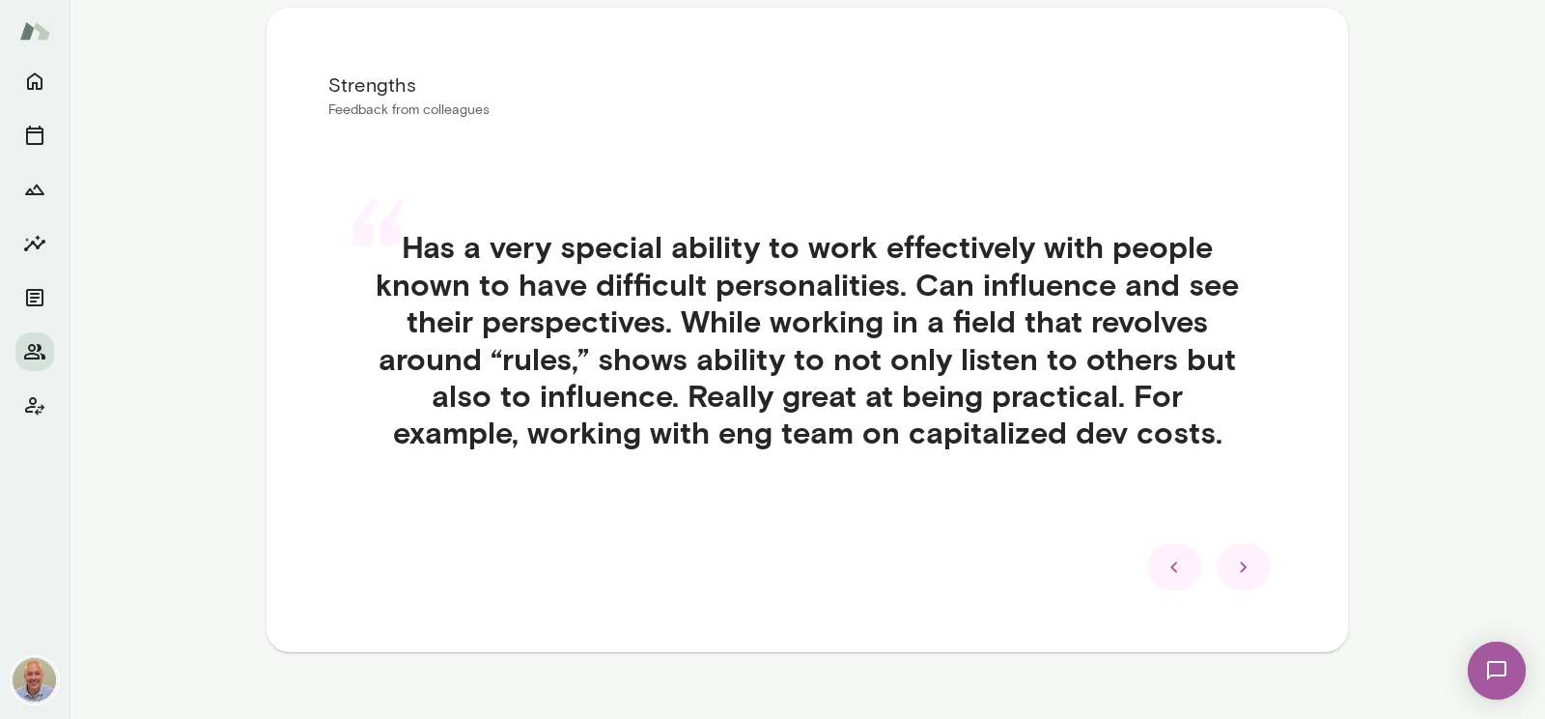
click at [1165, 544] on div at bounding box center [1174, 567] width 54 height 46
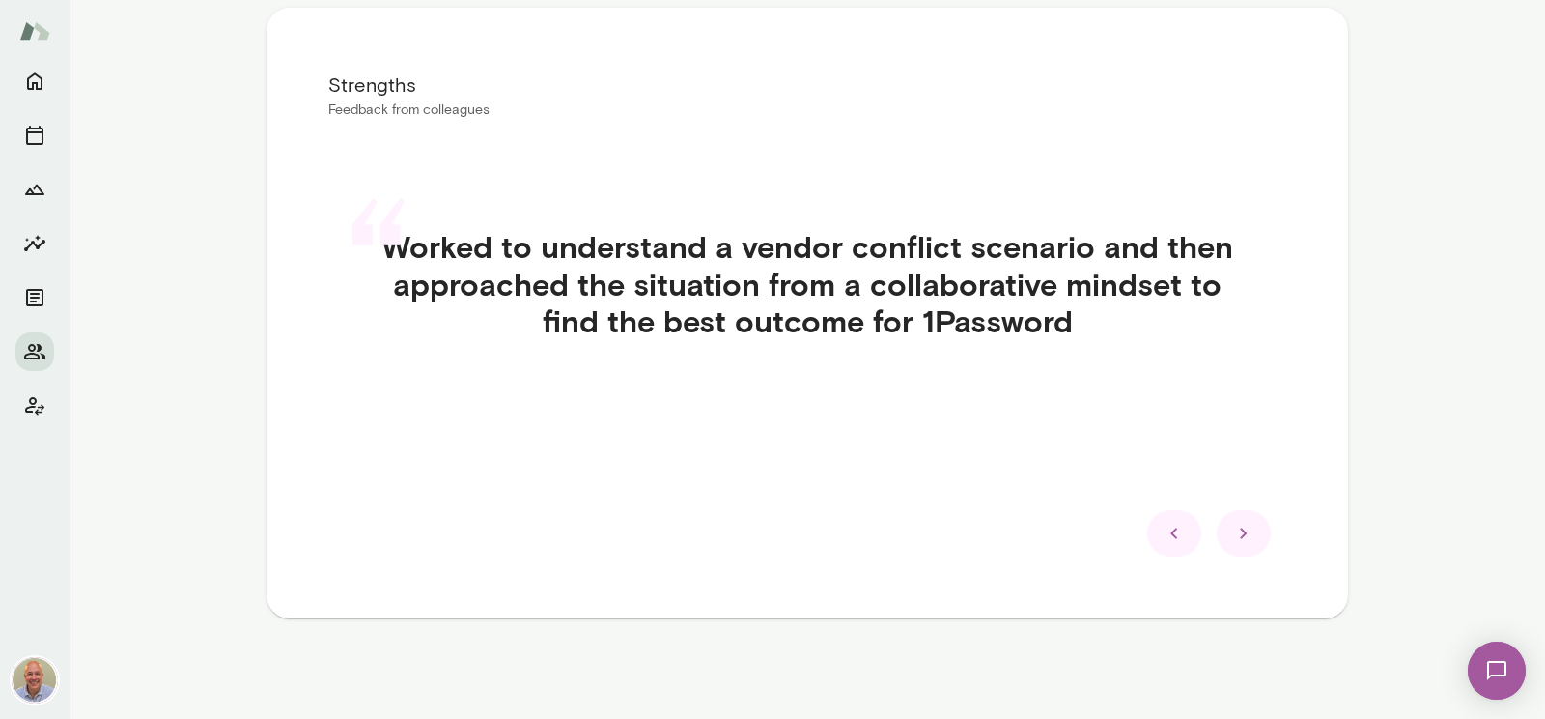
click at [1165, 544] on icon at bounding box center [1174, 533] width 23 height 23
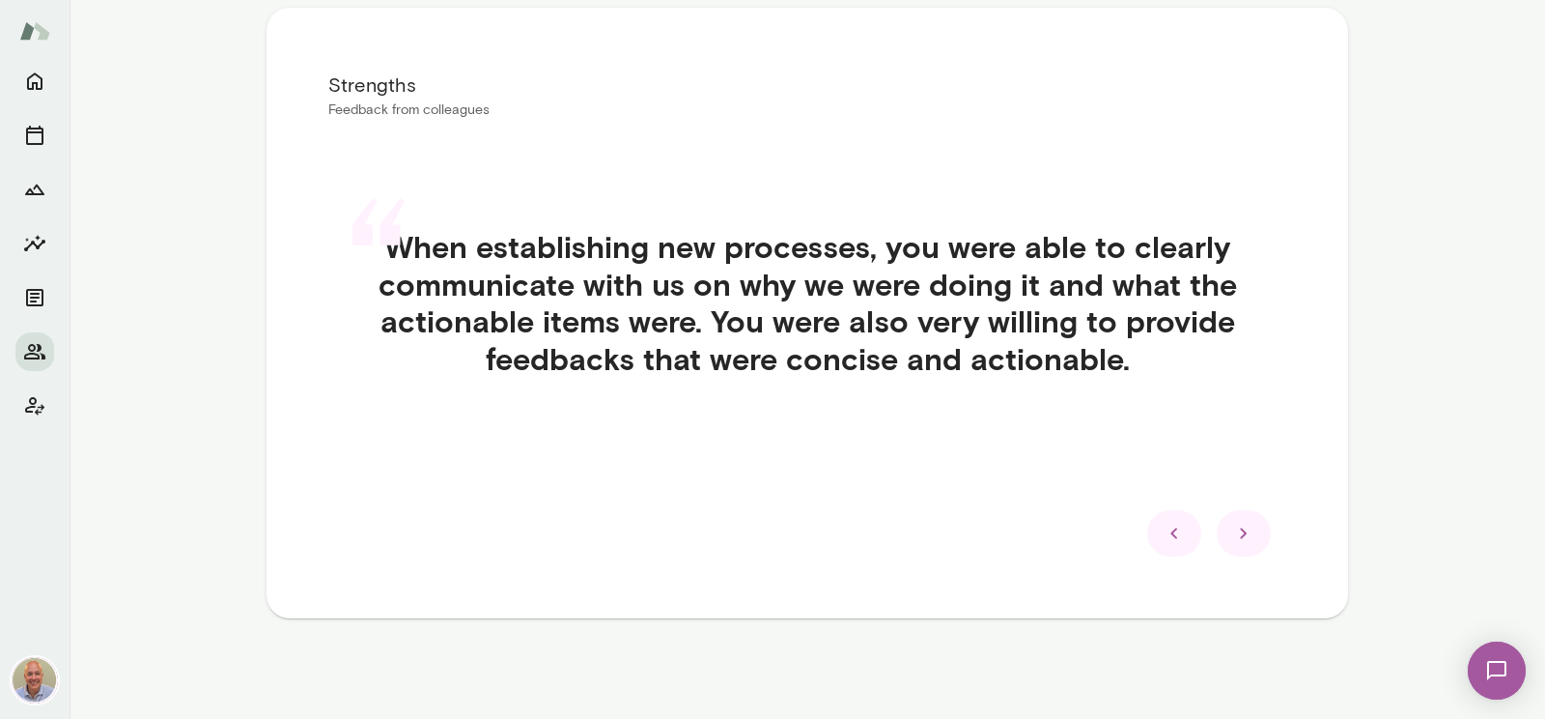
click at [1165, 544] on icon at bounding box center [1174, 533] width 23 height 23
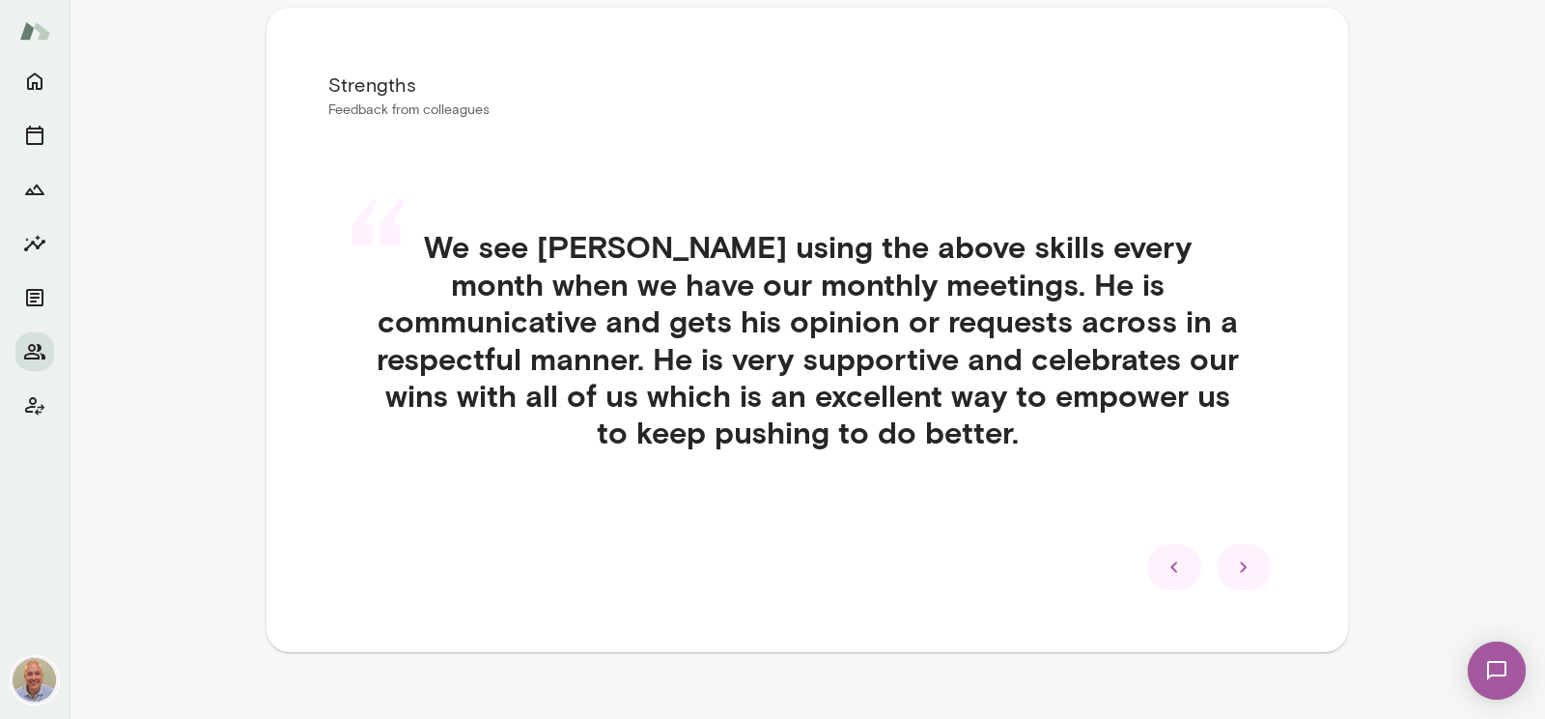
click at [1165, 556] on icon at bounding box center [1174, 566] width 23 height 23
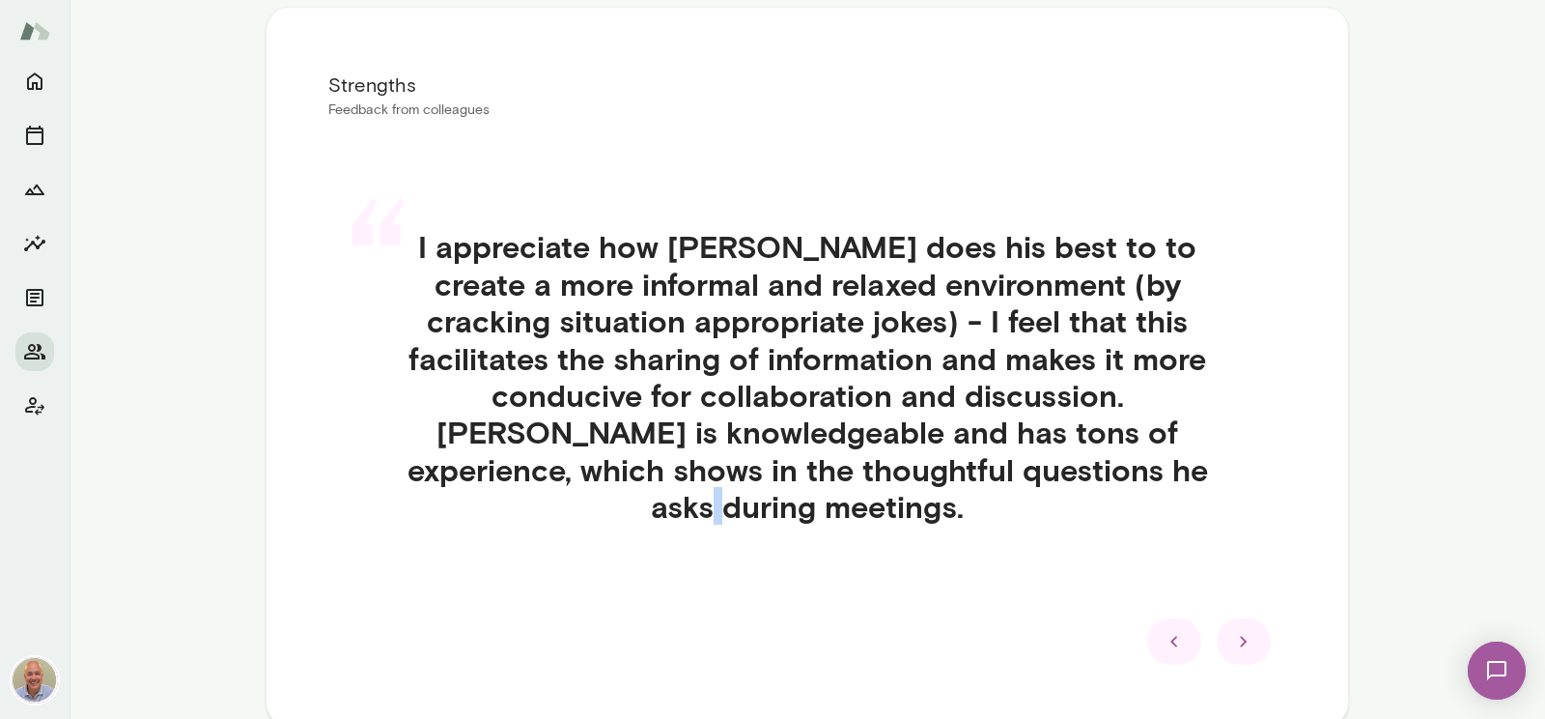
click at [1165, 556] on div "“ I appreciate how Senad does his best to to create a more informal and relaxed…" at bounding box center [807, 400] width 958 height 436
click at [1165, 630] on icon at bounding box center [1174, 641] width 23 height 23
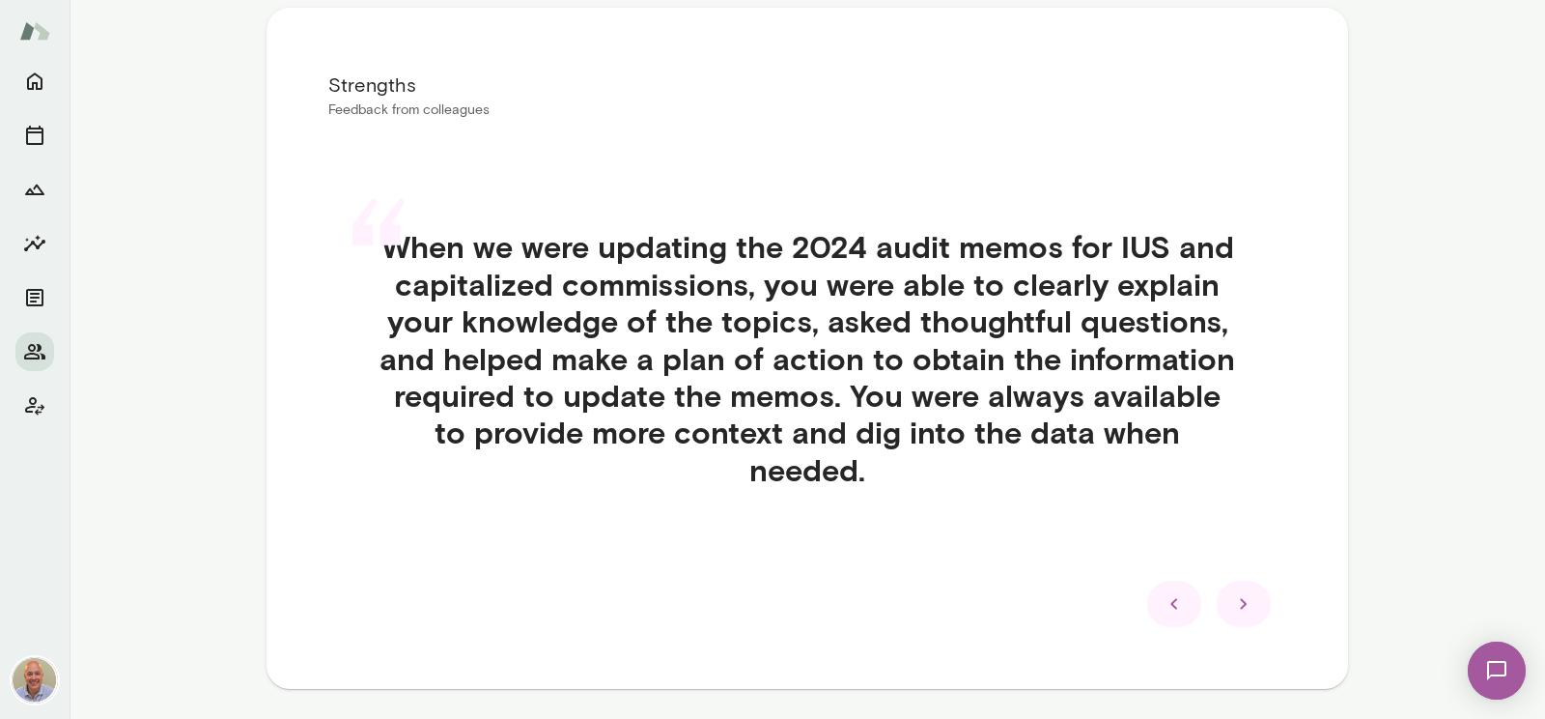
click at [1165, 605] on div "Strengths Feedback from colleagues “ When we were updating the 2024 audit memos…" at bounding box center [808, 348] width 1082 height 681
click at [1171, 580] on div at bounding box center [1174, 603] width 54 height 46
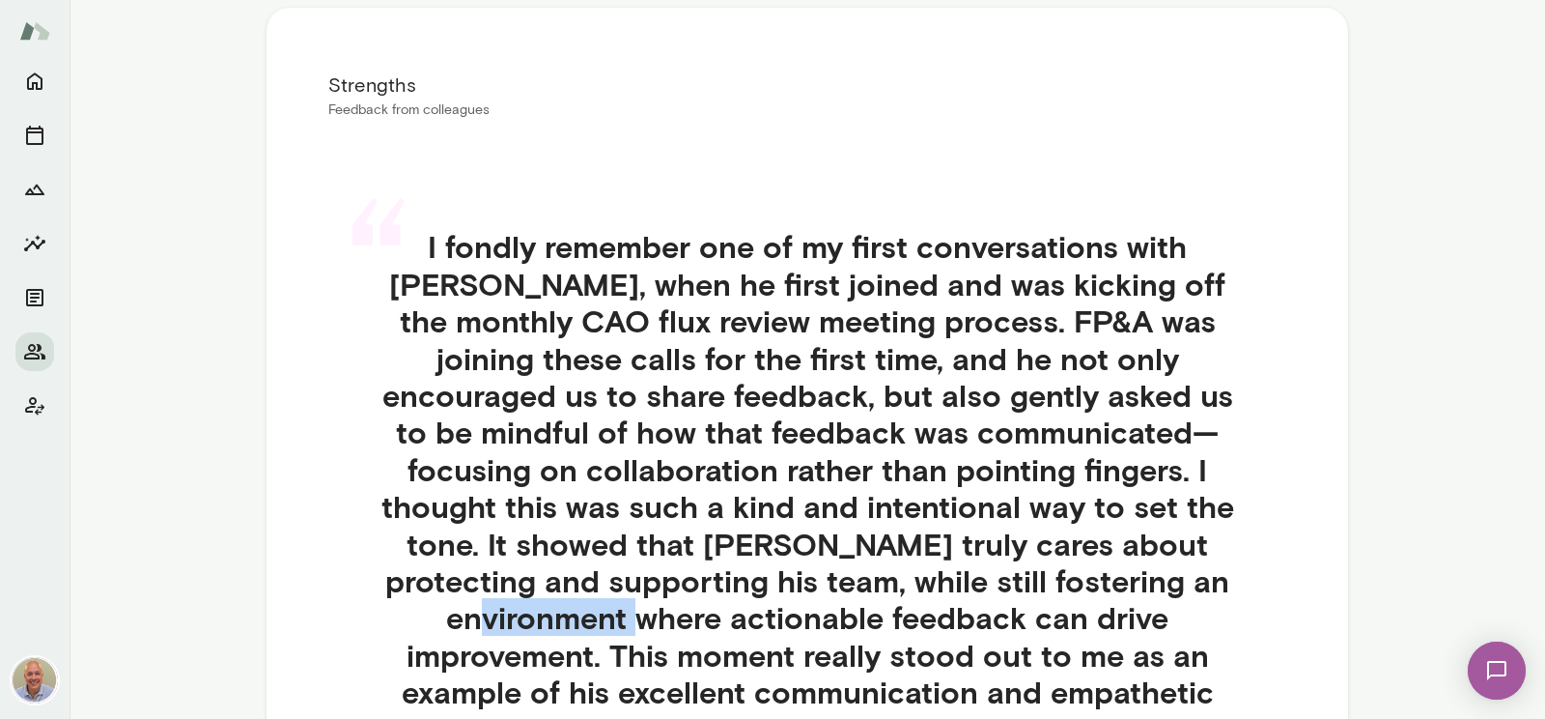
click at [1171, 579] on h4 "I fondly remember one of my first conversations with Senad, when he first joine…" at bounding box center [807, 487] width 865 height 519
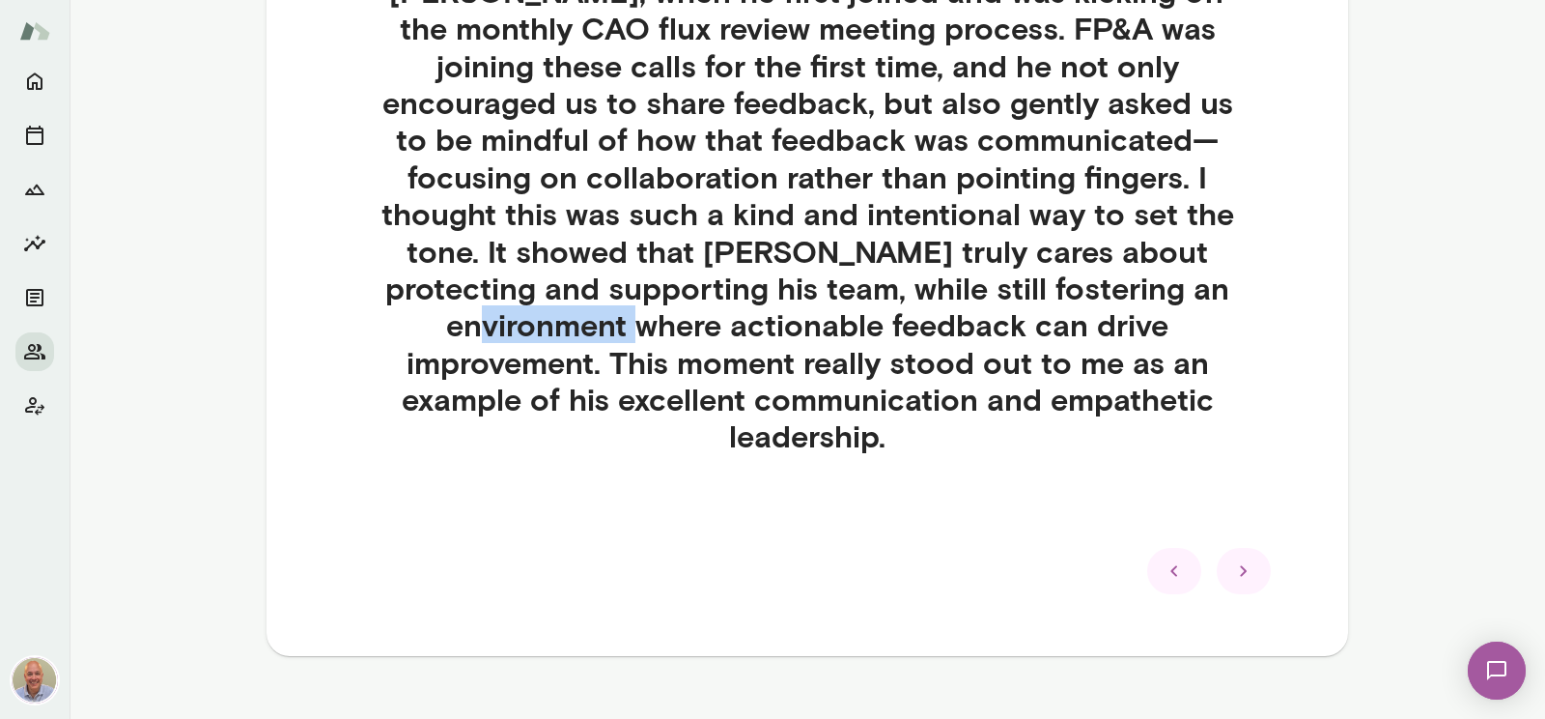
click at [1182, 559] on icon at bounding box center [1174, 570] width 23 height 23
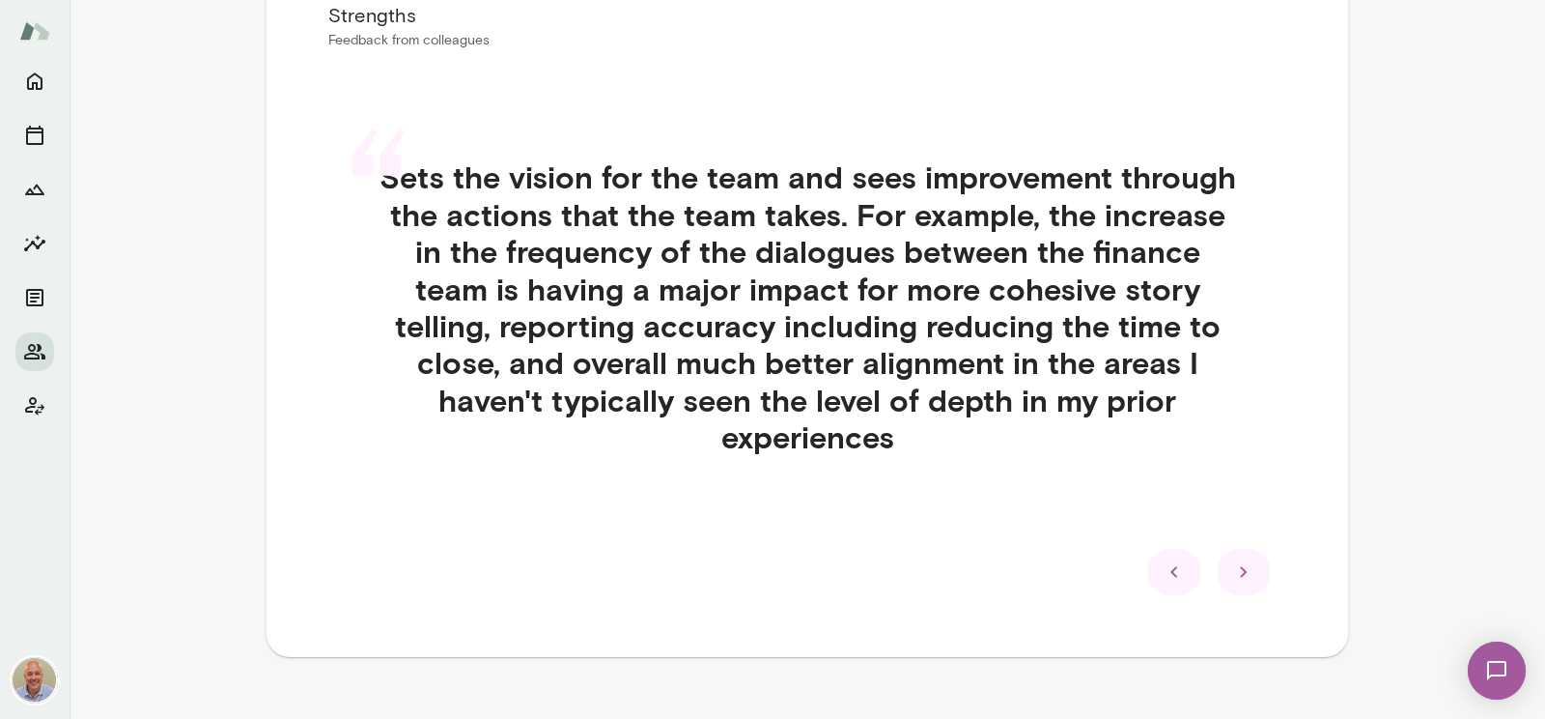
click at [1182, 560] on icon at bounding box center [1174, 571] width 23 height 23
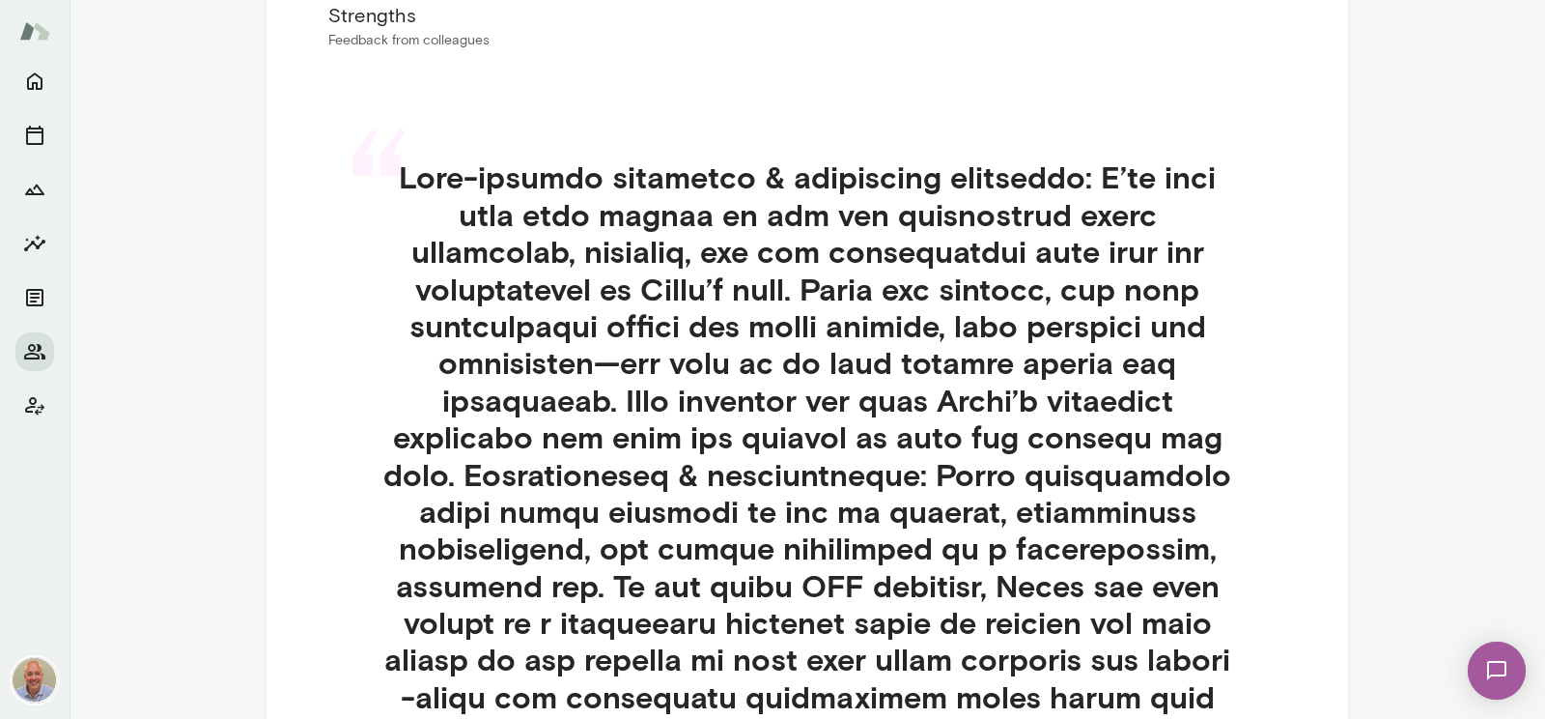
click at [1182, 534] on h4 at bounding box center [807, 621] width 865 height 927
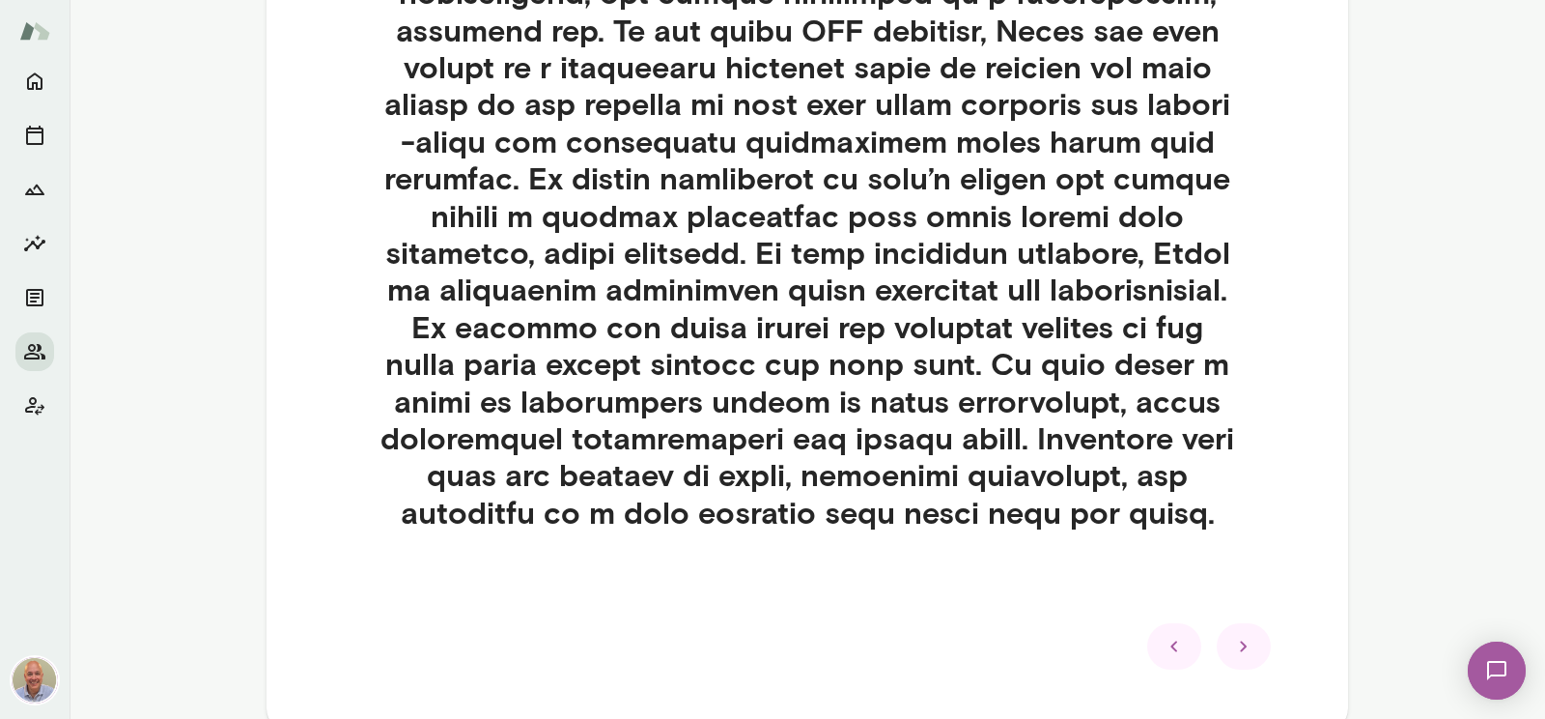
click at [1181, 570] on div "“" at bounding box center [807, 90] width 958 height 1066
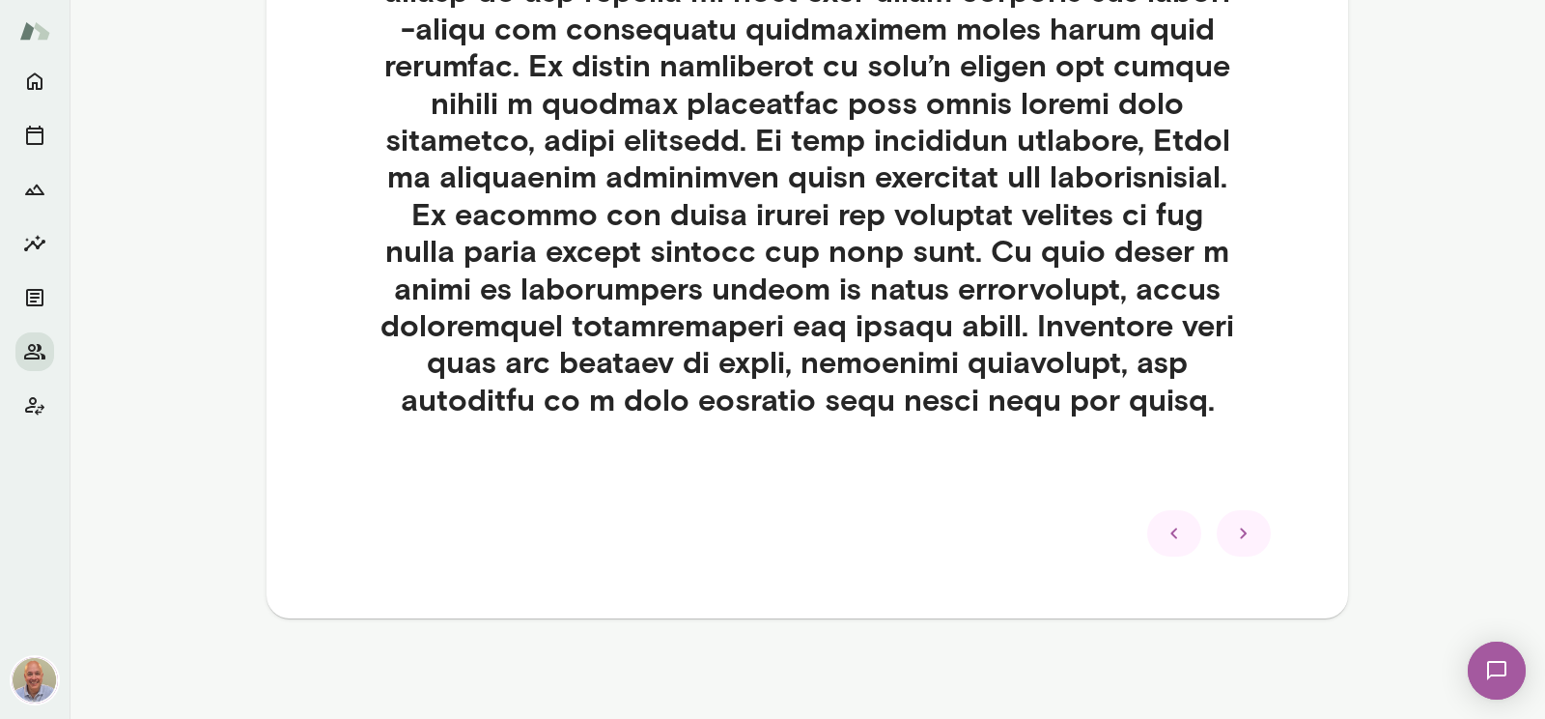
click at [1184, 534] on icon at bounding box center [1174, 533] width 23 height 23
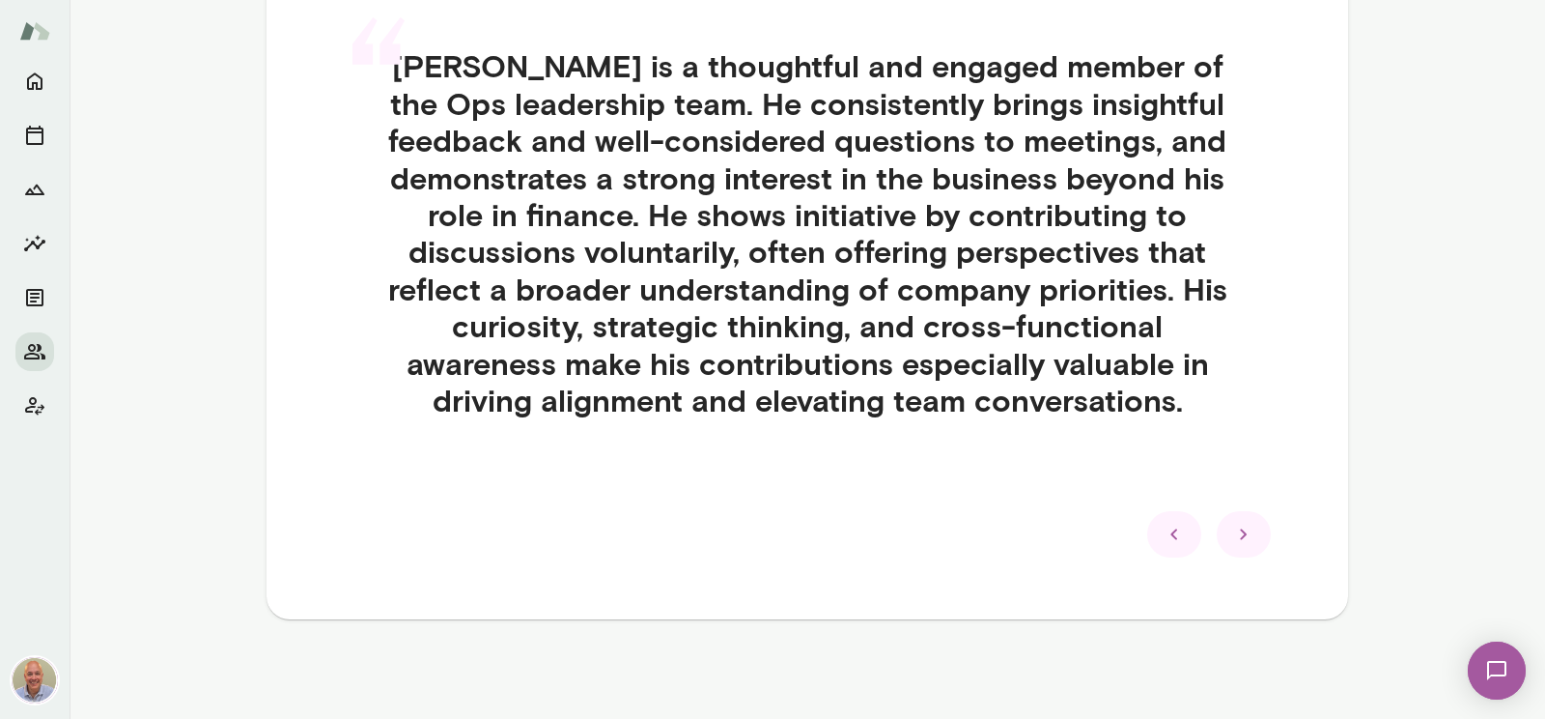
click at [1184, 534] on icon at bounding box center [1174, 533] width 23 height 23
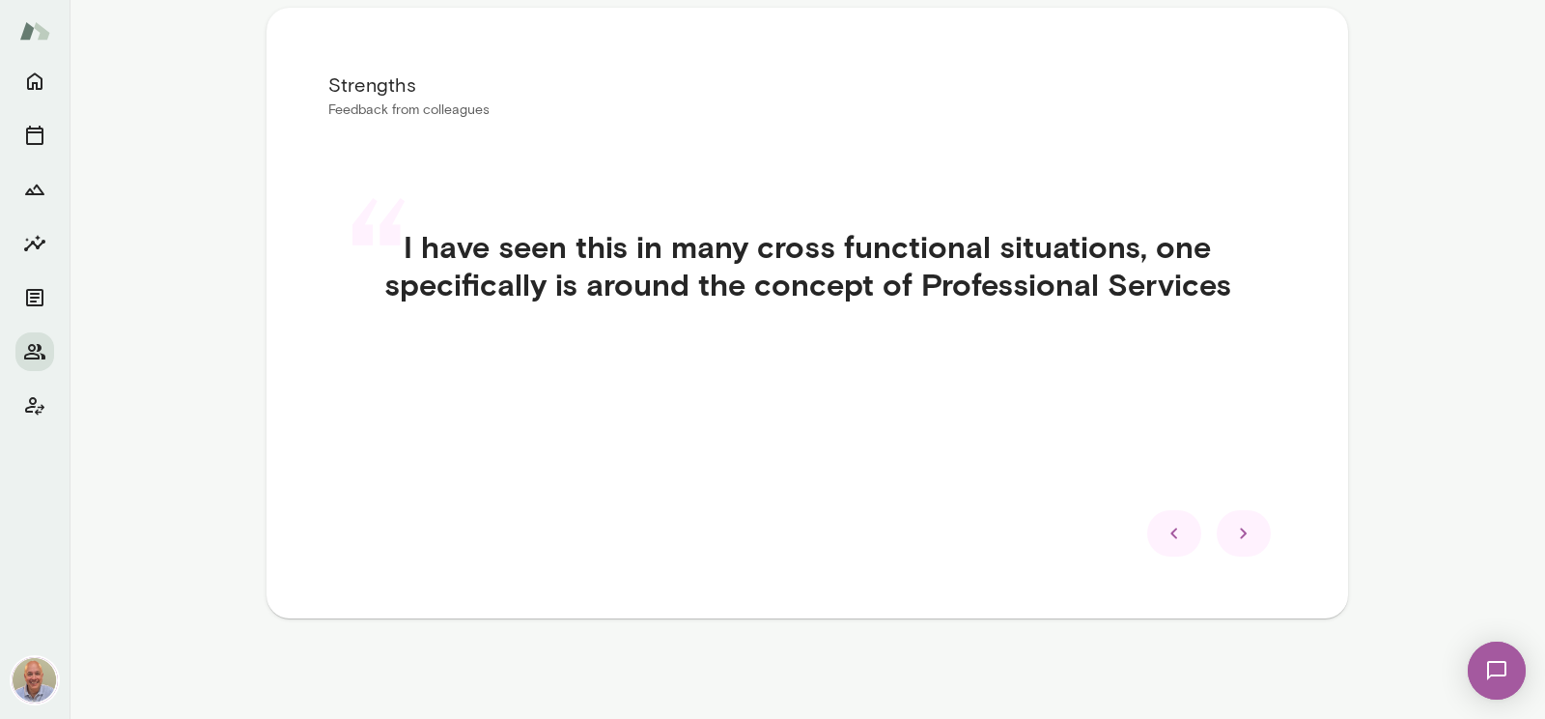
click at [1184, 534] on icon at bounding box center [1174, 533] width 23 height 23
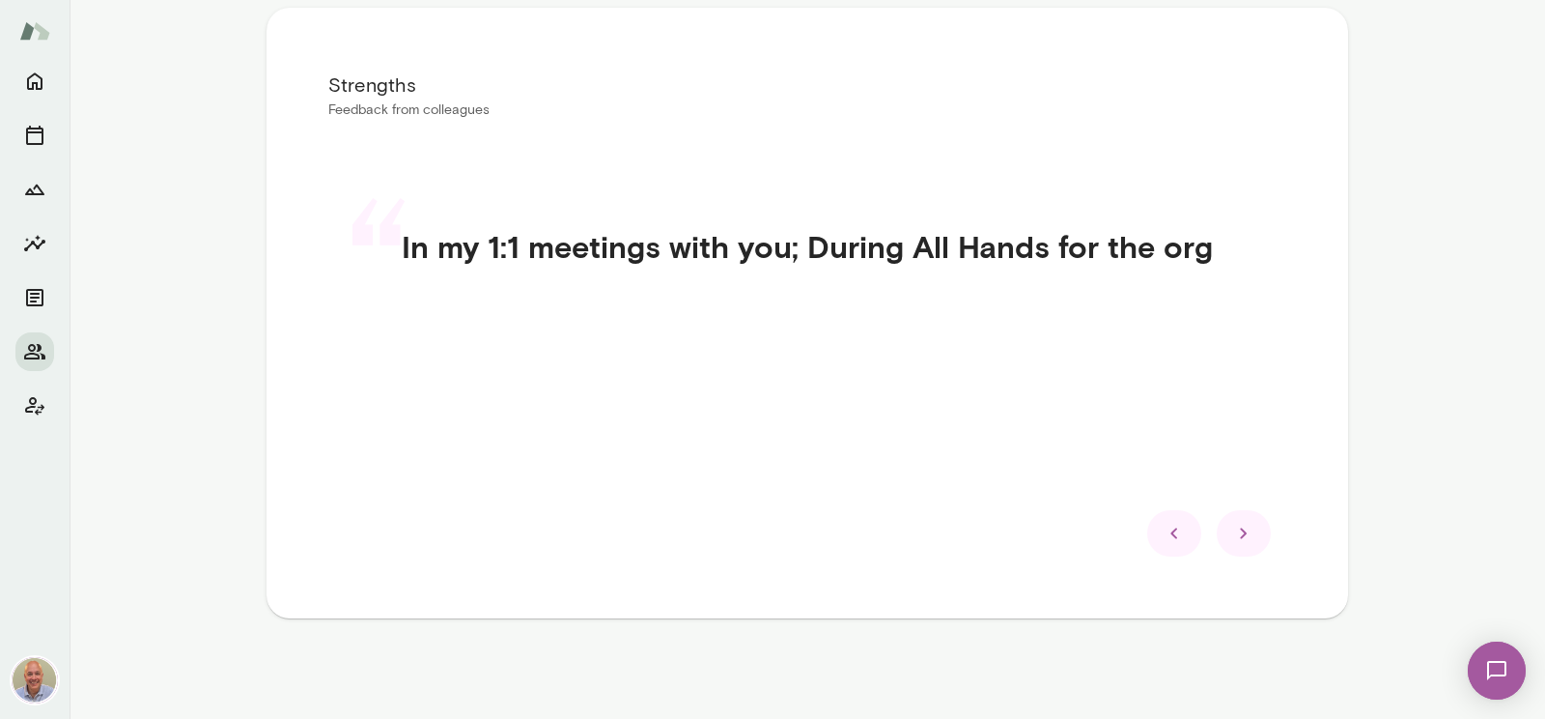
click at [1184, 534] on icon at bounding box center [1174, 533] width 23 height 23
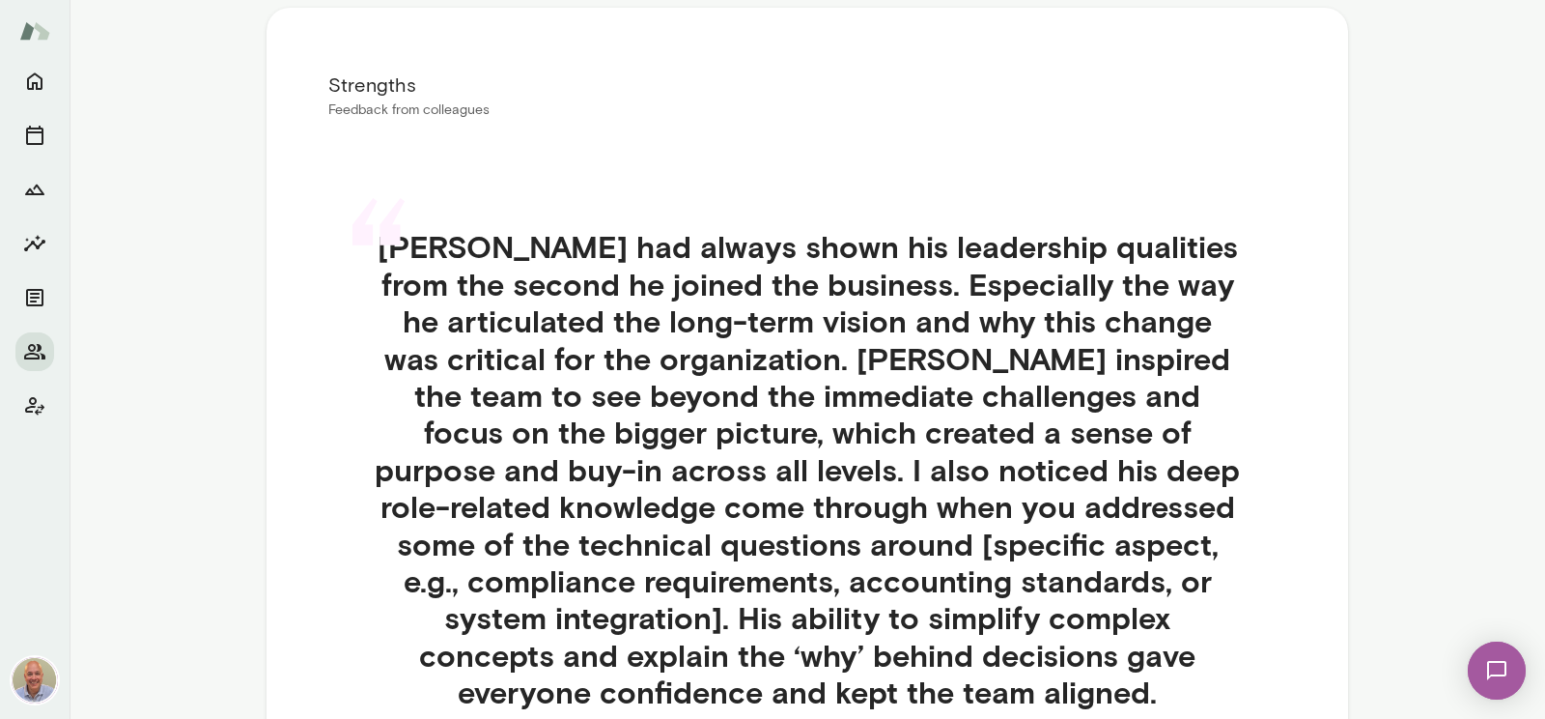
click at [1184, 534] on h4 "Senad had always shown his leadership qualities from the second he joined the b…" at bounding box center [807, 469] width 865 height 482
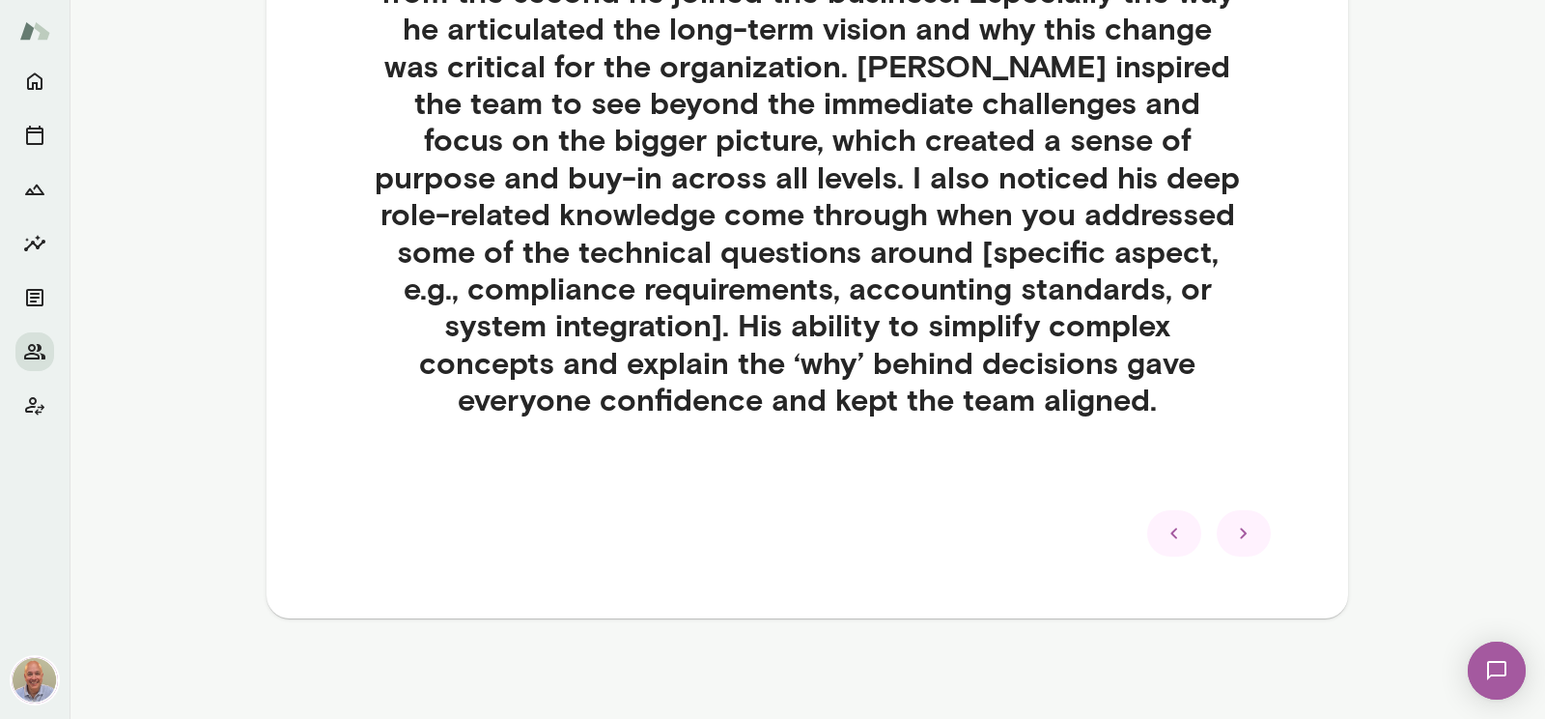
click at [1186, 522] on icon at bounding box center [1174, 533] width 23 height 23
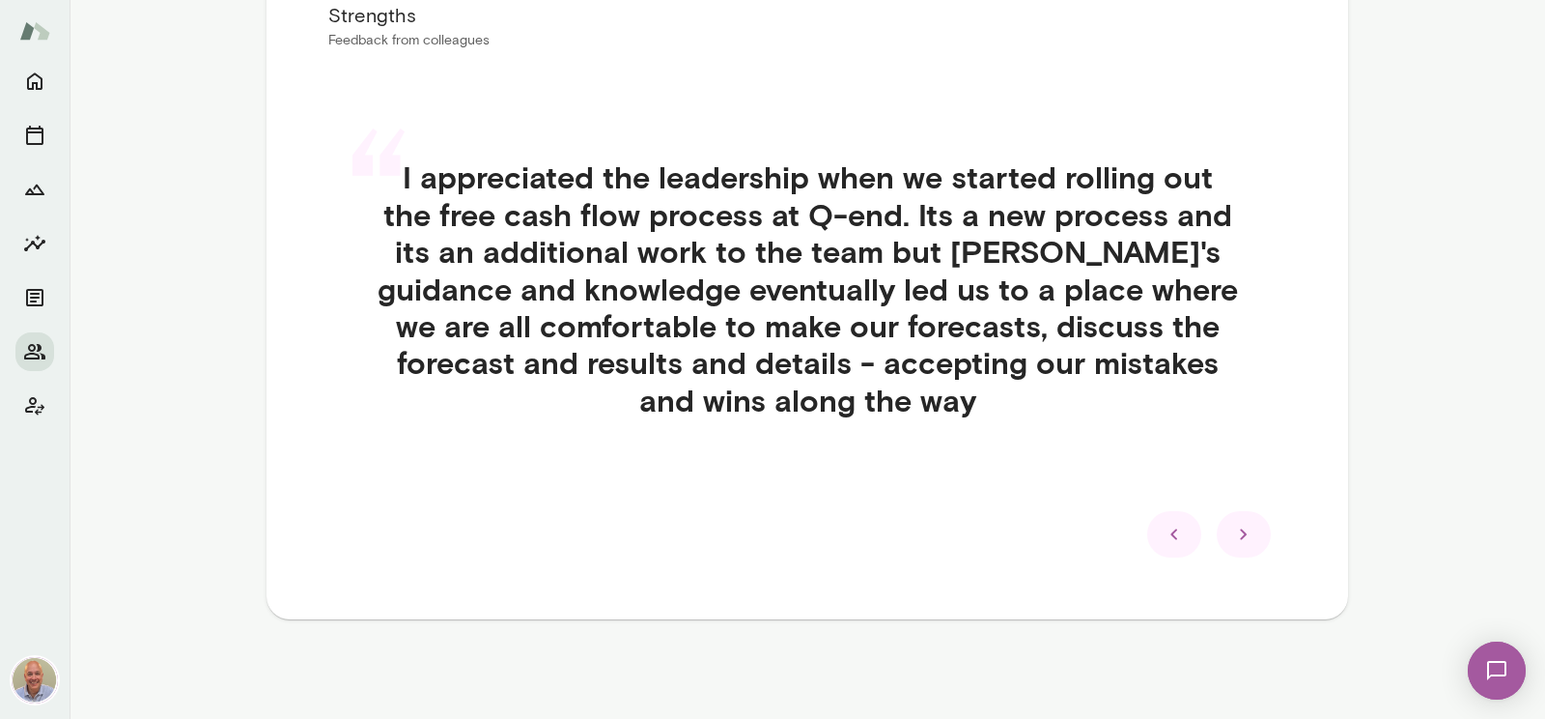
click at [1182, 532] on icon at bounding box center [1174, 533] width 23 height 23
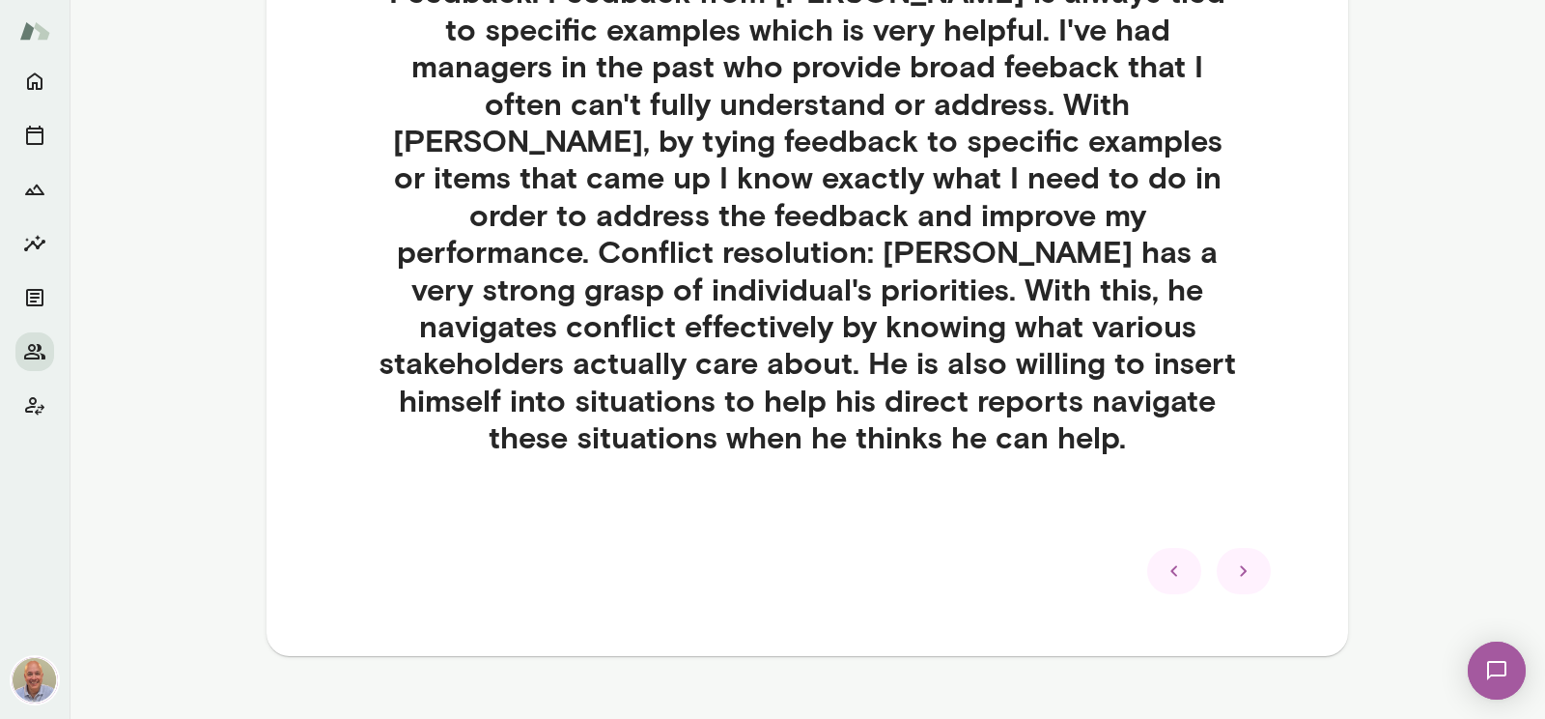
click at [1182, 559] on icon at bounding box center [1174, 570] width 23 height 23
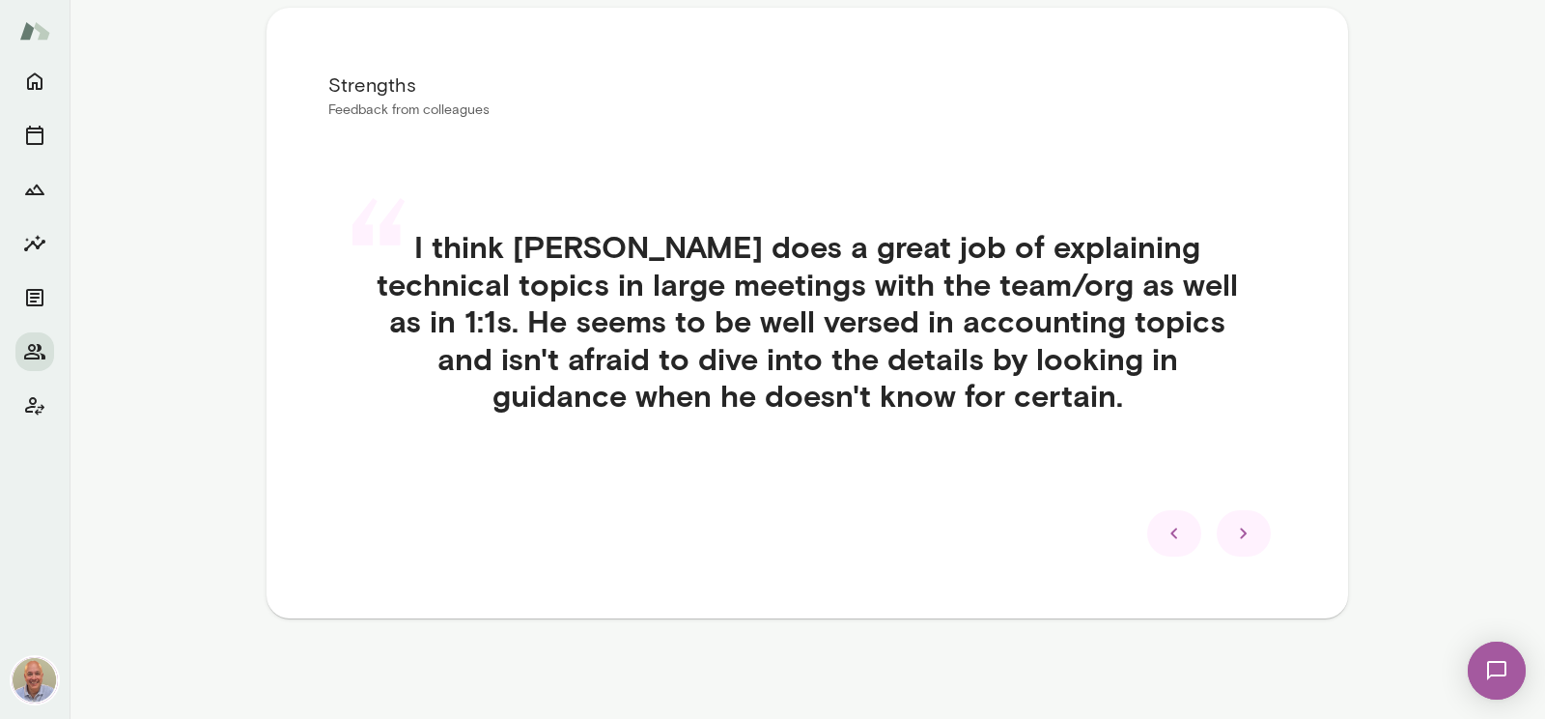
click at [1182, 530] on icon at bounding box center [1174, 533] width 23 height 23
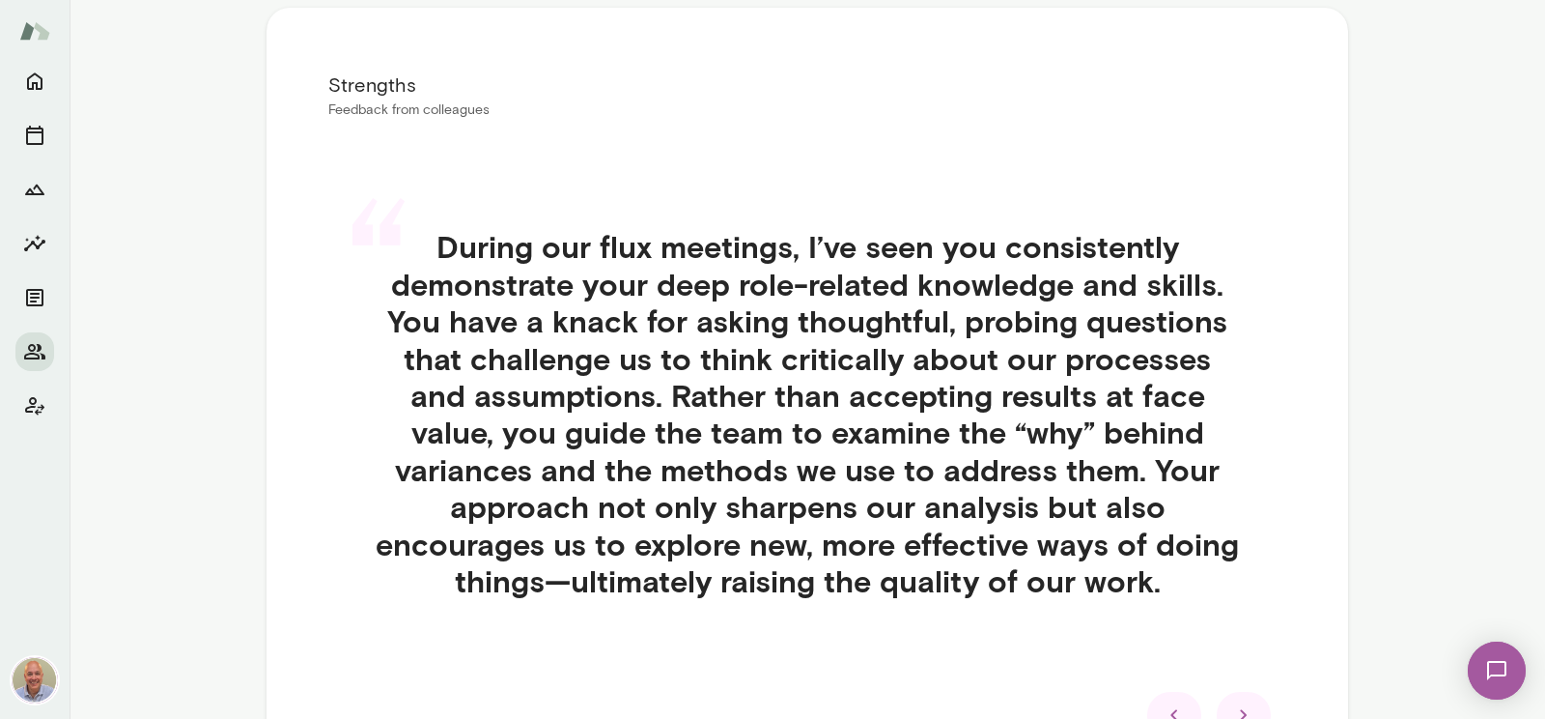
scroll to position [551, 0]
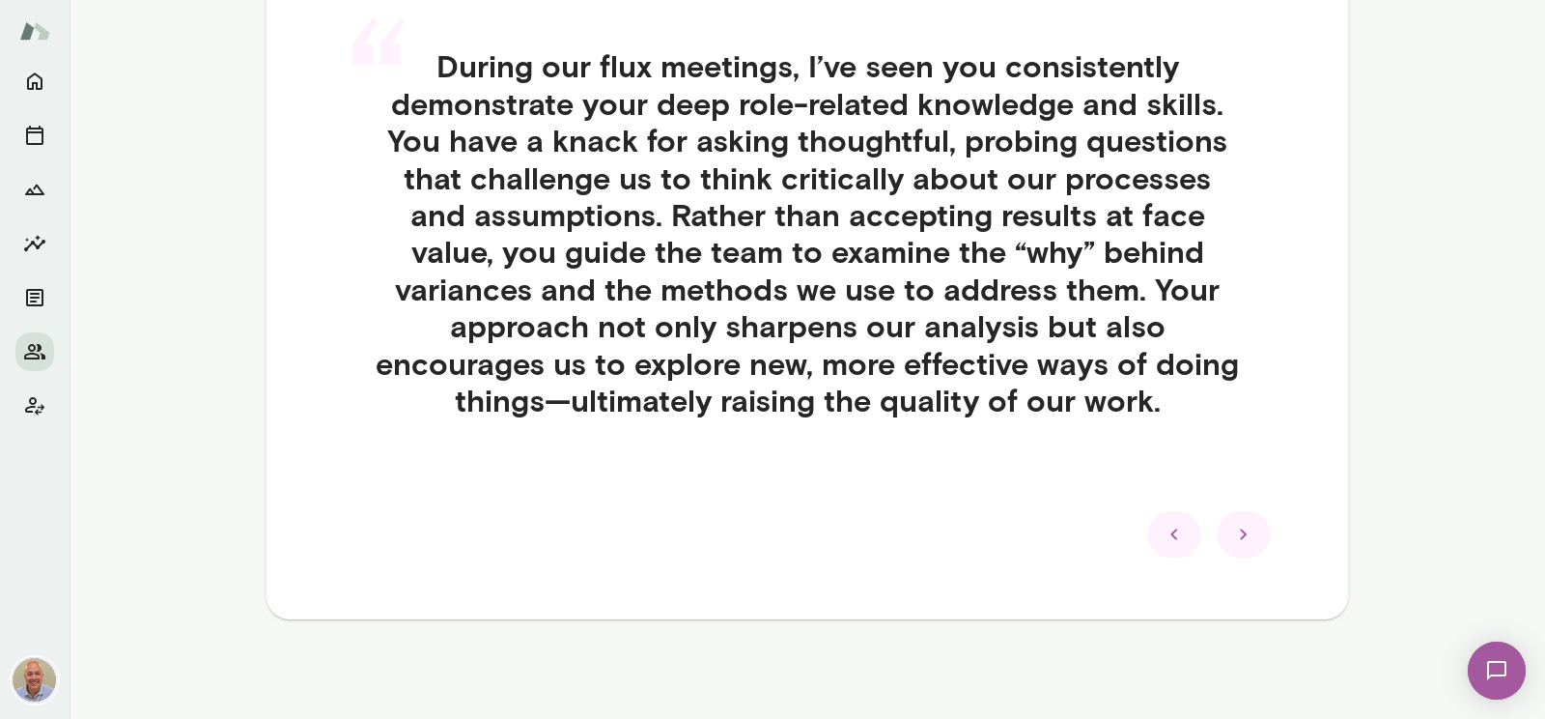
click at [1182, 530] on icon at bounding box center [1174, 533] width 23 height 23
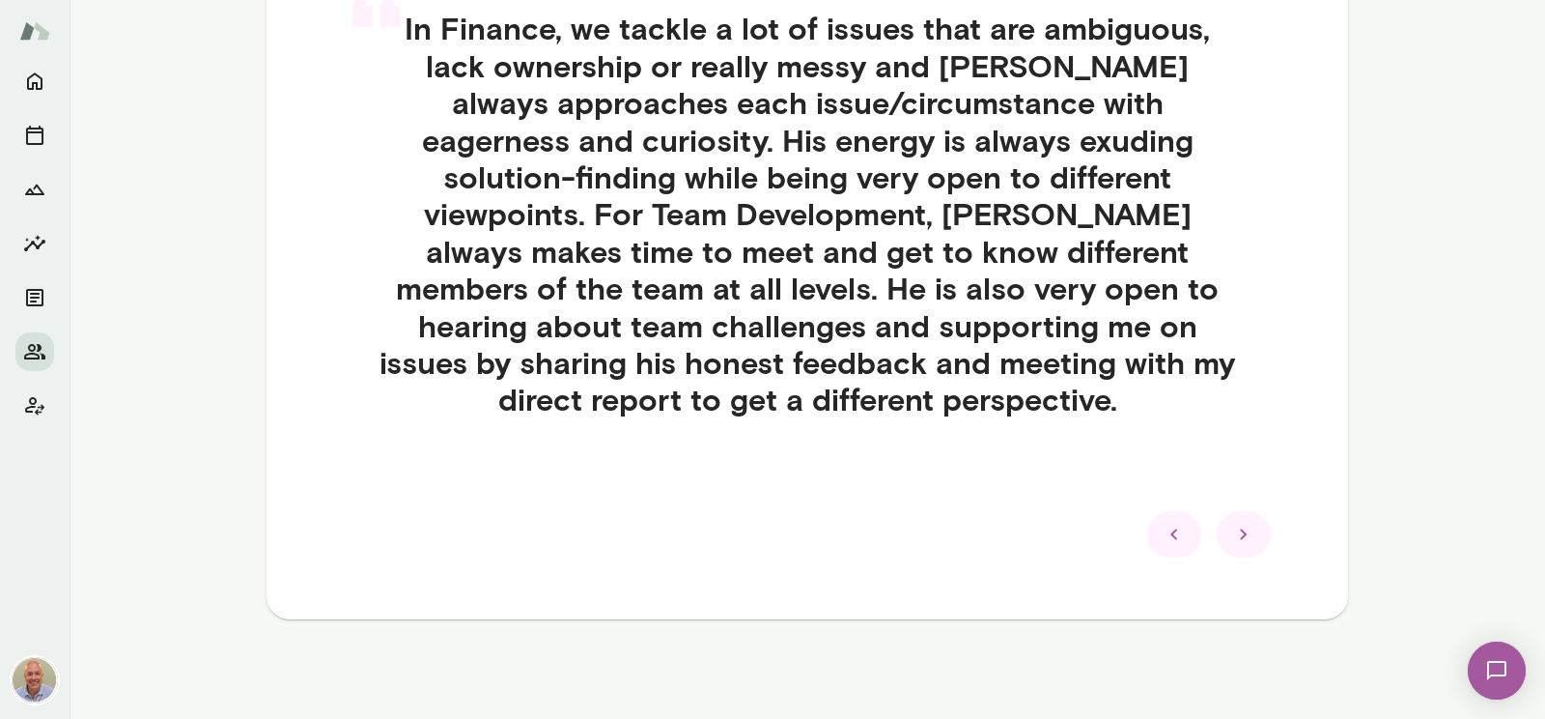
click at [1182, 530] on icon at bounding box center [1174, 533] width 23 height 23
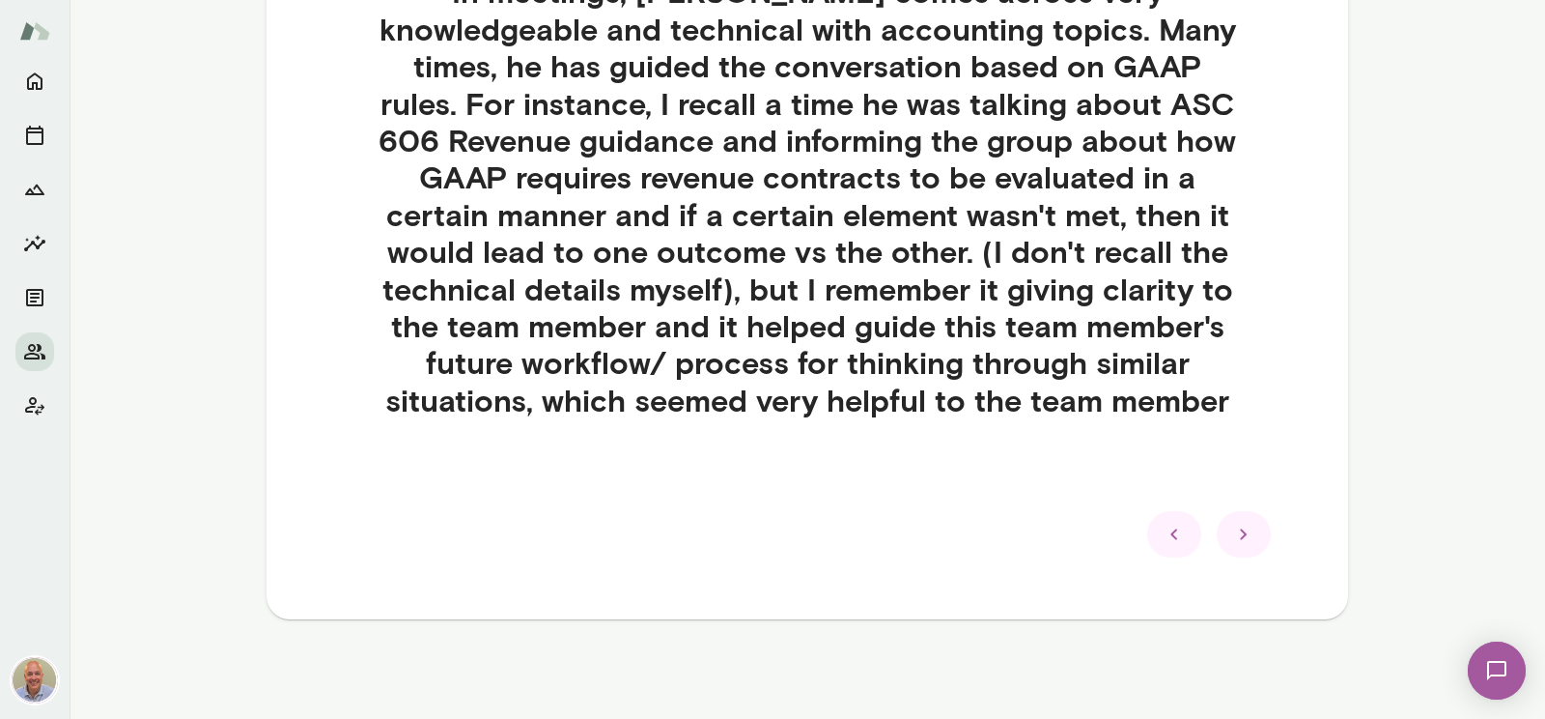
click at [1182, 530] on icon at bounding box center [1174, 533] width 23 height 23
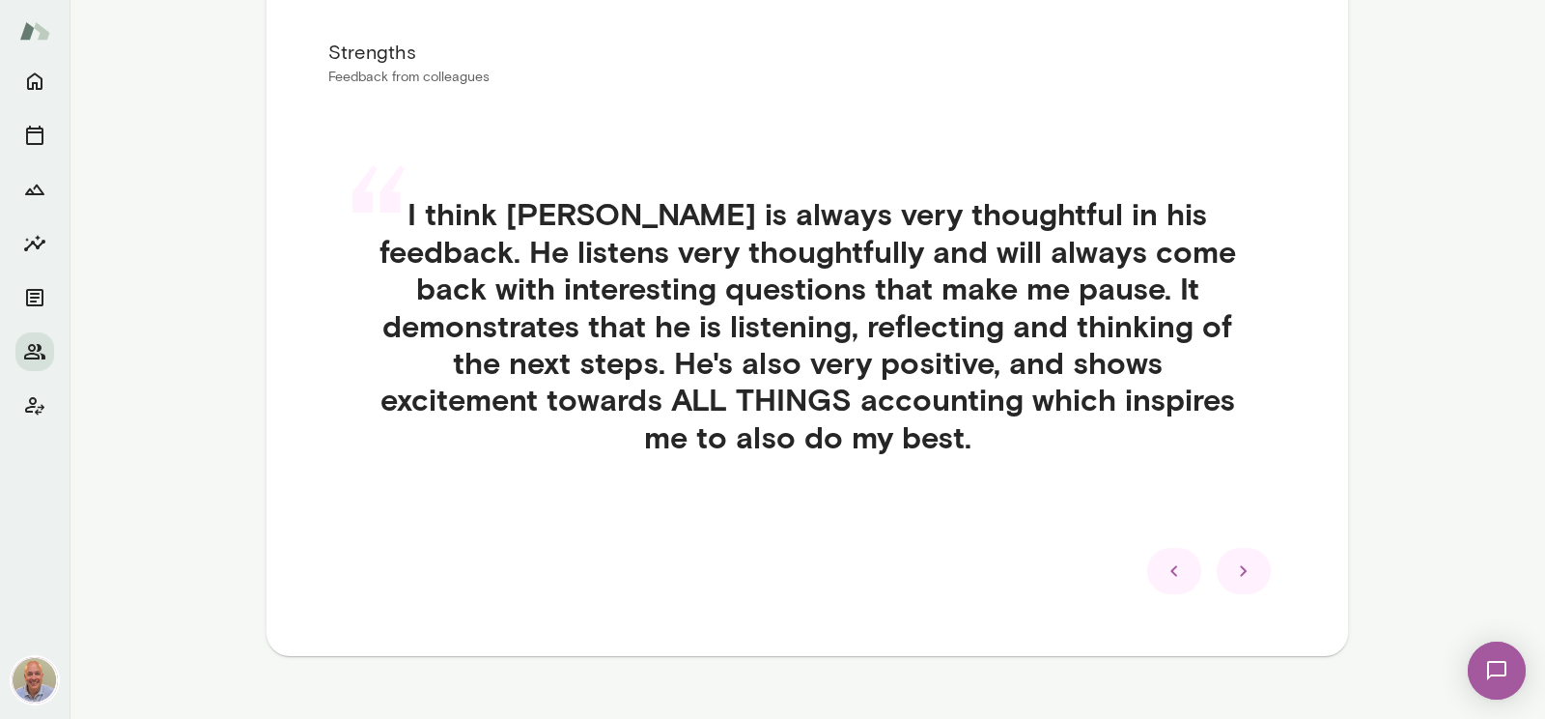
click at [1182, 559] on icon at bounding box center [1174, 570] width 23 height 23
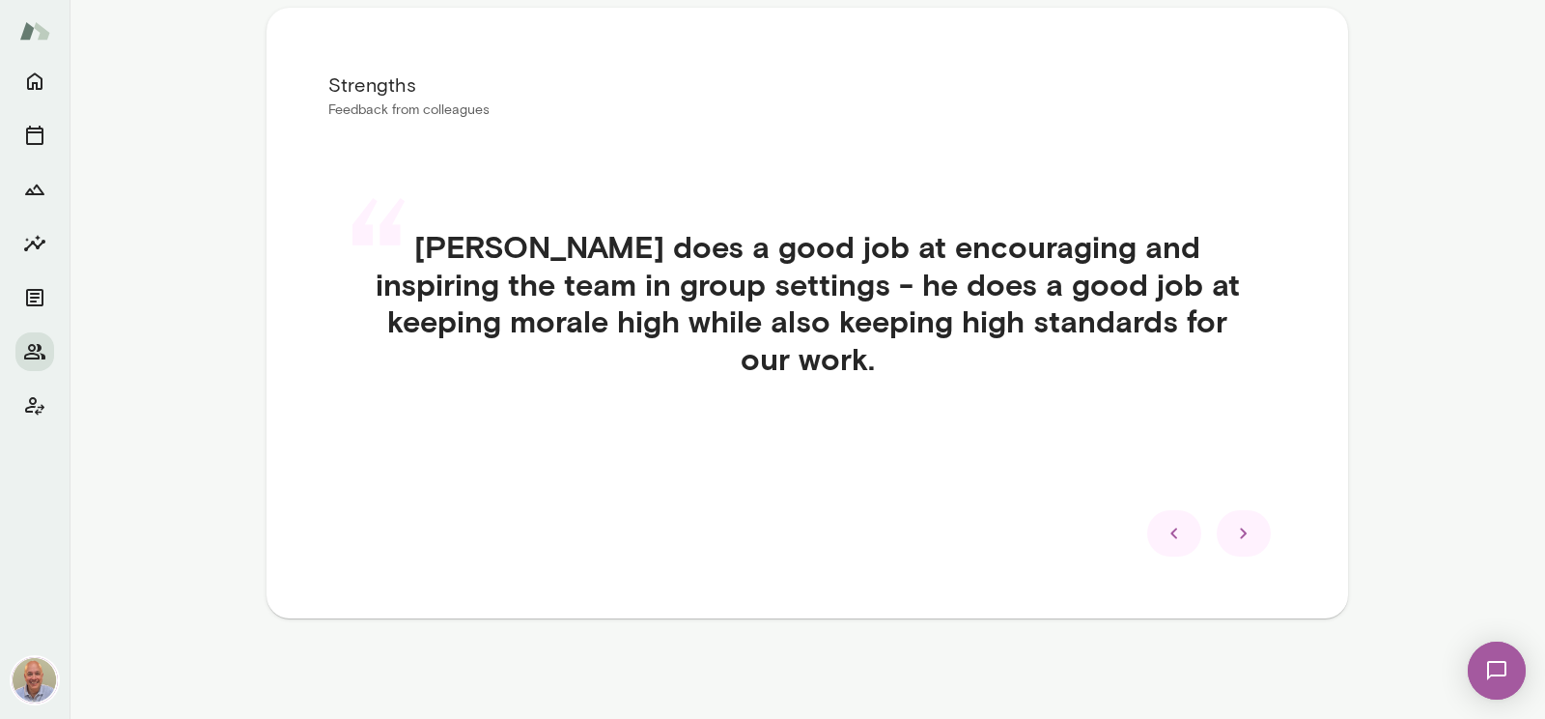
scroll to position [371, 0]
click at [1182, 530] on icon at bounding box center [1174, 533] width 23 height 23
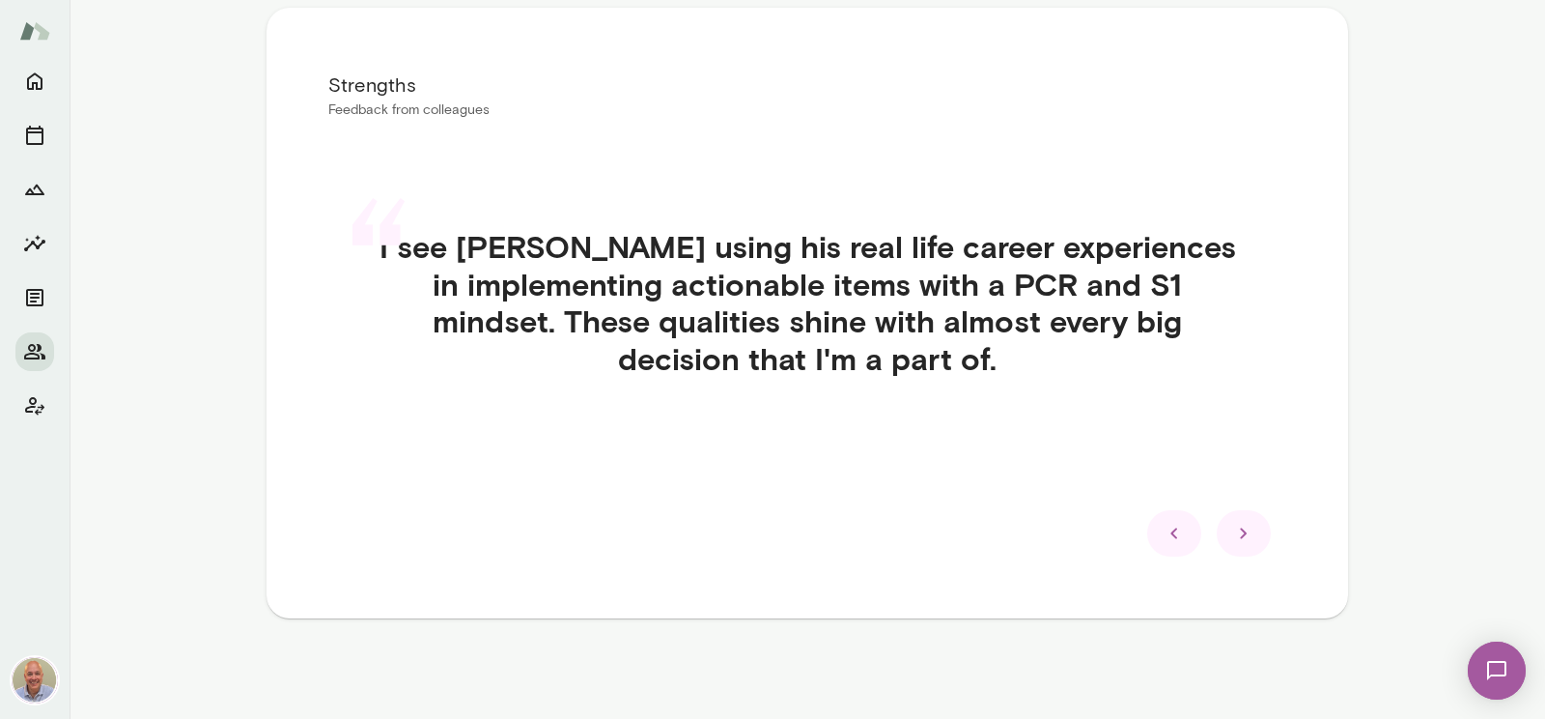
click at [1182, 530] on icon at bounding box center [1174, 533] width 23 height 23
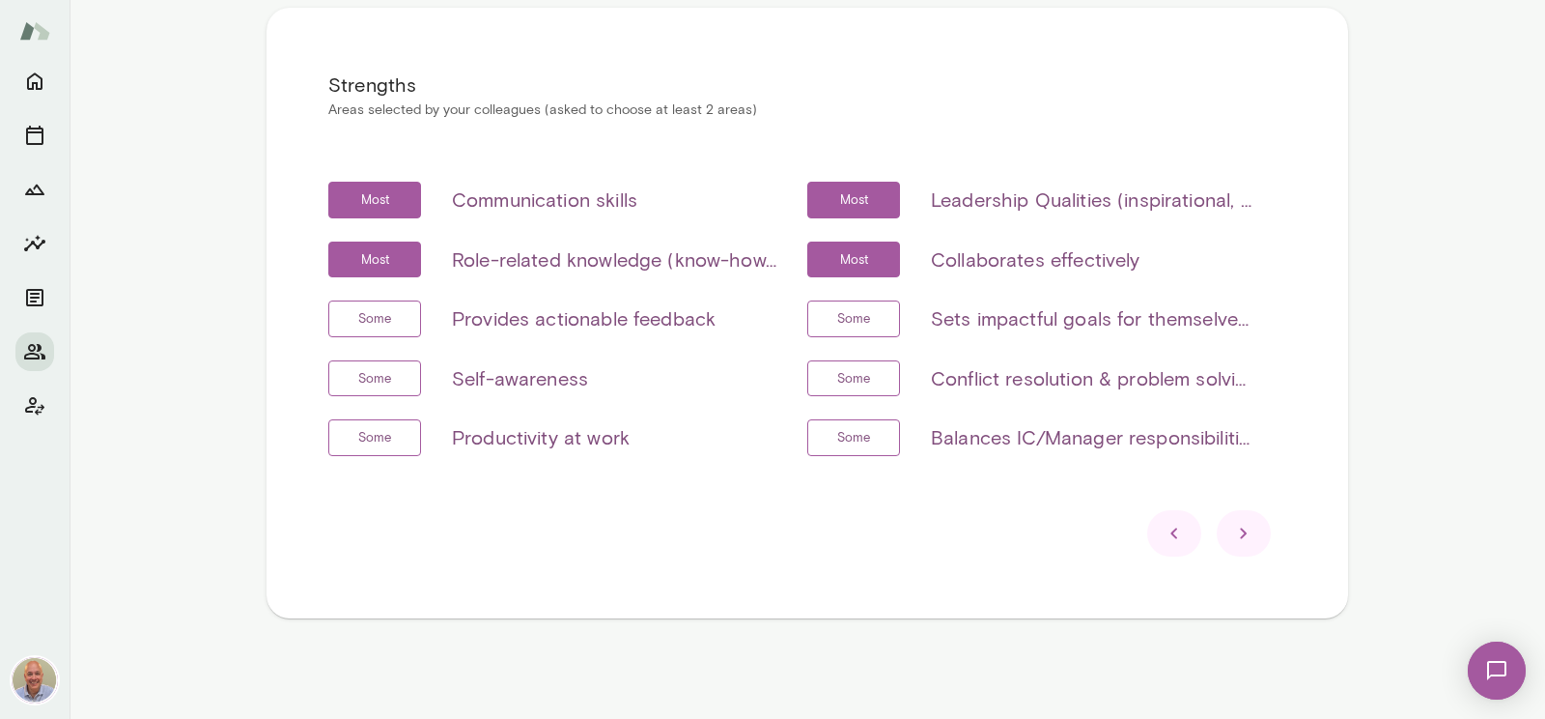
click at [1182, 530] on icon at bounding box center [1174, 533] width 23 height 23
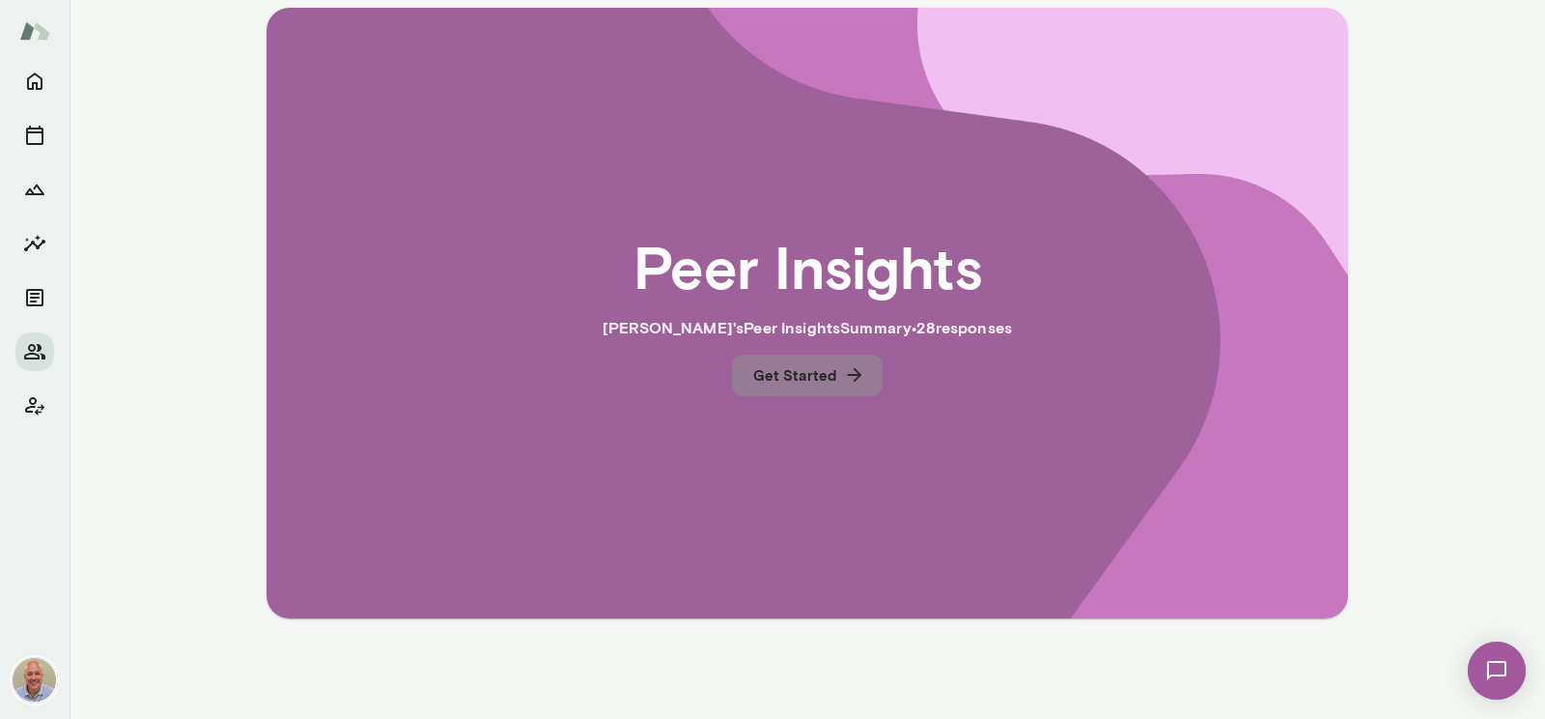
click at [812, 383] on button "Get Started" at bounding box center [807, 374] width 151 height 41
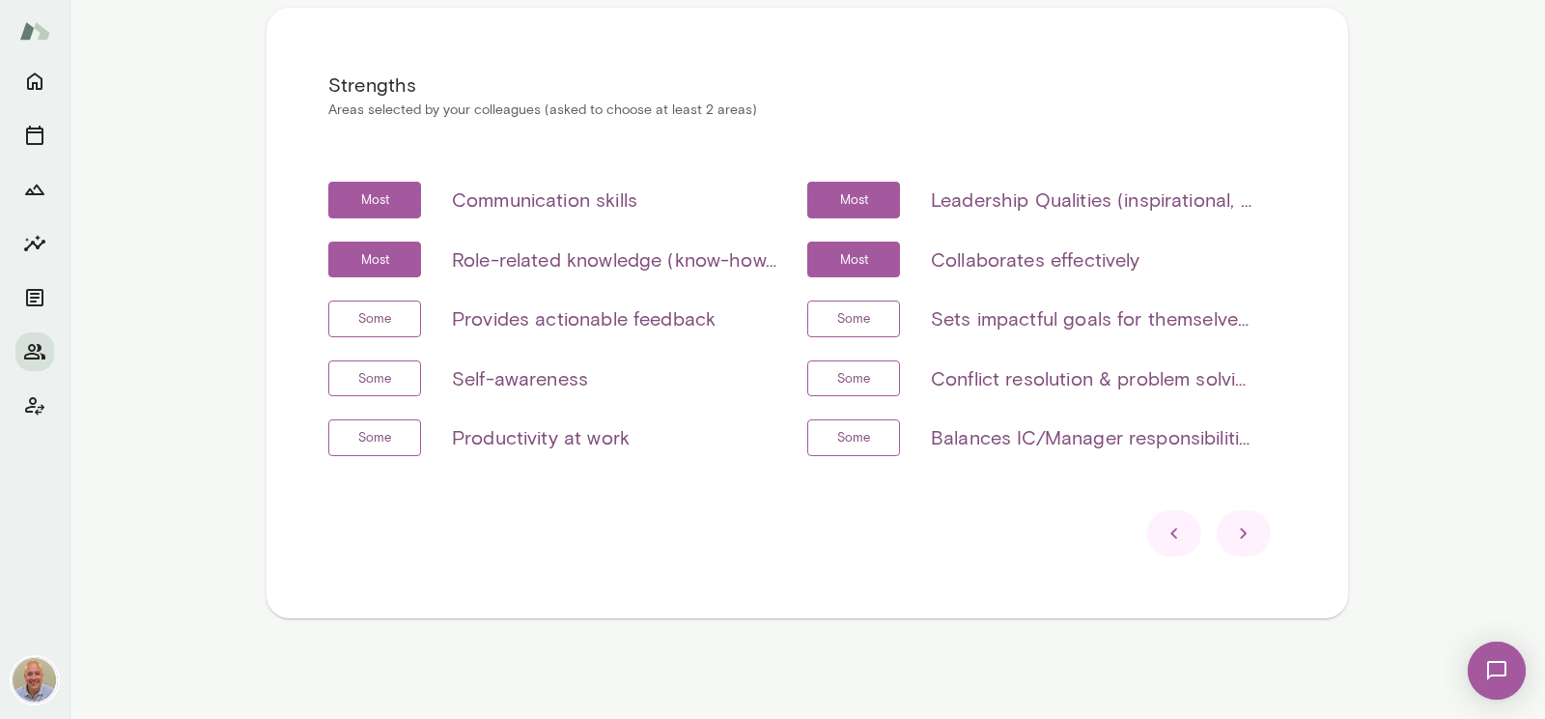
click at [1259, 533] on div at bounding box center [1244, 533] width 54 height 46
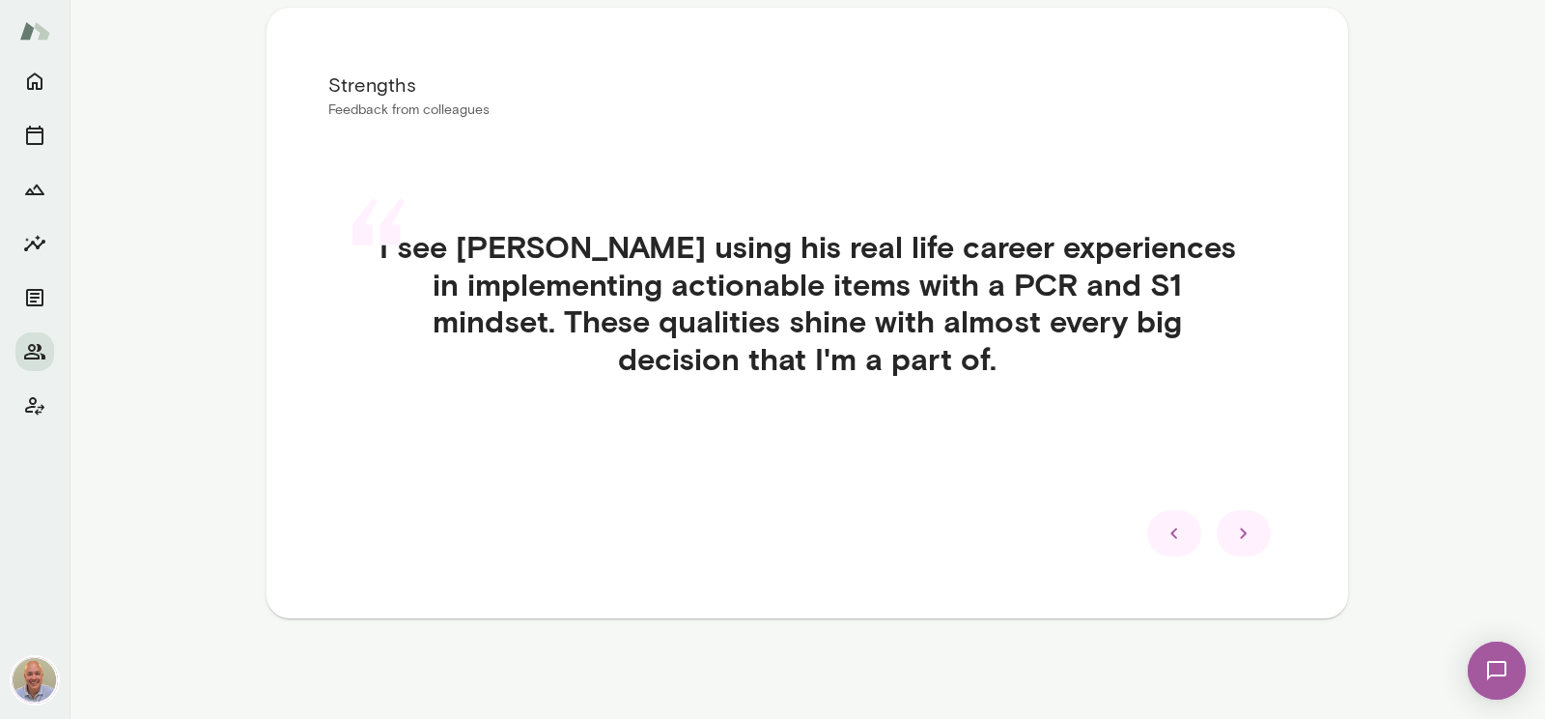
click at [1228, 534] on div at bounding box center [1244, 533] width 54 height 46
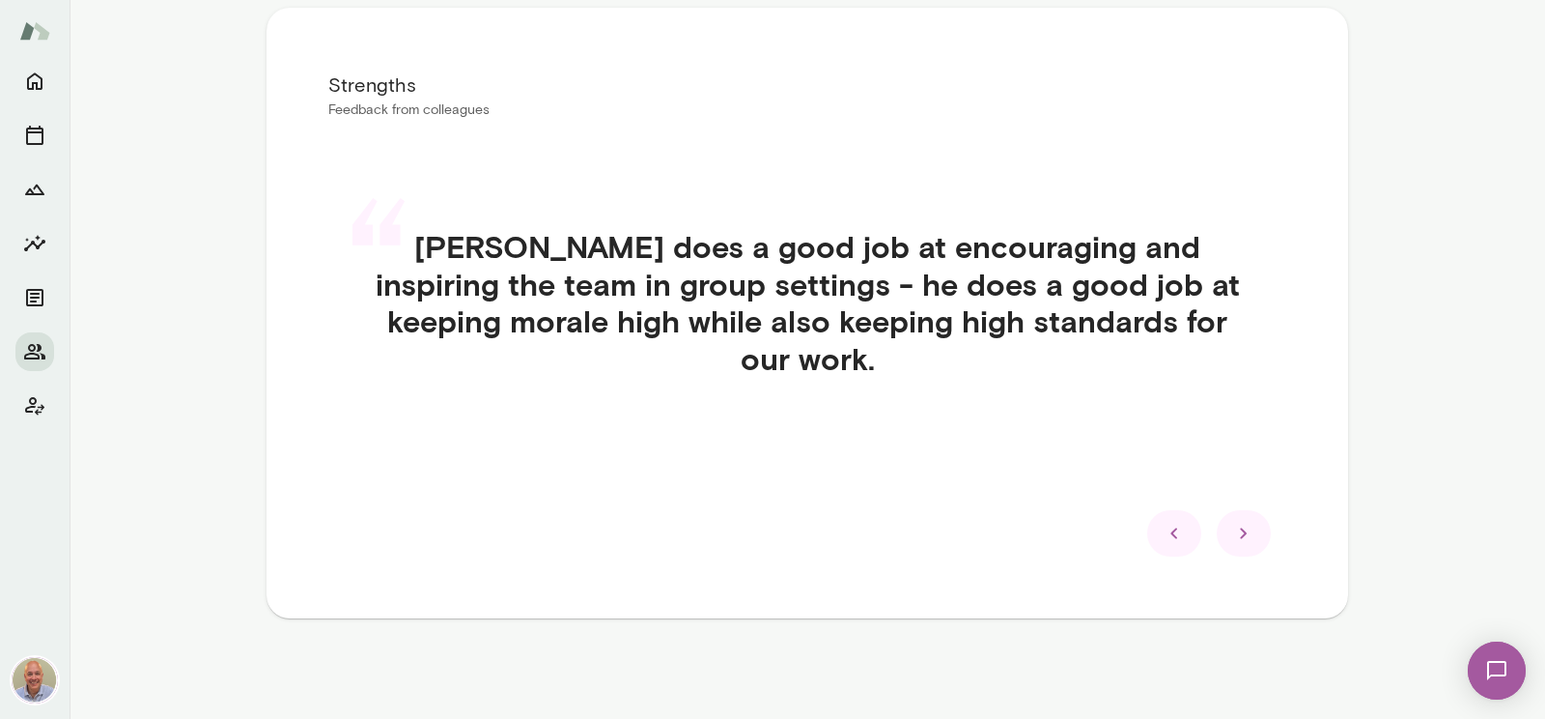
click at [1252, 526] on icon at bounding box center [1243, 533] width 23 height 23
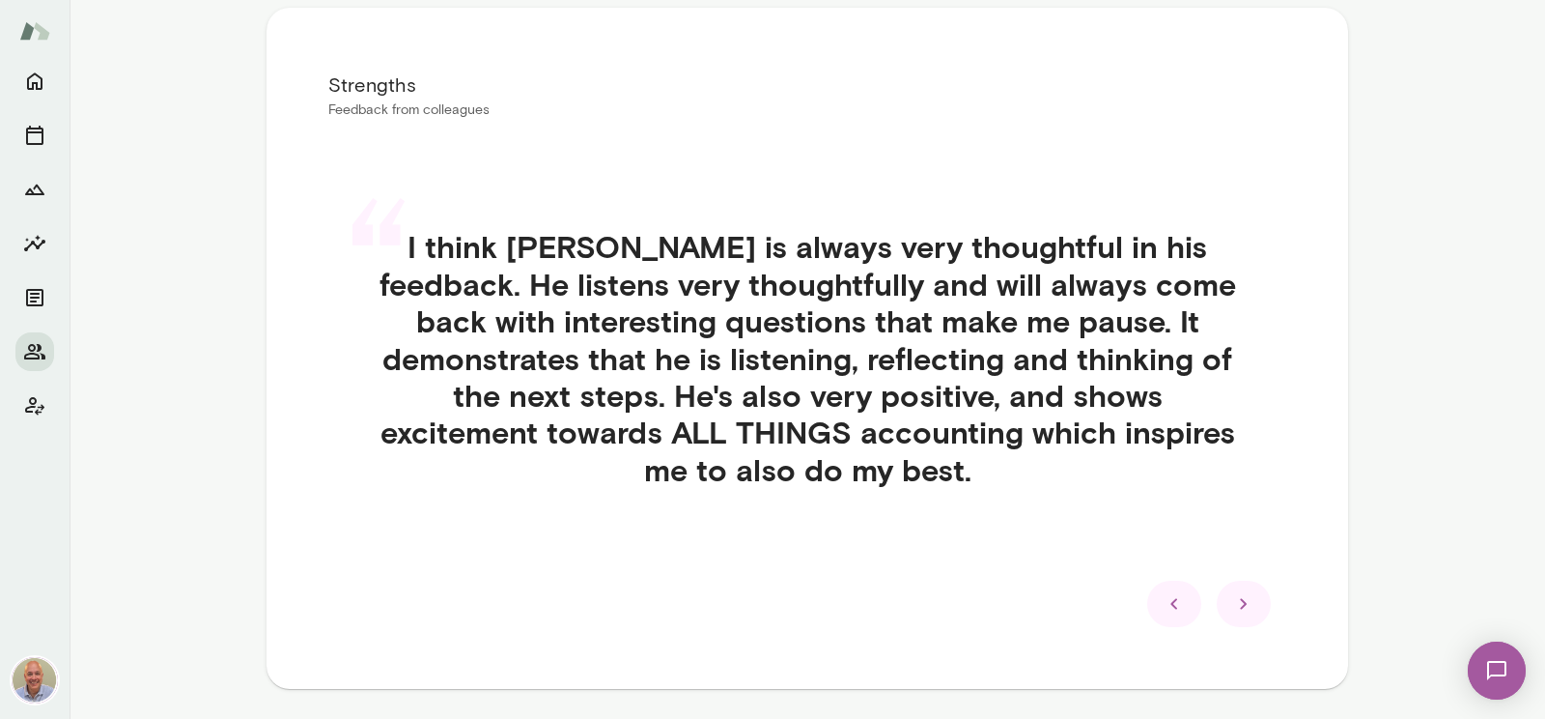
click at [1249, 592] on icon at bounding box center [1243, 603] width 23 height 23
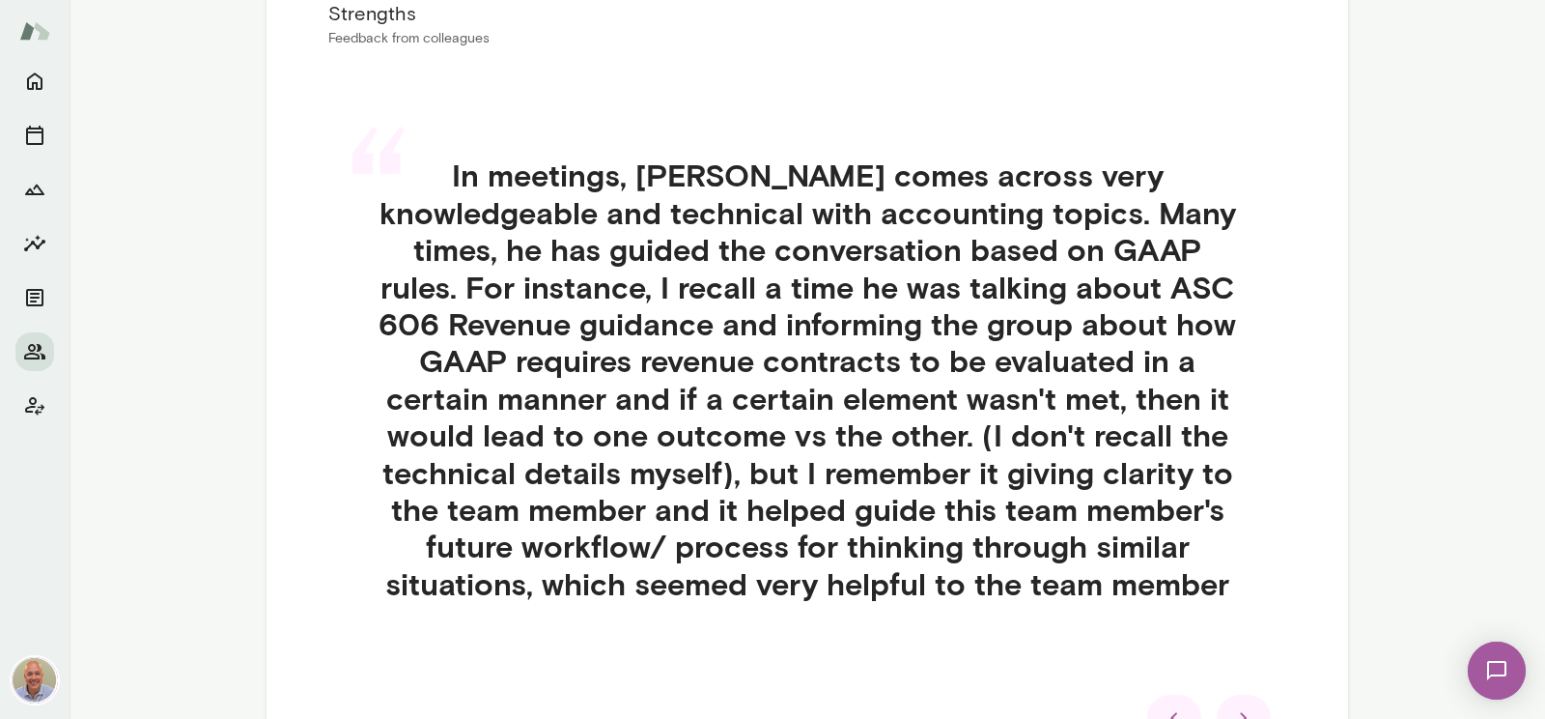
scroll to position [482, 0]
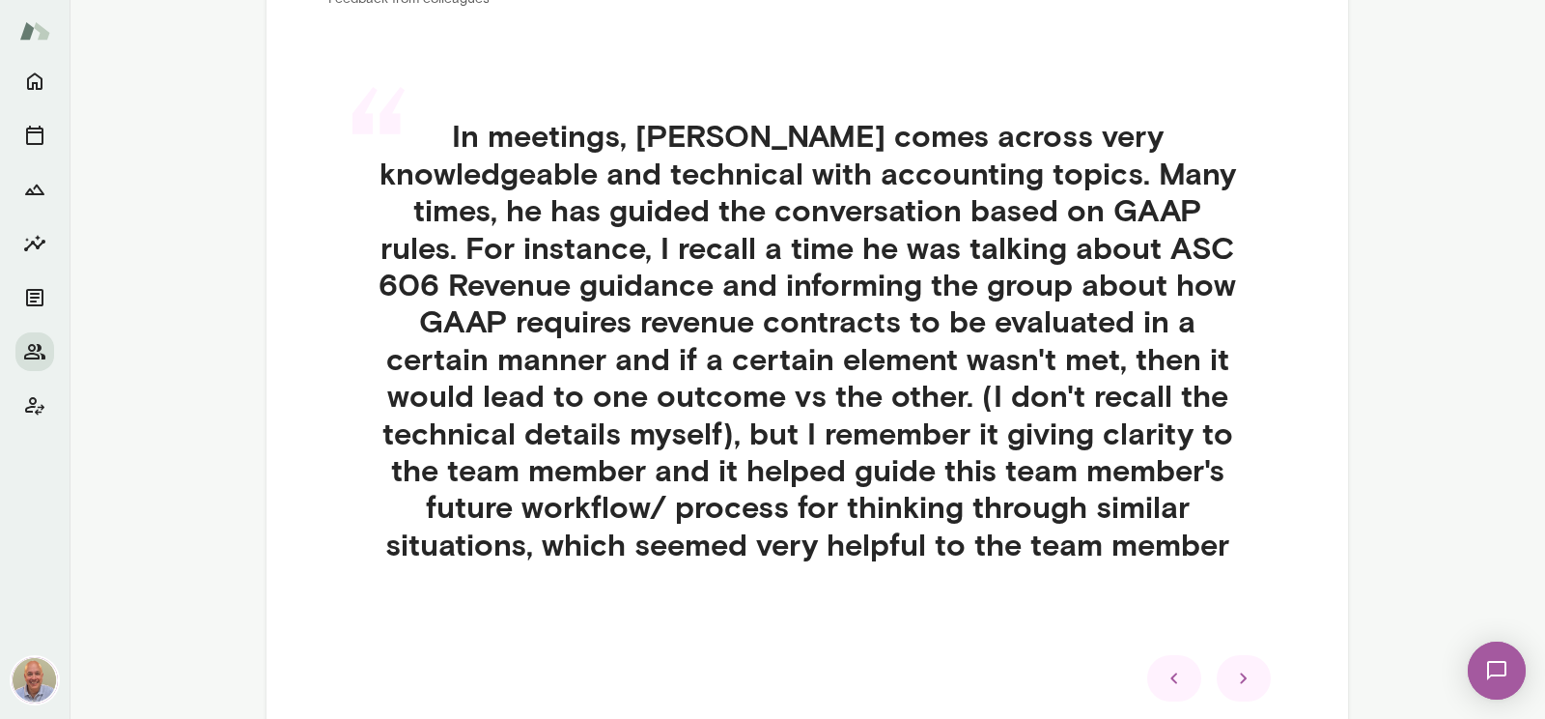
click at [1238, 664] on div at bounding box center [1244, 678] width 54 height 46
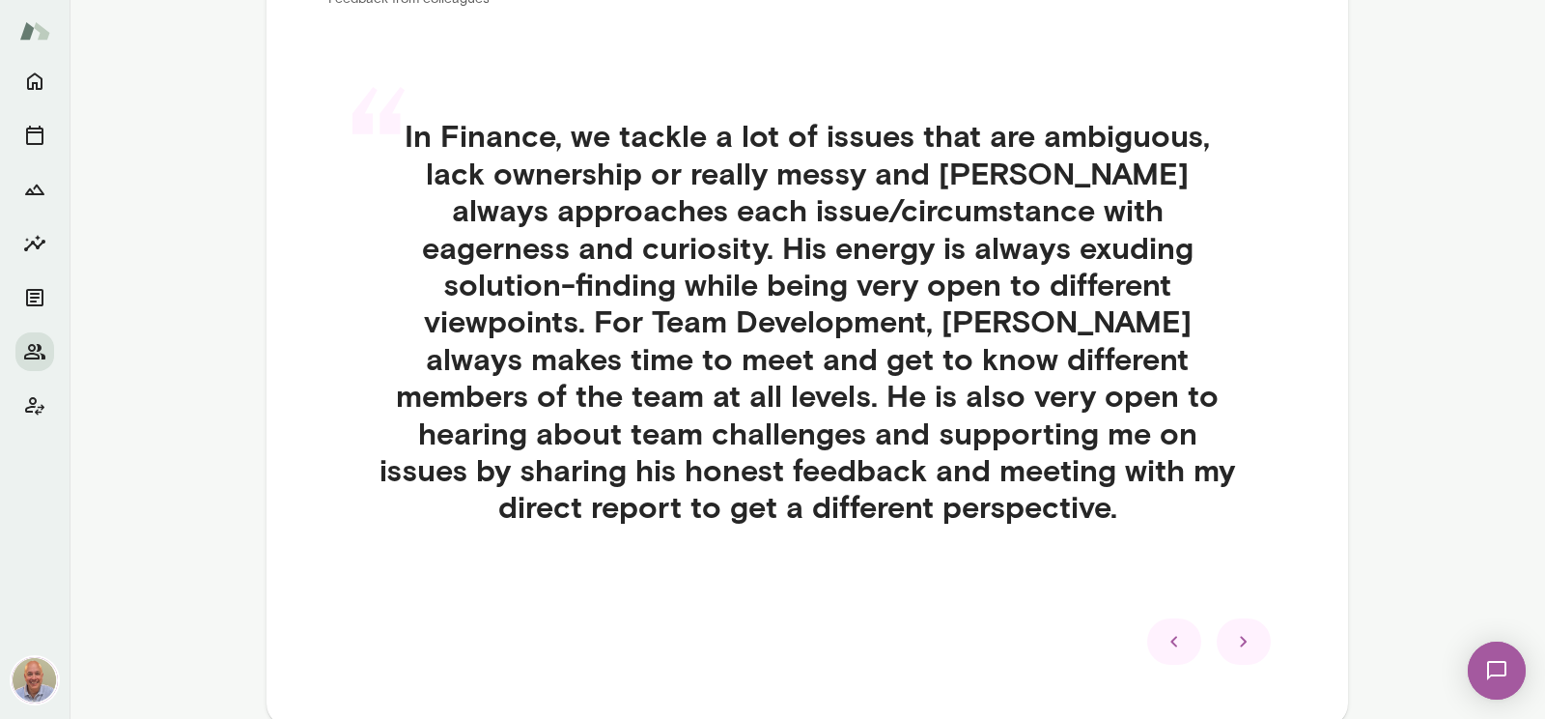
click at [1238, 646] on icon at bounding box center [1243, 641] width 23 height 23
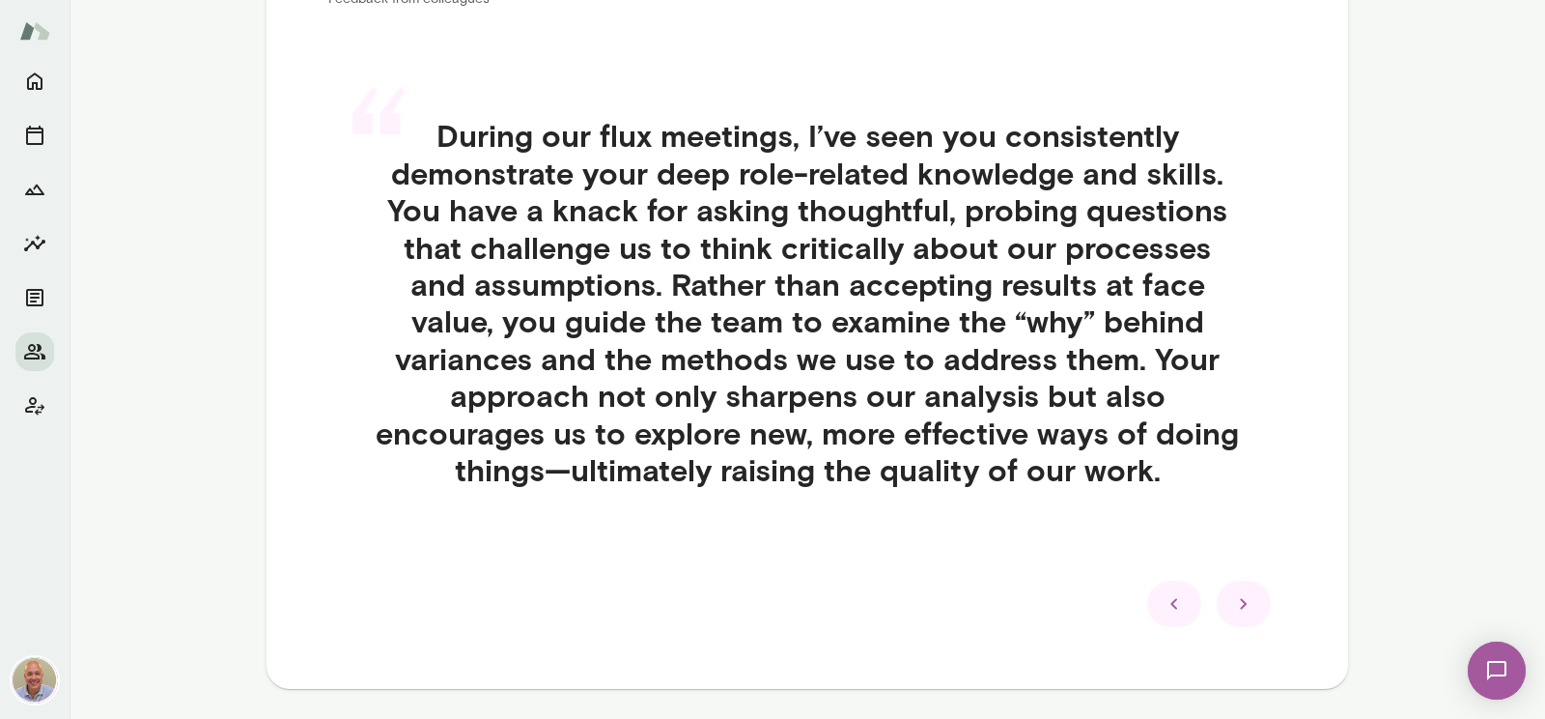
click at [1254, 597] on icon at bounding box center [1243, 603] width 23 height 23
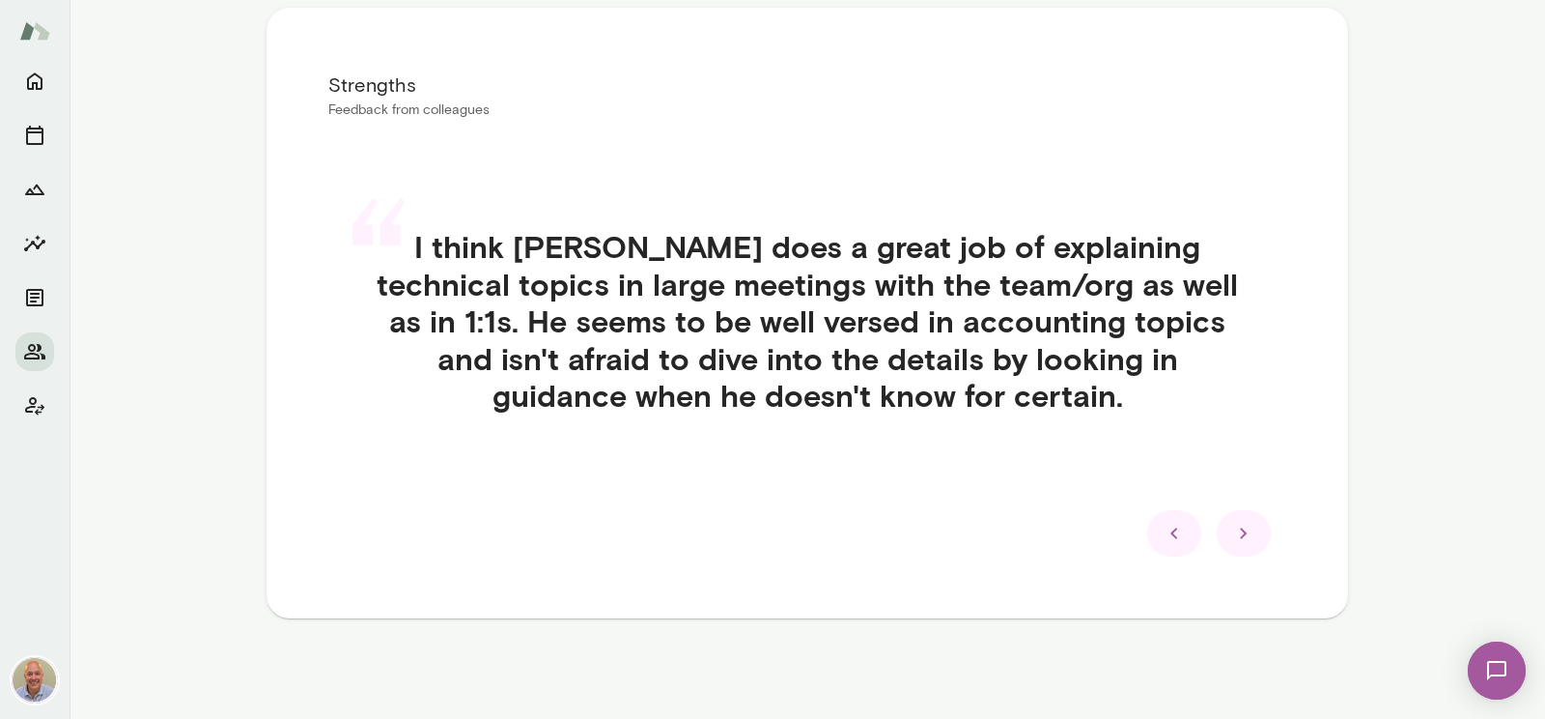
click at [1257, 539] on div at bounding box center [1244, 533] width 54 height 46
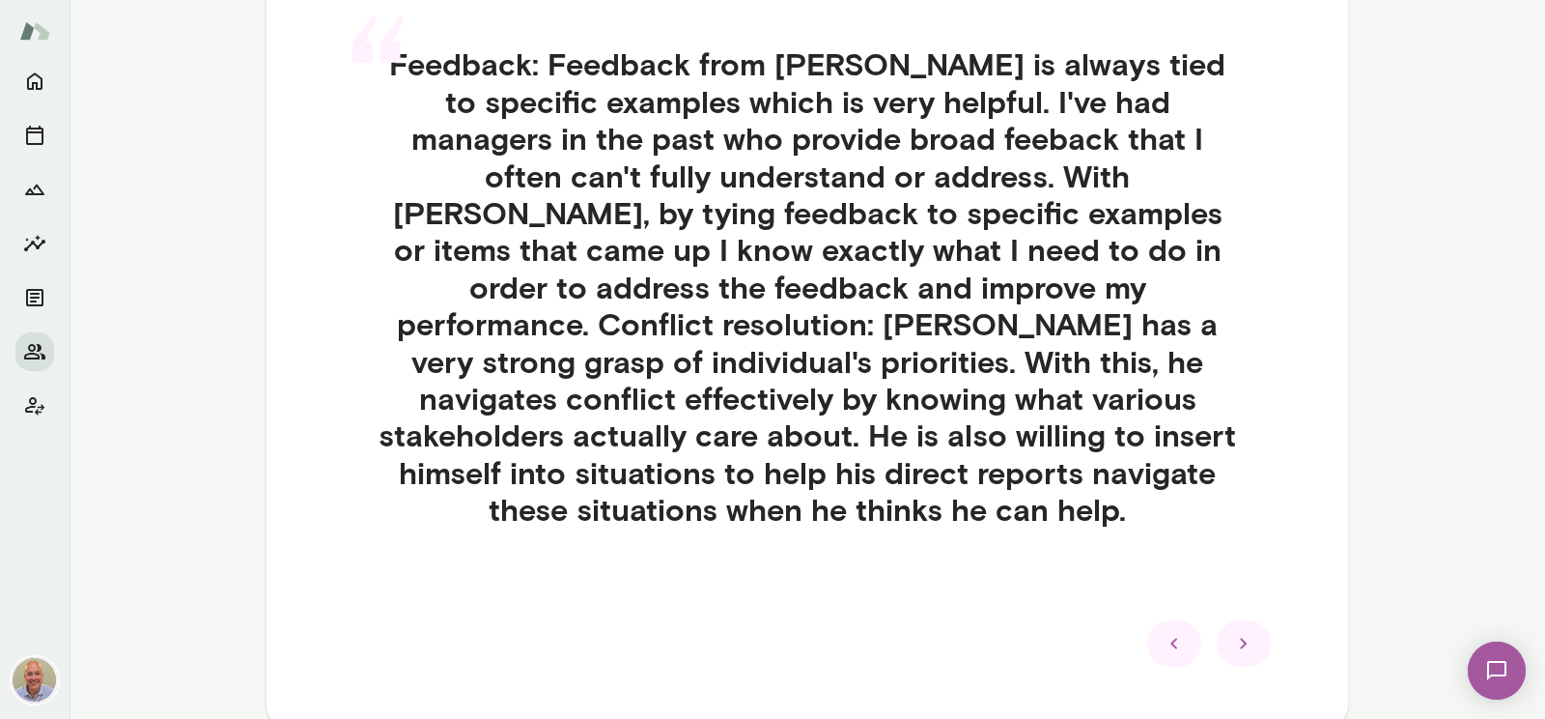
scroll to position [593, 0]
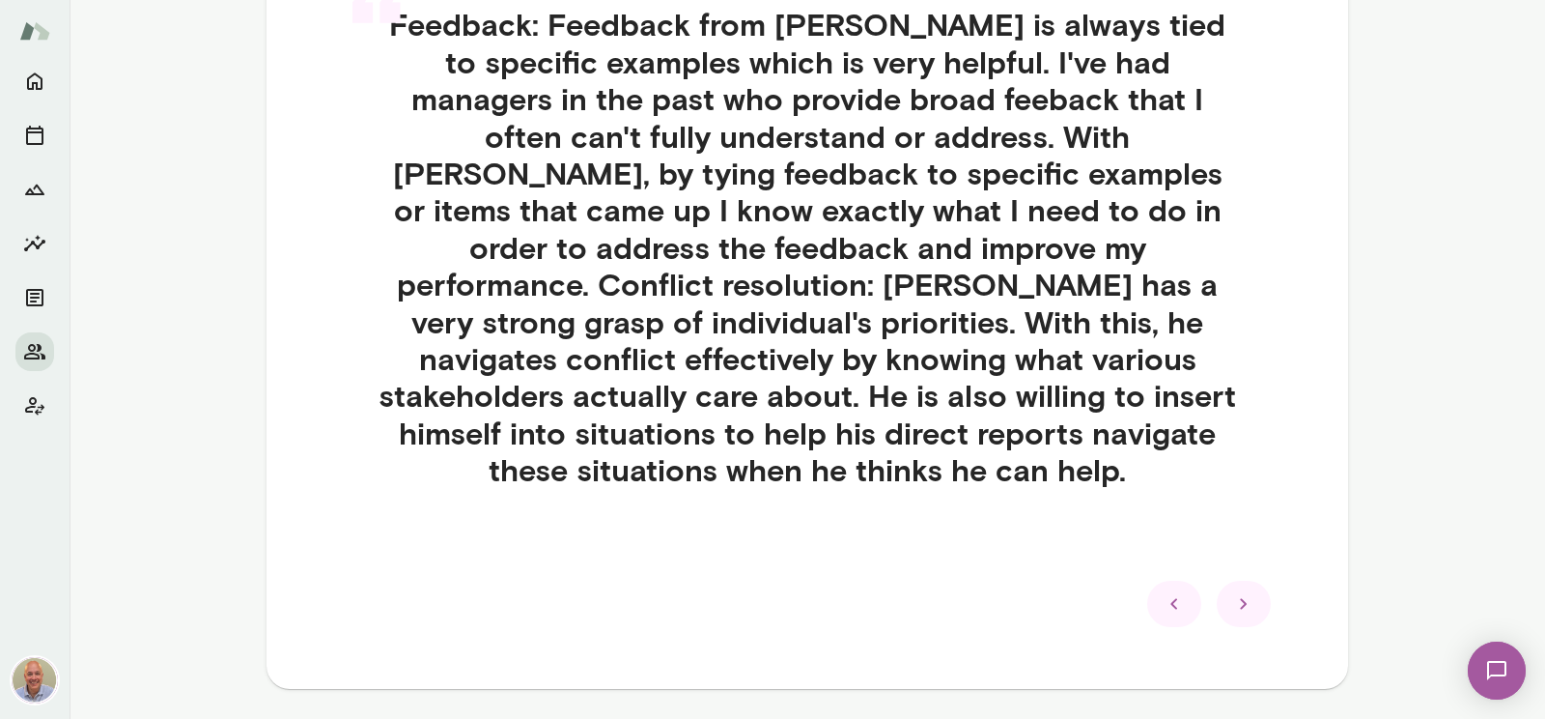
click at [1248, 592] on icon at bounding box center [1243, 603] width 23 height 23
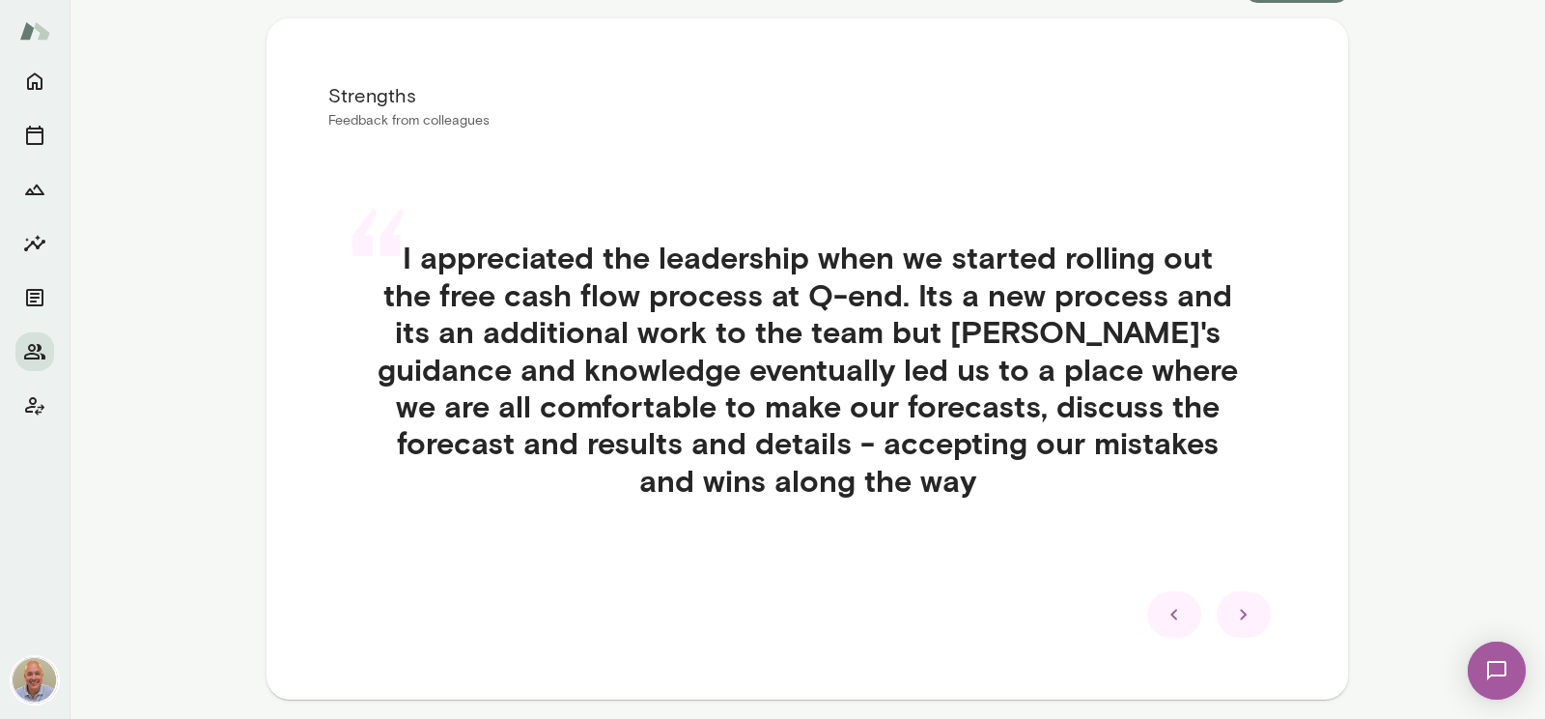
scroll to position [329, 0]
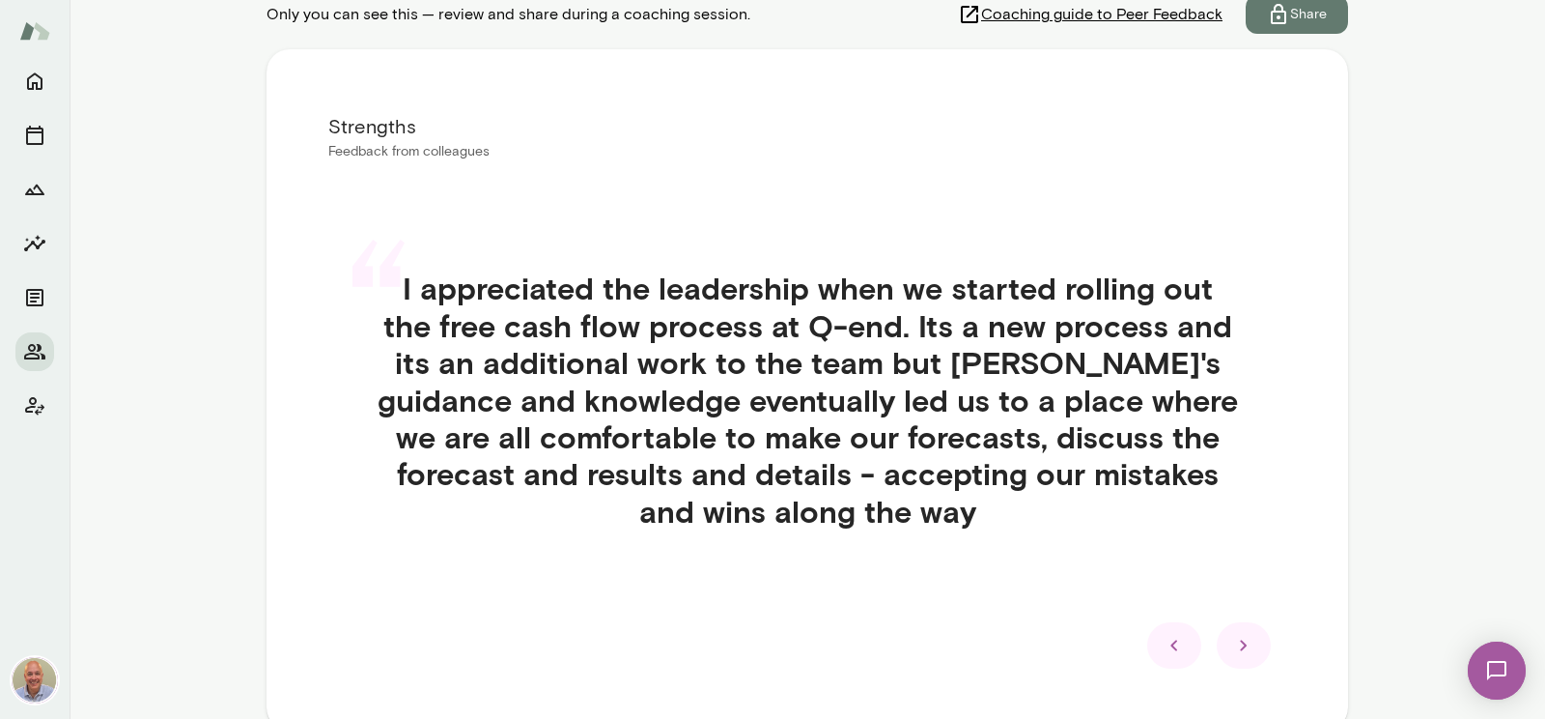
click at [1259, 634] on div at bounding box center [1244, 645] width 54 height 46
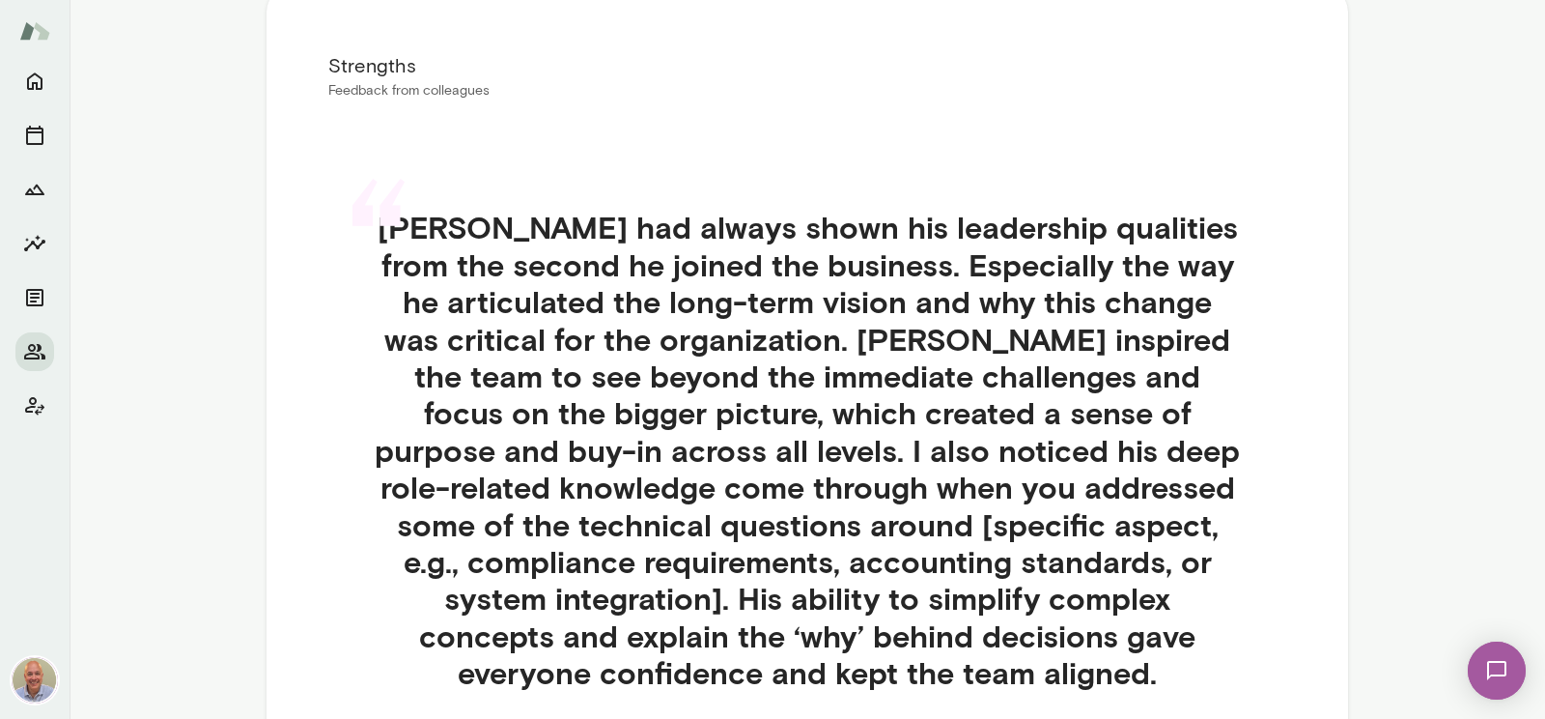
scroll to position [440, 0]
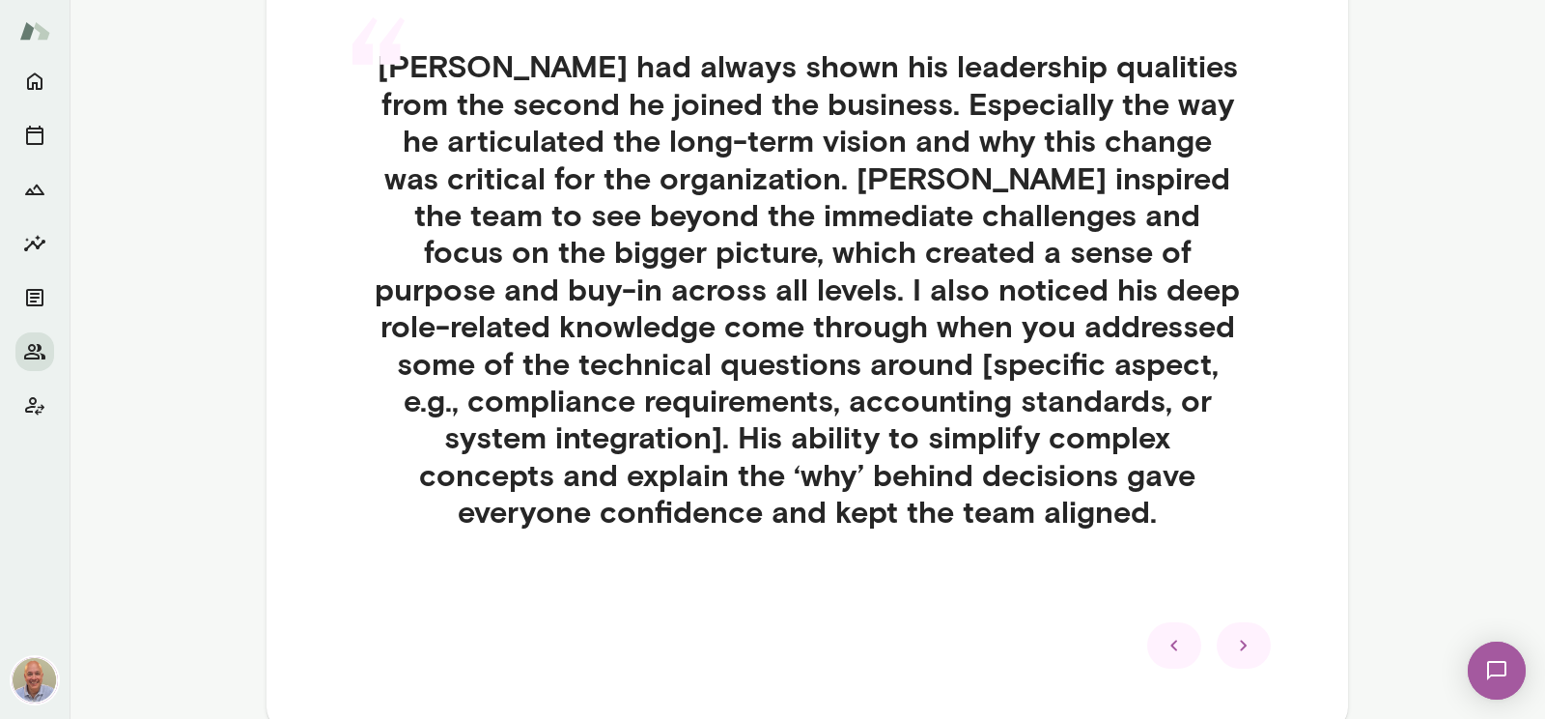
click at [1263, 645] on div at bounding box center [1244, 645] width 54 height 46
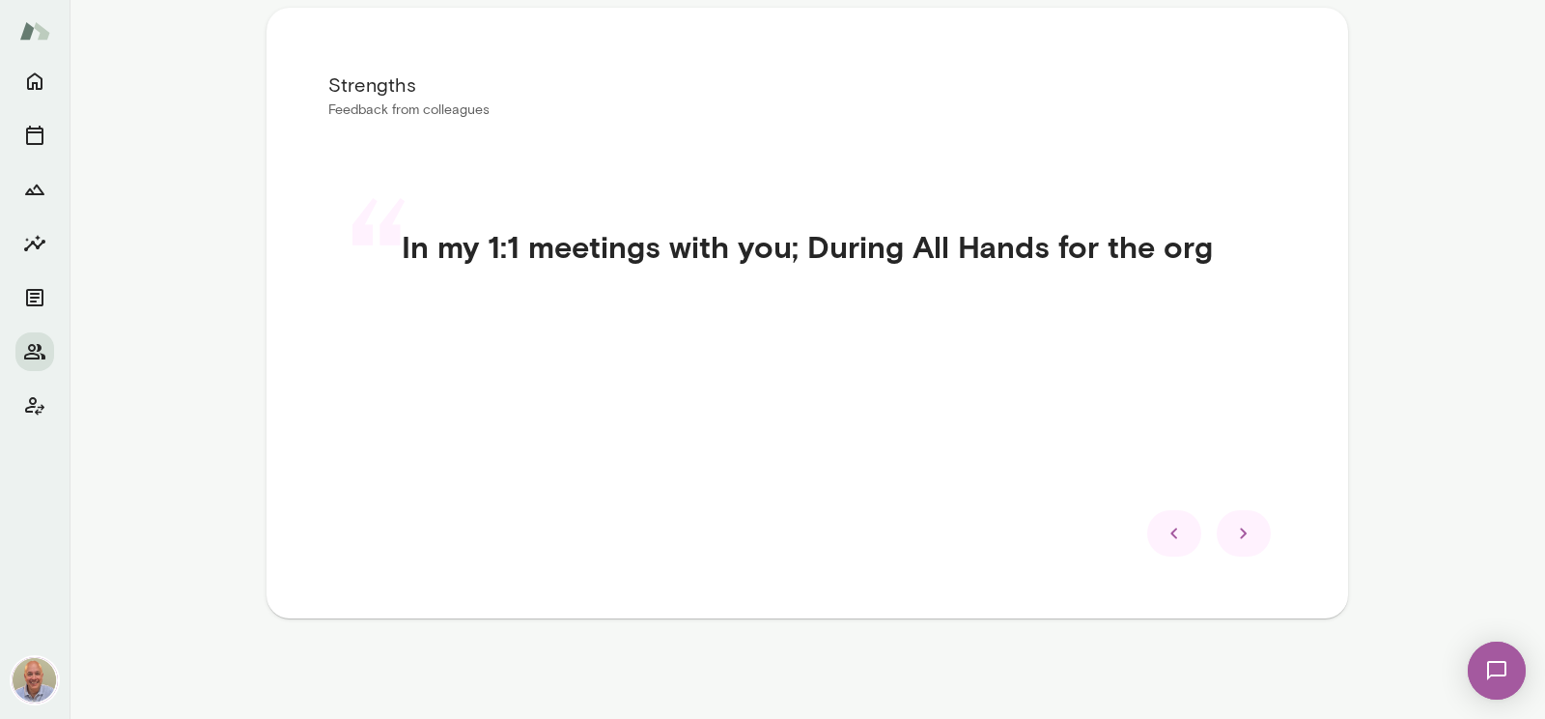
scroll to position [371, 0]
click at [1230, 529] on div at bounding box center [1244, 533] width 54 height 46
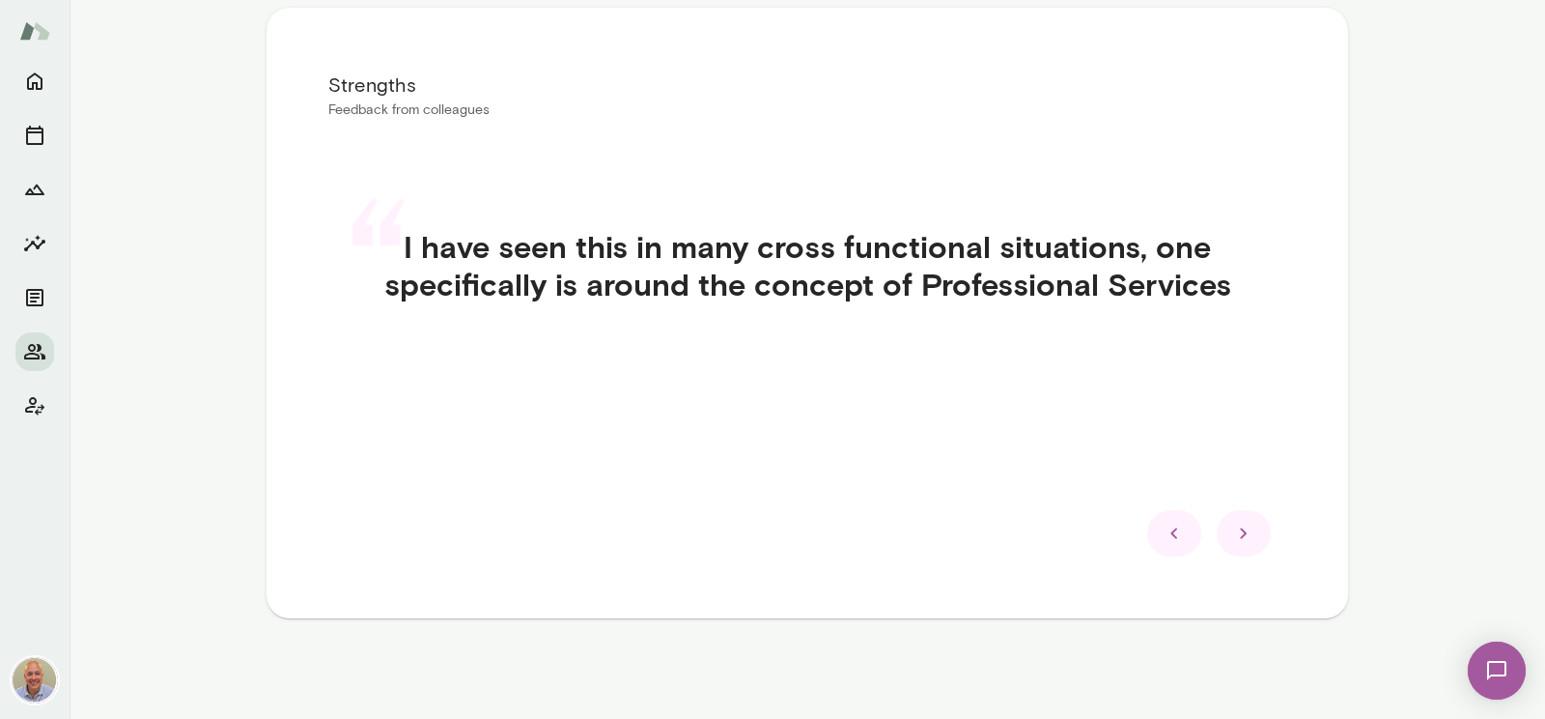
click at [1260, 551] on div at bounding box center [1244, 533] width 54 height 46
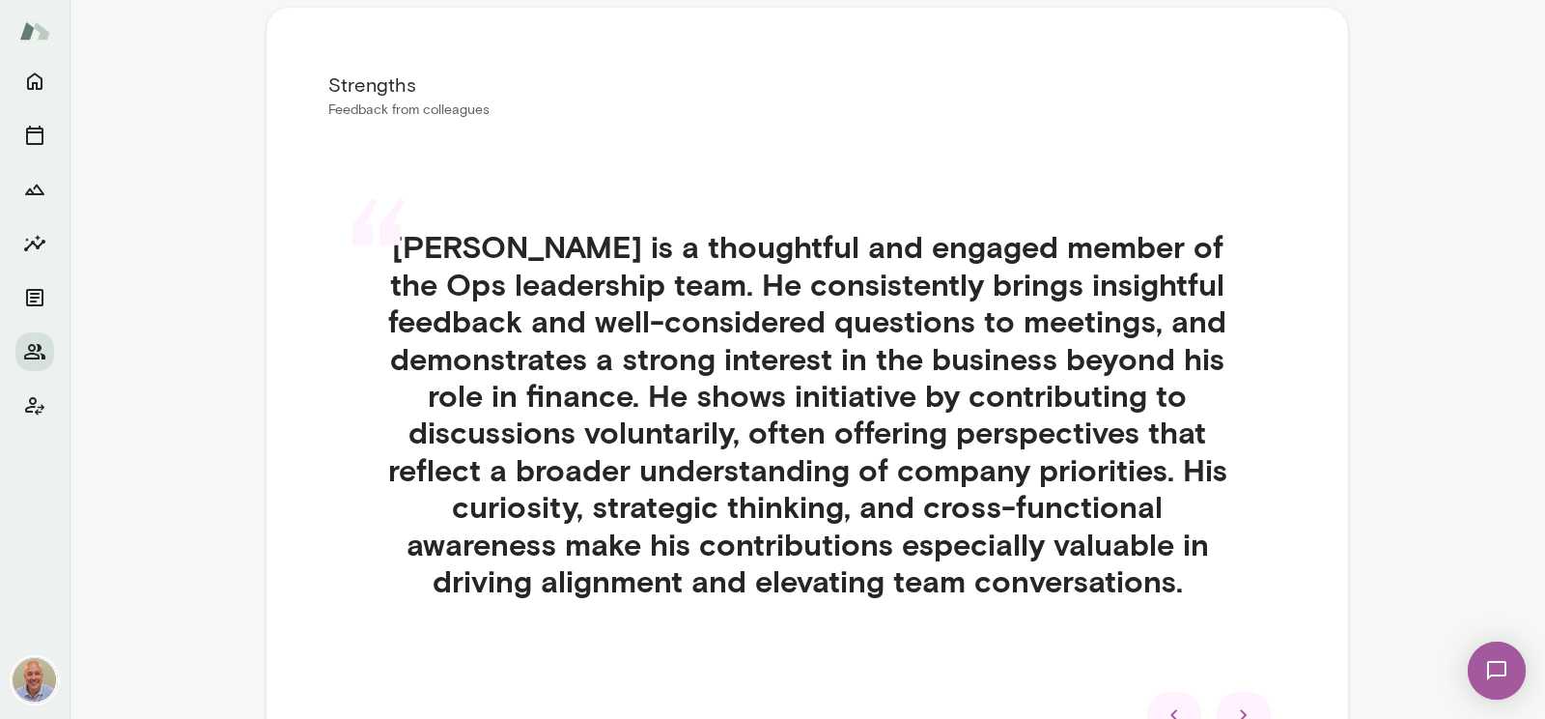
scroll to position [482, 0]
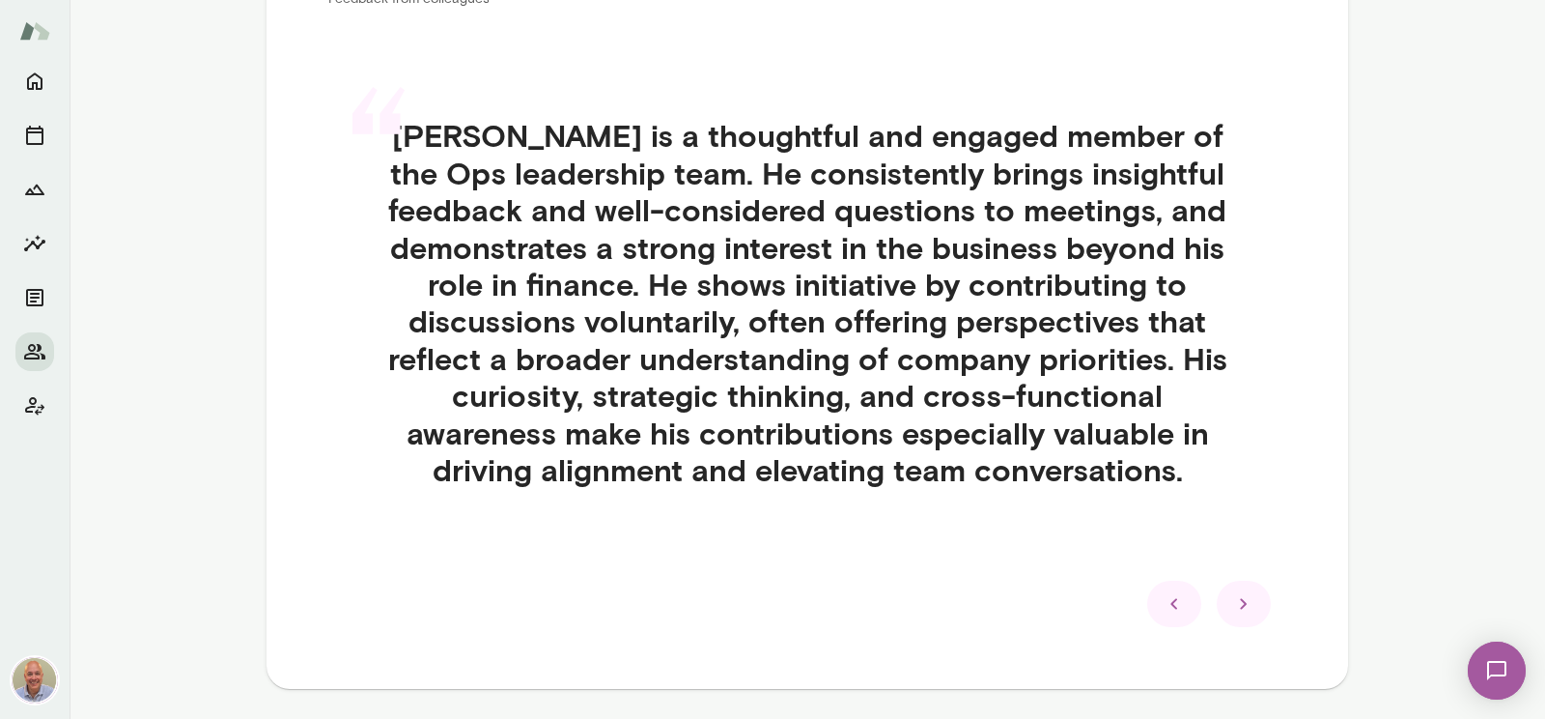
click at [1257, 616] on div at bounding box center [1244, 603] width 54 height 46
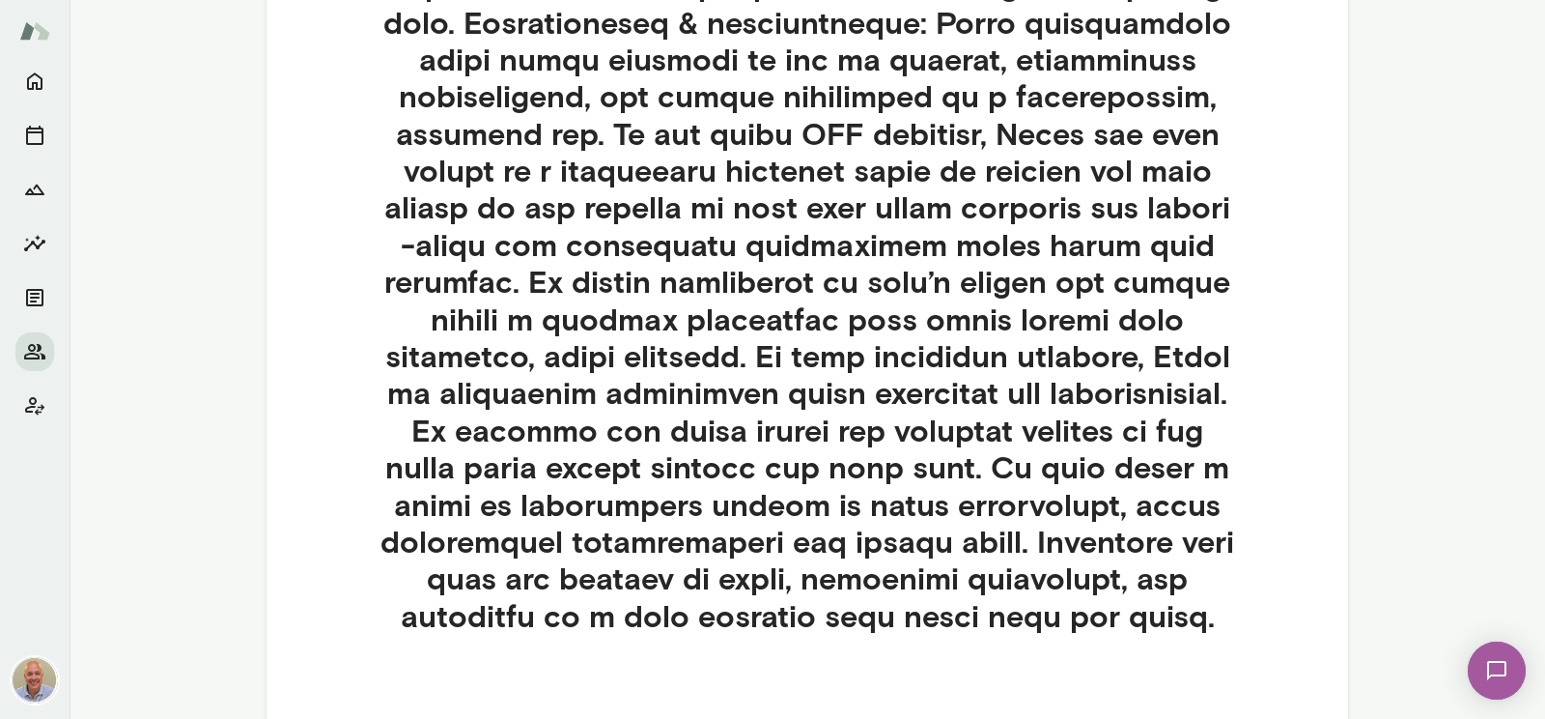
scroll to position [926, 0]
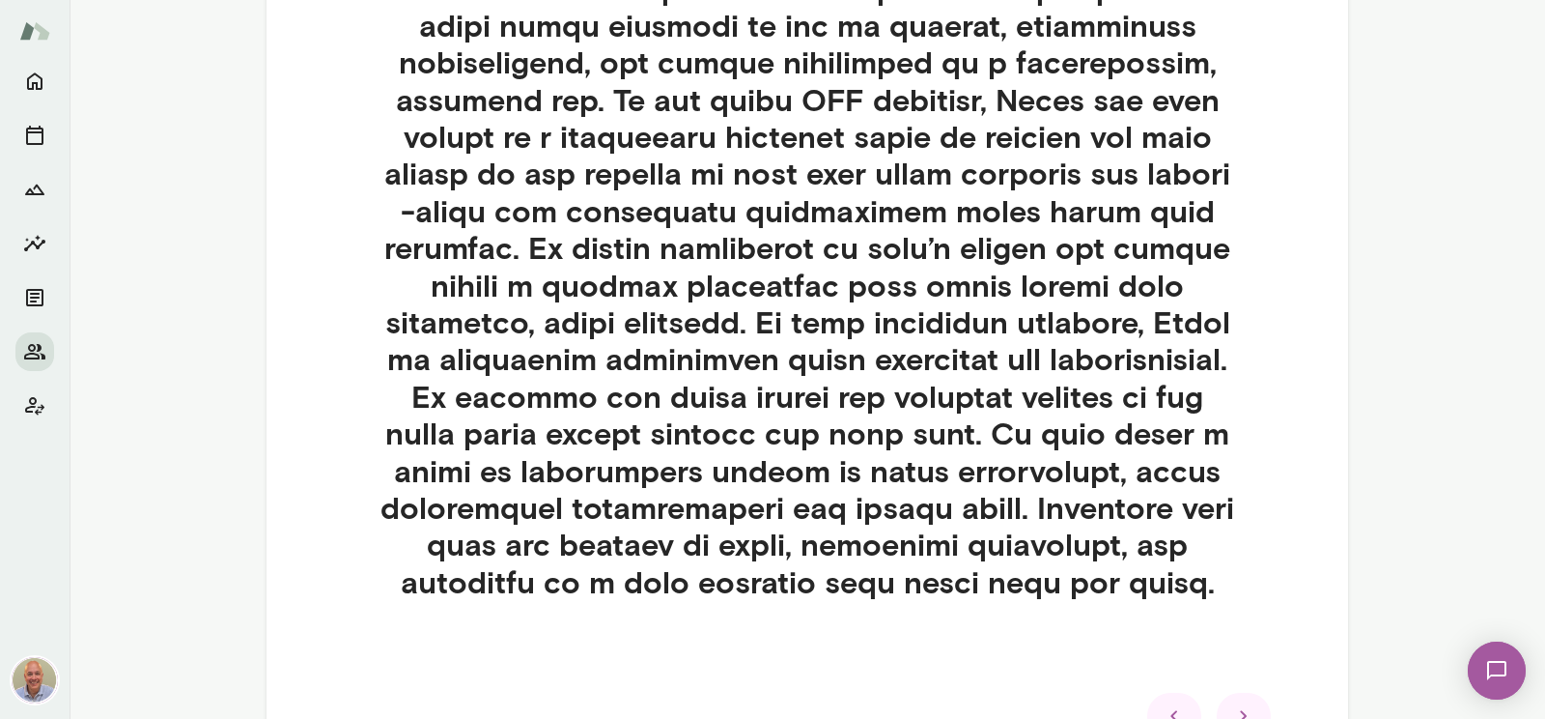
click at [1240, 708] on icon at bounding box center [1243, 715] width 23 height 23
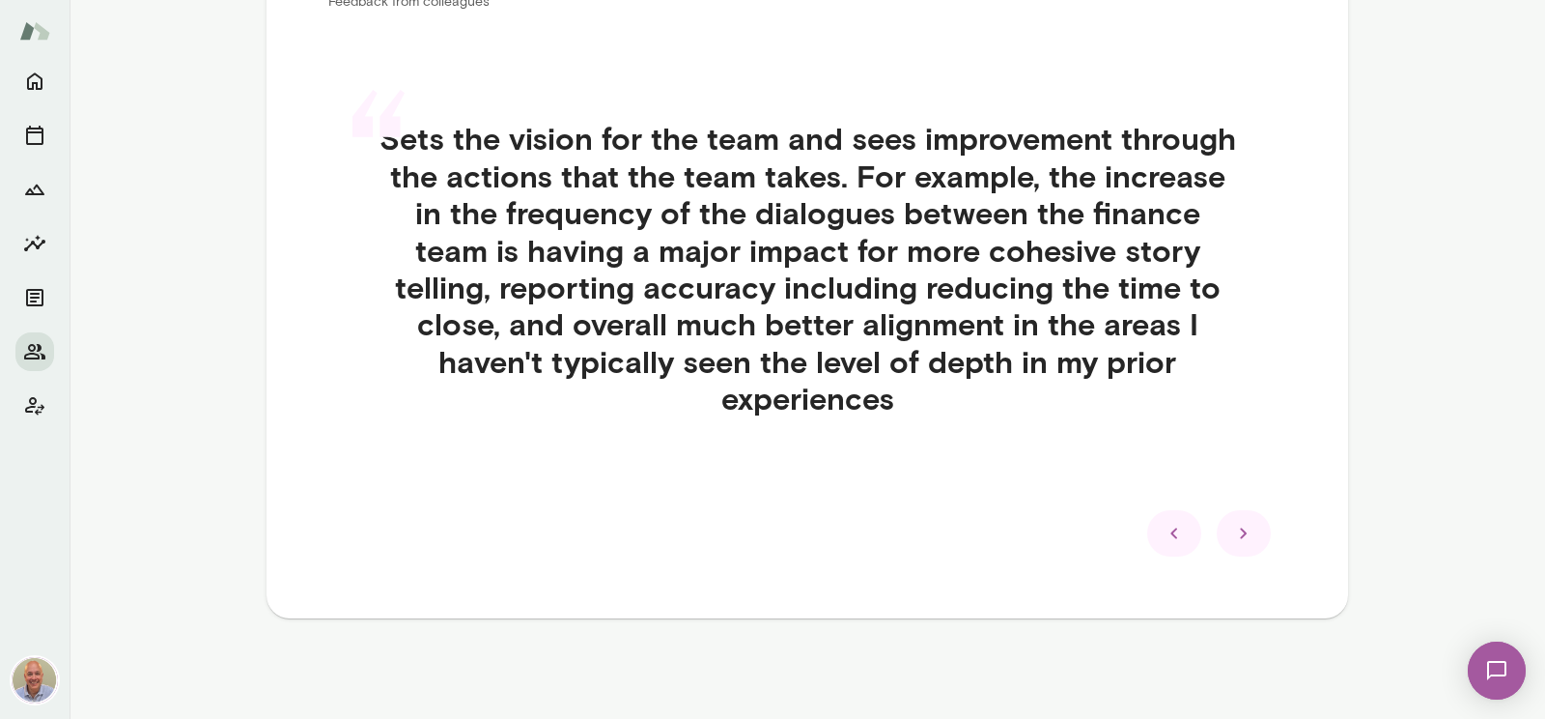
scroll to position [440, 0]
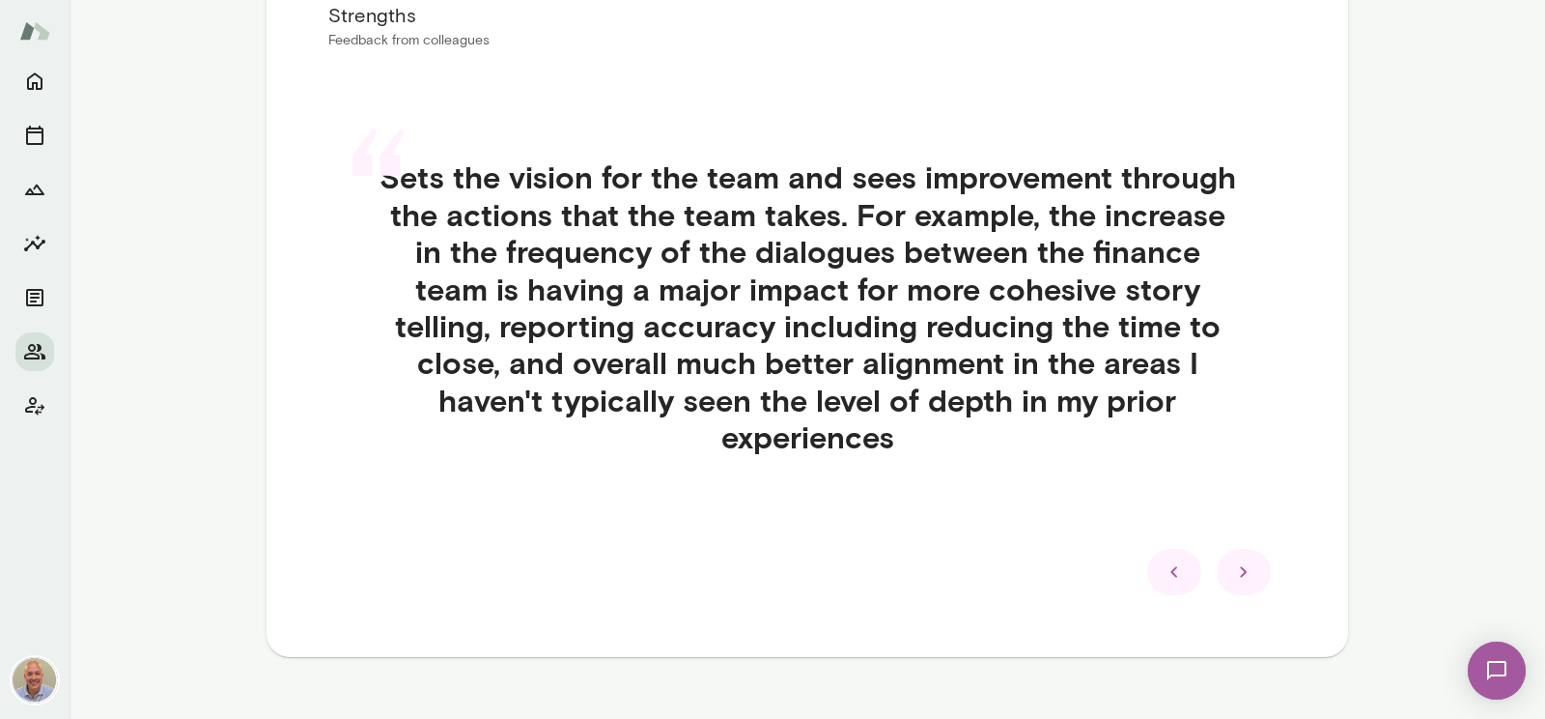
click at [1256, 549] on div at bounding box center [1244, 572] width 54 height 46
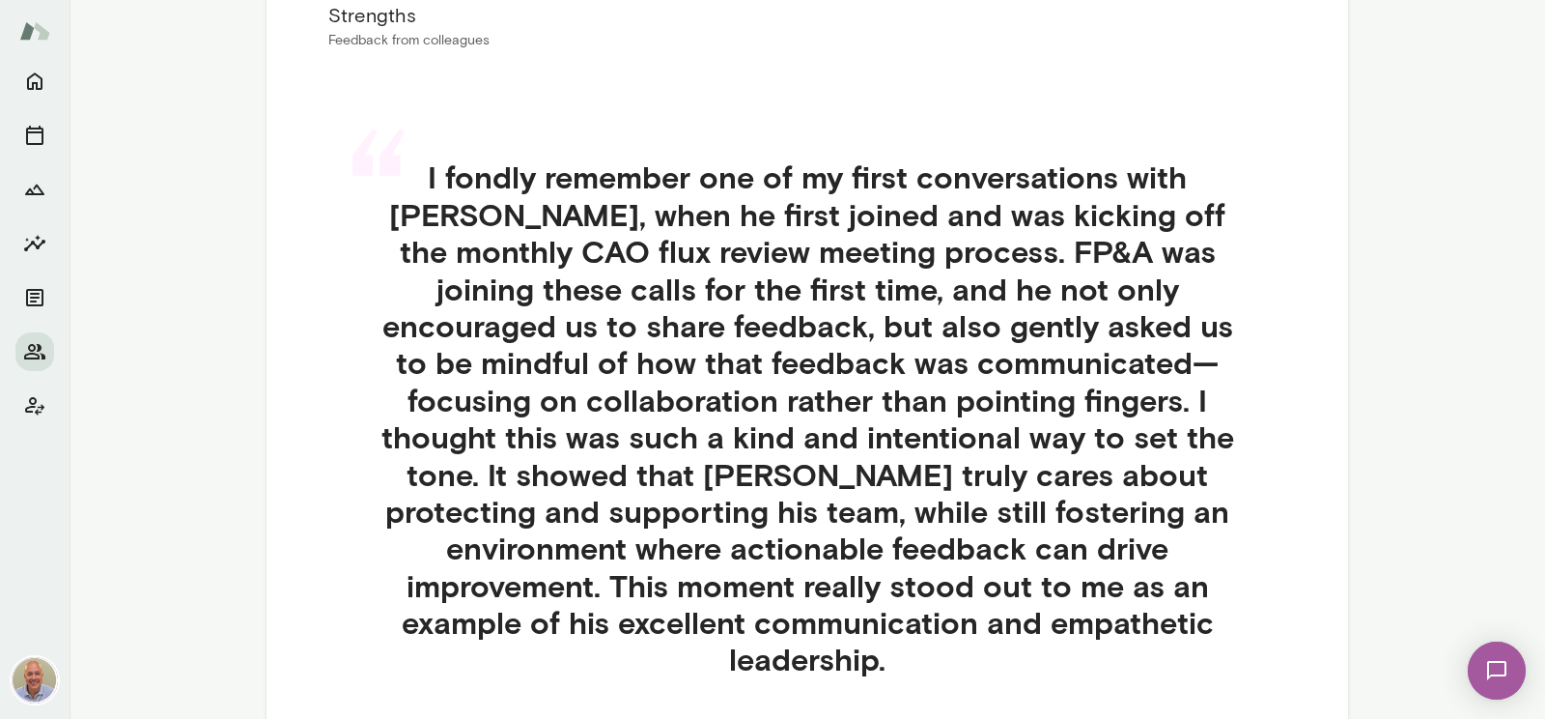
scroll to position [551, 0]
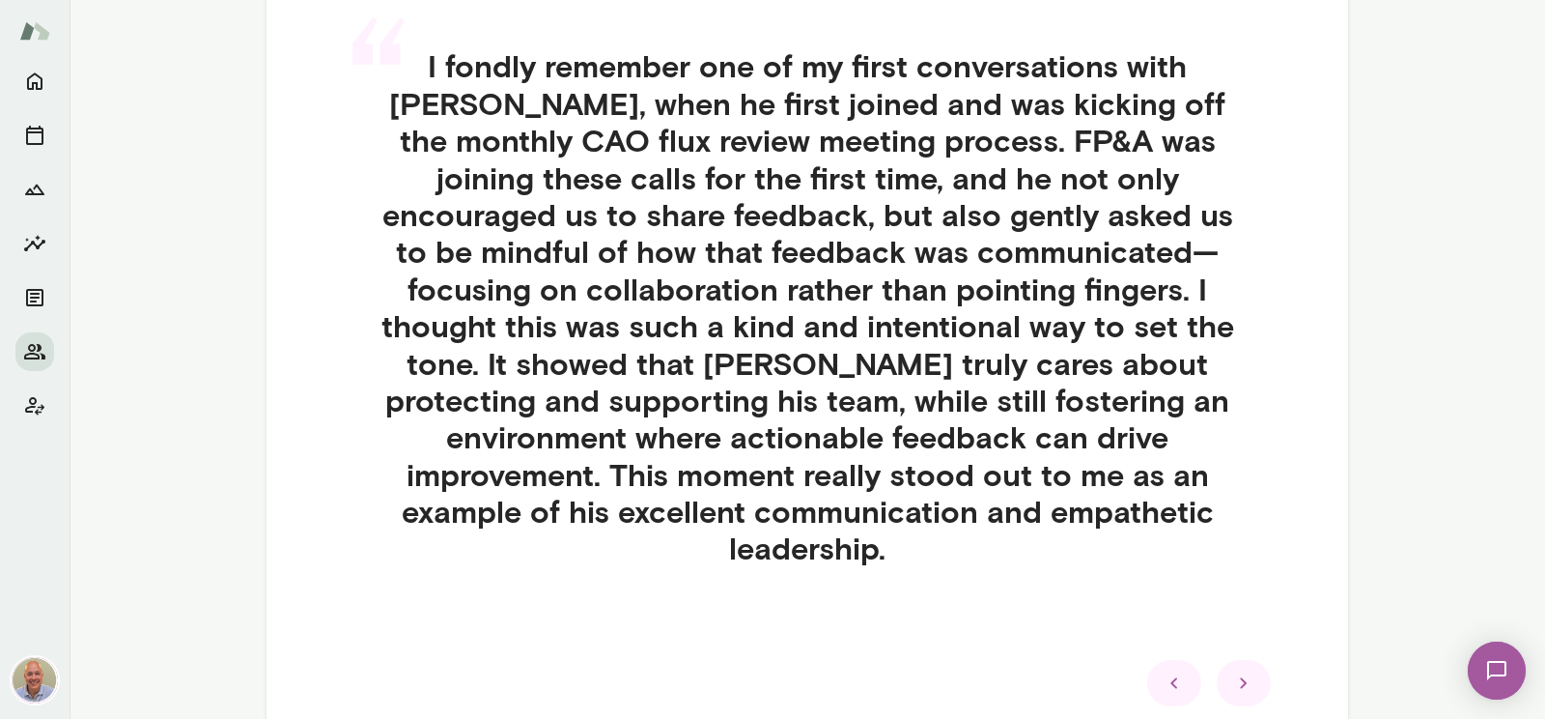
click at [1246, 677] on icon at bounding box center [1243, 682] width 7 height 11
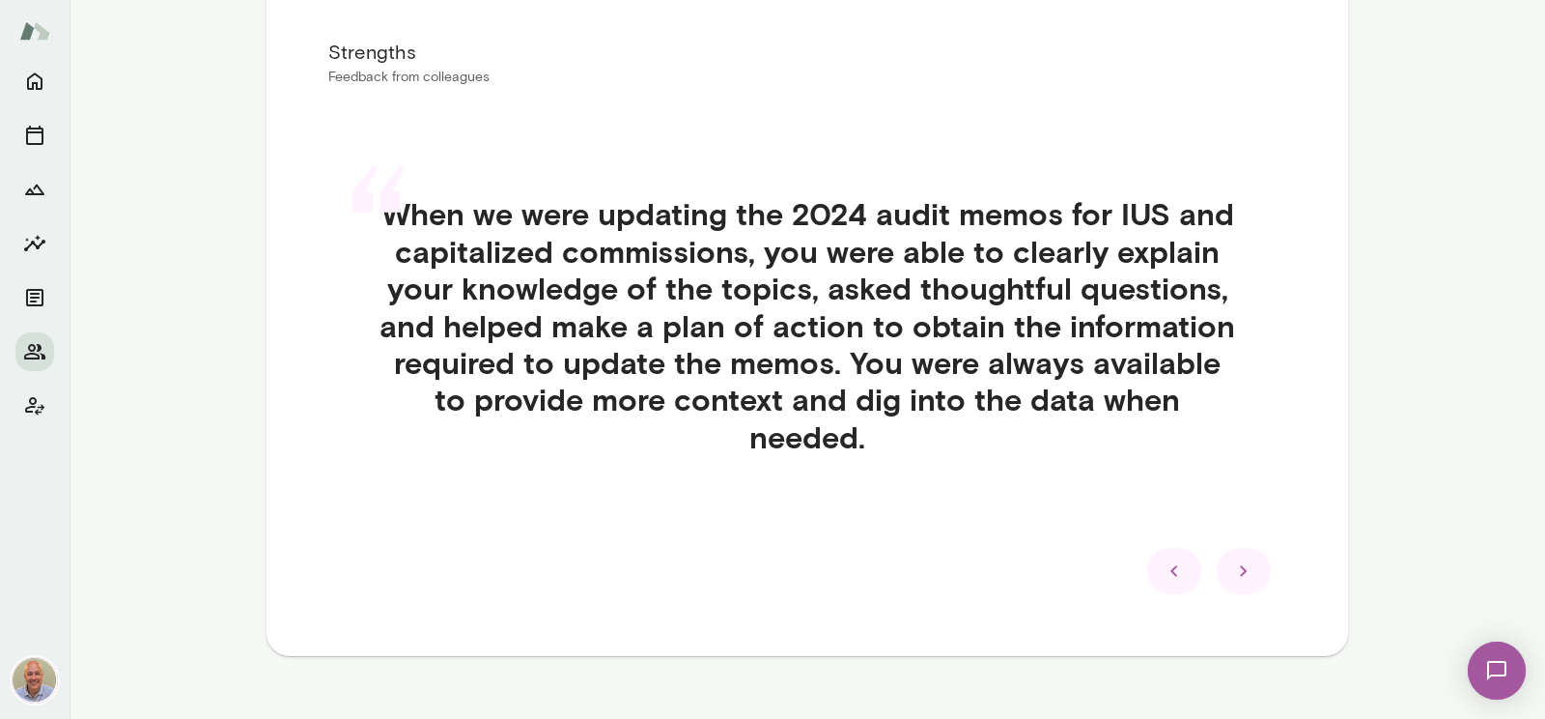
click at [1238, 559] on icon at bounding box center [1243, 570] width 23 height 23
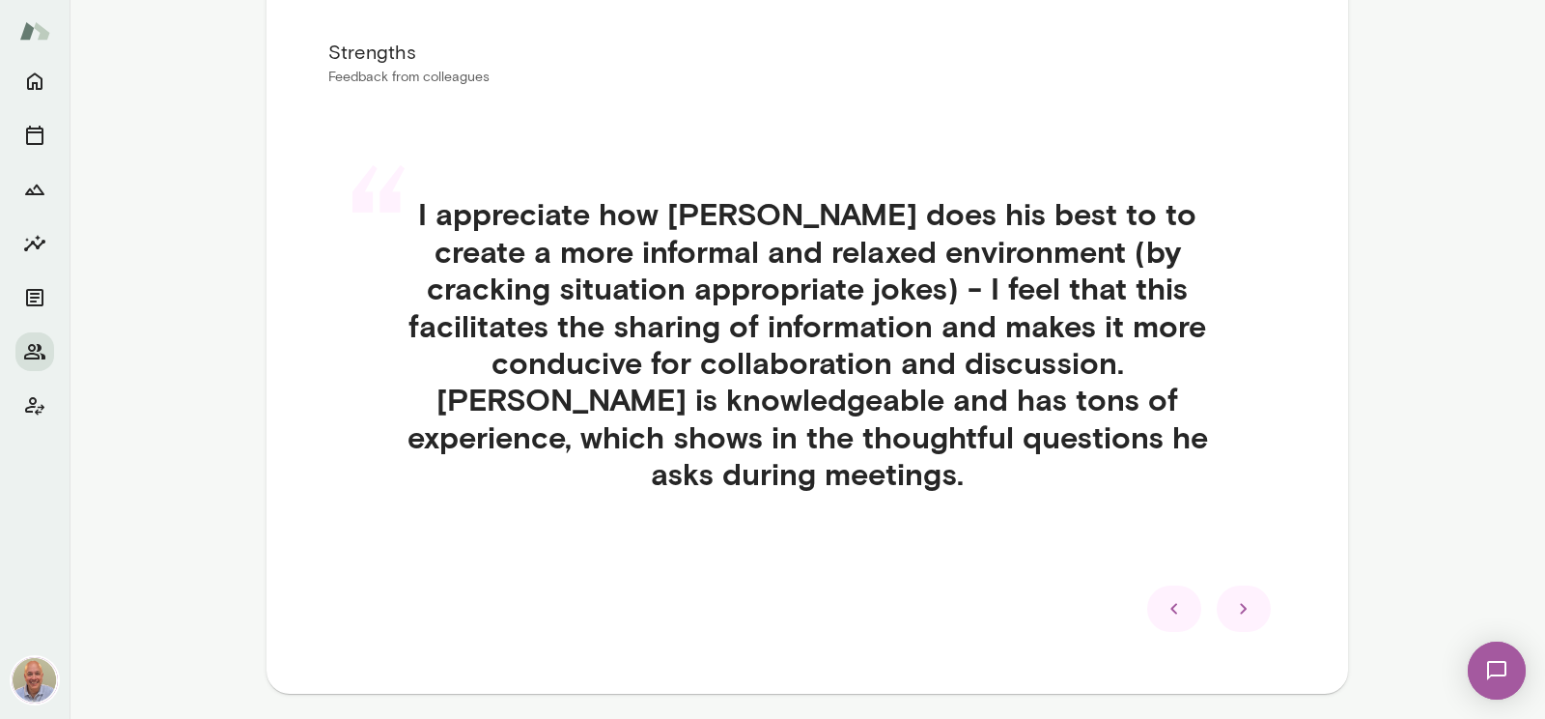
click at [1238, 597] on icon at bounding box center [1243, 608] width 23 height 23
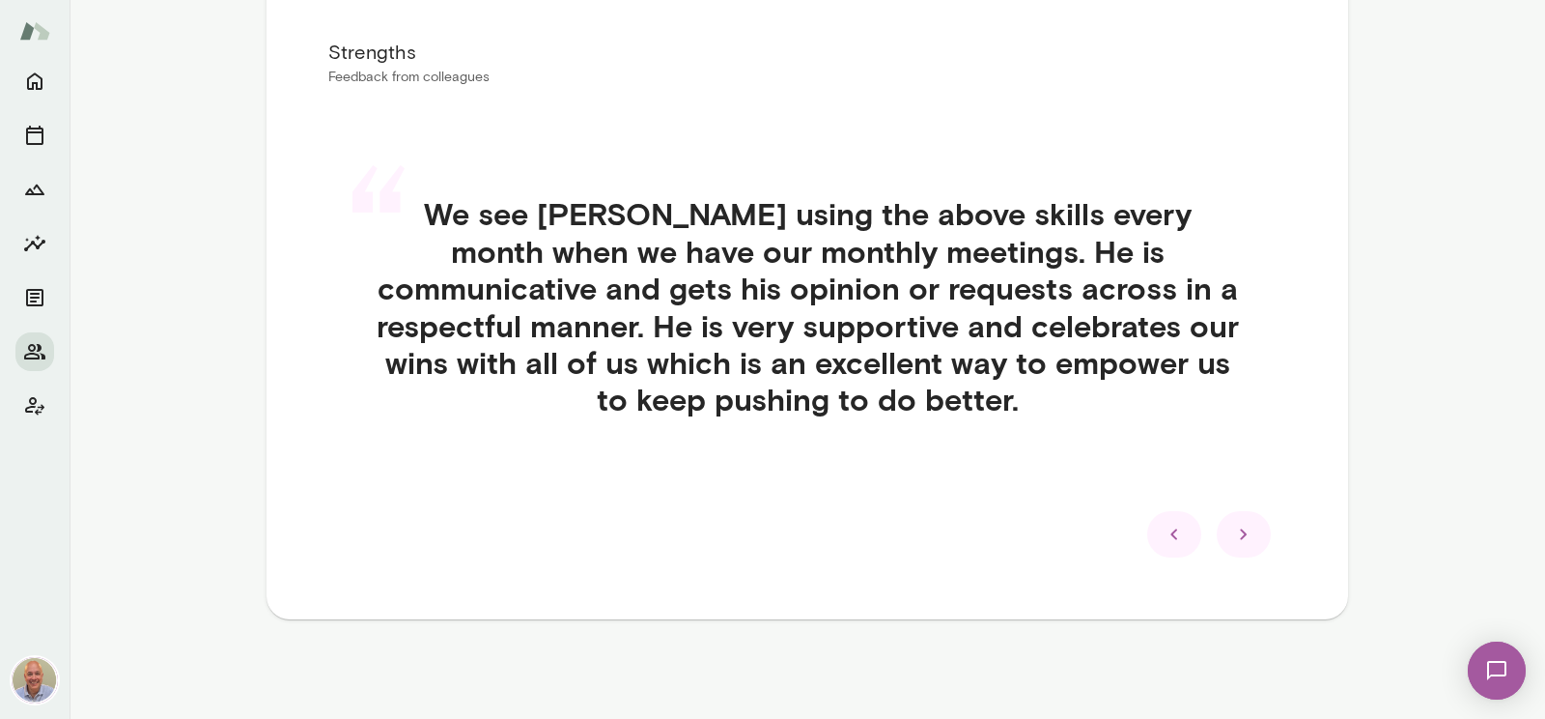
click at [1244, 544] on icon at bounding box center [1243, 533] width 23 height 23
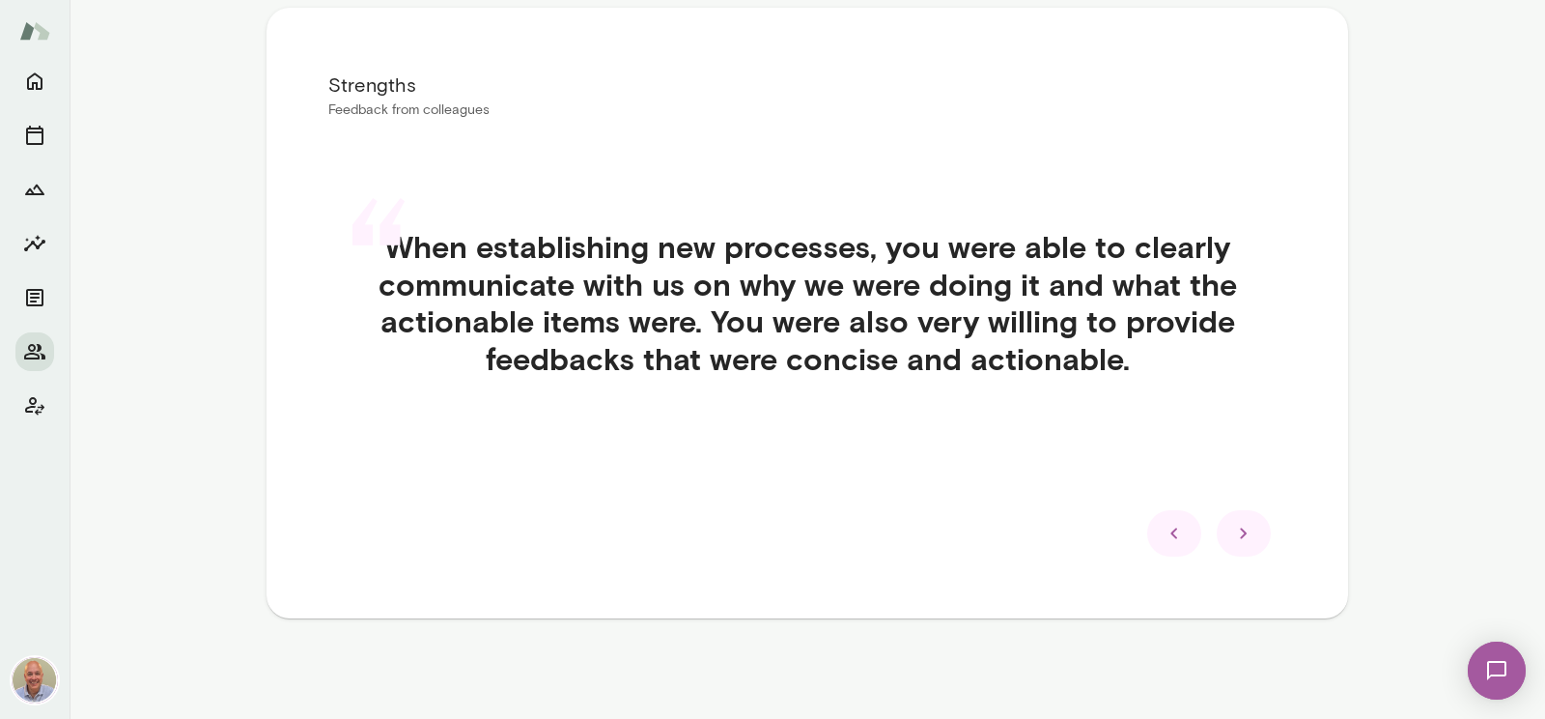
scroll to position [371, 0]
click at [1242, 540] on icon at bounding box center [1243, 533] width 23 height 23
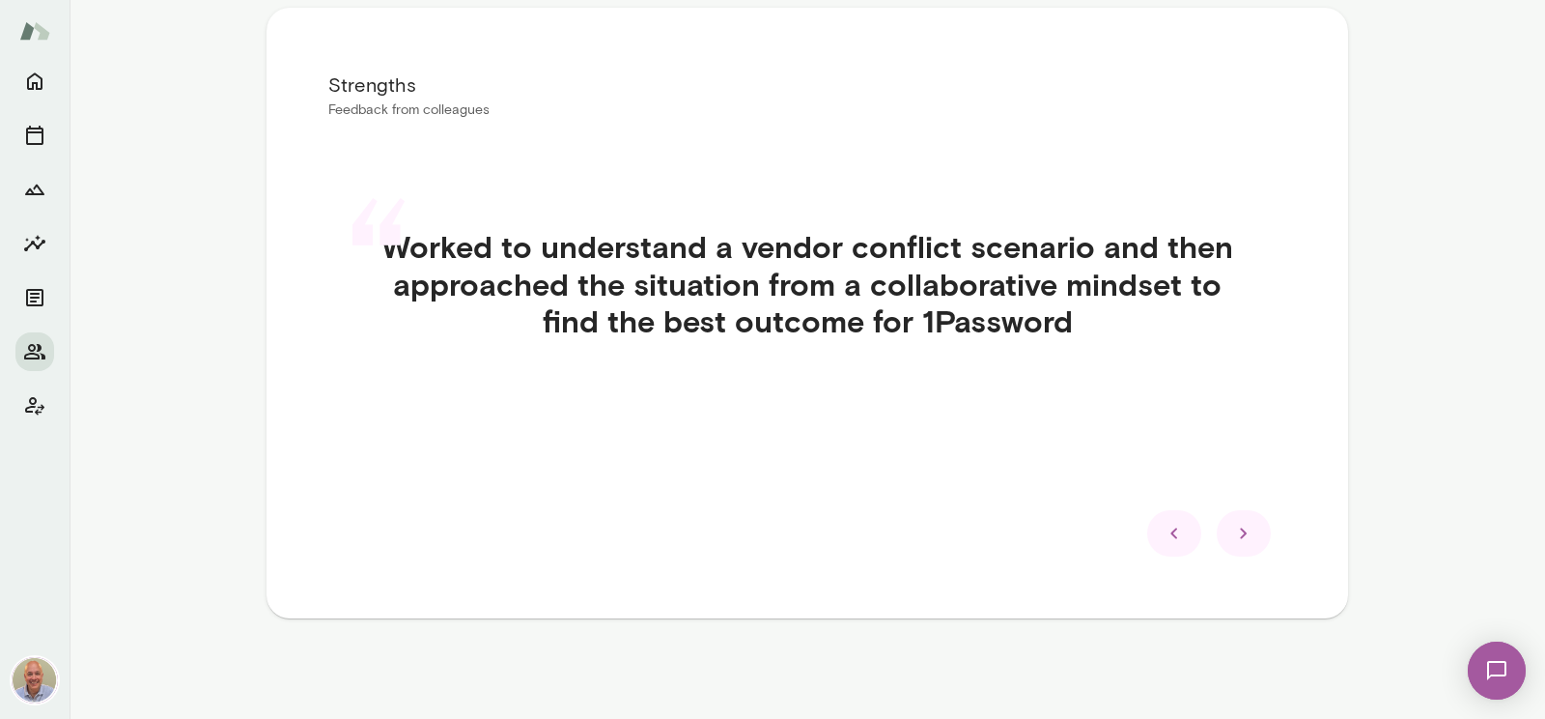
click at [1242, 544] on icon at bounding box center [1243, 533] width 23 height 23
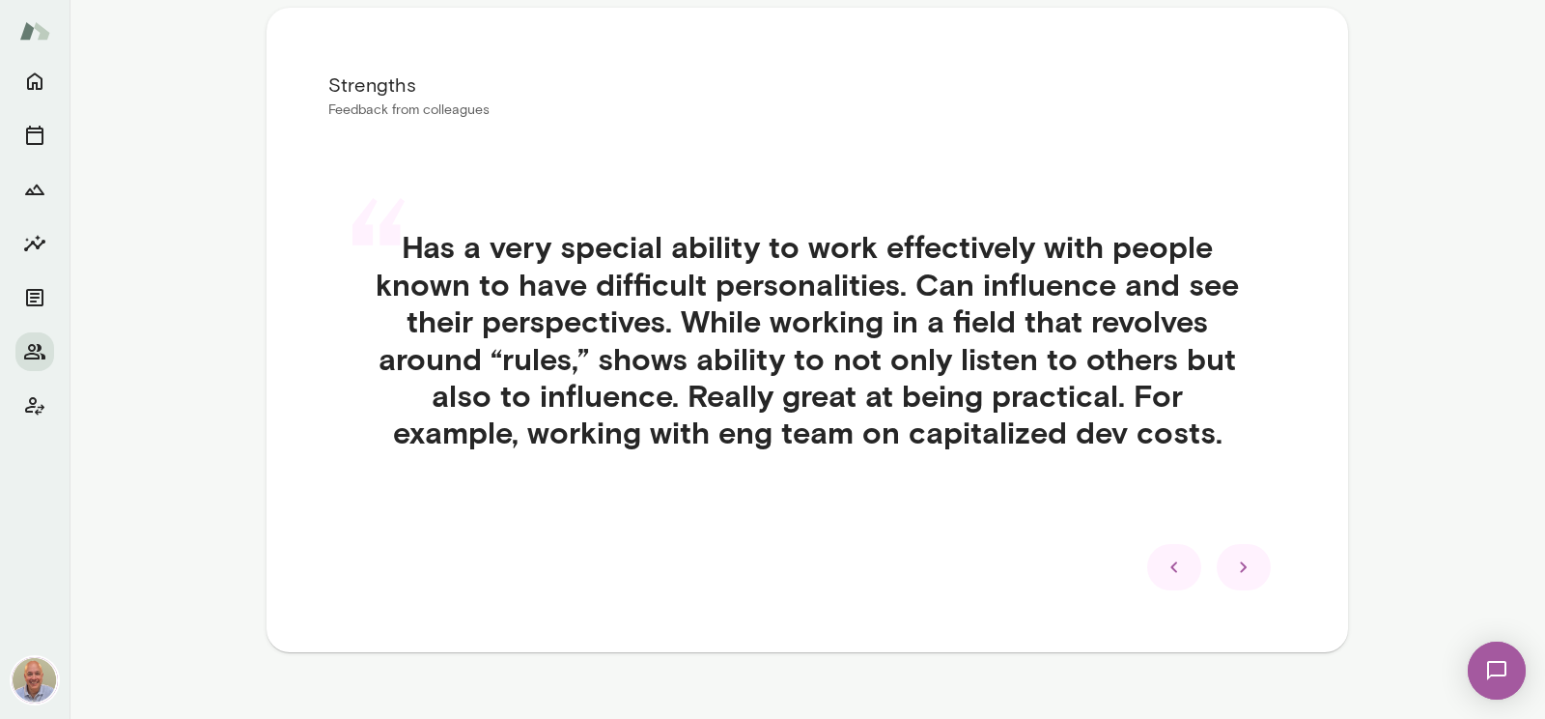
click at [1246, 577] on icon at bounding box center [1243, 566] width 23 height 23
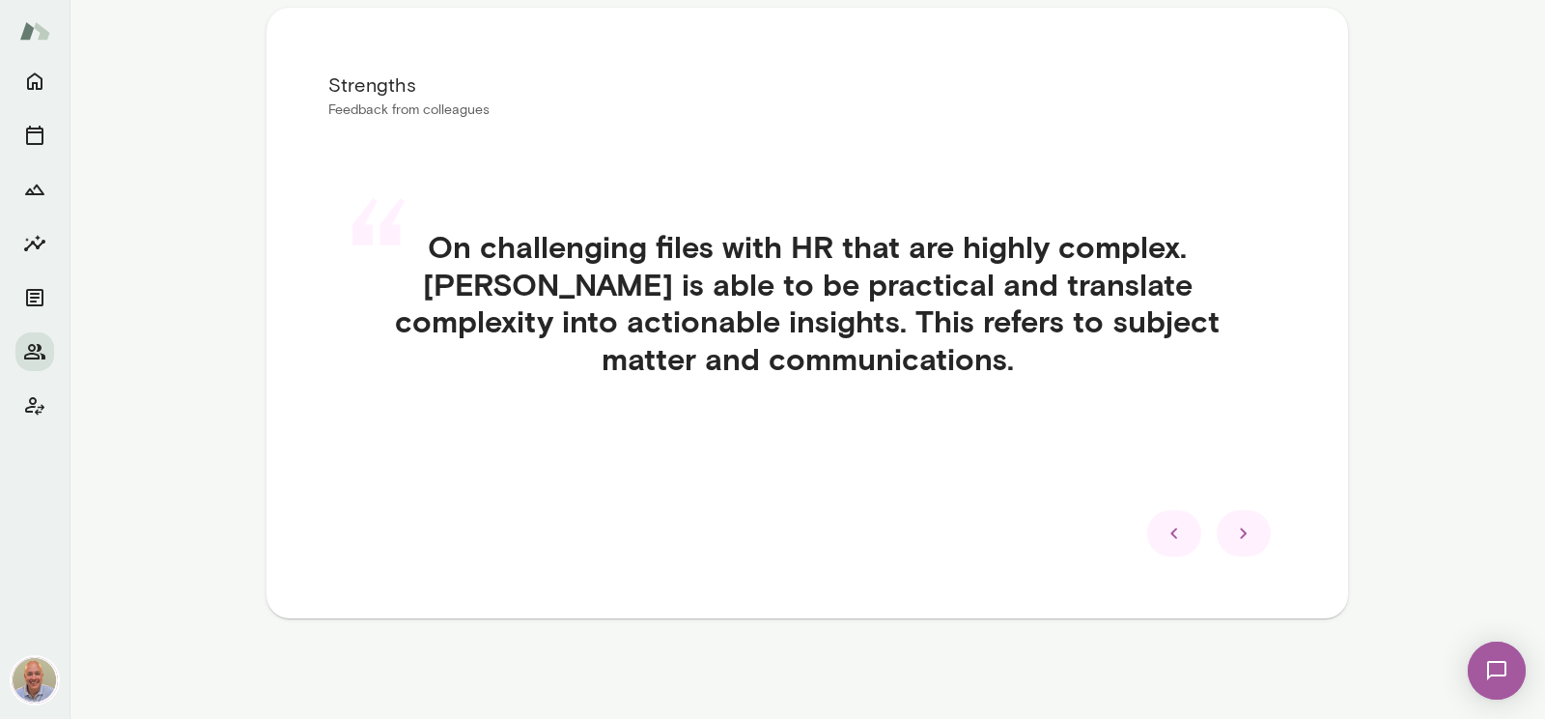
click at [1248, 544] on icon at bounding box center [1243, 533] width 23 height 23
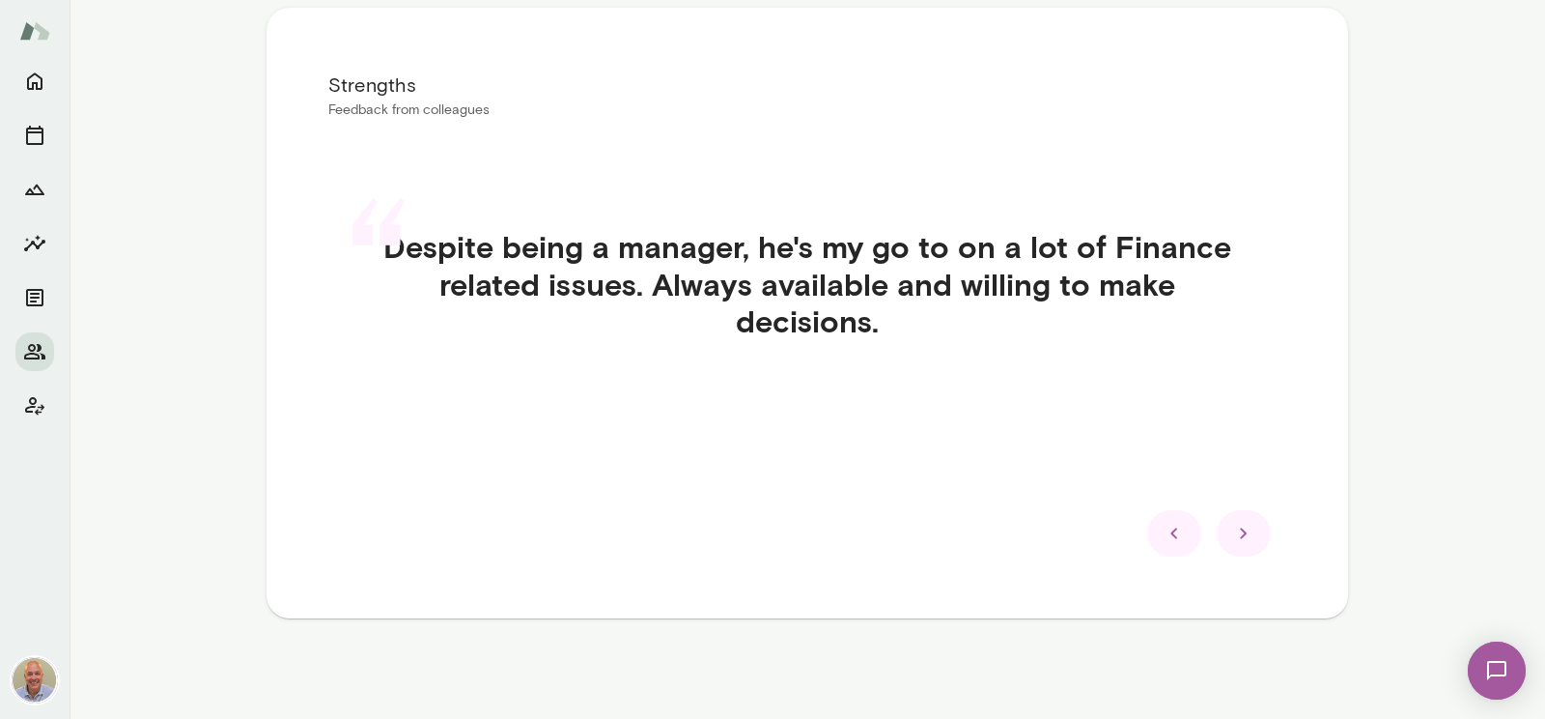
click at [1236, 541] on icon at bounding box center [1243, 533] width 23 height 23
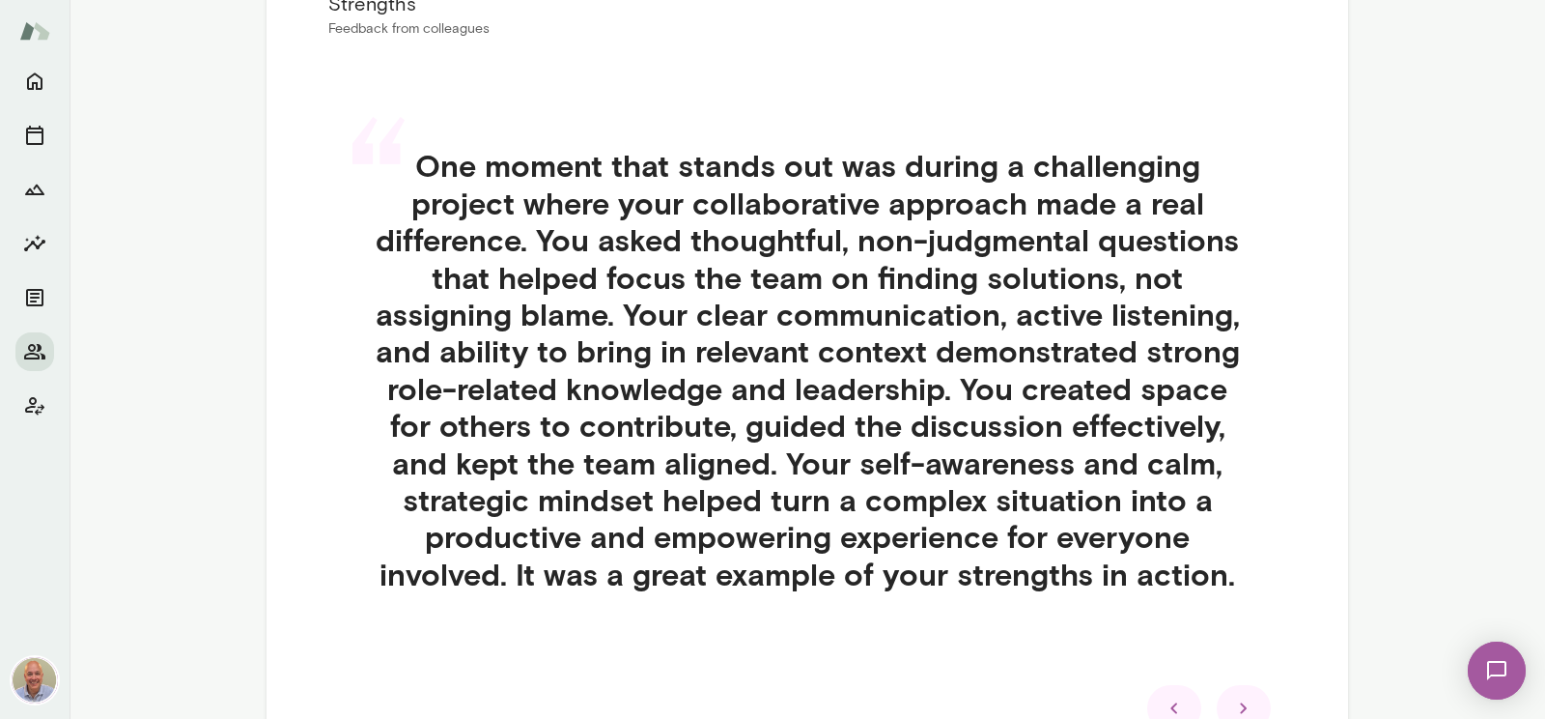
scroll to position [482, 0]
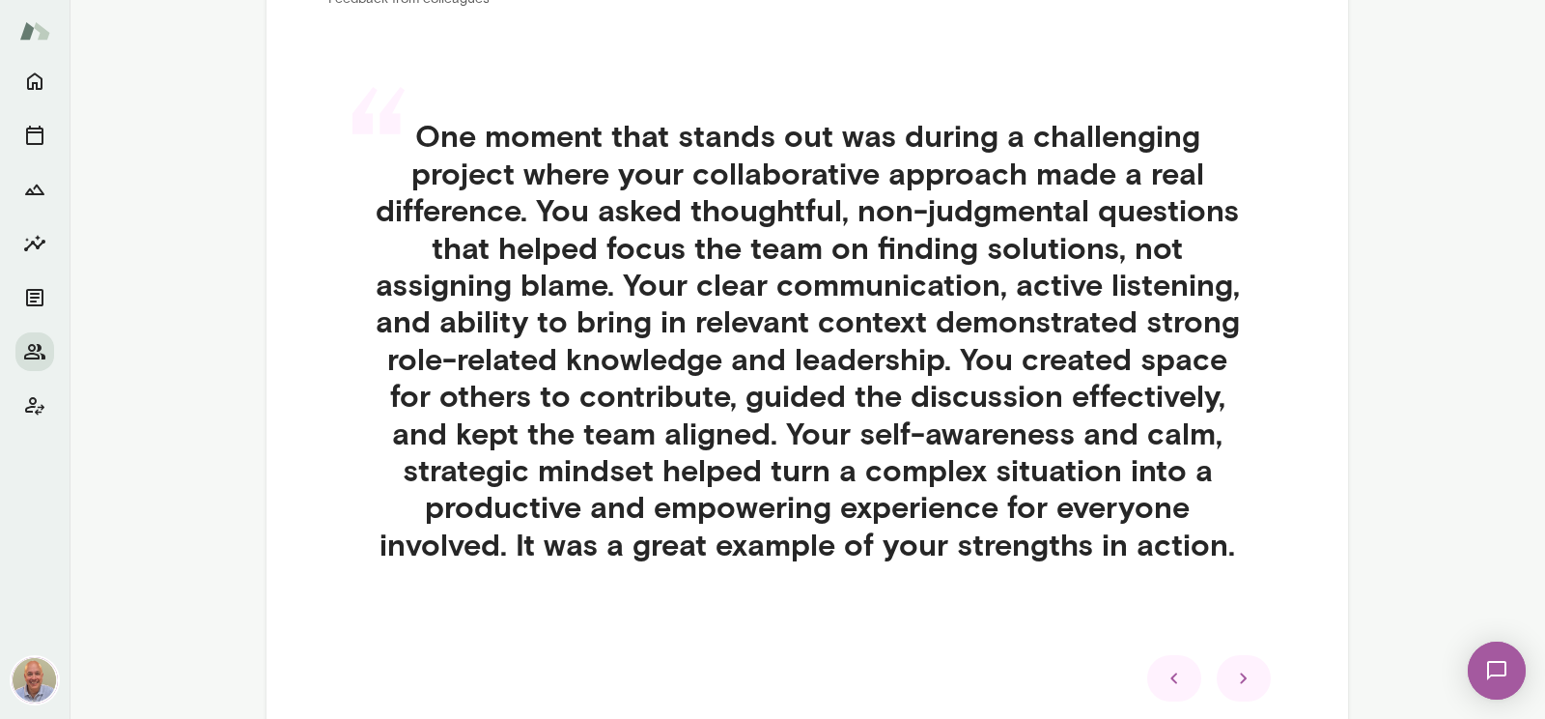
click at [1234, 670] on icon at bounding box center [1243, 677] width 23 height 23
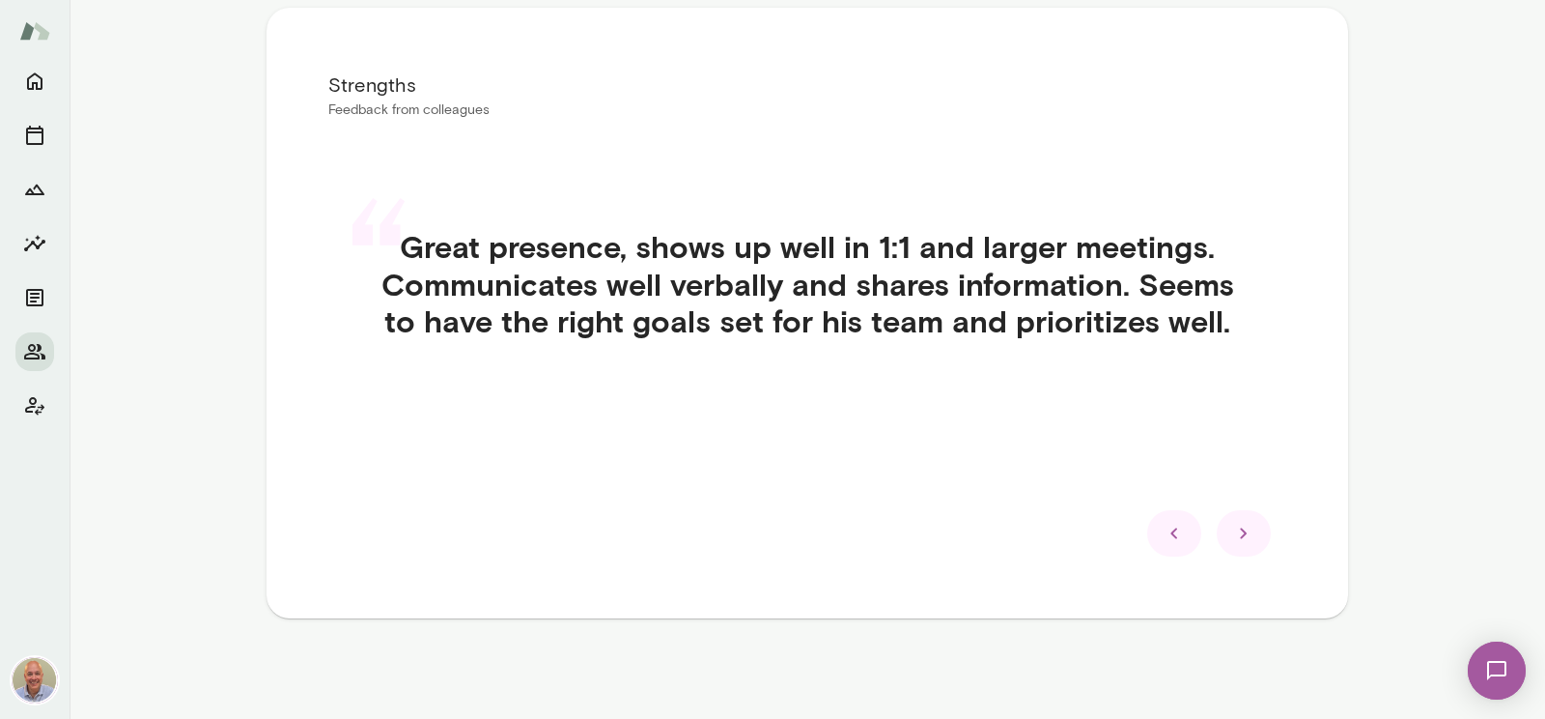
click at [1232, 540] on div at bounding box center [1244, 533] width 54 height 46
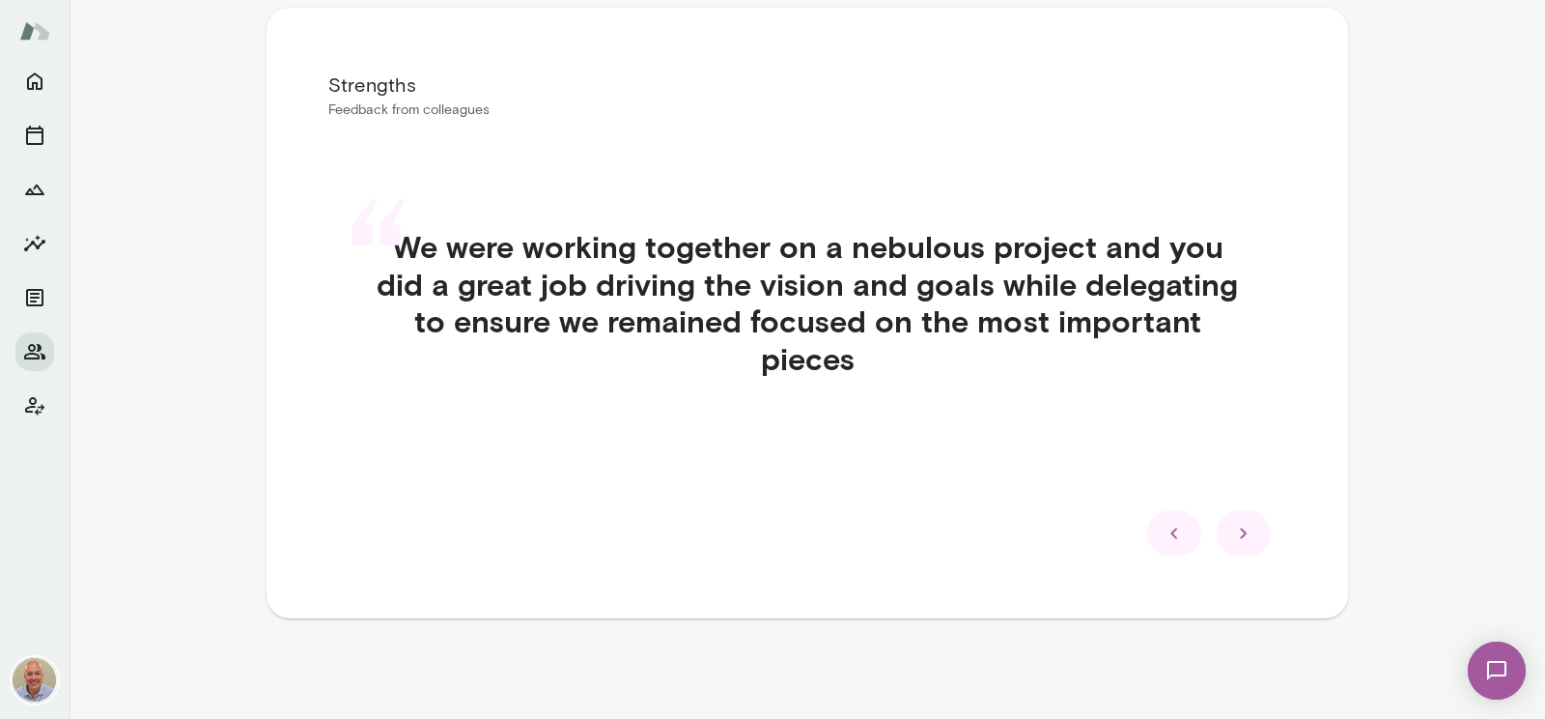
click at [1233, 534] on icon at bounding box center [1243, 533] width 23 height 23
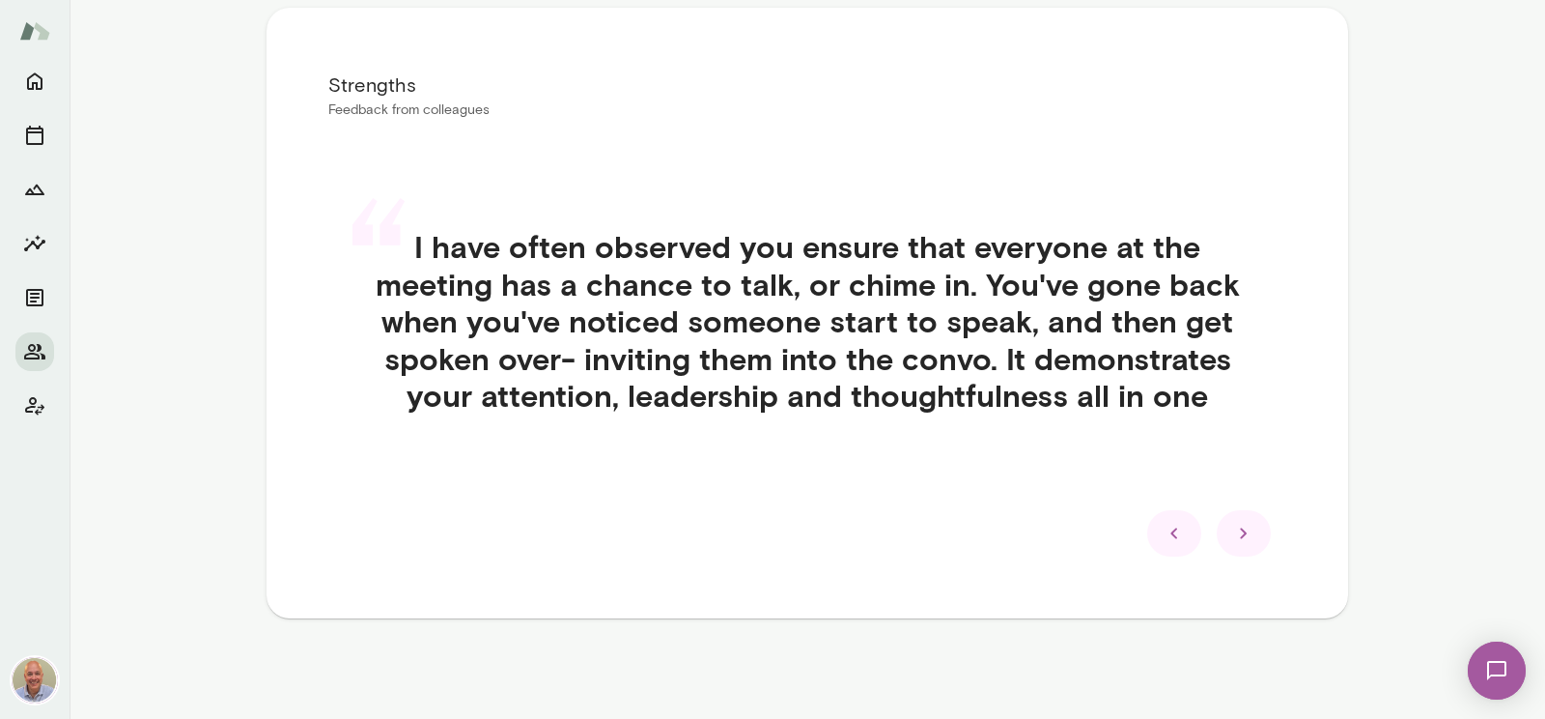
click at [1251, 528] on icon at bounding box center [1243, 533] width 23 height 23
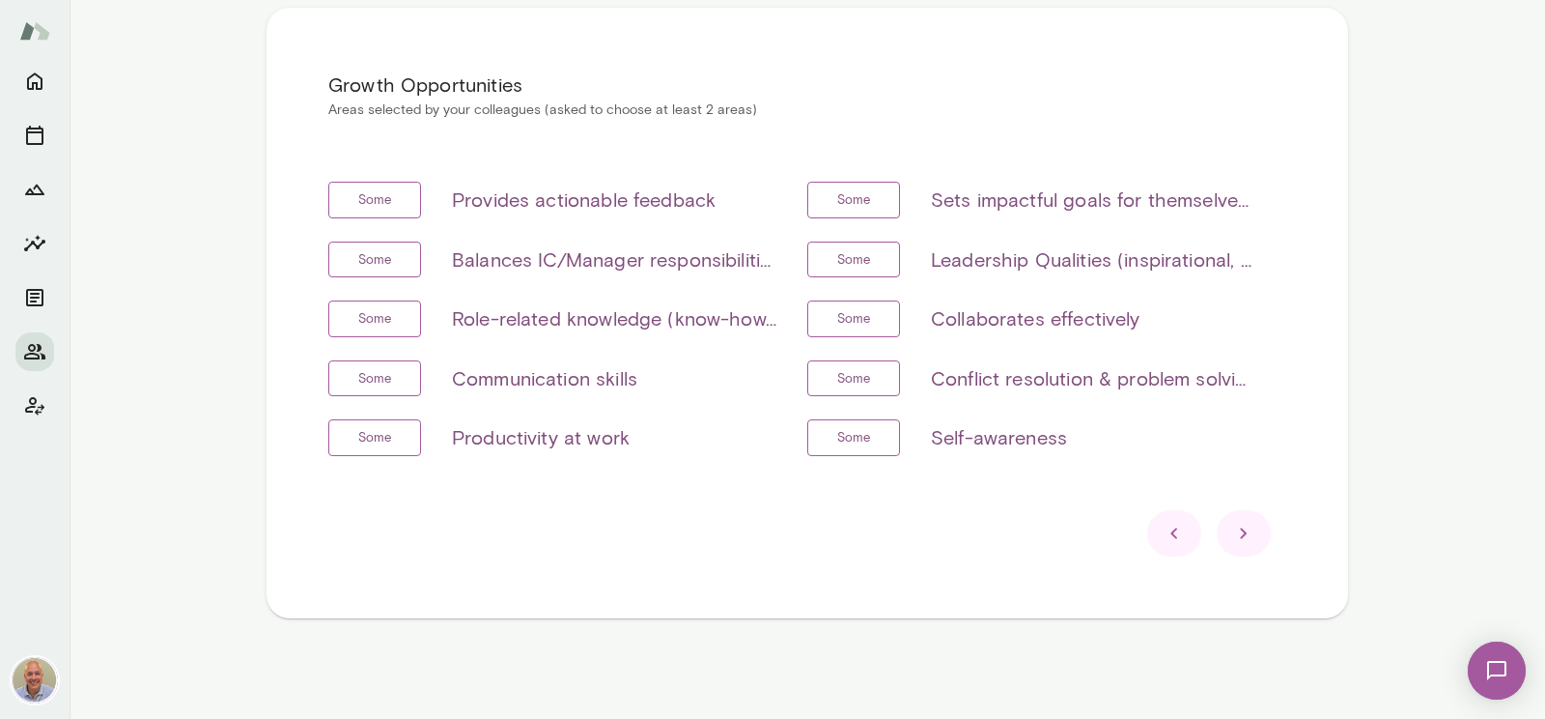
click at [1249, 529] on icon at bounding box center [1243, 533] width 23 height 23
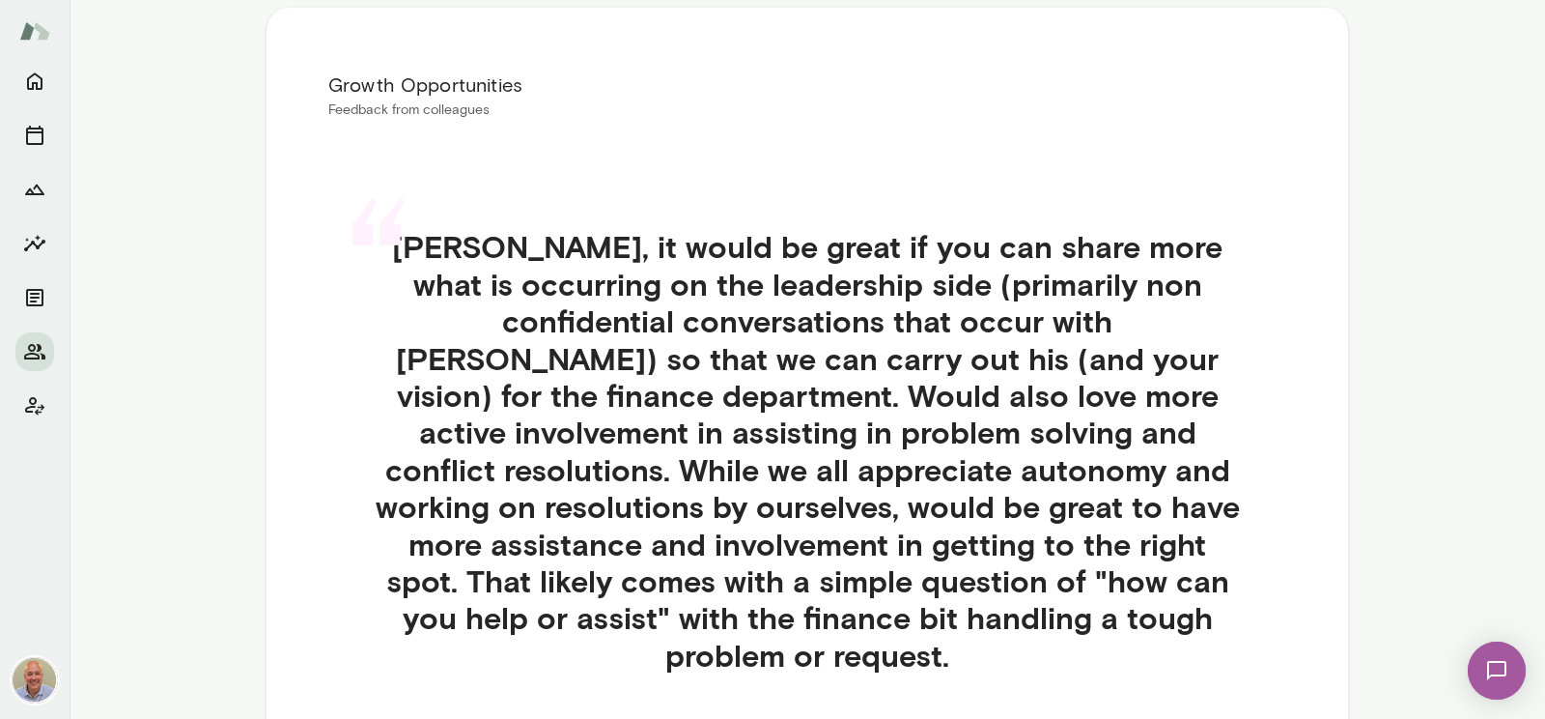
scroll to position [482, 0]
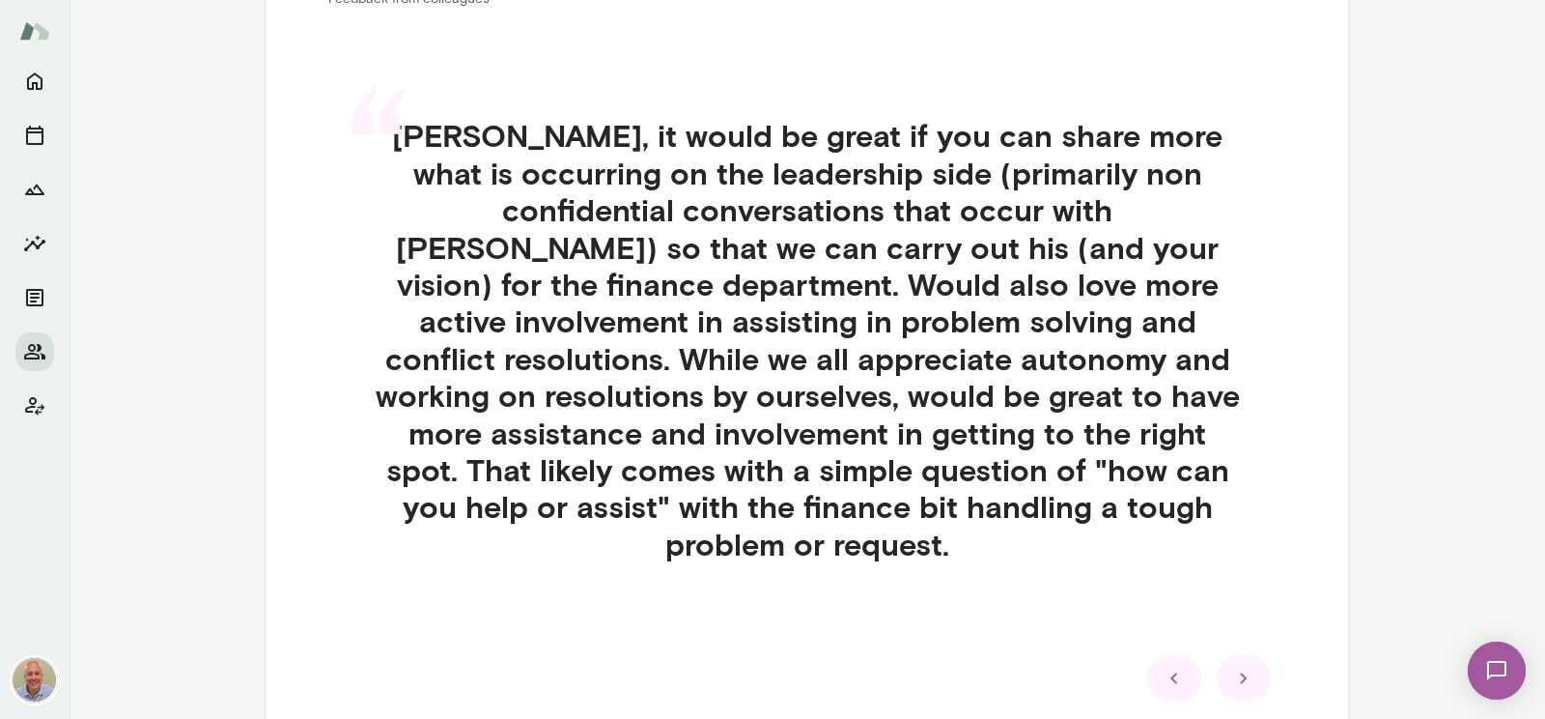
click at [1256, 655] on div at bounding box center [1244, 678] width 54 height 46
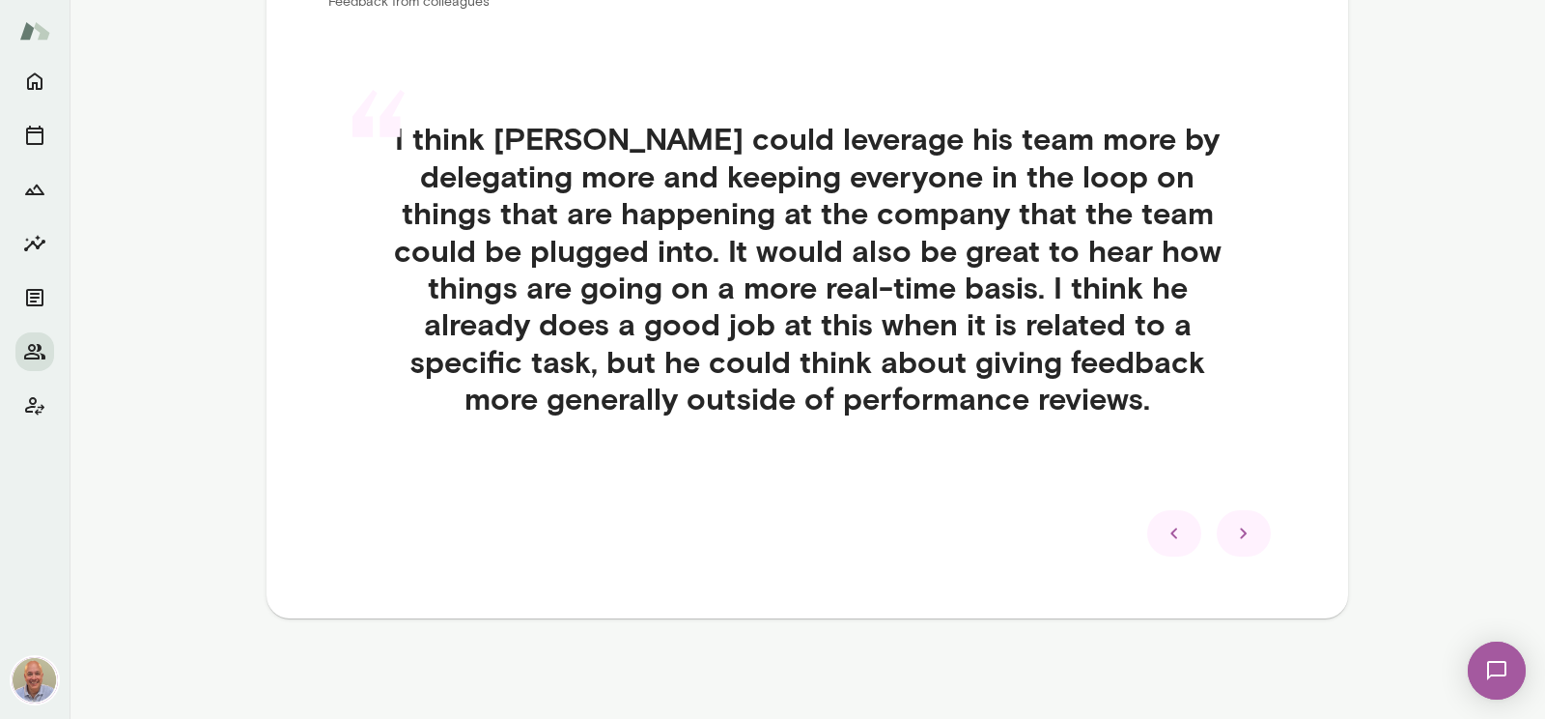
scroll to position [478, 0]
click at [1232, 542] on div at bounding box center [1244, 534] width 54 height 46
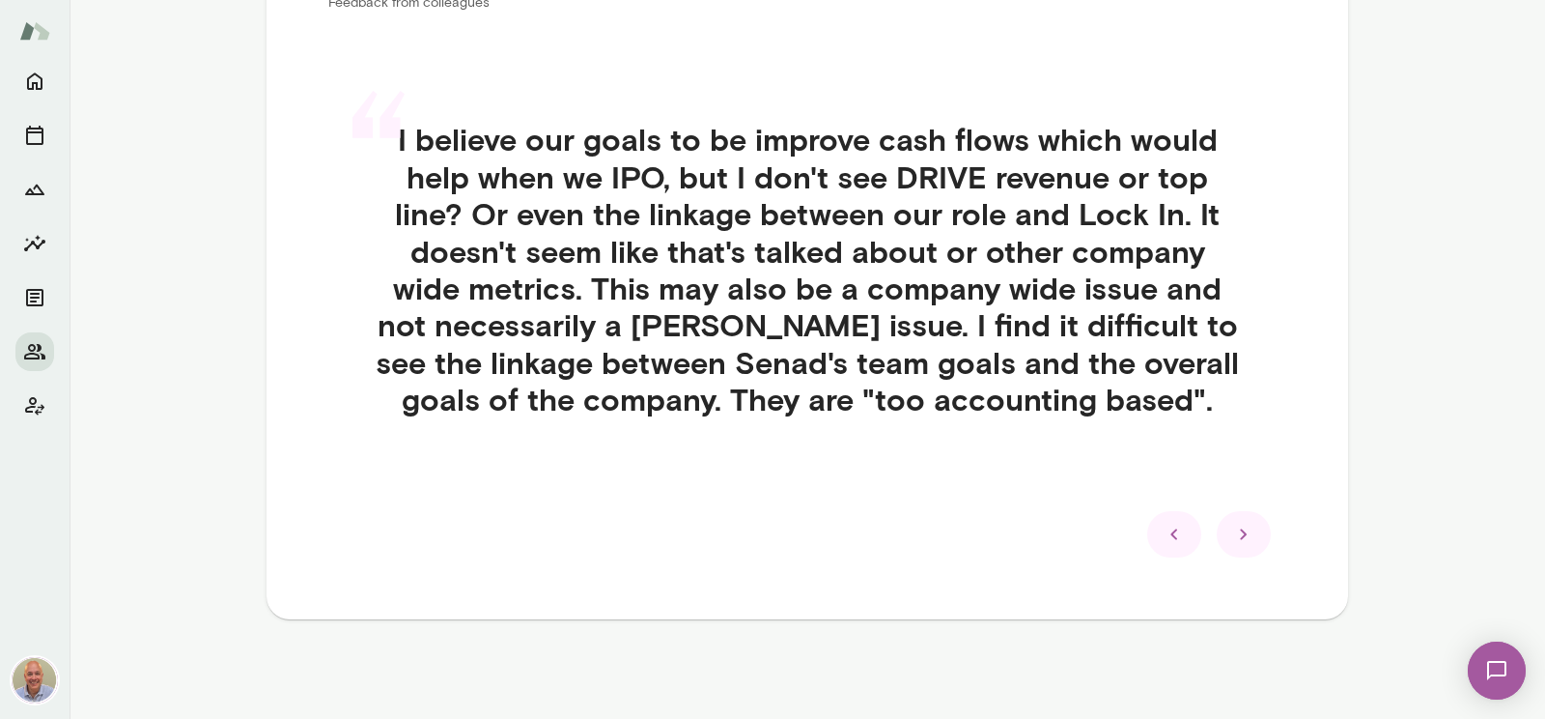
click at [1229, 539] on div at bounding box center [1244, 534] width 54 height 46
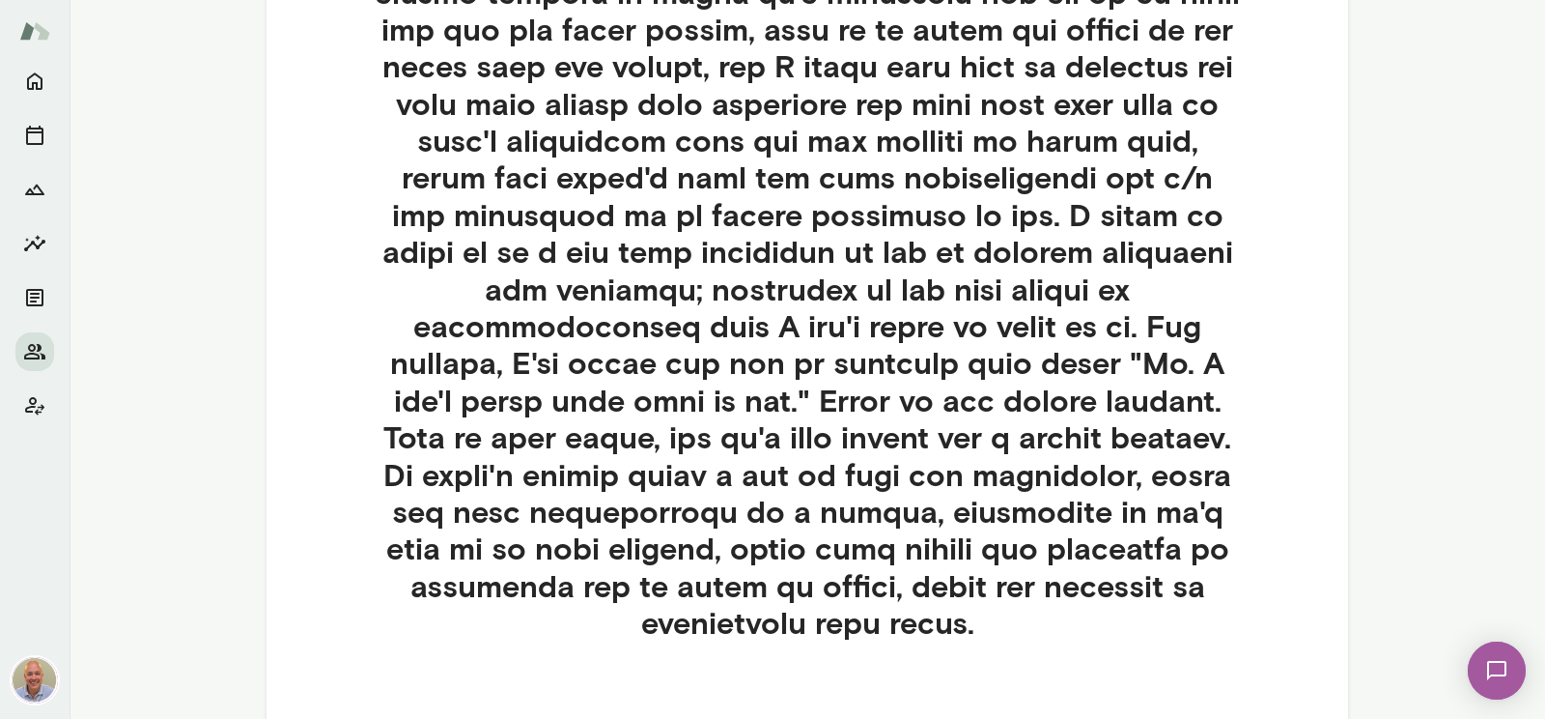
scroll to position [1033, 0]
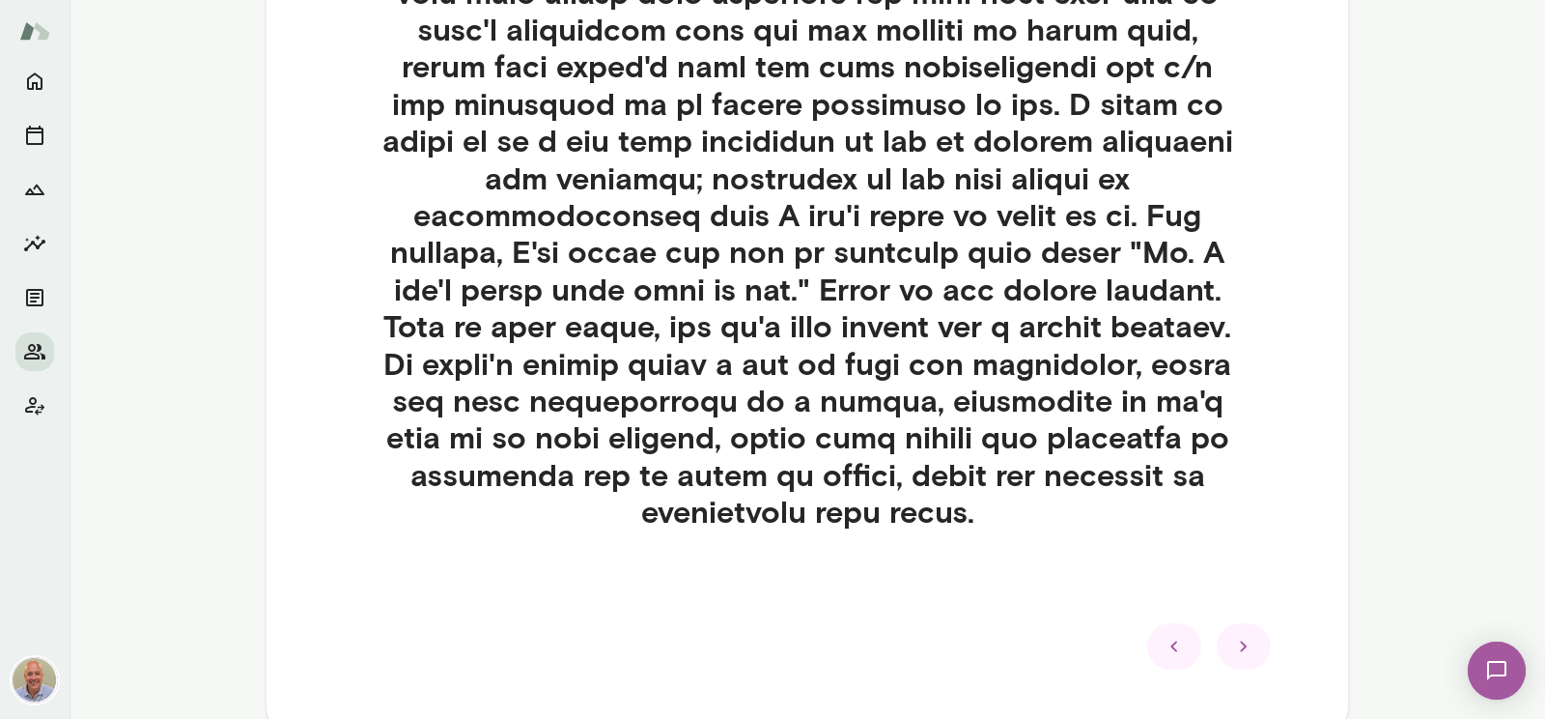
click at [1237, 645] on icon at bounding box center [1243, 646] width 23 height 23
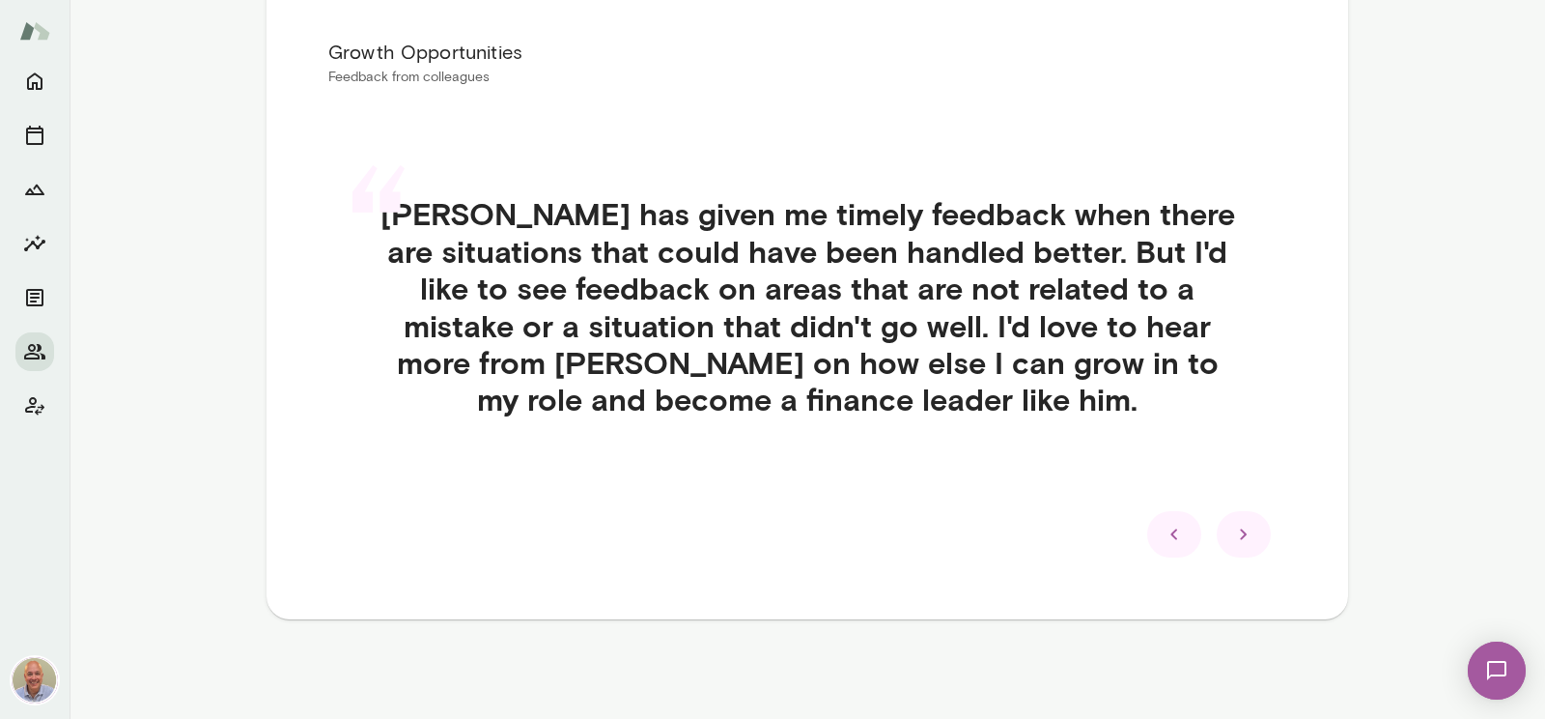
click at [1244, 533] on icon at bounding box center [1243, 533] width 7 height 11
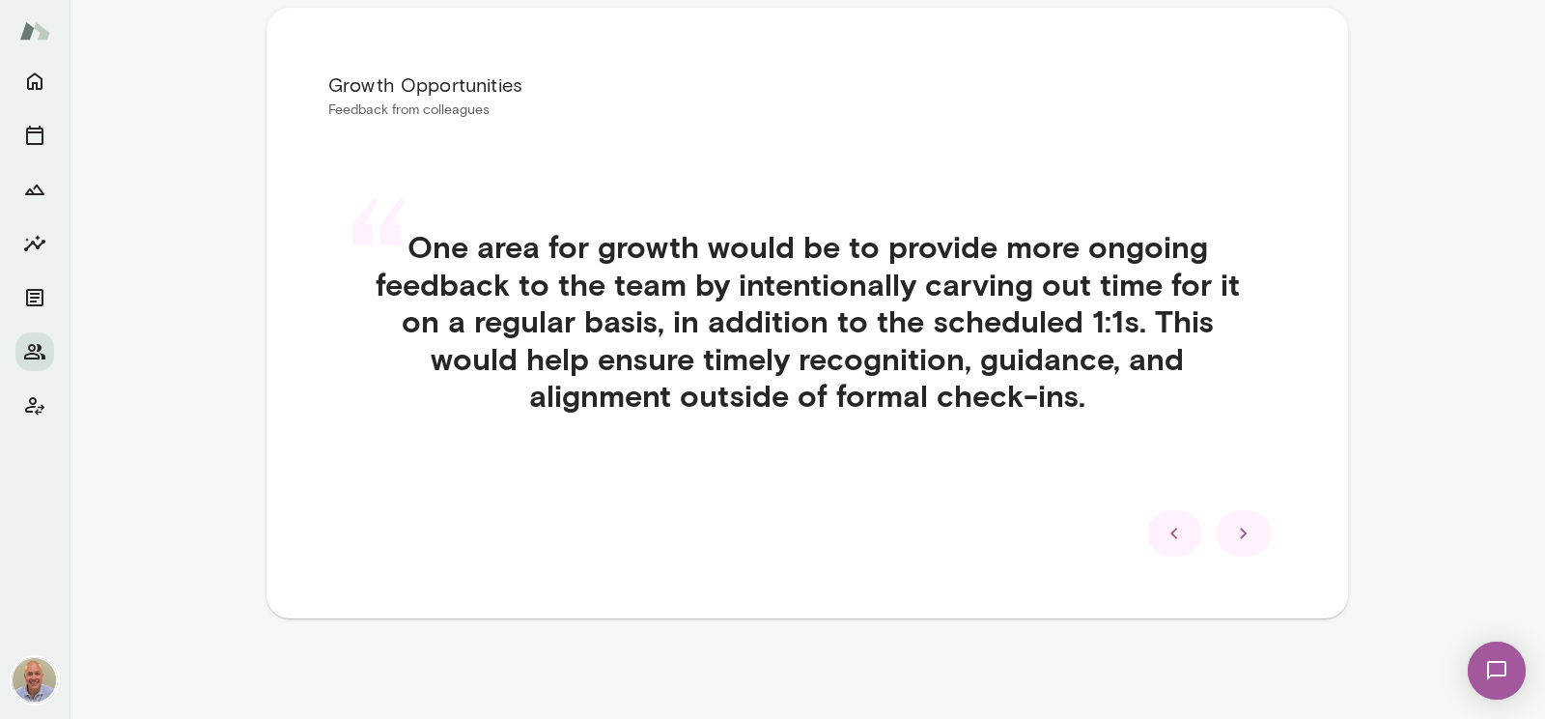
click at [1251, 543] on icon at bounding box center [1243, 533] width 23 height 23
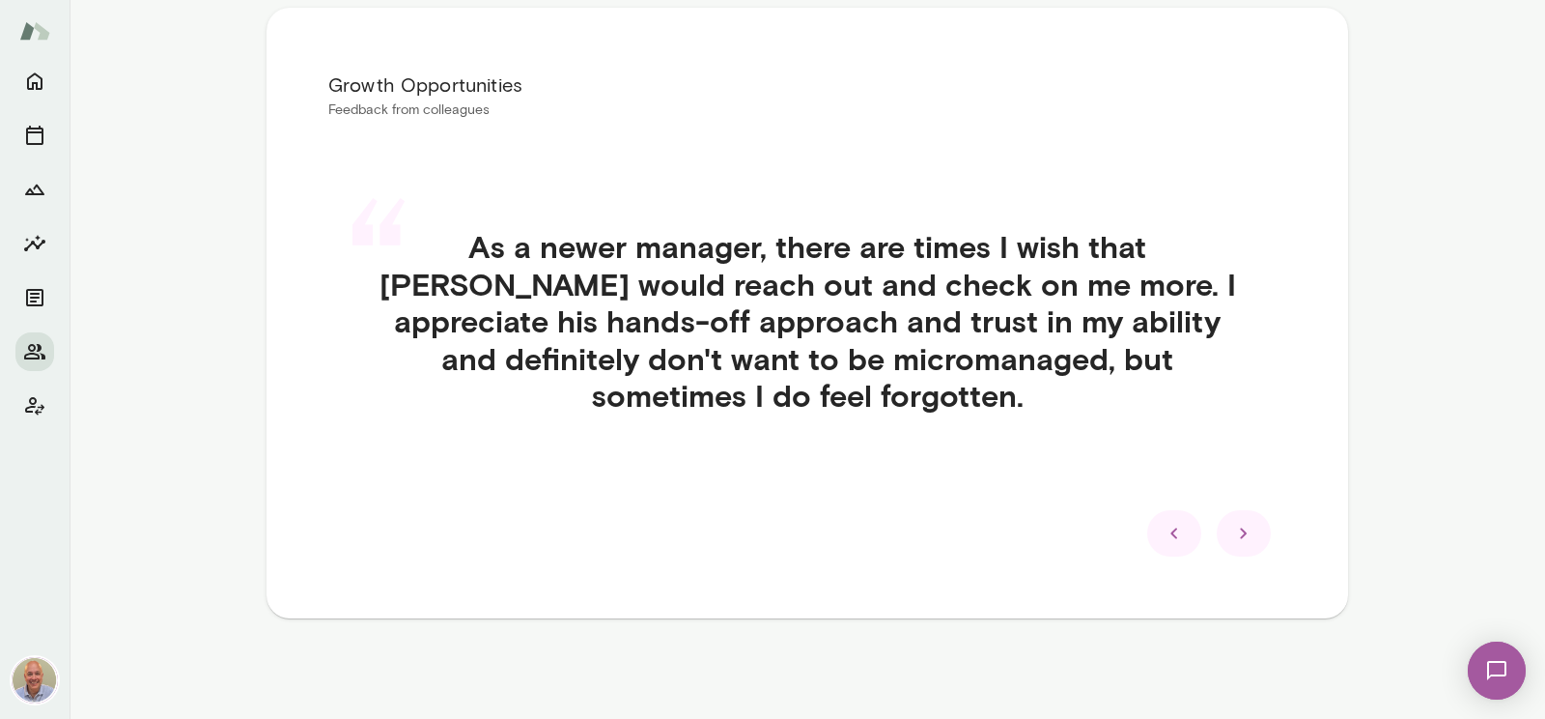
click at [1251, 543] on icon at bounding box center [1243, 533] width 23 height 23
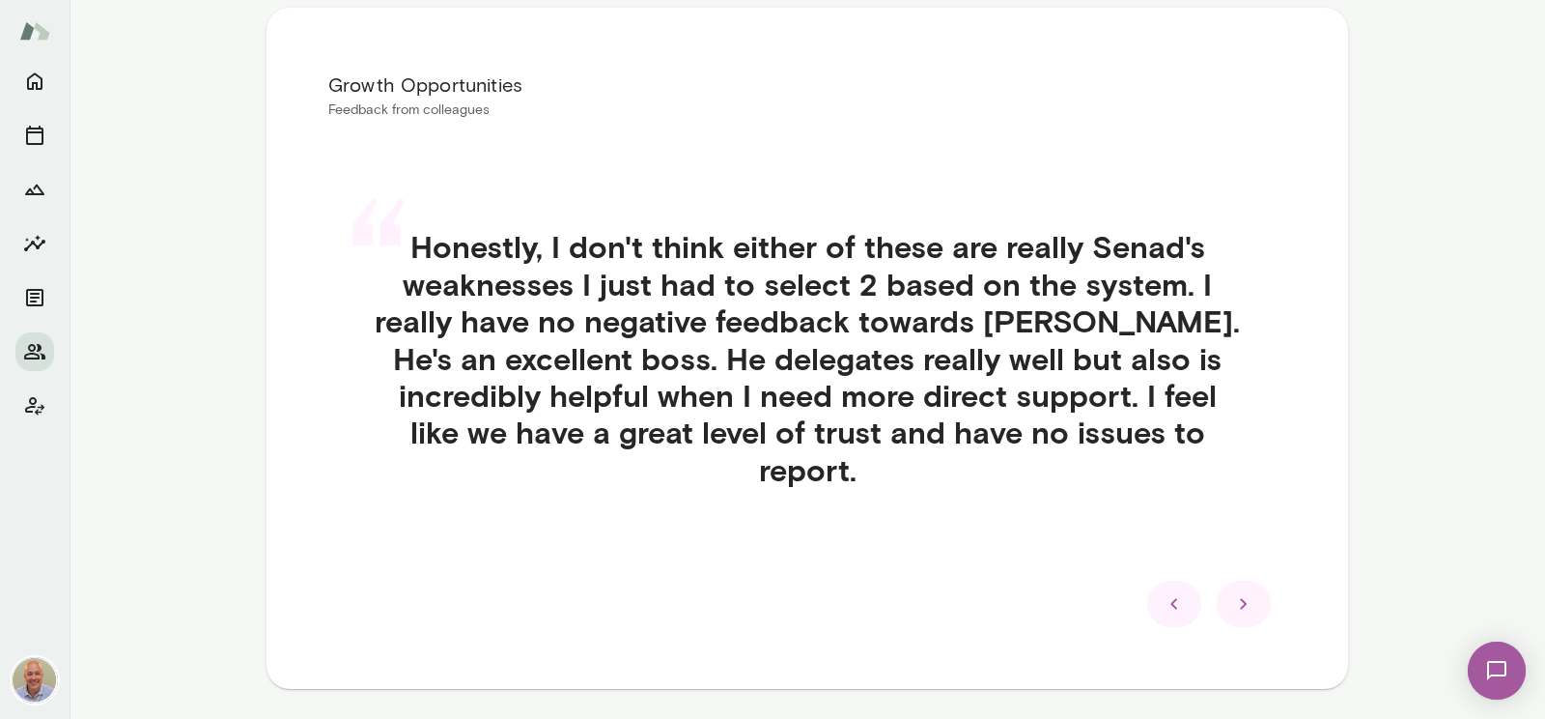
click at [1251, 543] on div "“ Honestly, I don't think either of these are really Senad's weaknesses I just …" at bounding box center [807, 381] width 958 height 399
click at [1248, 592] on div at bounding box center [1244, 603] width 54 height 46
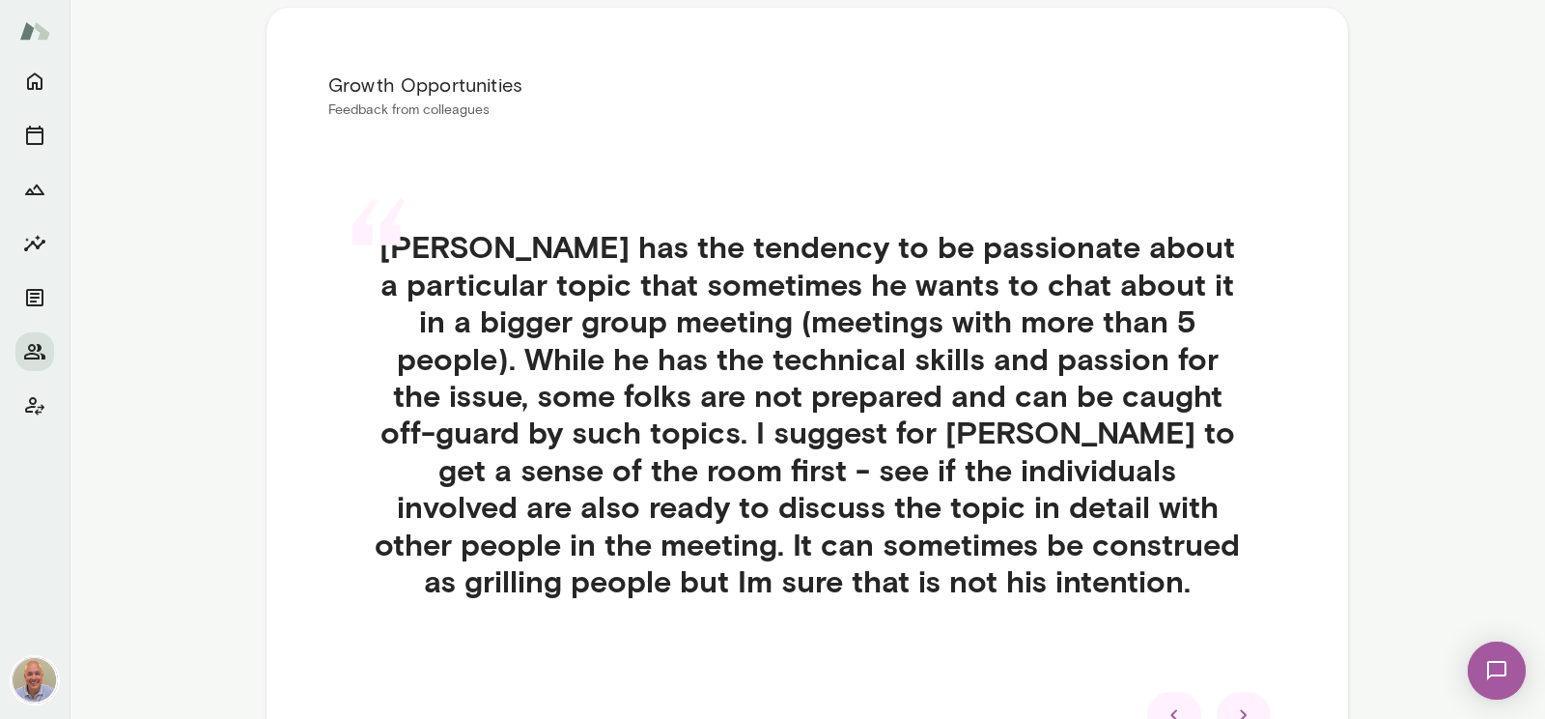
click at [1249, 707] on icon at bounding box center [1243, 714] width 23 height 23
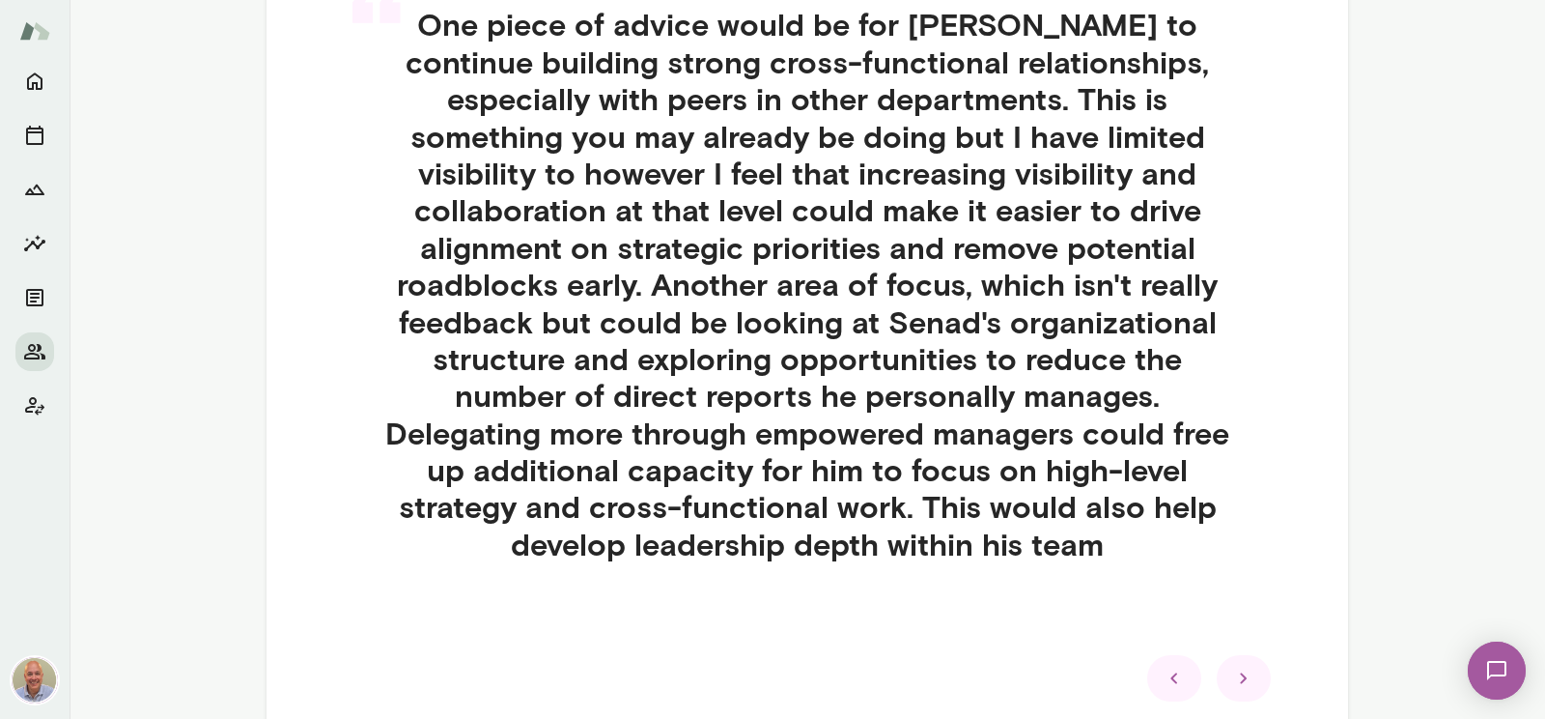
click at [1244, 666] on icon at bounding box center [1243, 677] width 23 height 23
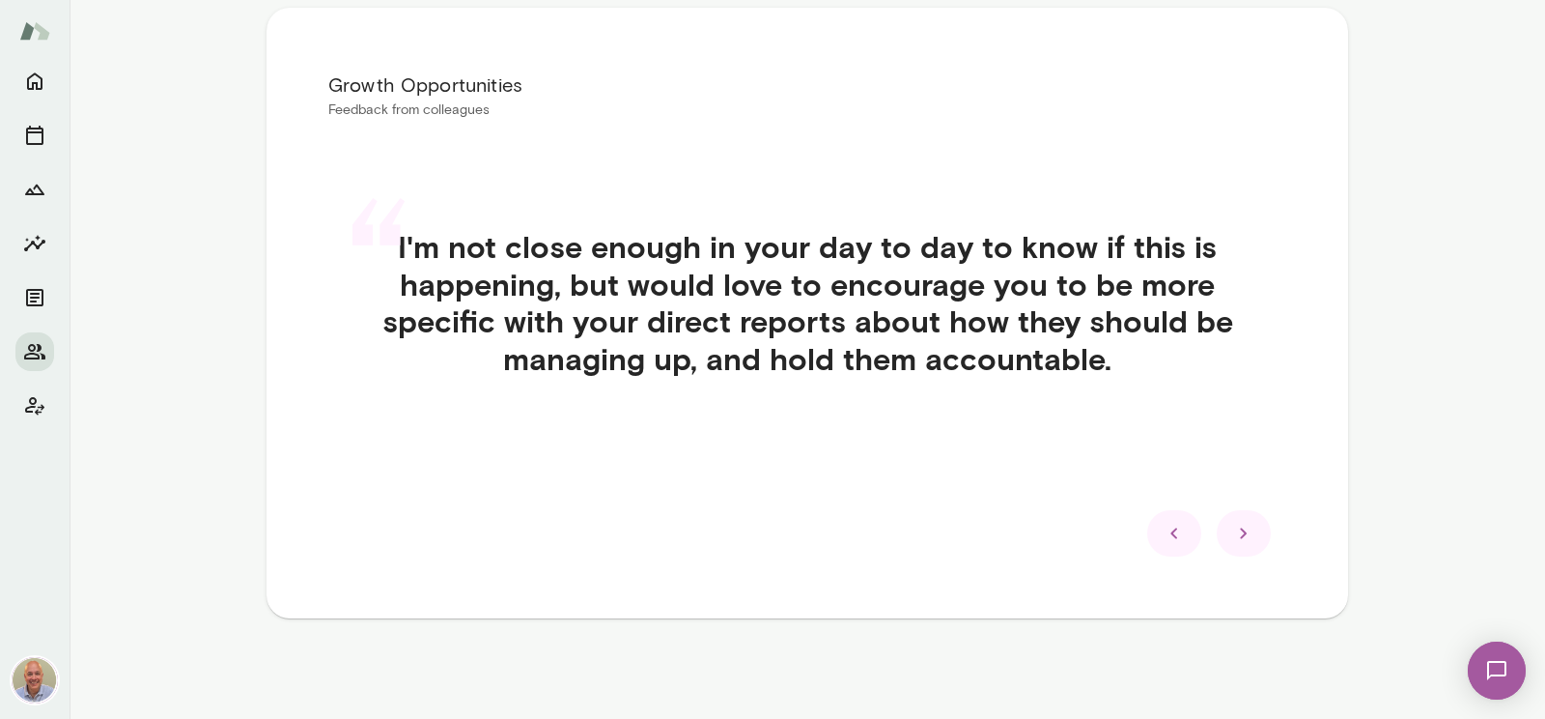
click at [1245, 538] on icon at bounding box center [1243, 533] width 23 height 23
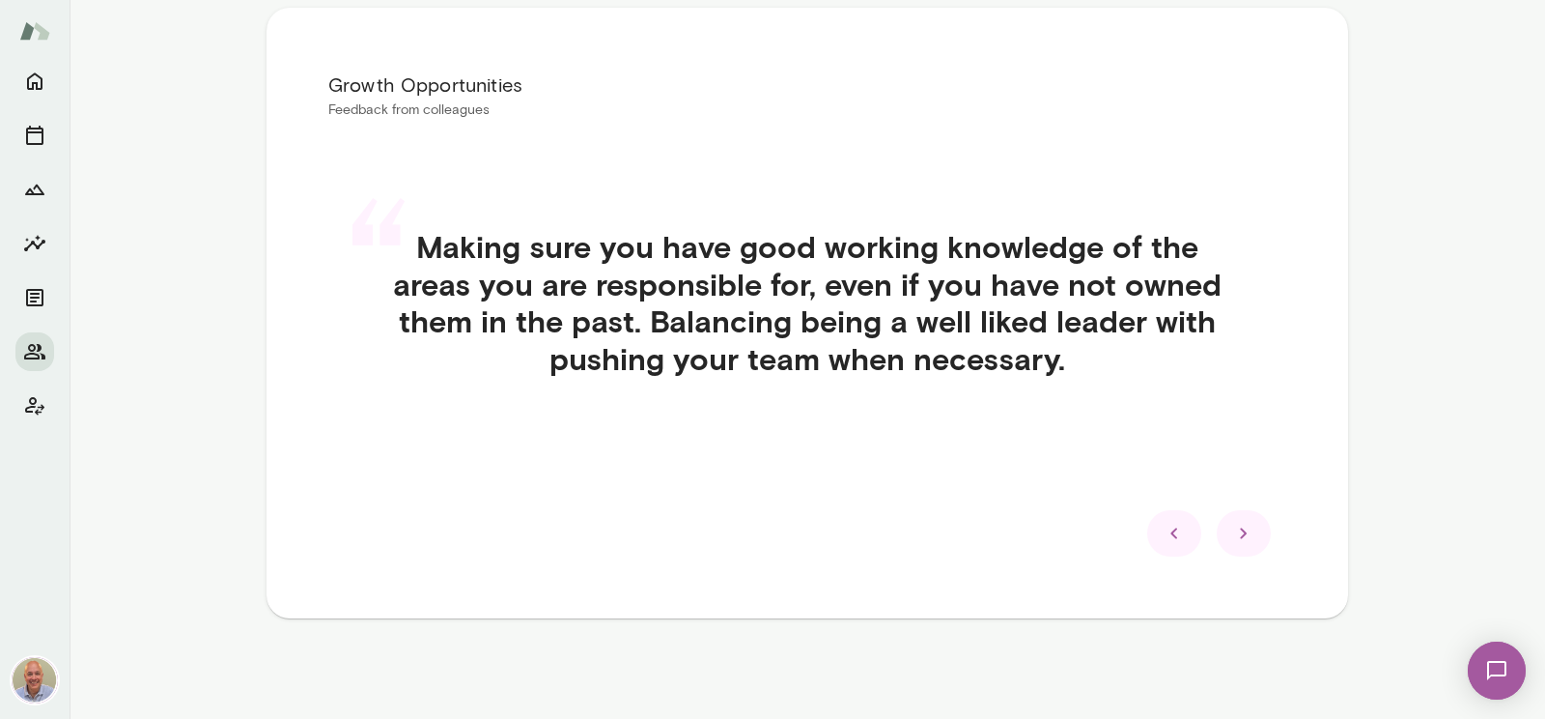
click at [1245, 538] on icon at bounding box center [1243, 533] width 23 height 23
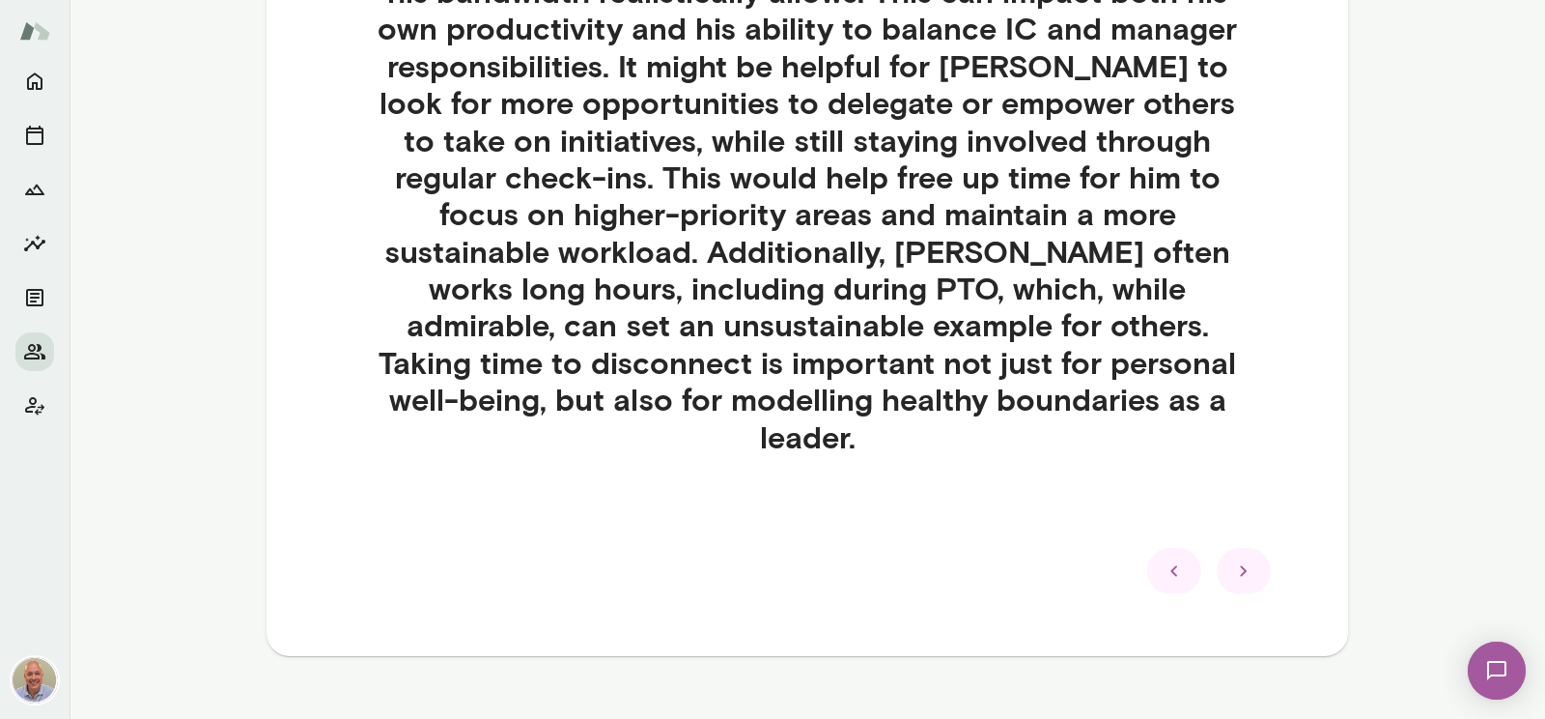
click at [1244, 559] on icon at bounding box center [1243, 570] width 23 height 23
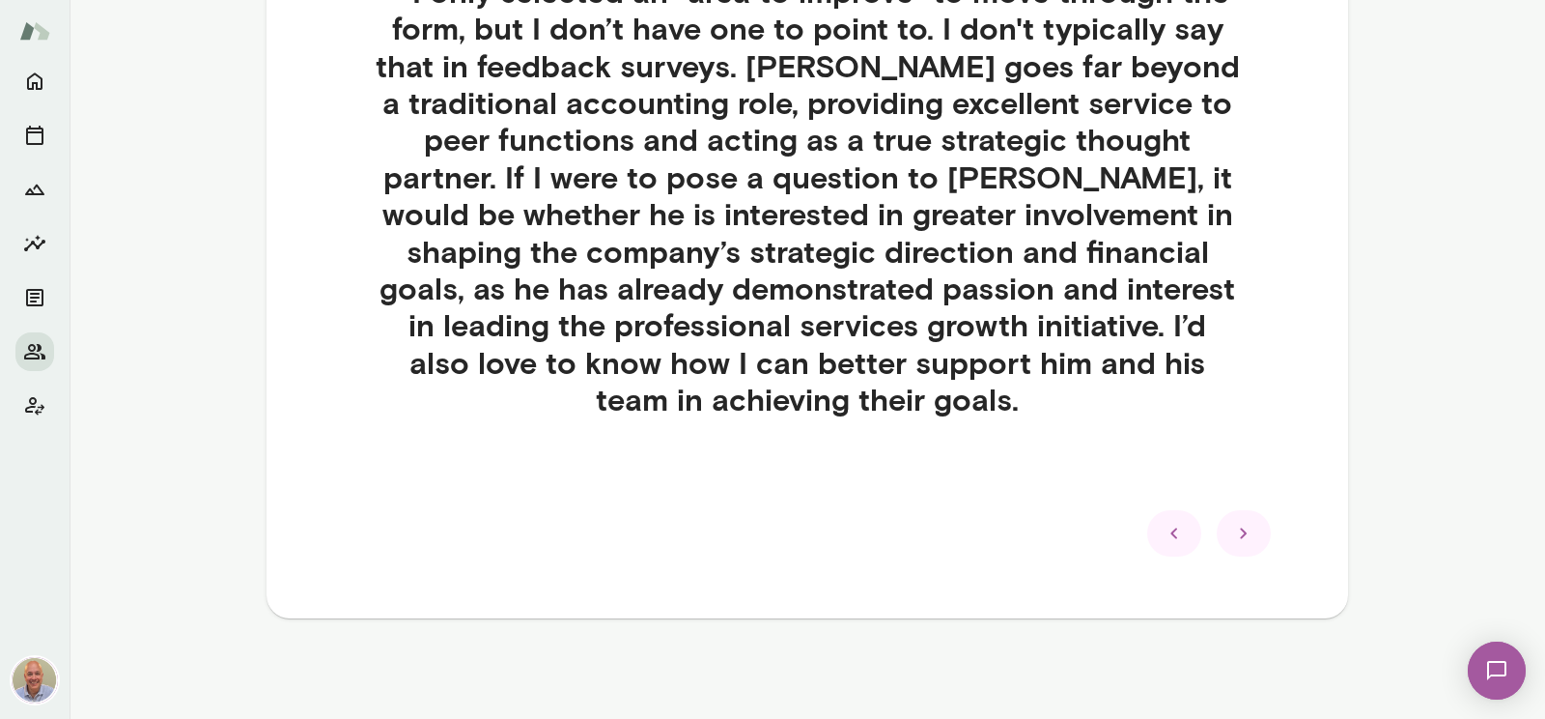
click at [1244, 529] on icon at bounding box center [1243, 533] width 23 height 23
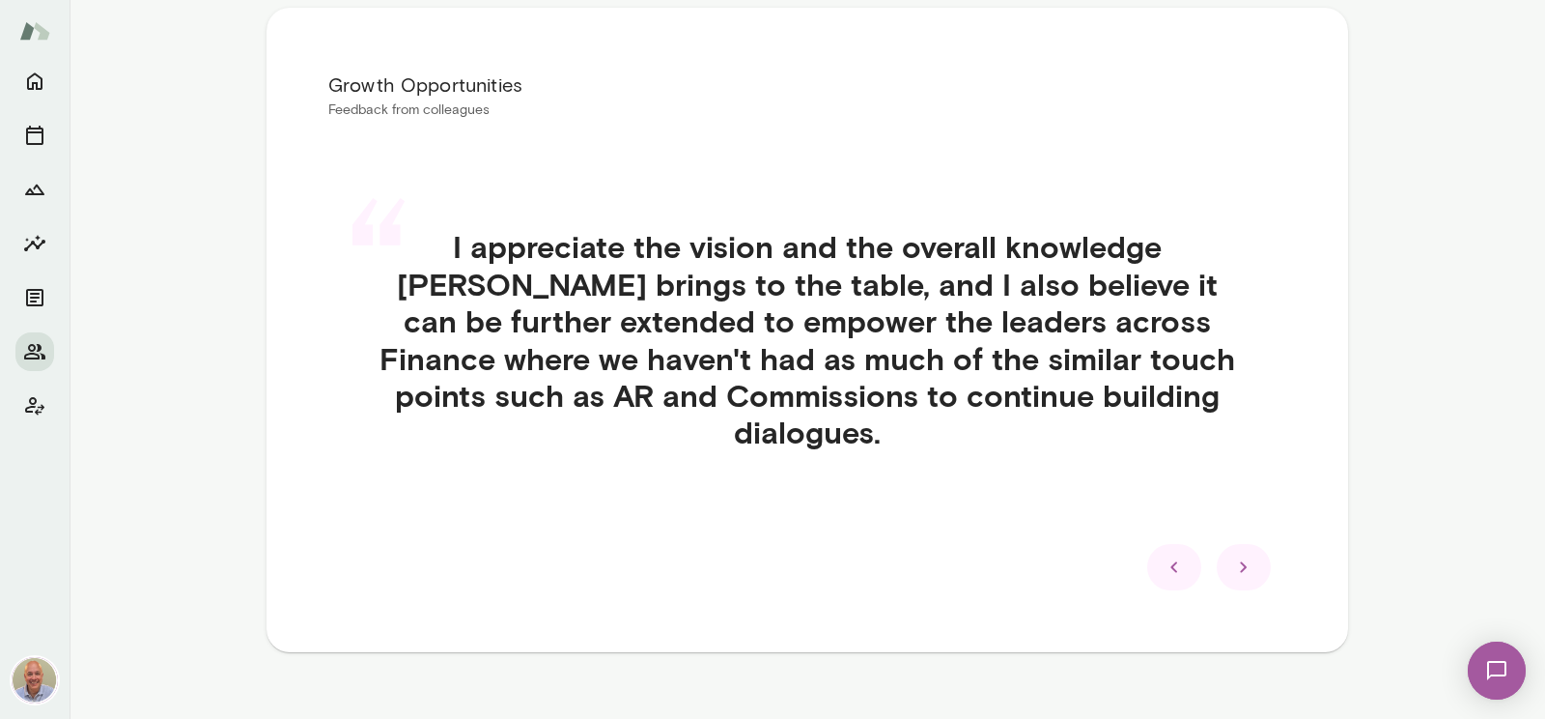
click at [1244, 555] on icon at bounding box center [1243, 566] width 23 height 23
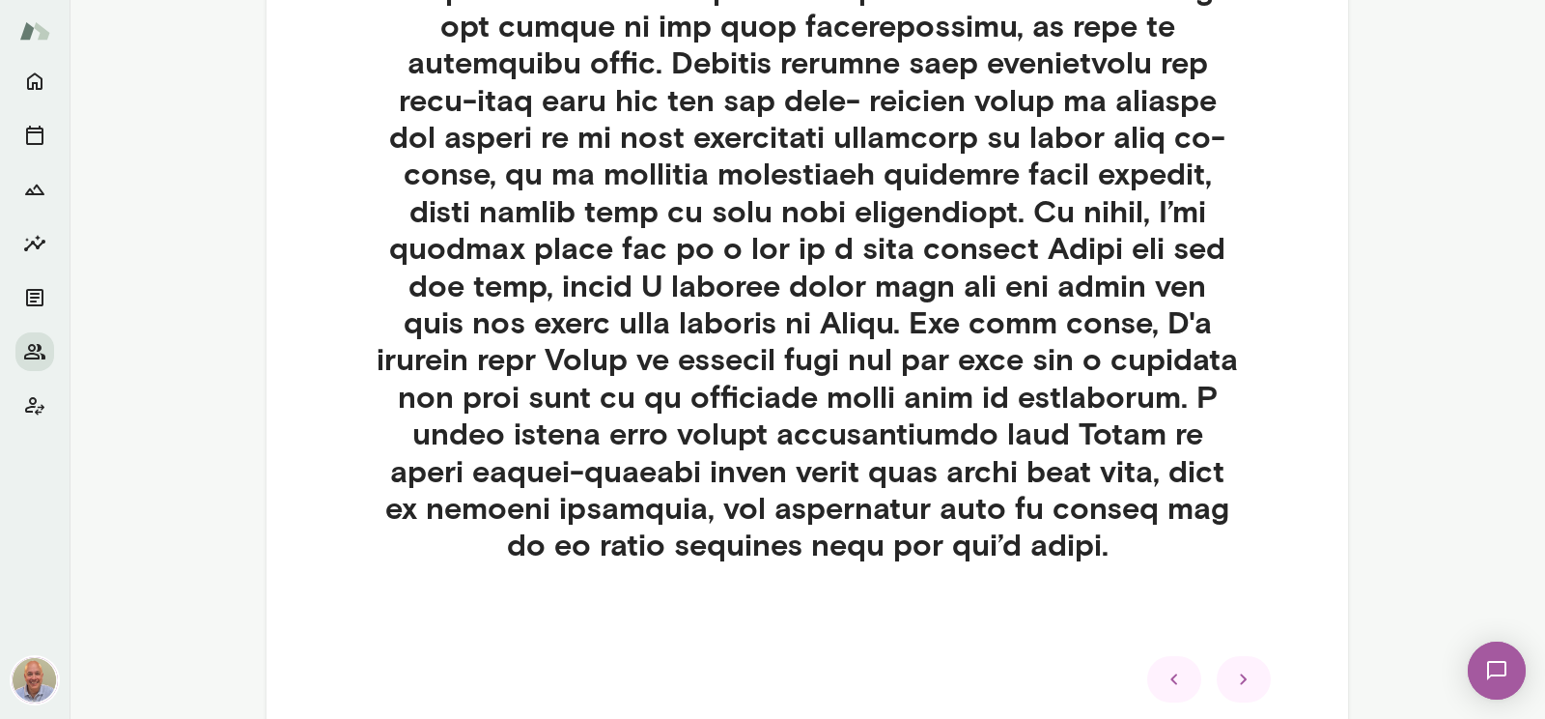
click at [1191, 679] on div at bounding box center [1174, 679] width 54 height 46
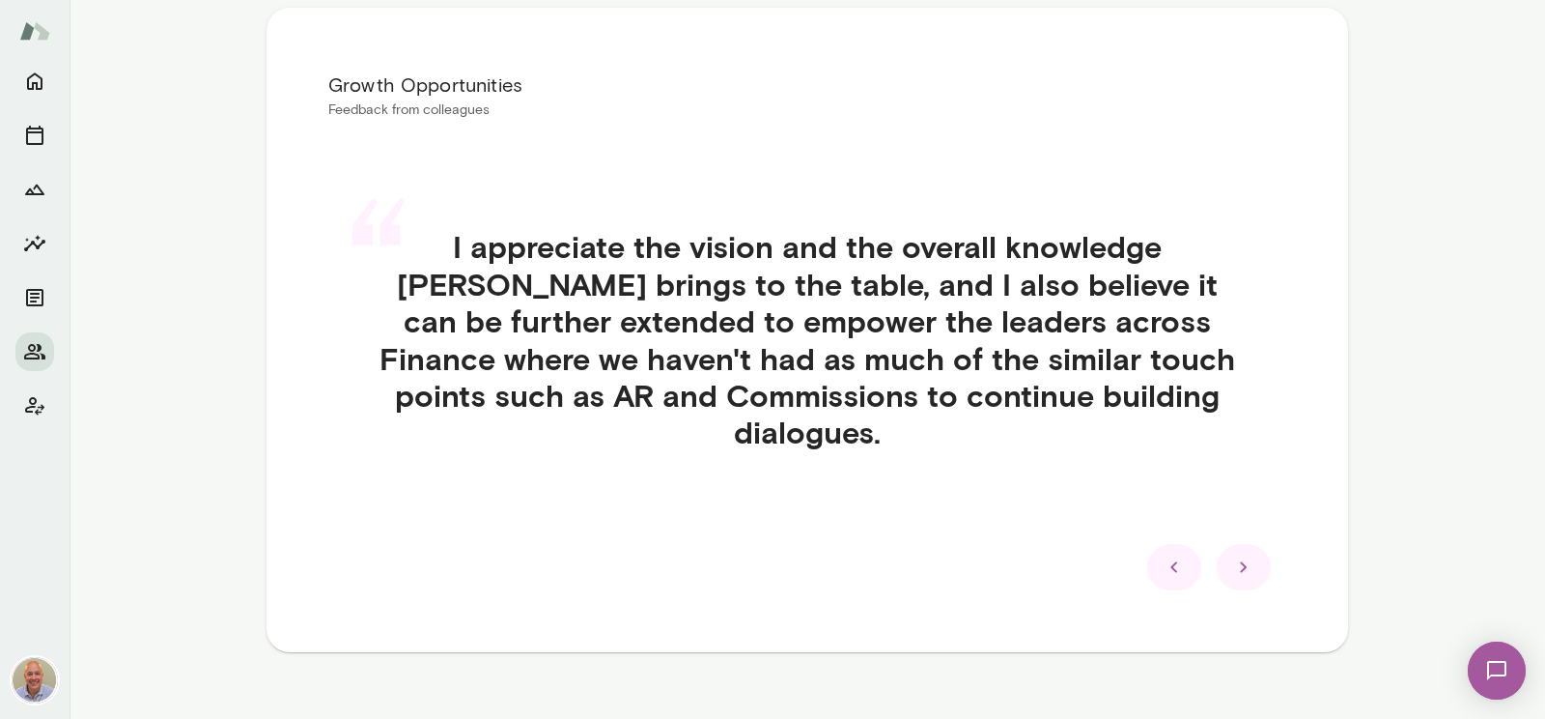
click at [1191, 679] on div "Insights Peer Insights Summary Individual Responses Only you can see this — rev…" at bounding box center [808, 280] width 1082 height 898
click at [1170, 555] on icon at bounding box center [1174, 566] width 23 height 23
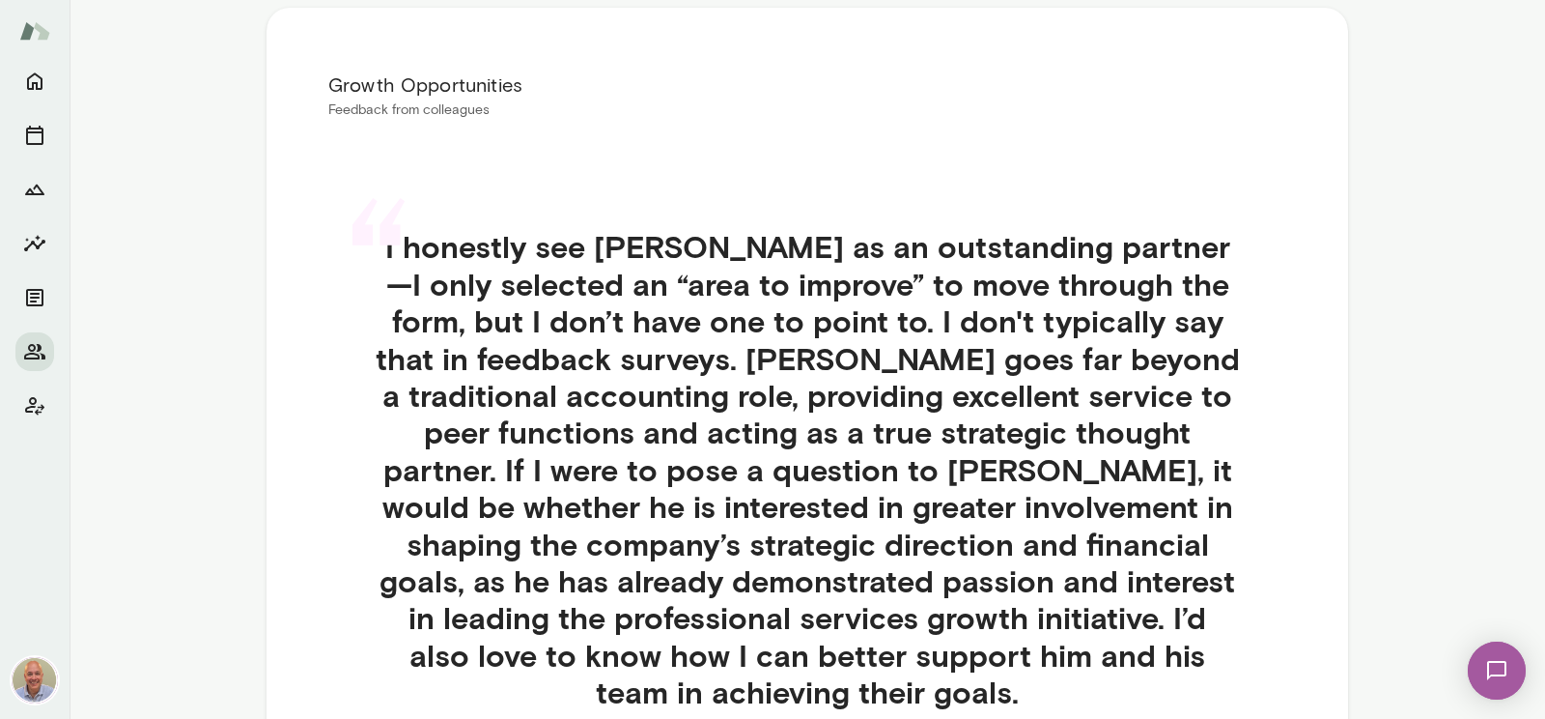
scroll to position [663, 0]
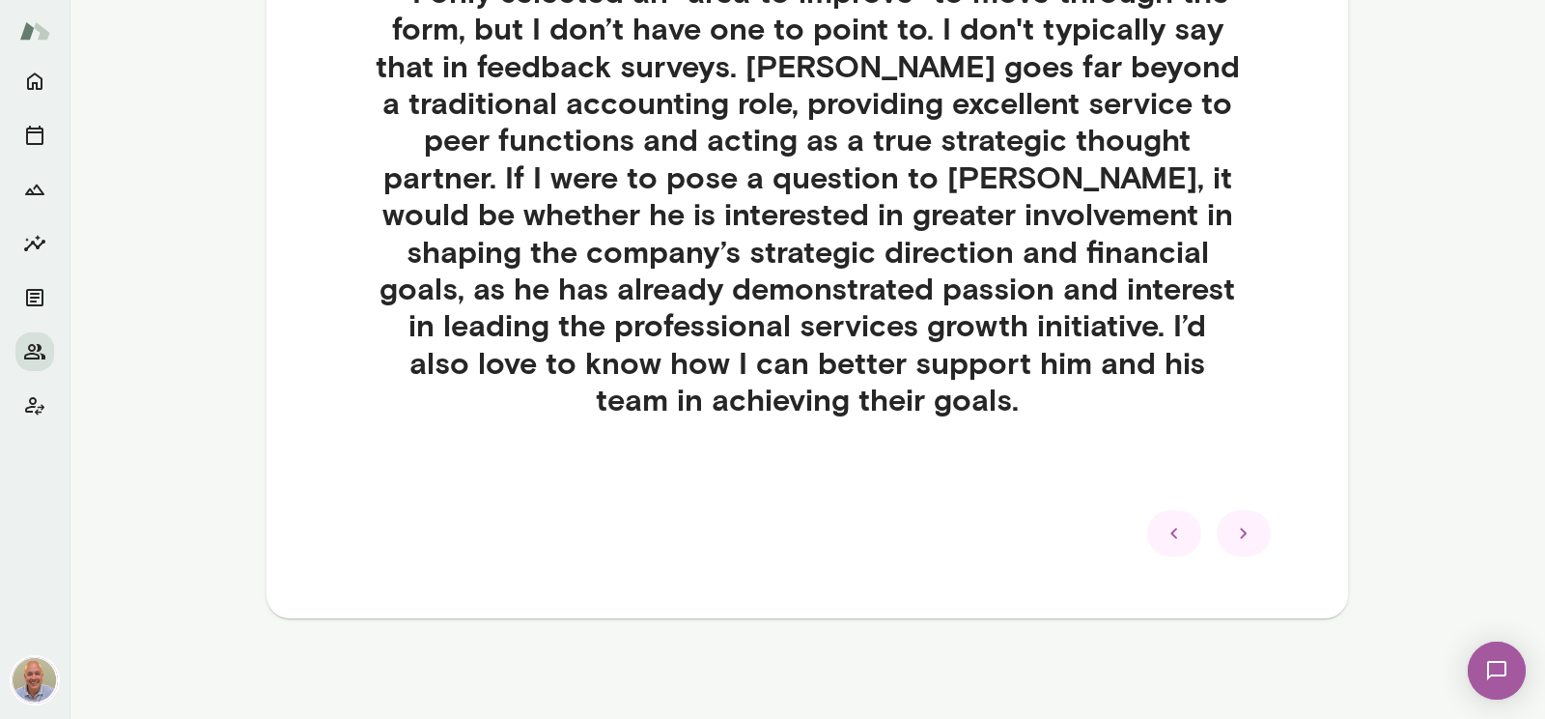
click at [1180, 535] on icon at bounding box center [1174, 533] width 23 height 23
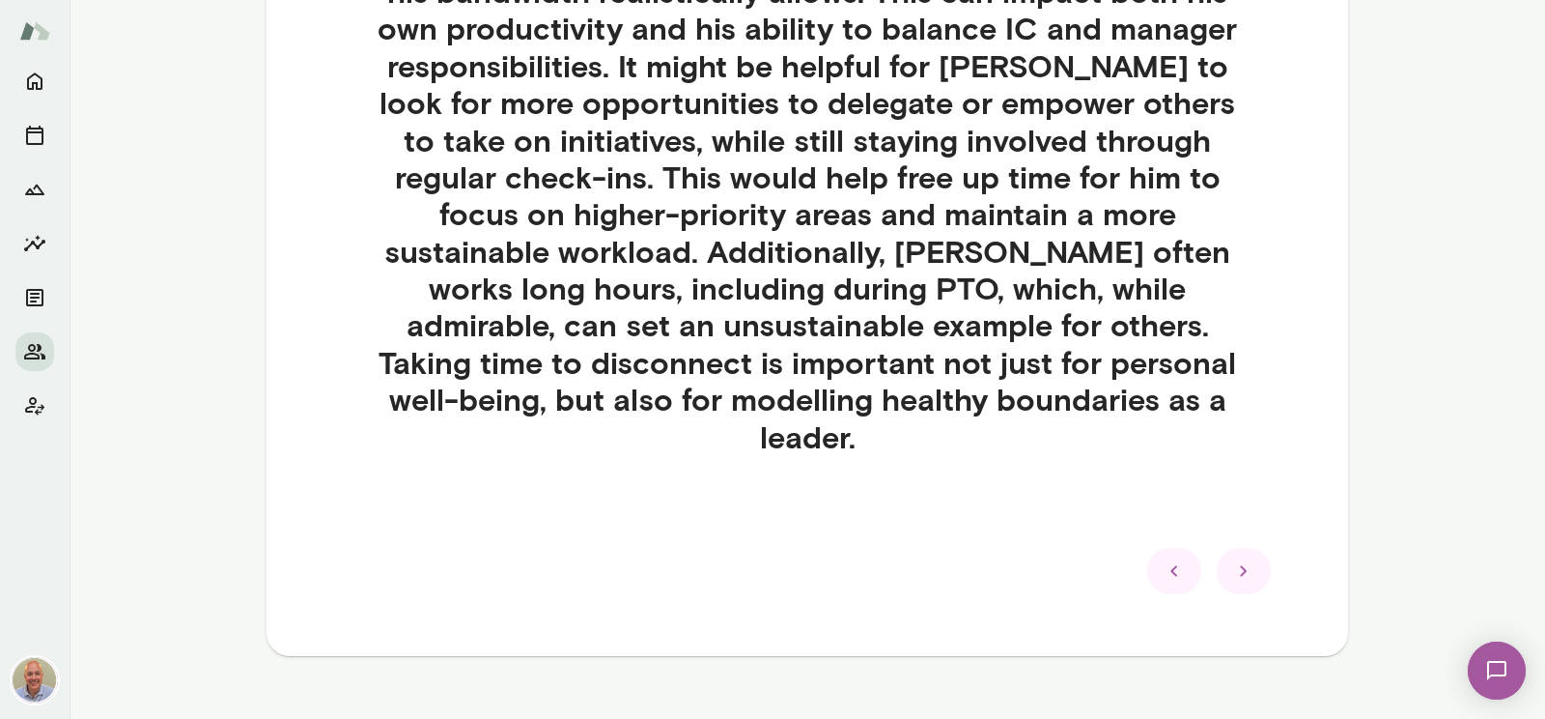
click at [1173, 559] on icon at bounding box center [1174, 570] width 23 height 23
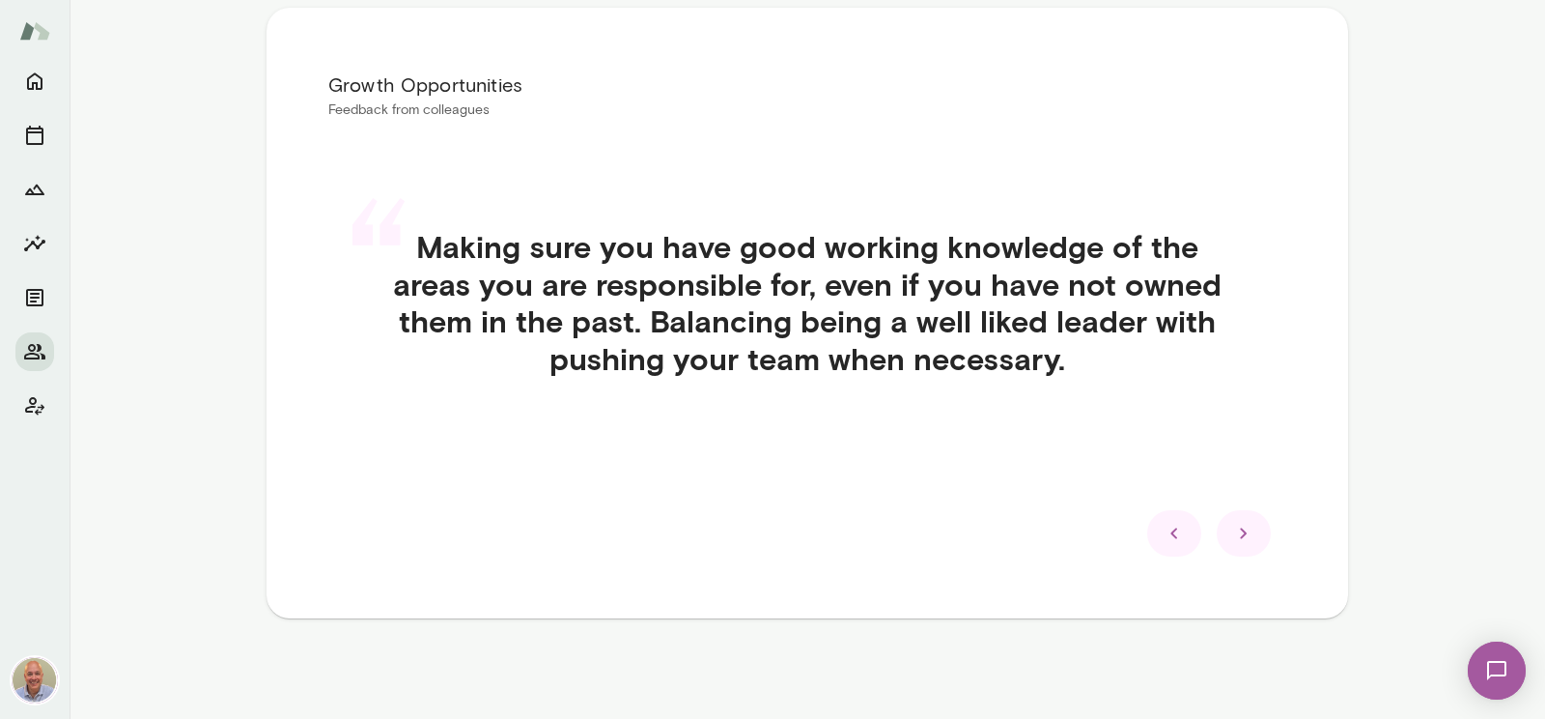
scroll to position [371, 0]
click at [1173, 544] on icon at bounding box center [1174, 533] width 23 height 23
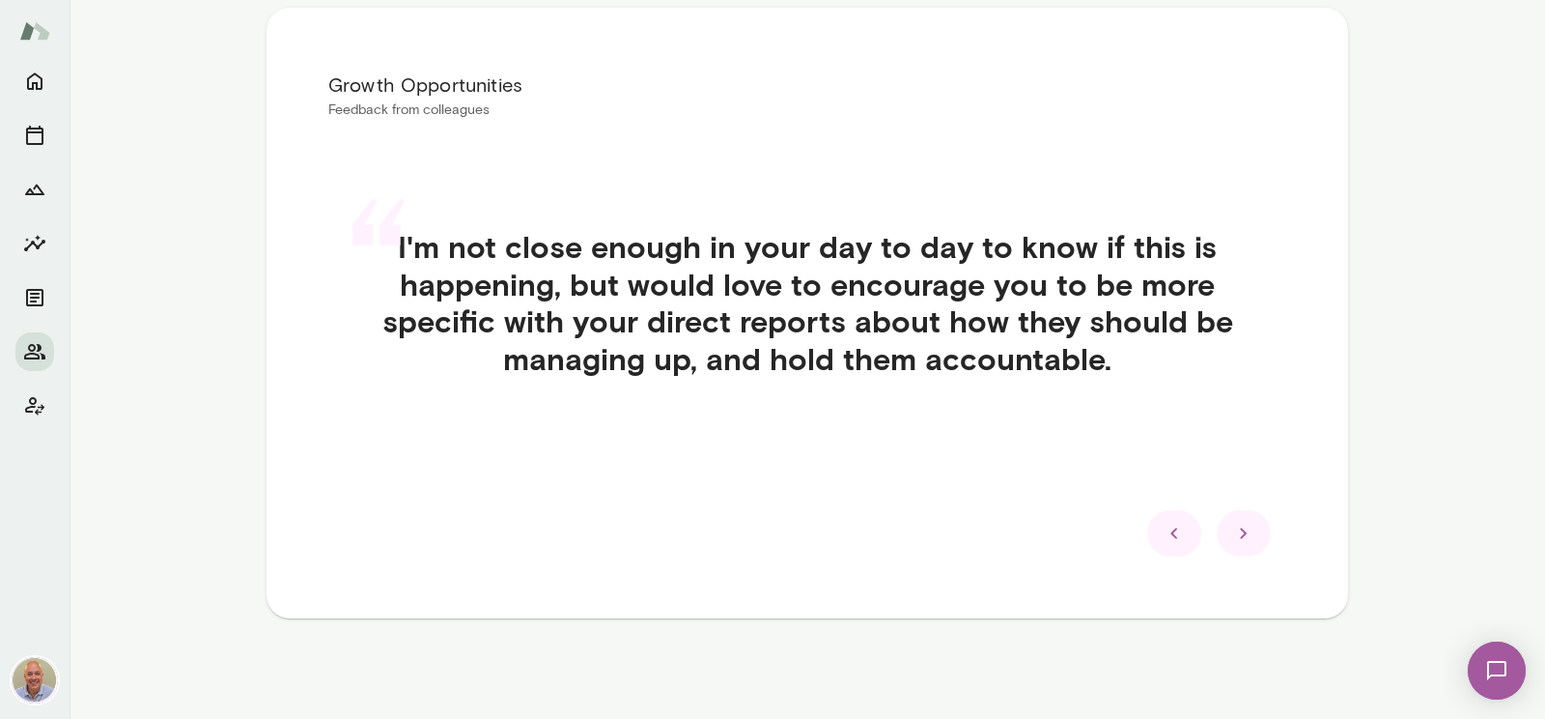
click at [1173, 544] on icon at bounding box center [1174, 533] width 23 height 23
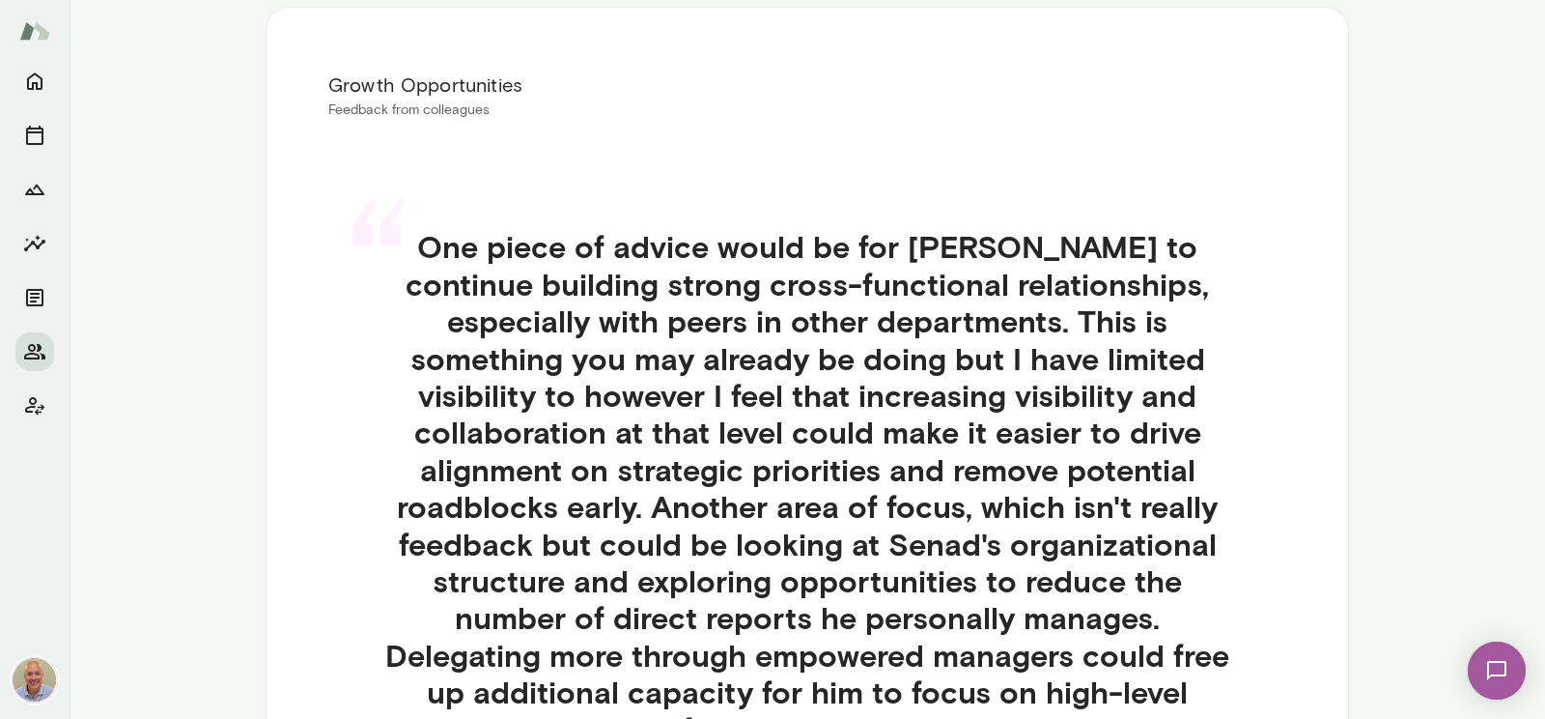
click at [1173, 544] on h4 "One piece of advice would be for Senad to continue building strong cross-functi…" at bounding box center [807, 506] width 865 height 556
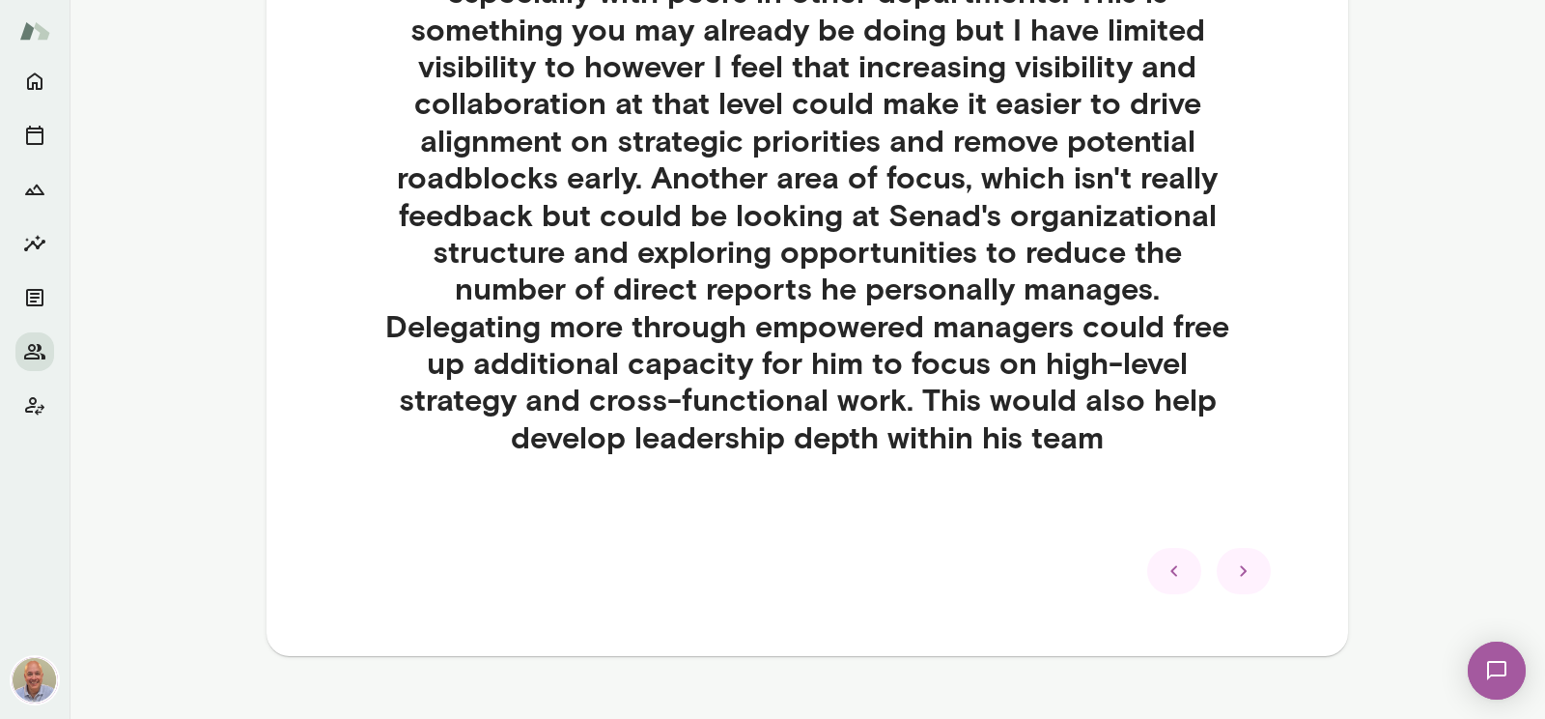
click at [1172, 549] on div at bounding box center [1174, 571] width 54 height 46
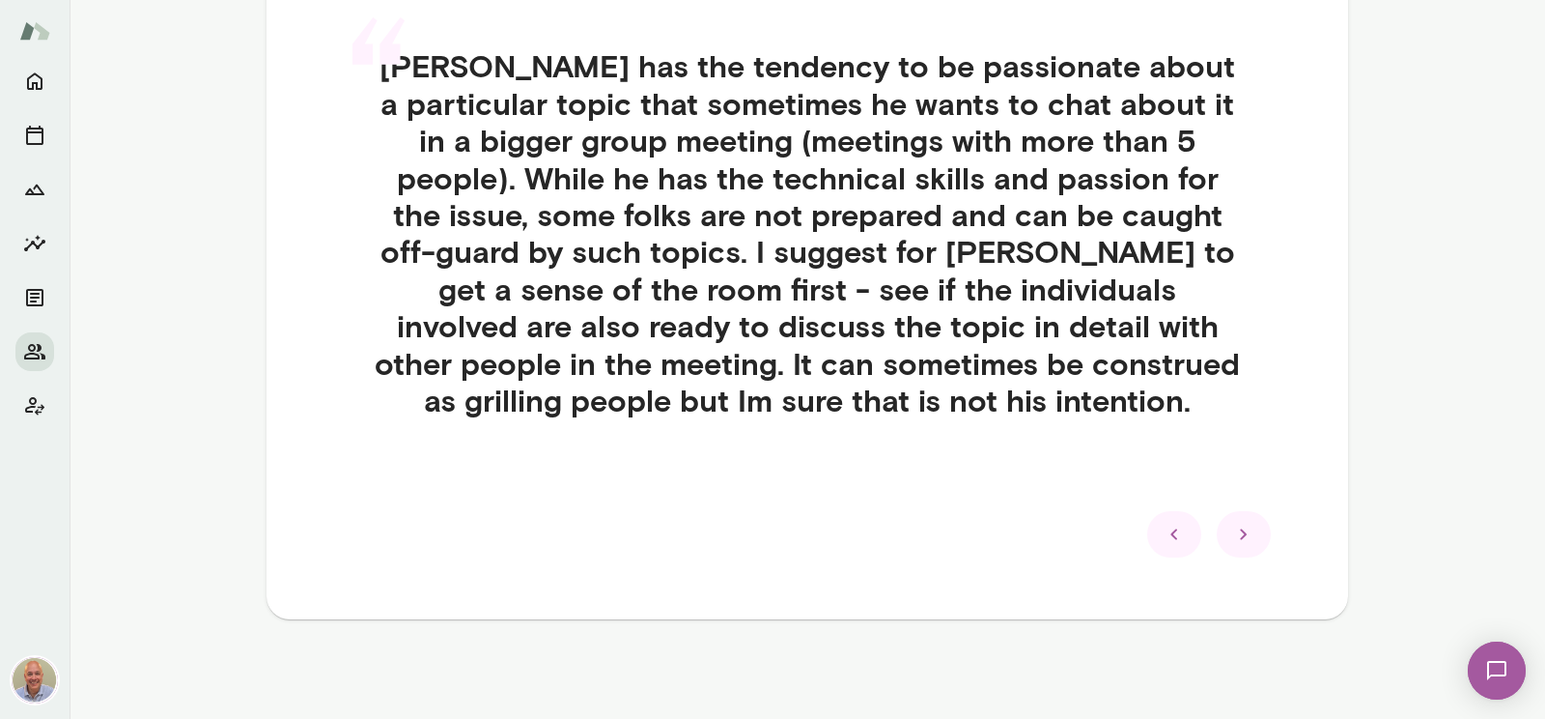
click at [1181, 548] on div at bounding box center [1174, 534] width 54 height 46
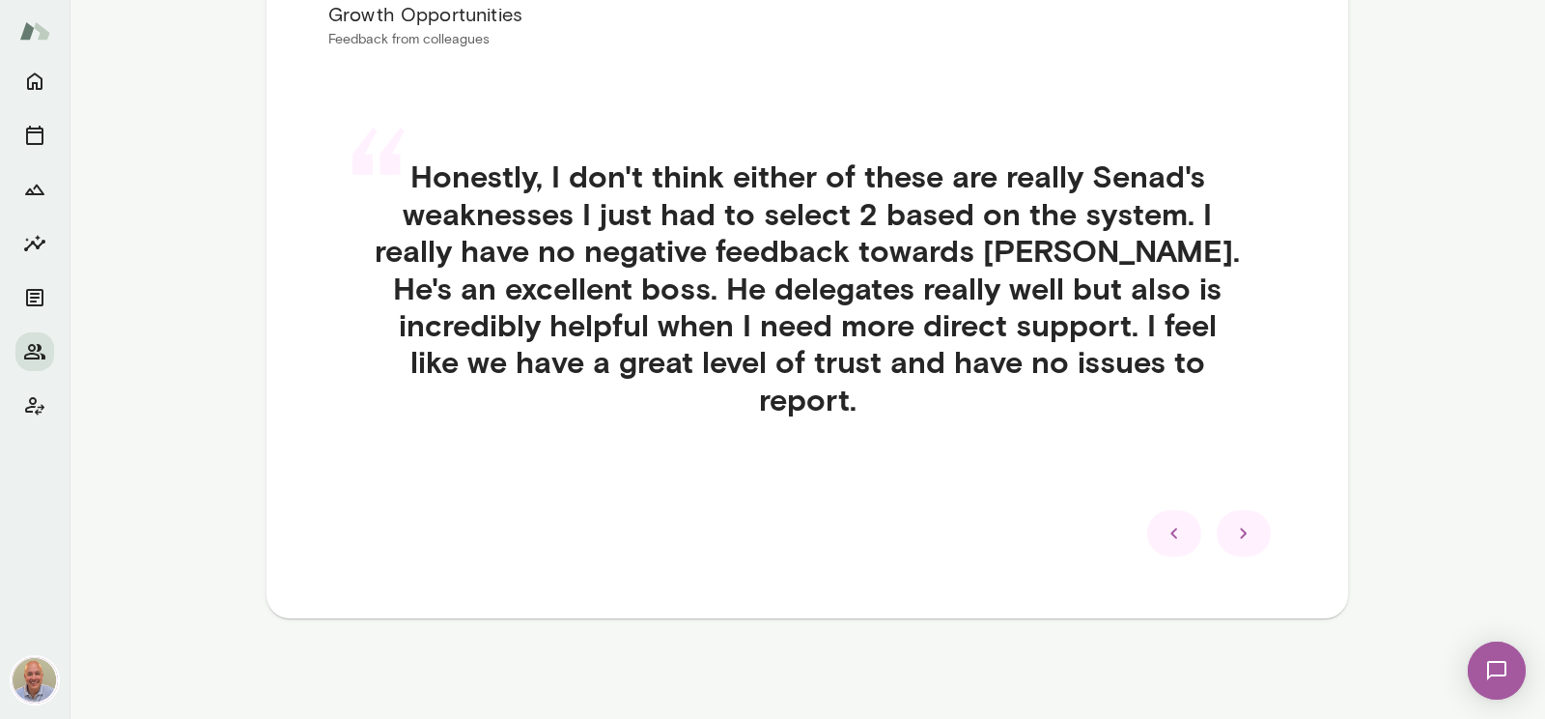
scroll to position [440, 0]
click at [1181, 537] on icon at bounding box center [1174, 533] width 23 height 23
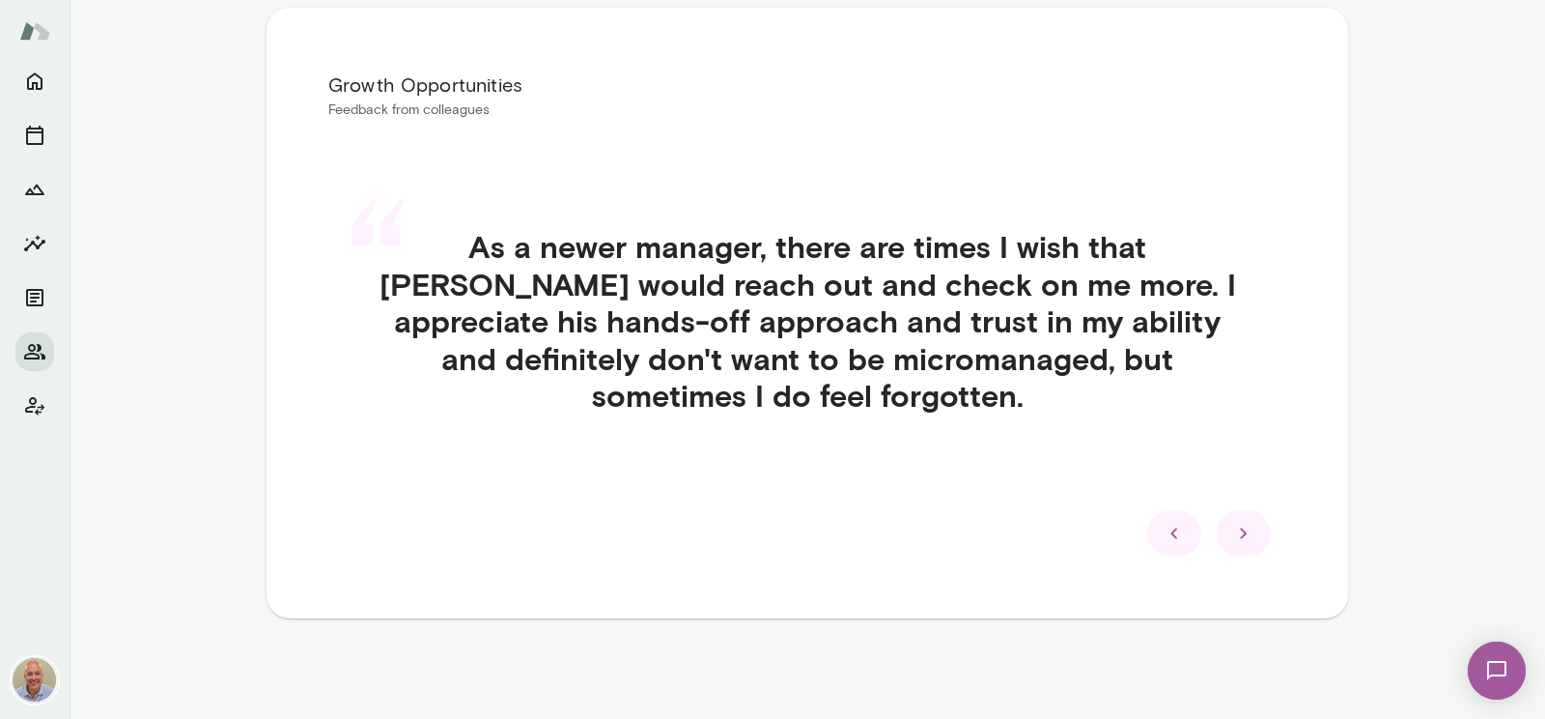
click at [1181, 537] on icon at bounding box center [1174, 533] width 23 height 23
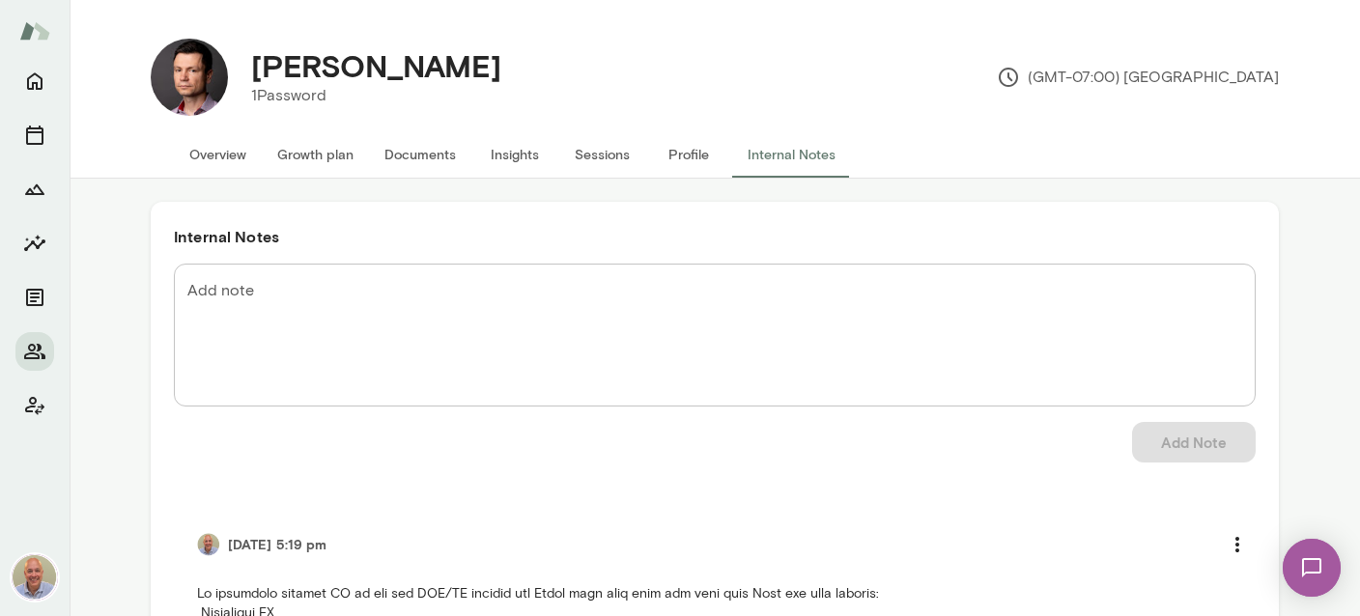
scroll to position [114, 0]
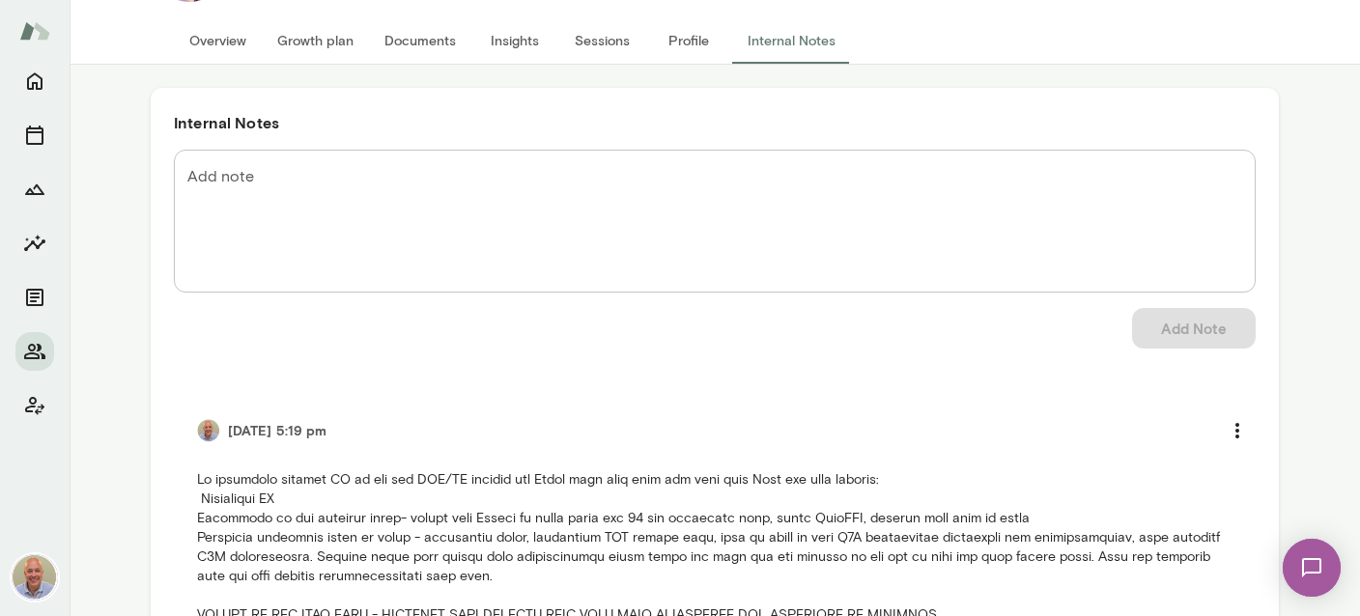
click at [517, 179] on textarea "Add note" at bounding box center [714, 221] width 1055 height 111
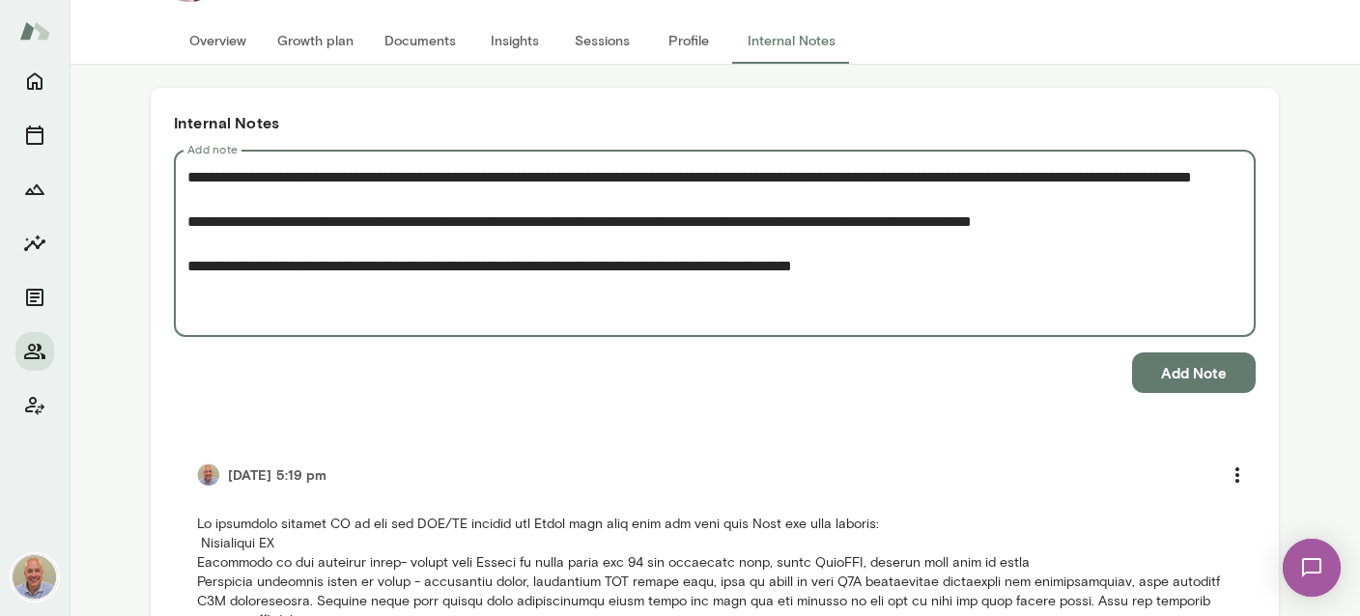
type textarea "**********"
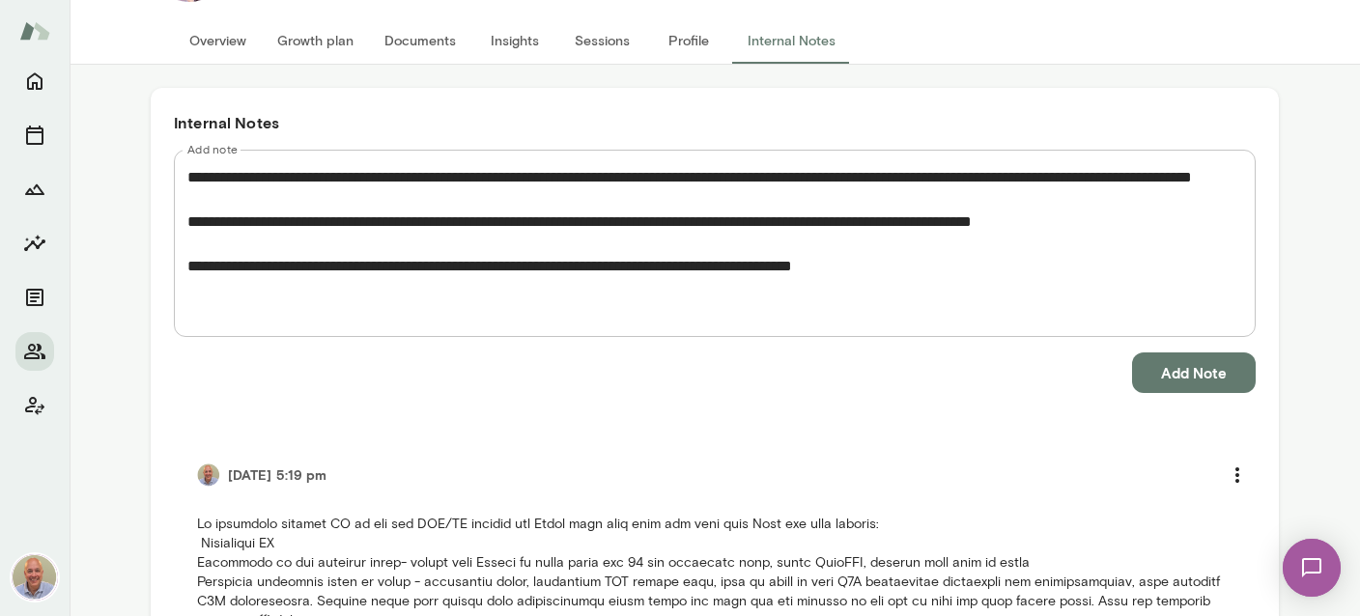
click at [1177, 381] on button "Add Note" at bounding box center [1194, 373] width 124 height 41
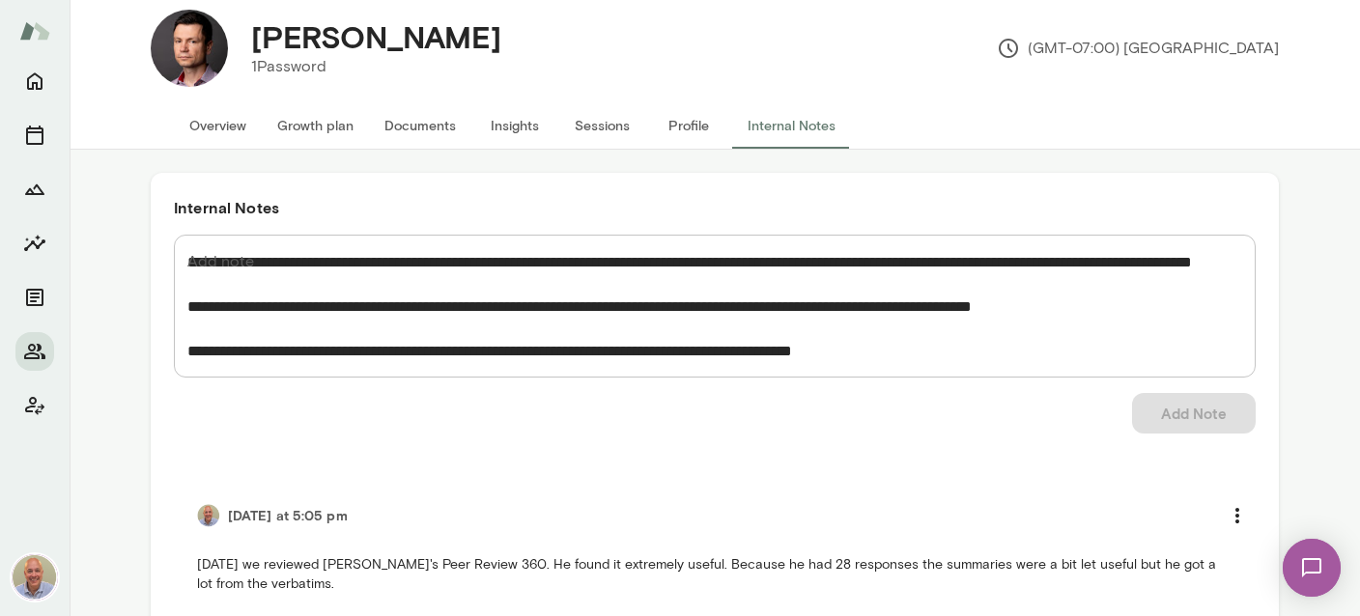
scroll to position [0, 0]
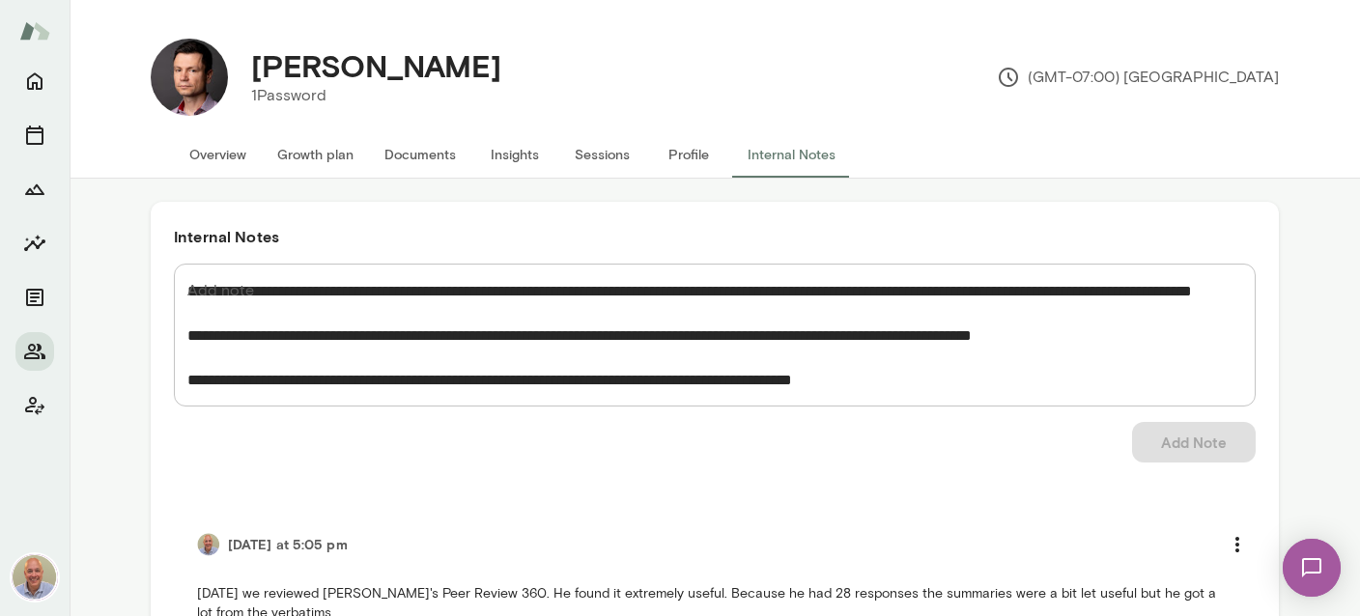
click at [530, 146] on button "Insights" at bounding box center [514, 154] width 87 height 46
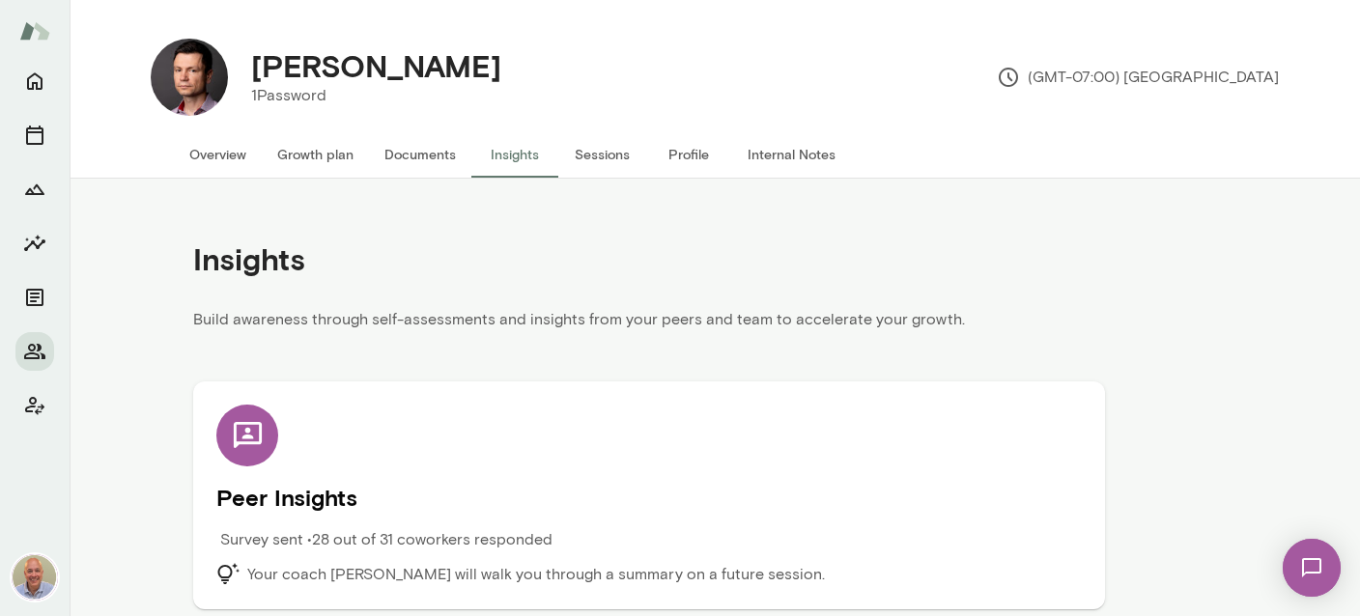
scroll to position [8, 0]
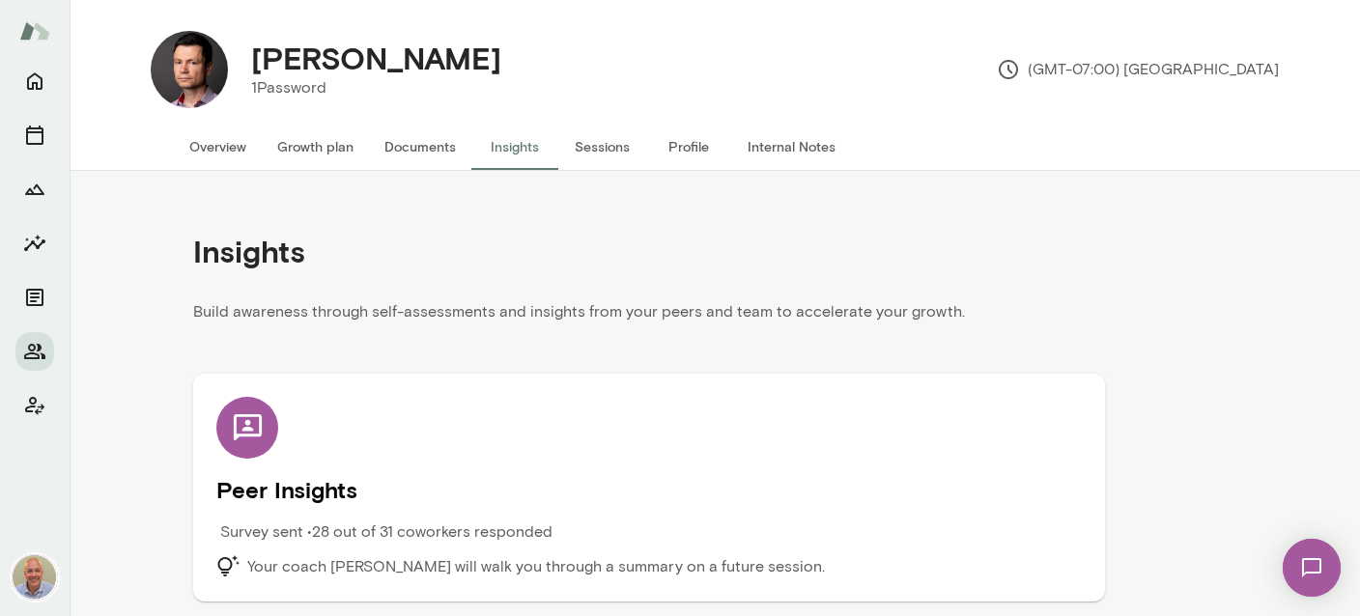
click at [576, 522] on div "Survey sent • 28 out of 31 coworkers responded" at bounding box center [540, 538] width 649 height 35
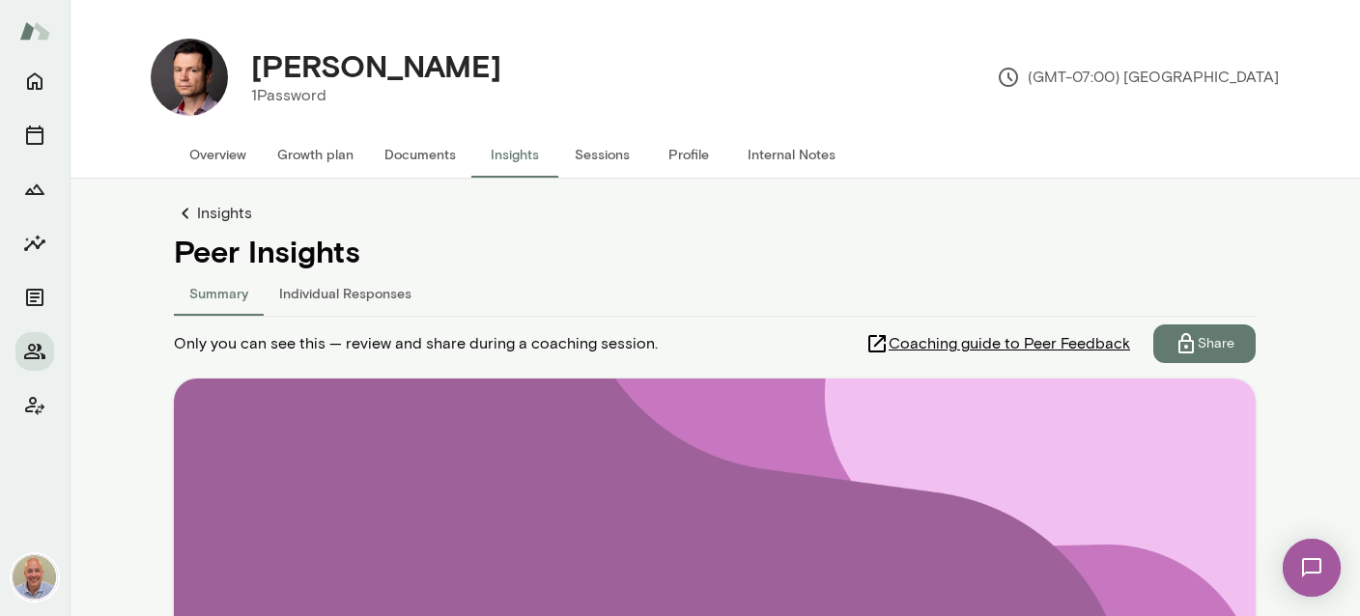
click at [1220, 337] on p "Share" at bounding box center [1216, 343] width 37 height 19
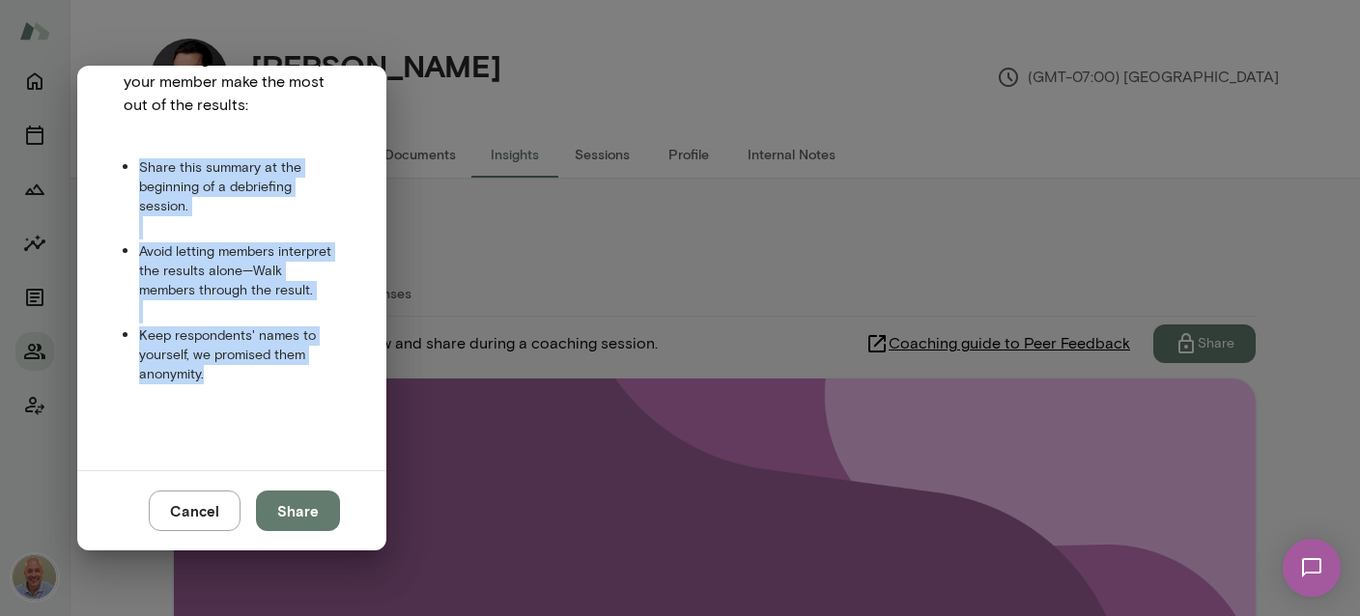
scroll to position [186, 0]
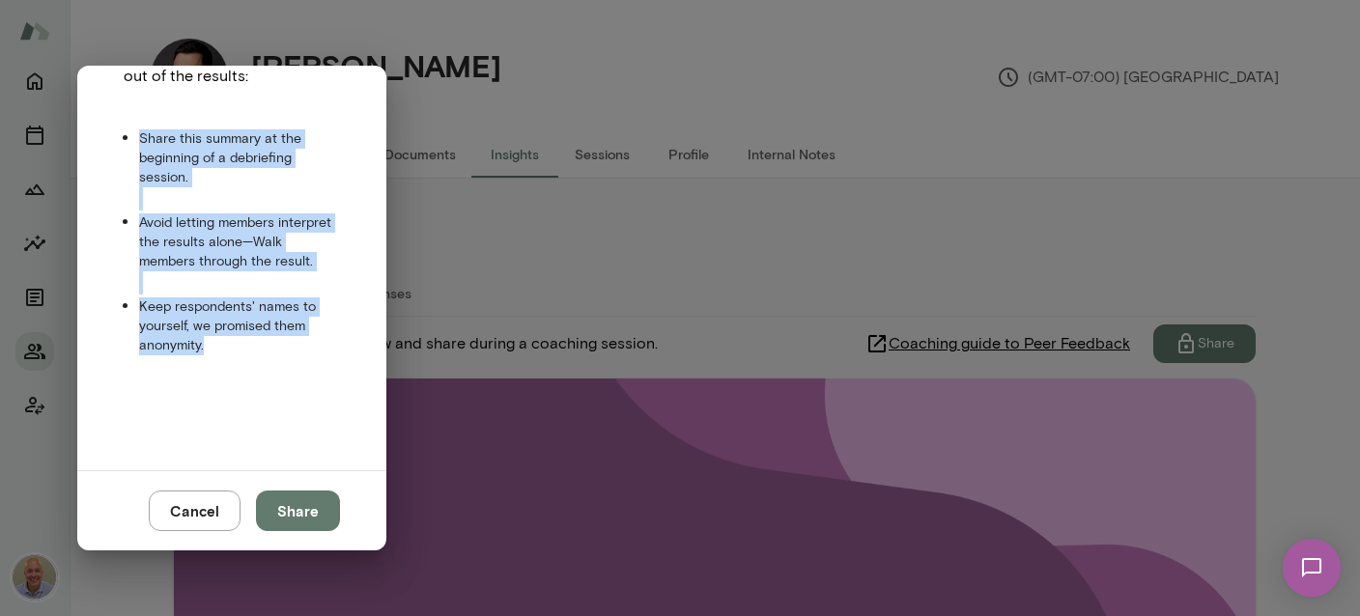
drag, startPoint x: 305, startPoint y: 383, endPoint x: 296, endPoint y: 337, distance: 47.4
click at [296, 337] on ul "Share this summary at the beginning of a debriefing session. Avoid letting memb…" at bounding box center [232, 241] width 216 height 229
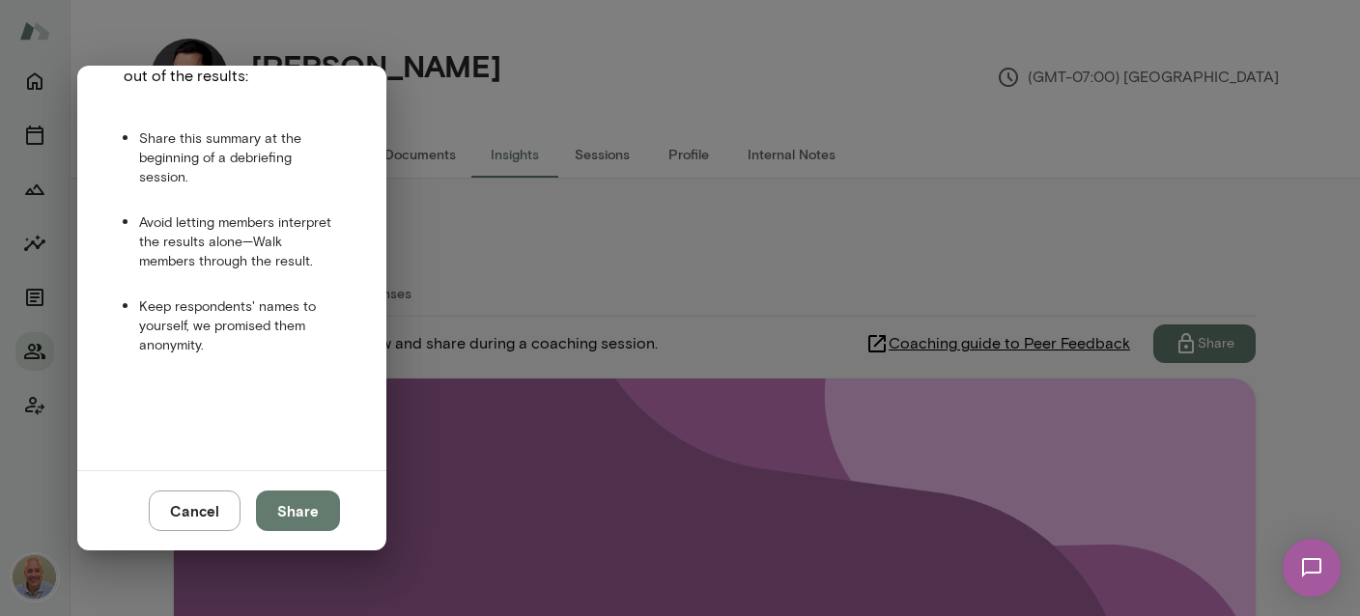
click at [285, 353] on div "Follow our guidelines to help your member make the most out of the results: Sha…" at bounding box center [232, 194] width 216 height 353
click at [315, 514] on button "Share" at bounding box center [298, 511] width 84 height 41
